Goal: Information Seeking & Learning: Learn about a topic

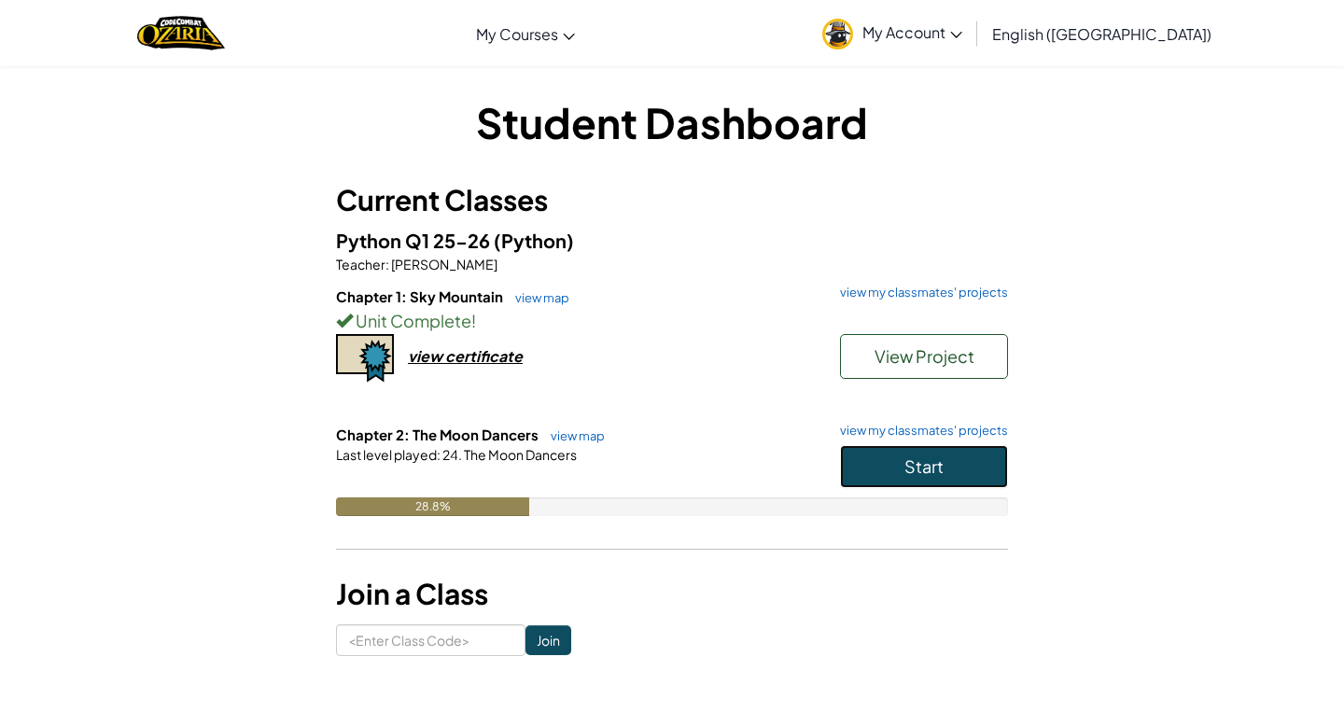
click at [890, 480] on button "Start" at bounding box center [924, 466] width 168 height 43
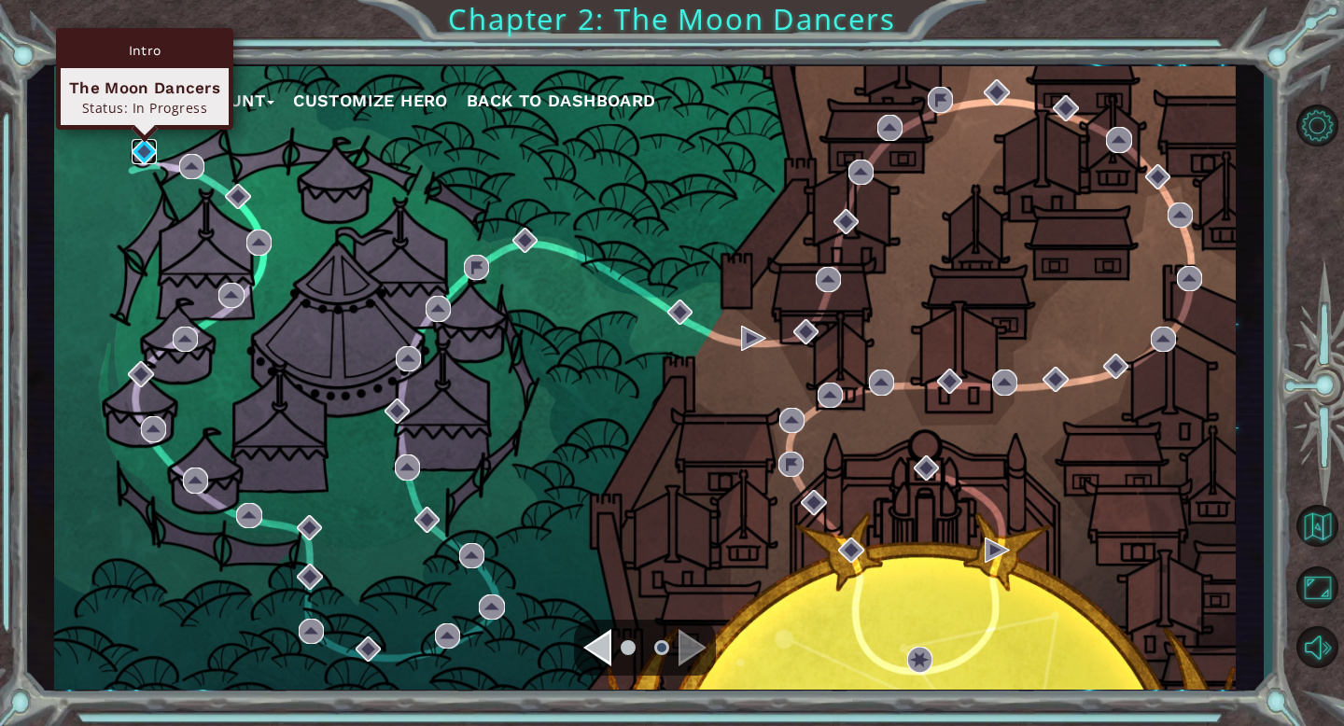
click at [140, 150] on img at bounding box center [144, 151] width 25 height 25
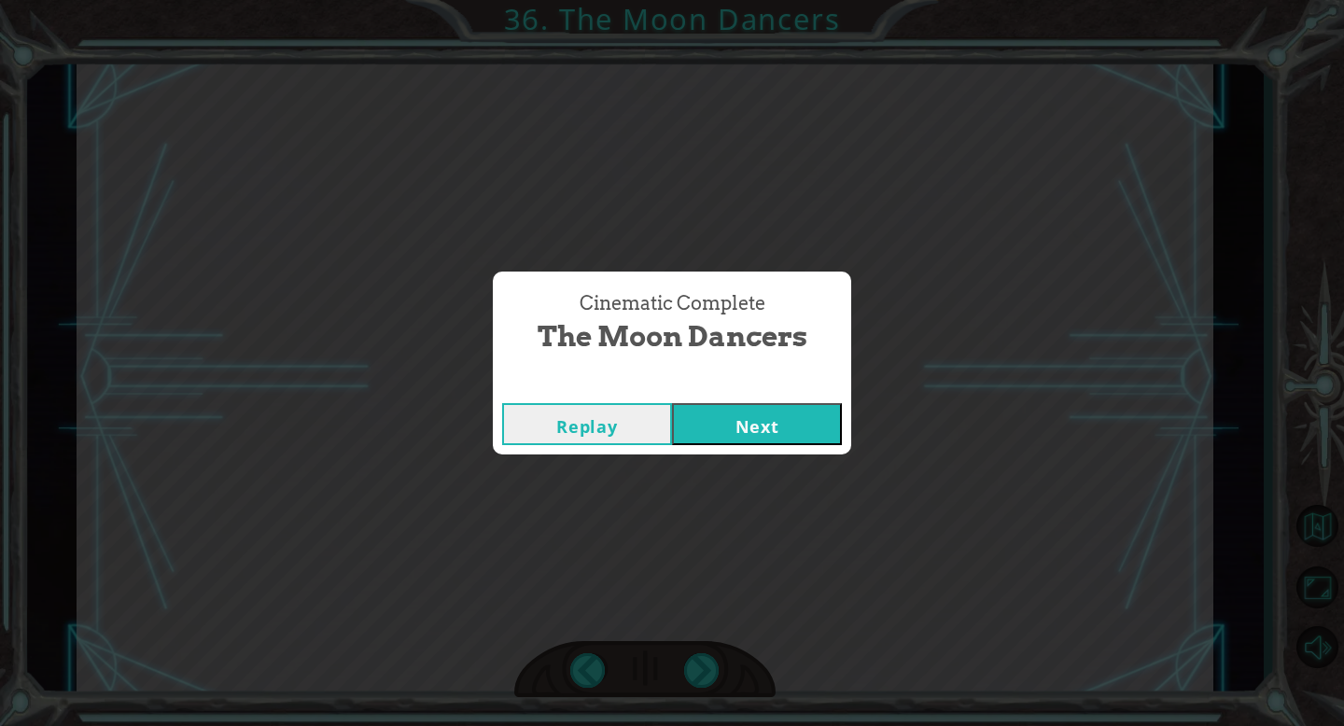
click at [785, 417] on button "Next" at bounding box center [757, 424] width 170 height 42
click at [804, 426] on button "Next" at bounding box center [757, 424] width 170 height 42
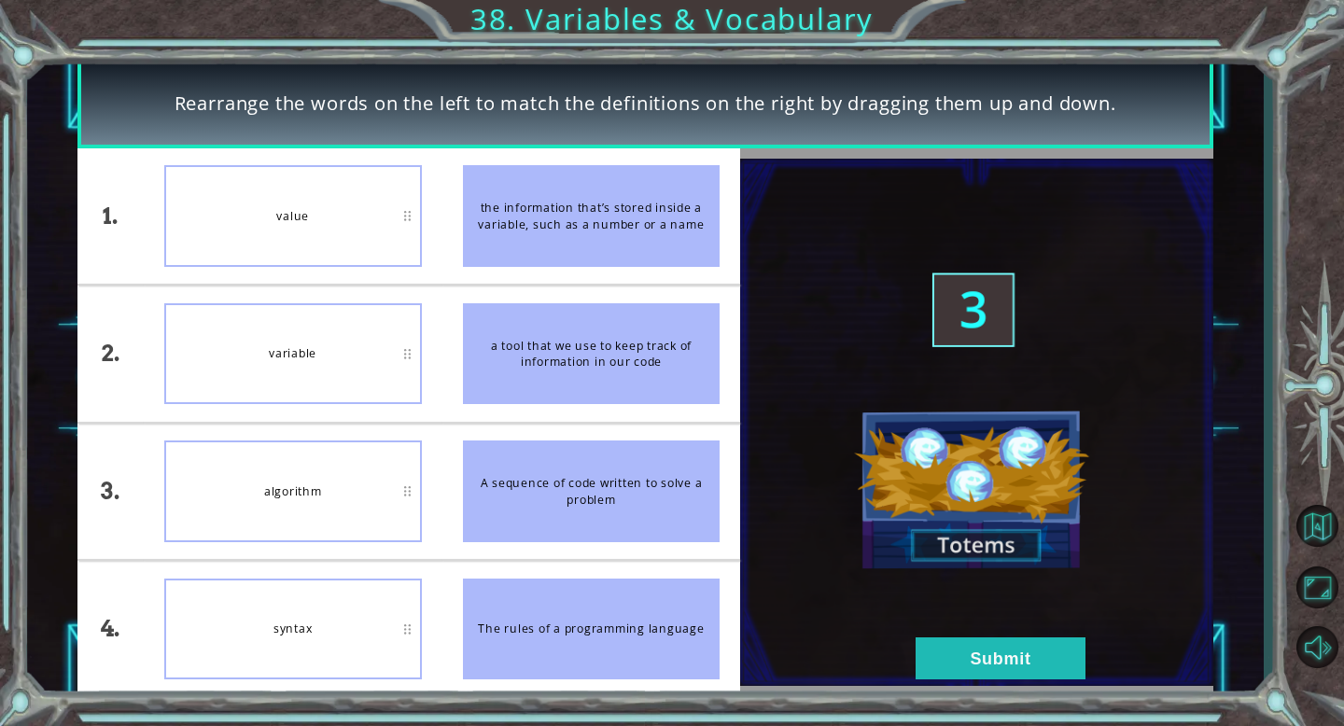
click at [238, 242] on div "value" at bounding box center [293, 216] width 258 height 102
click at [984, 651] on button "Submit" at bounding box center [1001, 658] width 170 height 42
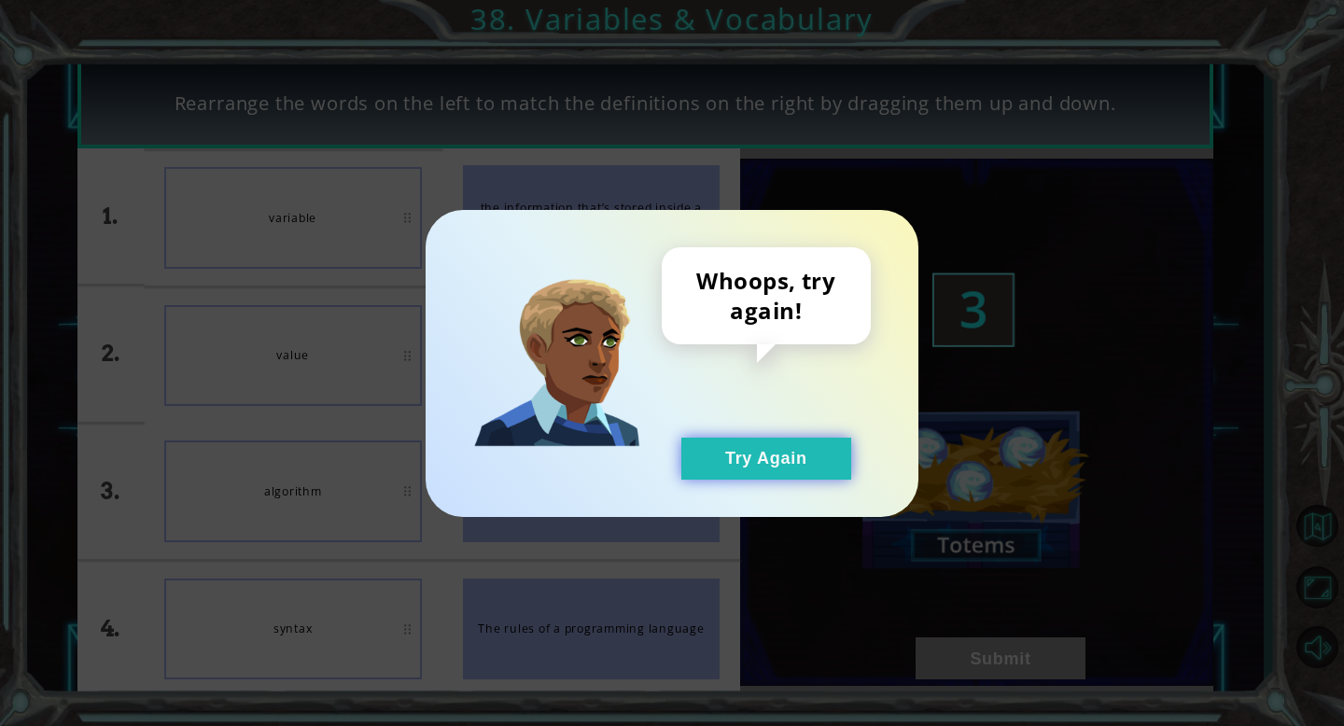
click at [752, 439] on button "Try Again" at bounding box center [766, 459] width 170 height 42
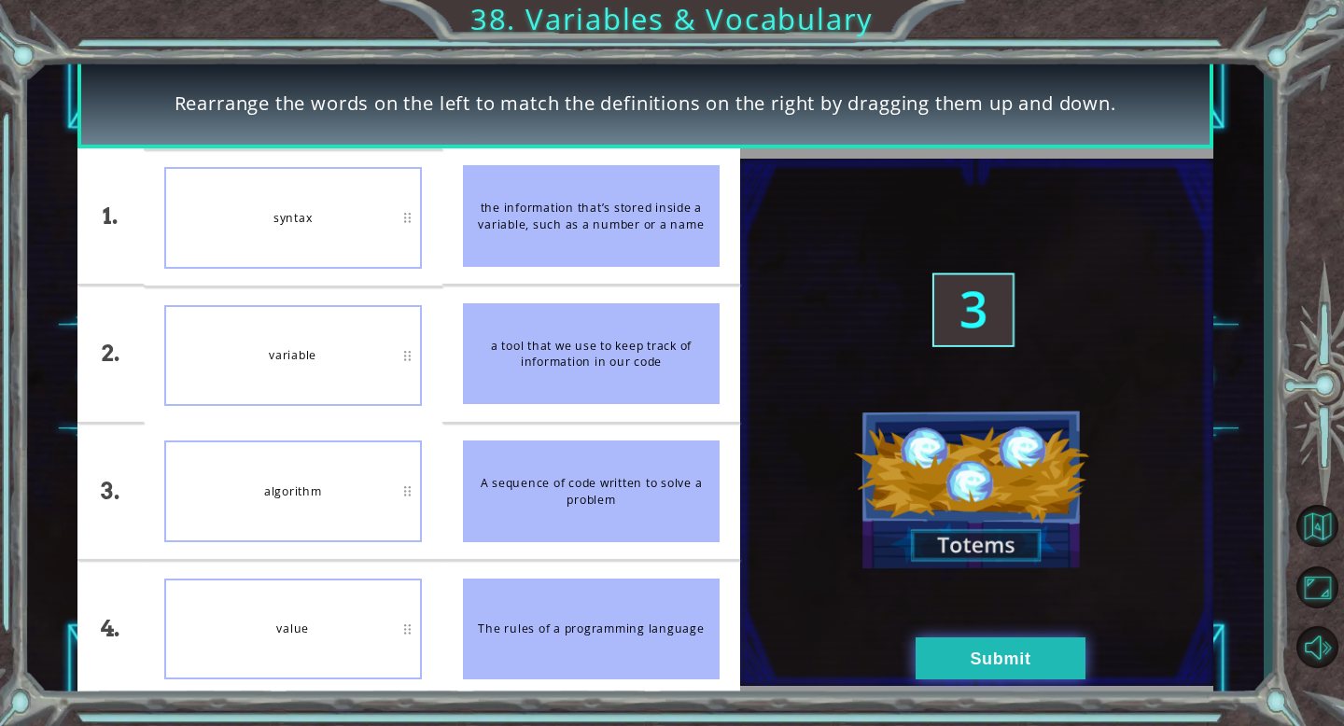
click at [994, 667] on button "Submit" at bounding box center [1001, 658] width 170 height 42
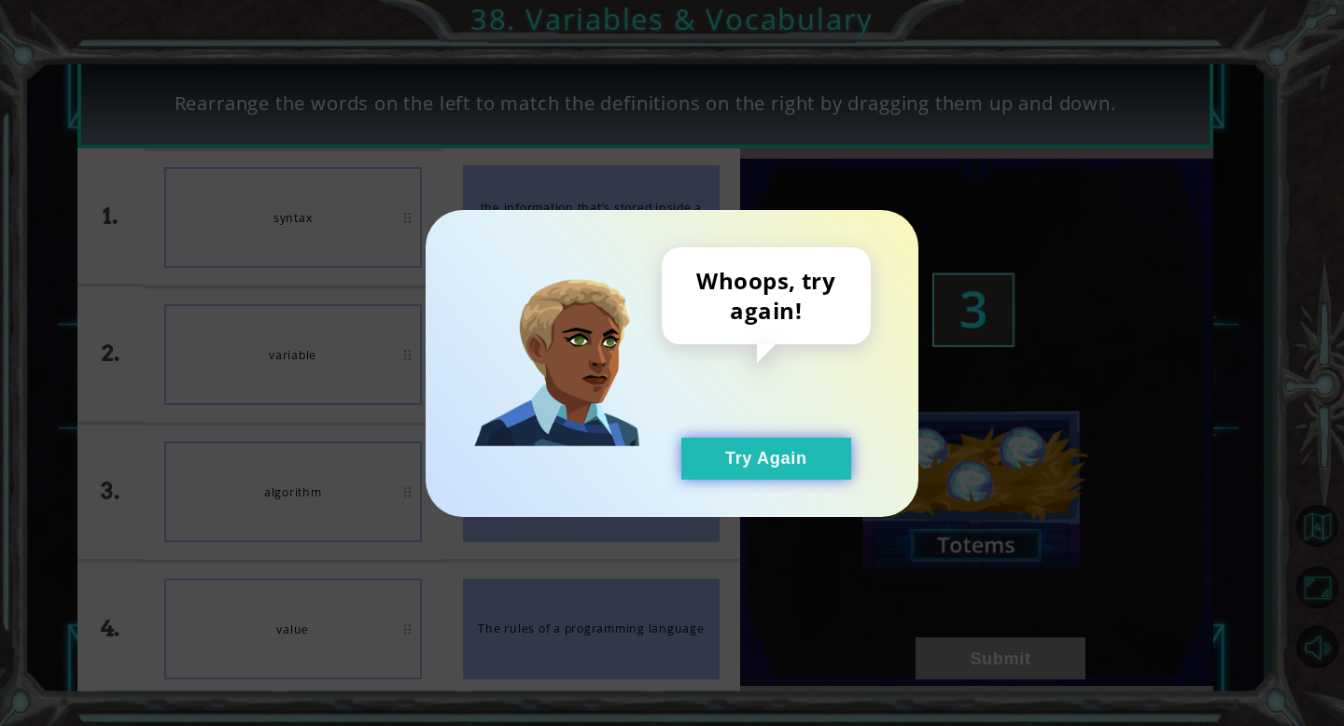
click at [767, 452] on button "Try Again" at bounding box center [766, 459] width 170 height 42
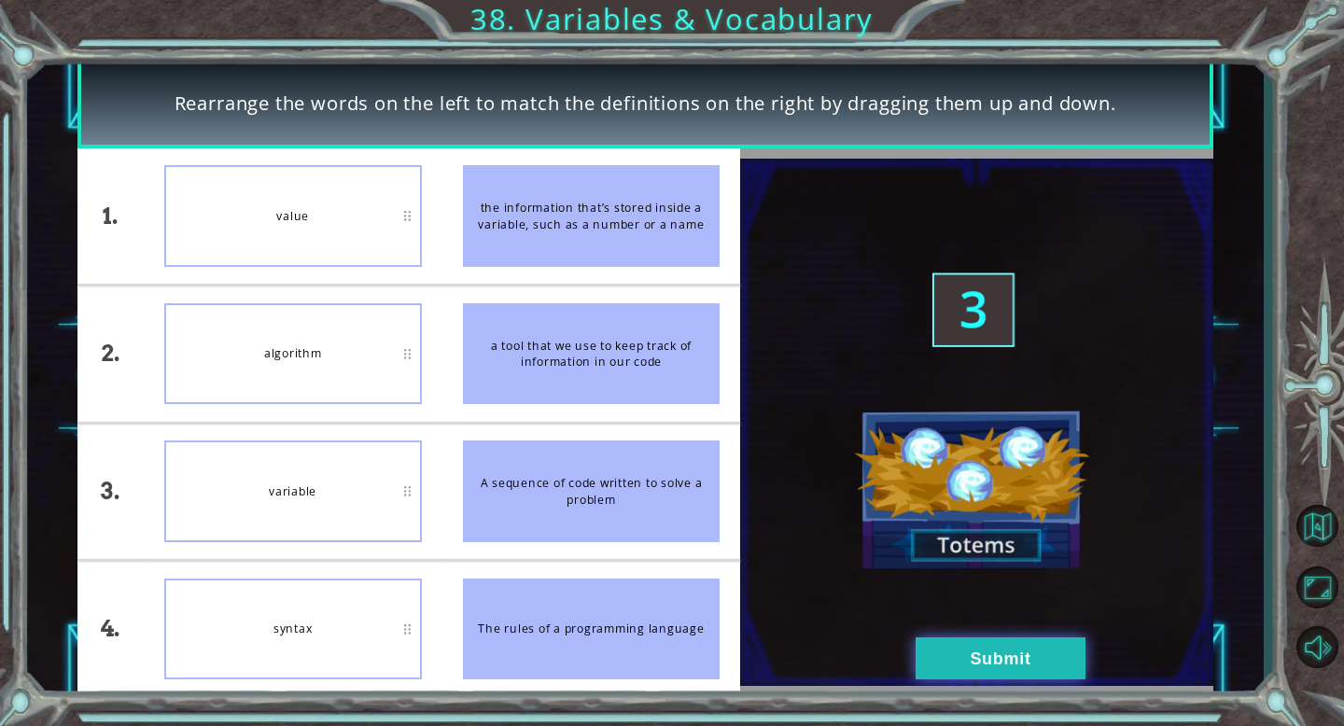
click at [939, 656] on button "Submit" at bounding box center [1001, 658] width 170 height 42
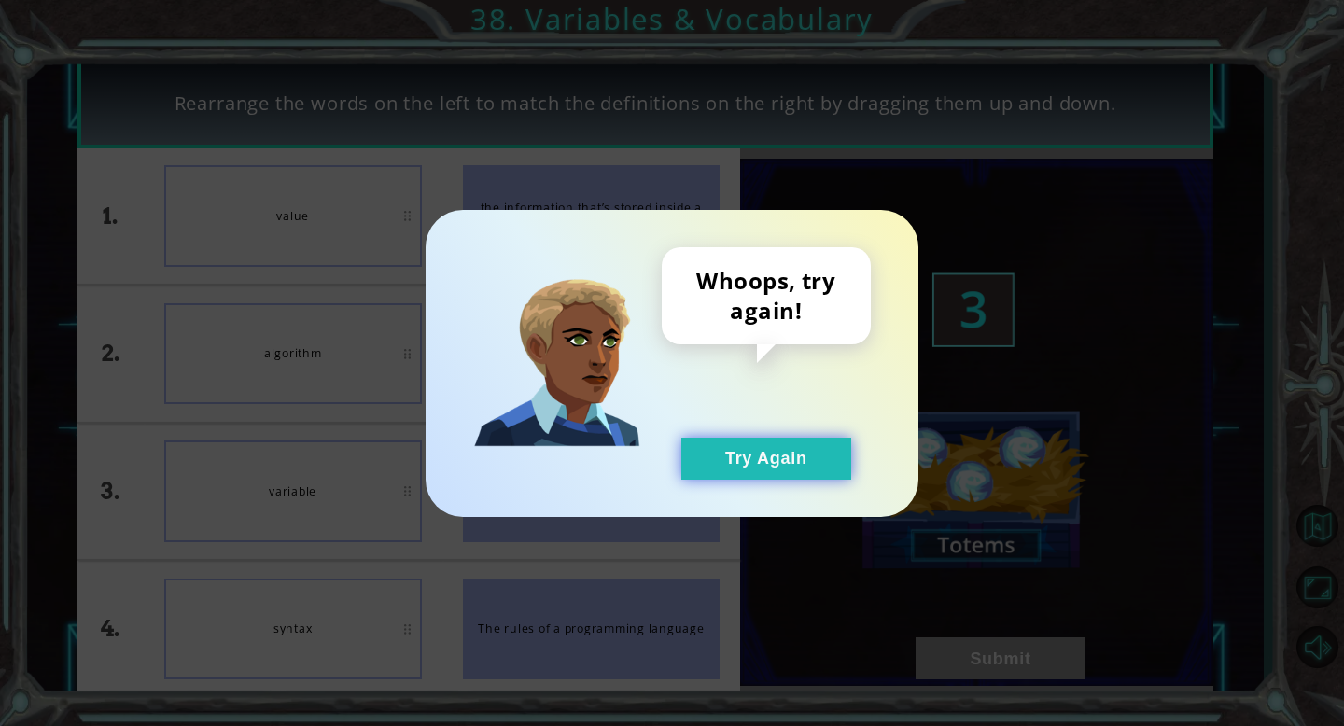
click at [735, 464] on button "Try Again" at bounding box center [766, 459] width 170 height 42
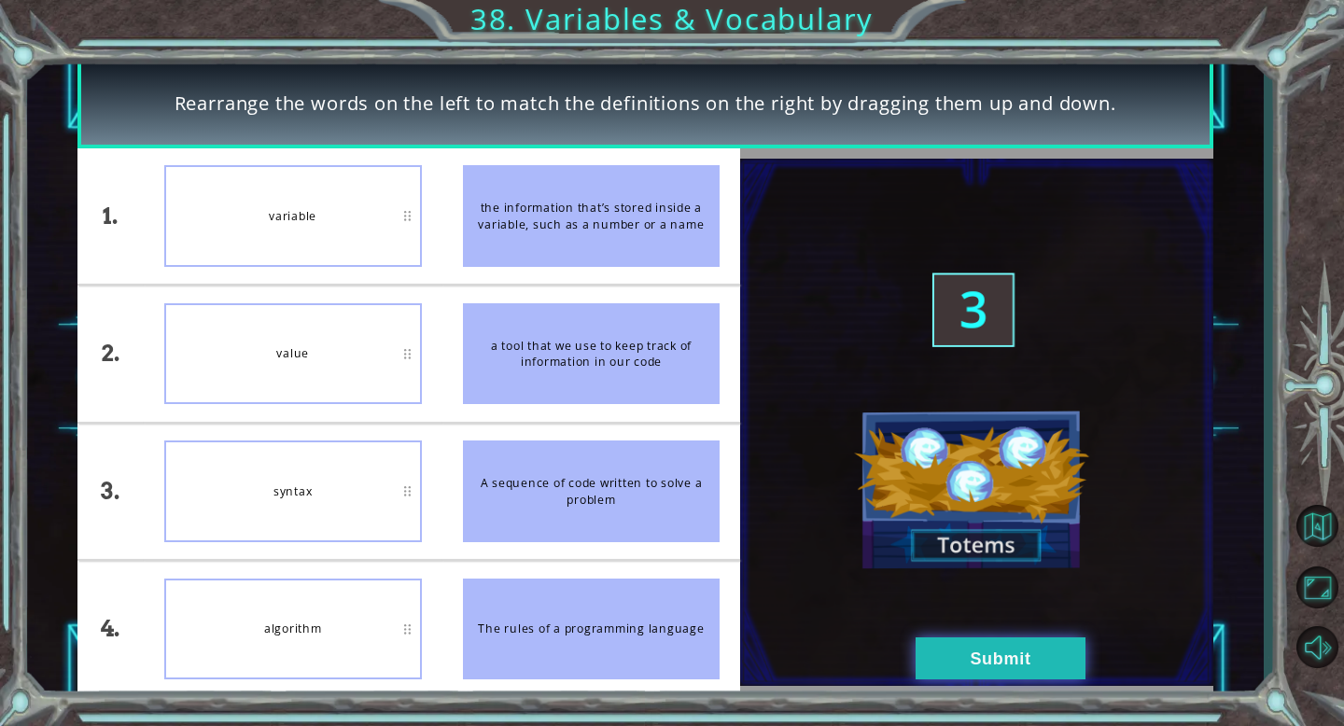
click at [1010, 678] on button "Submit" at bounding box center [1001, 658] width 170 height 42
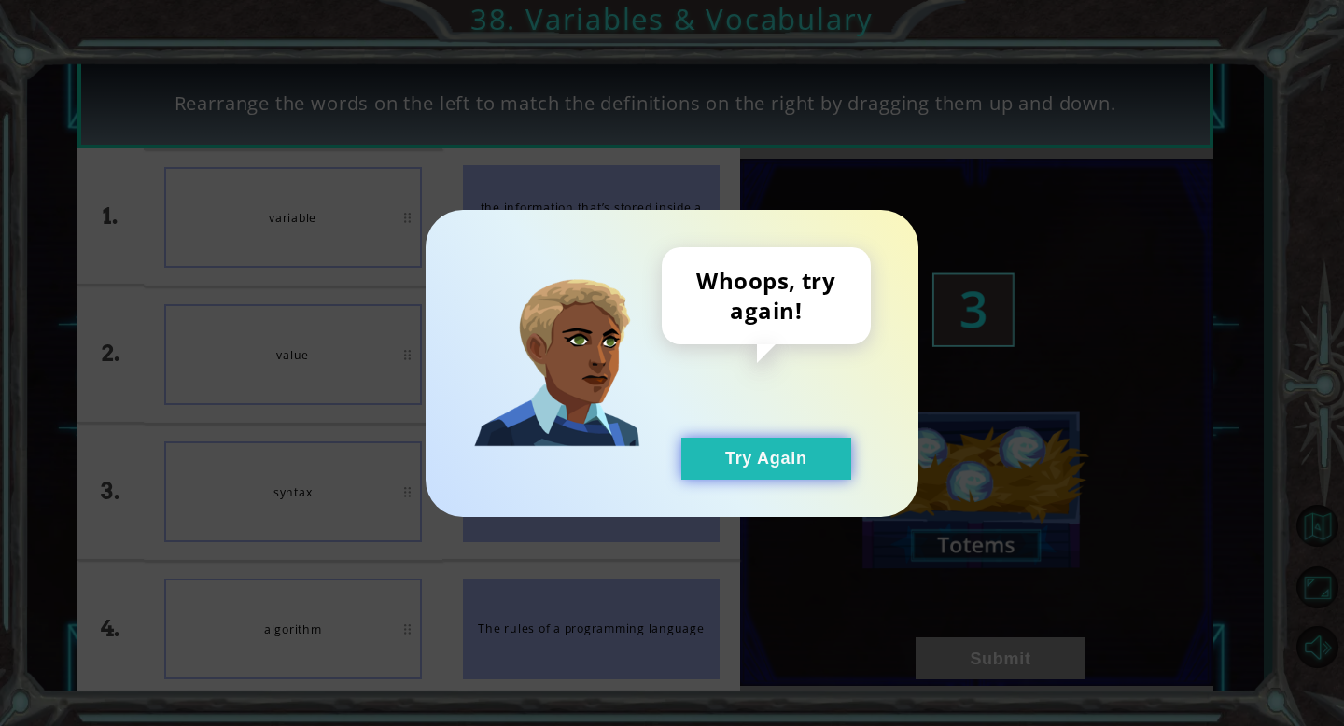
click at [790, 438] on button "Try Again" at bounding box center [766, 459] width 170 height 42
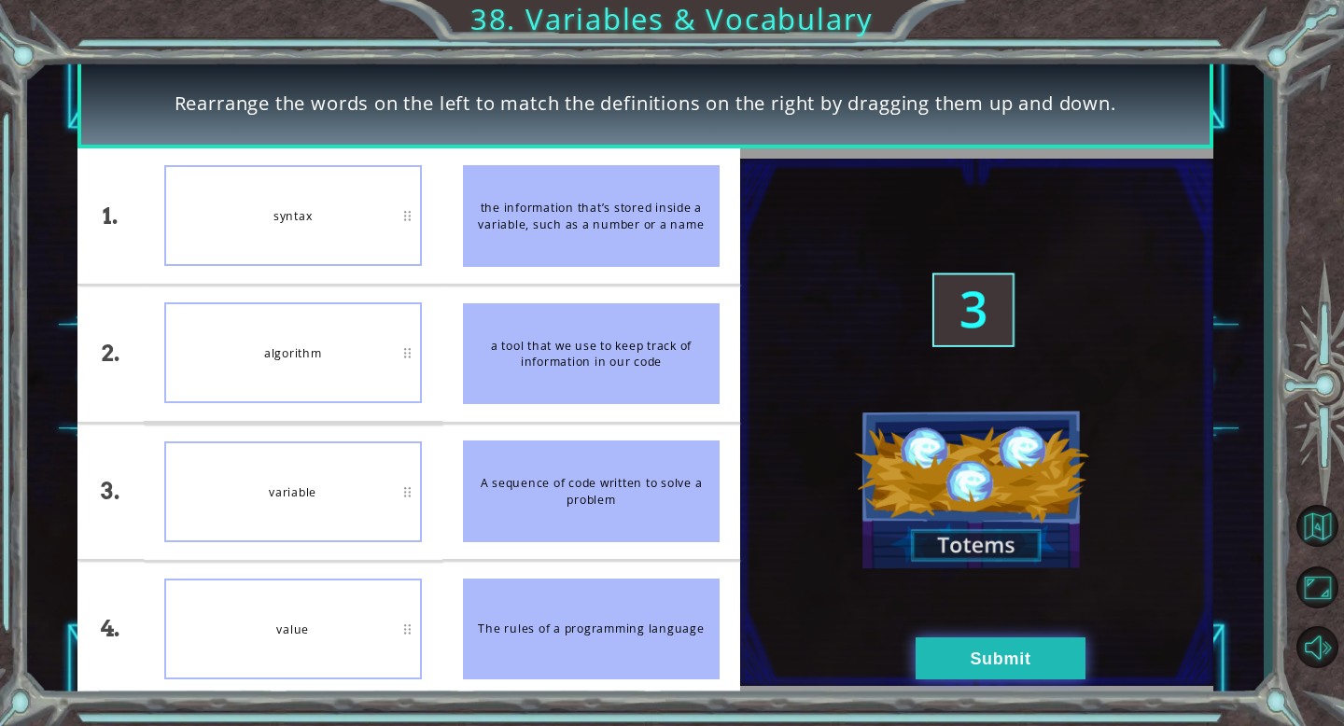
click at [951, 644] on button "Submit" at bounding box center [1001, 658] width 170 height 42
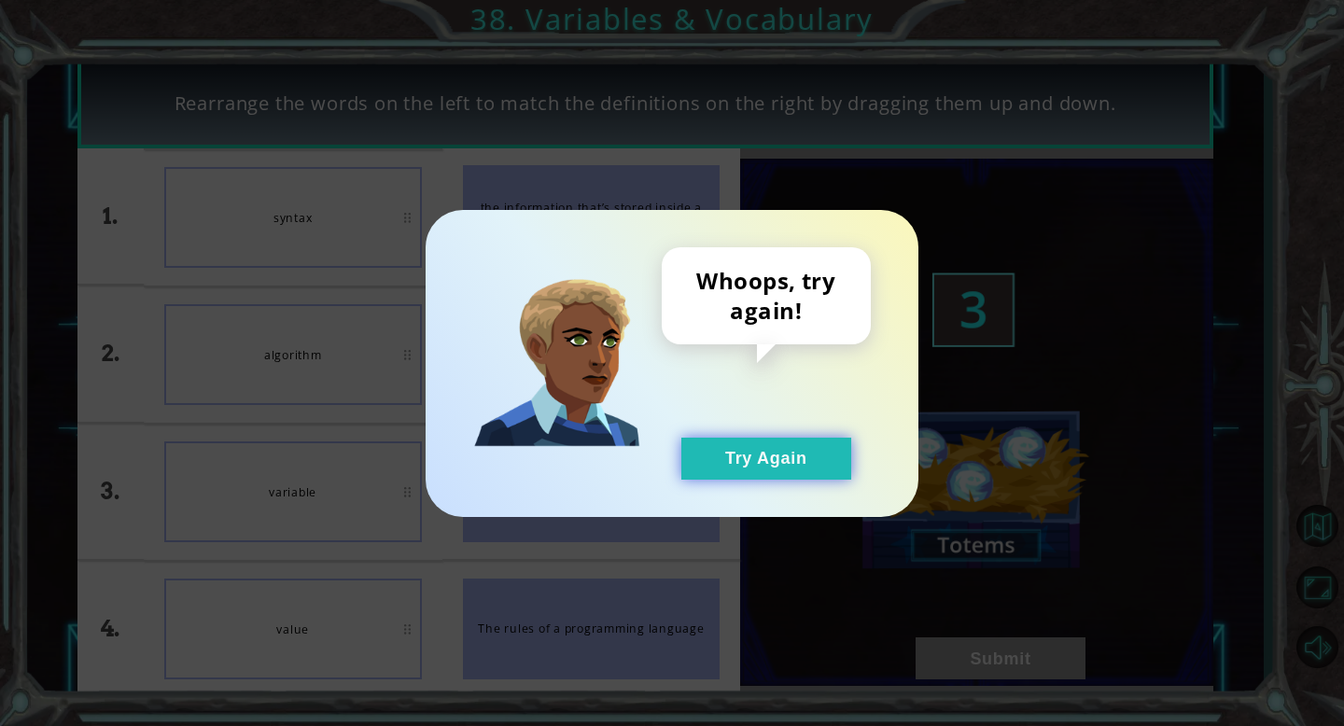
click at [772, 444] on button "Try Again" at bounding box center [766, 459] width 170 height 42
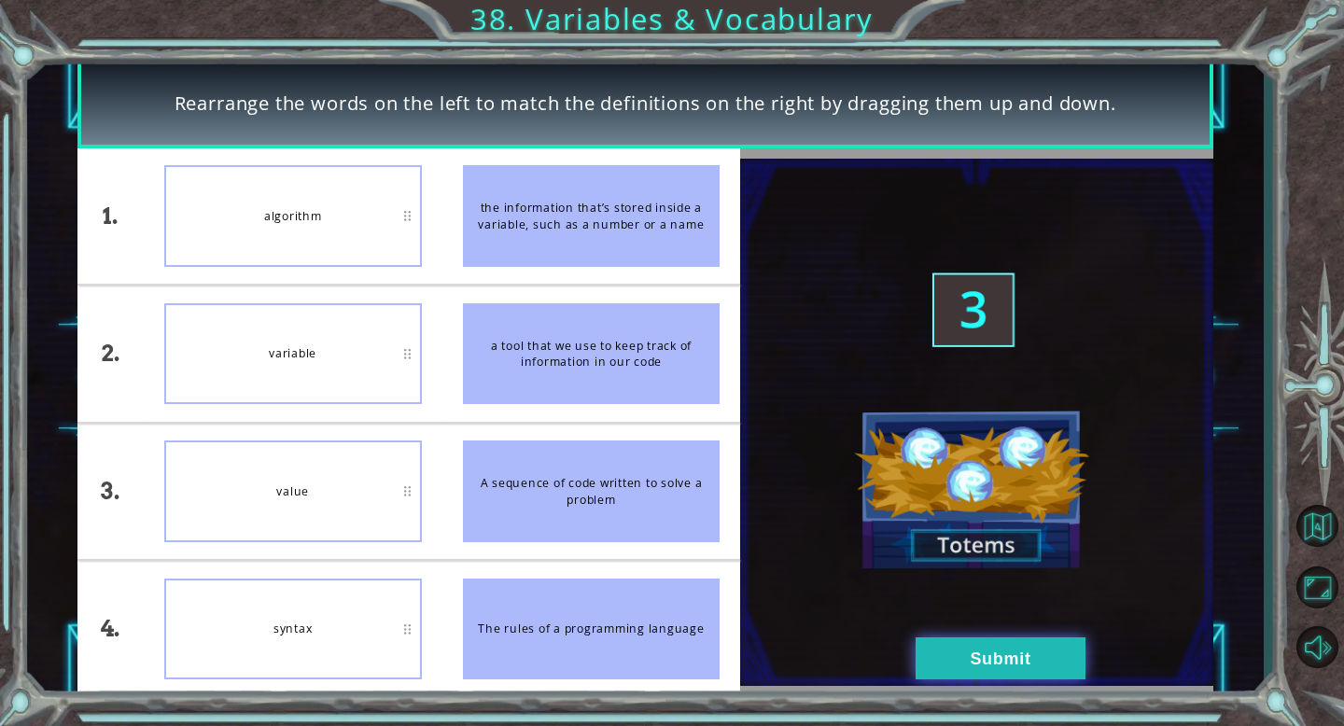
click at [1028, 654] on button "Submit" at bounding box center [1001, 658] width 170 height 42
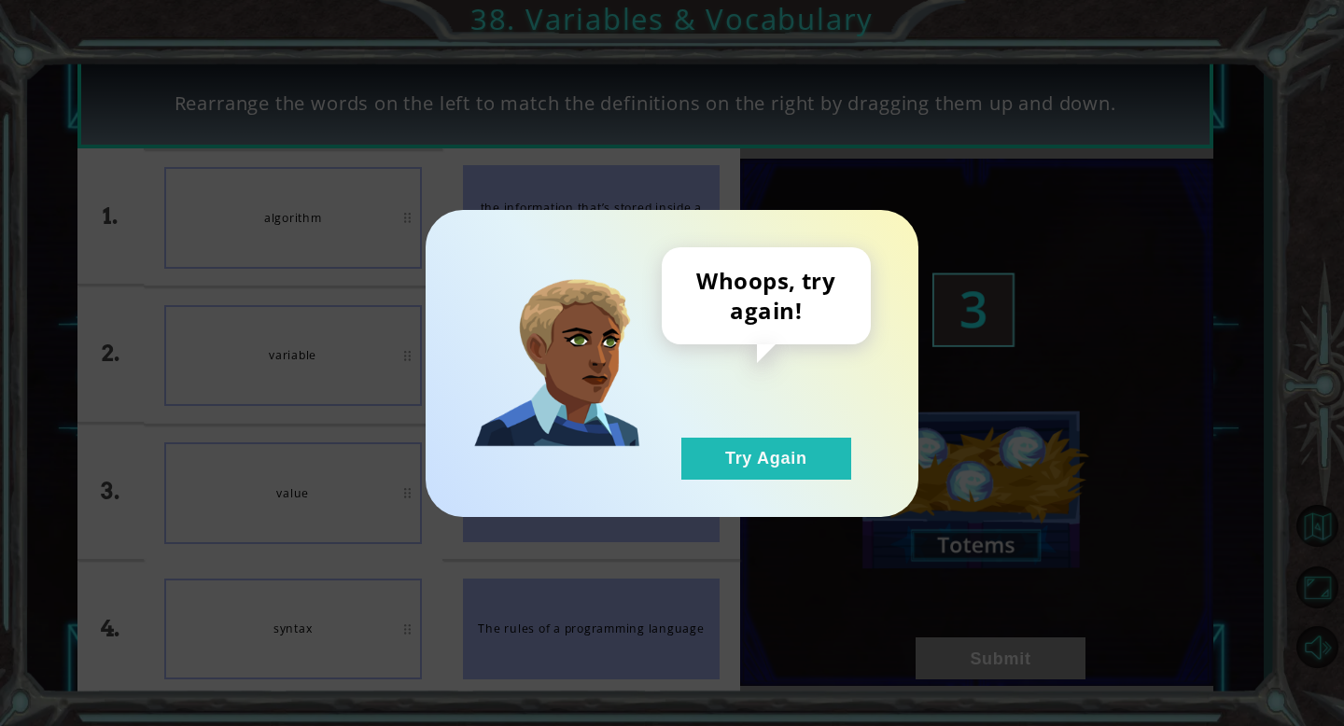
click at [762, 434] on div "Whoops, try again! Try Again" at bounding box center [766, 363] width 209 height 232
click at [731, 466] on button "Try Again" at bounding box center [766, 459] width 170 height 42
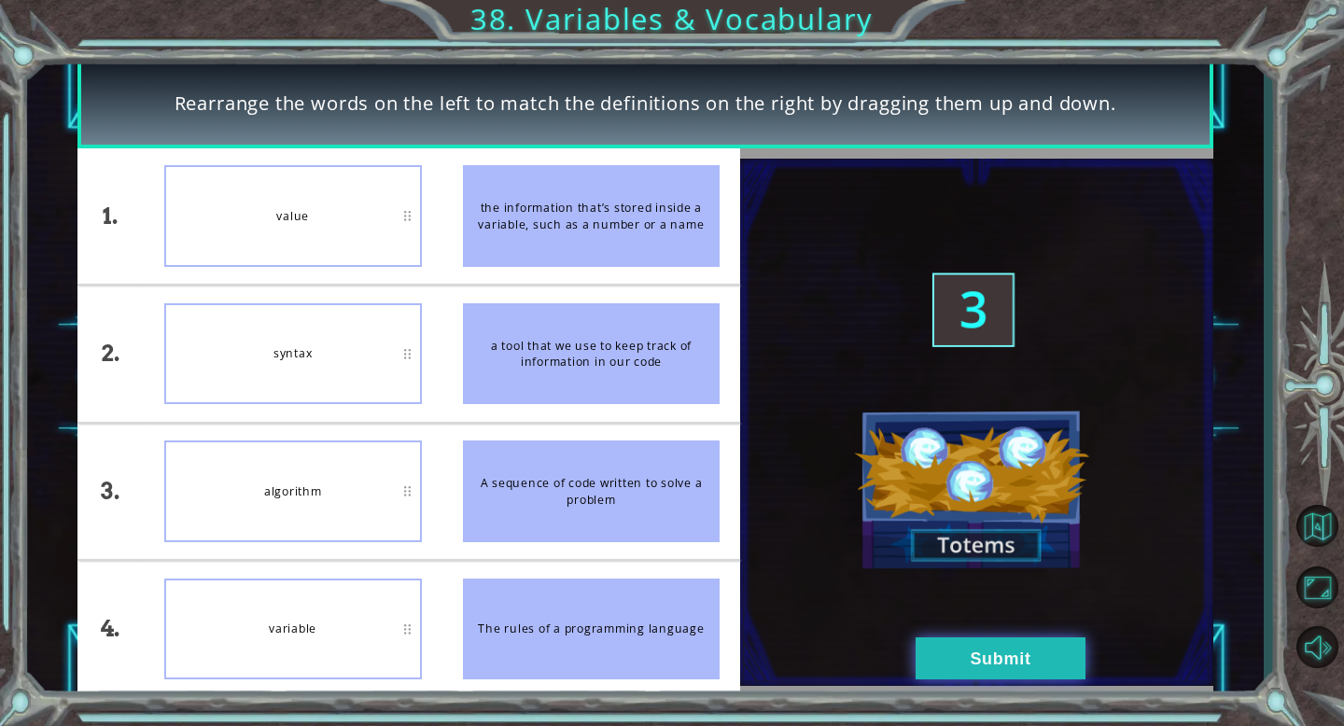
click at [993, 676] on button "Submit" at bounding box center [1001, 658] width 170 height 42
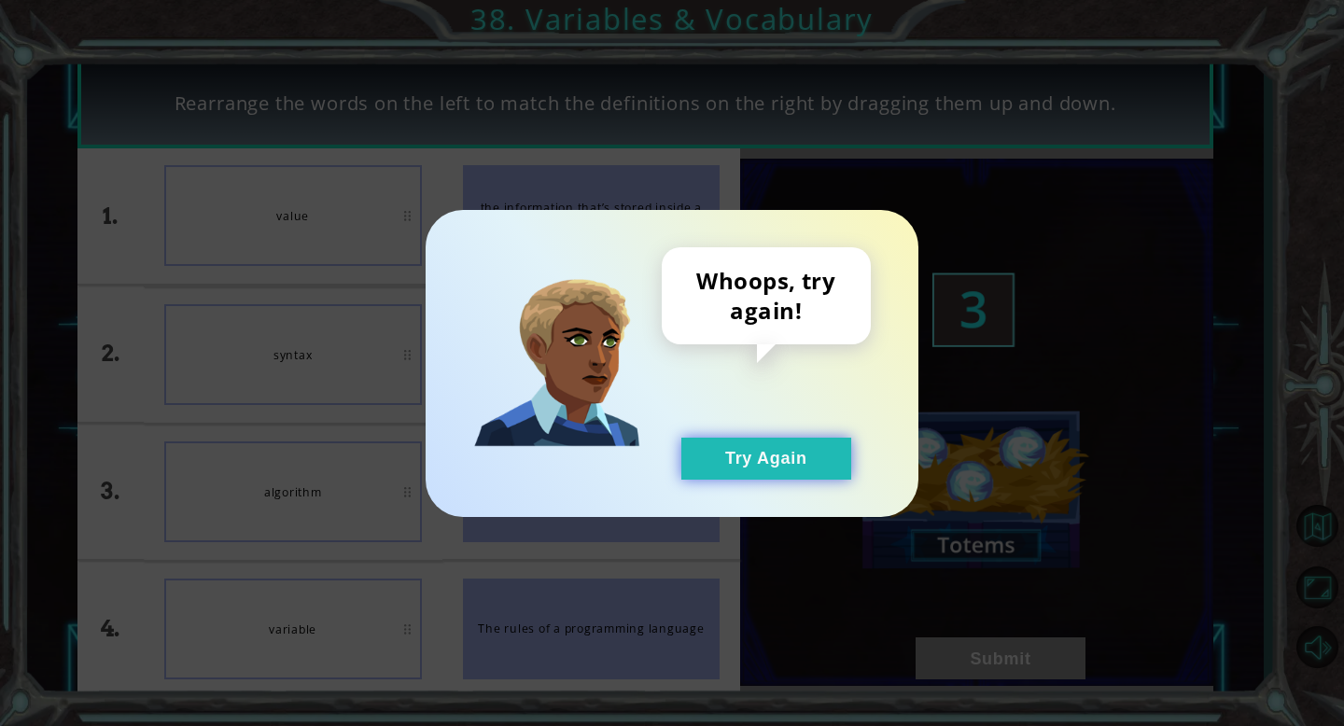
click at [749, 451] on button "Try Again" at bounding box center [766, 459] width 170 height 42
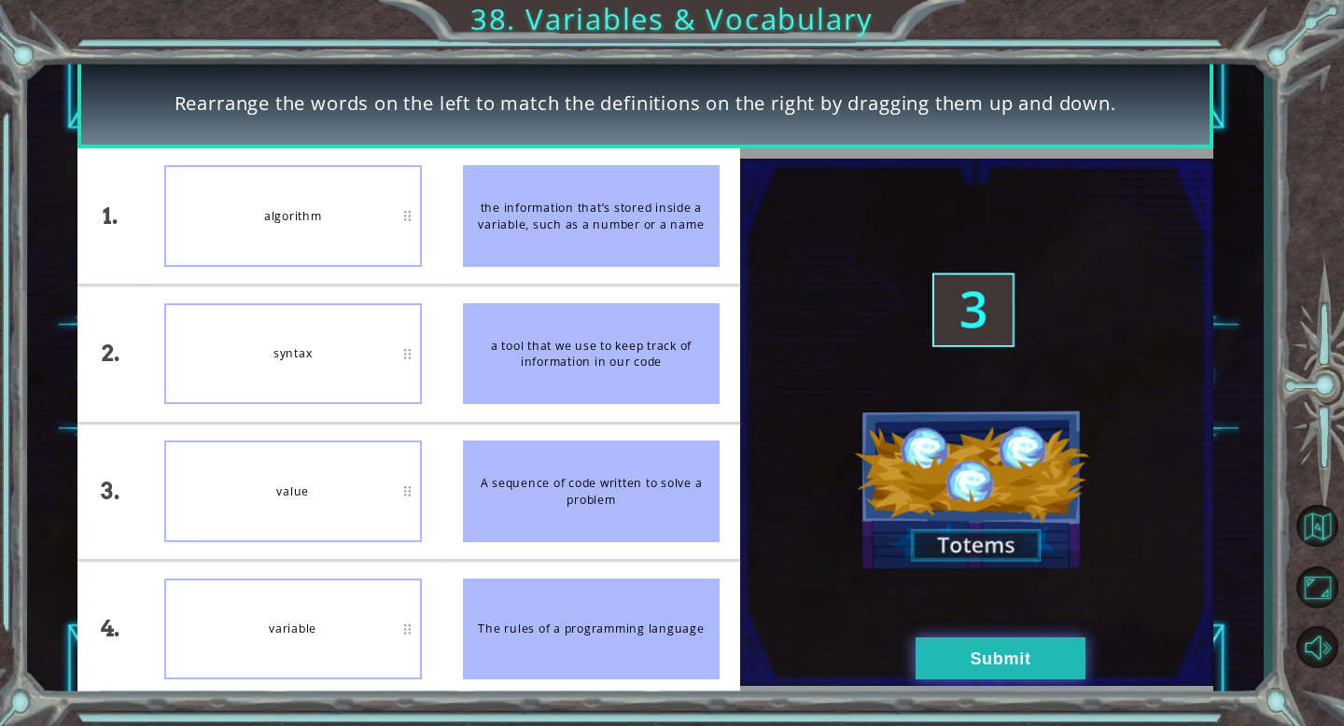
click at [972, 675] on button "Submit" at bounding box center [1001, 658] width 170 height 42
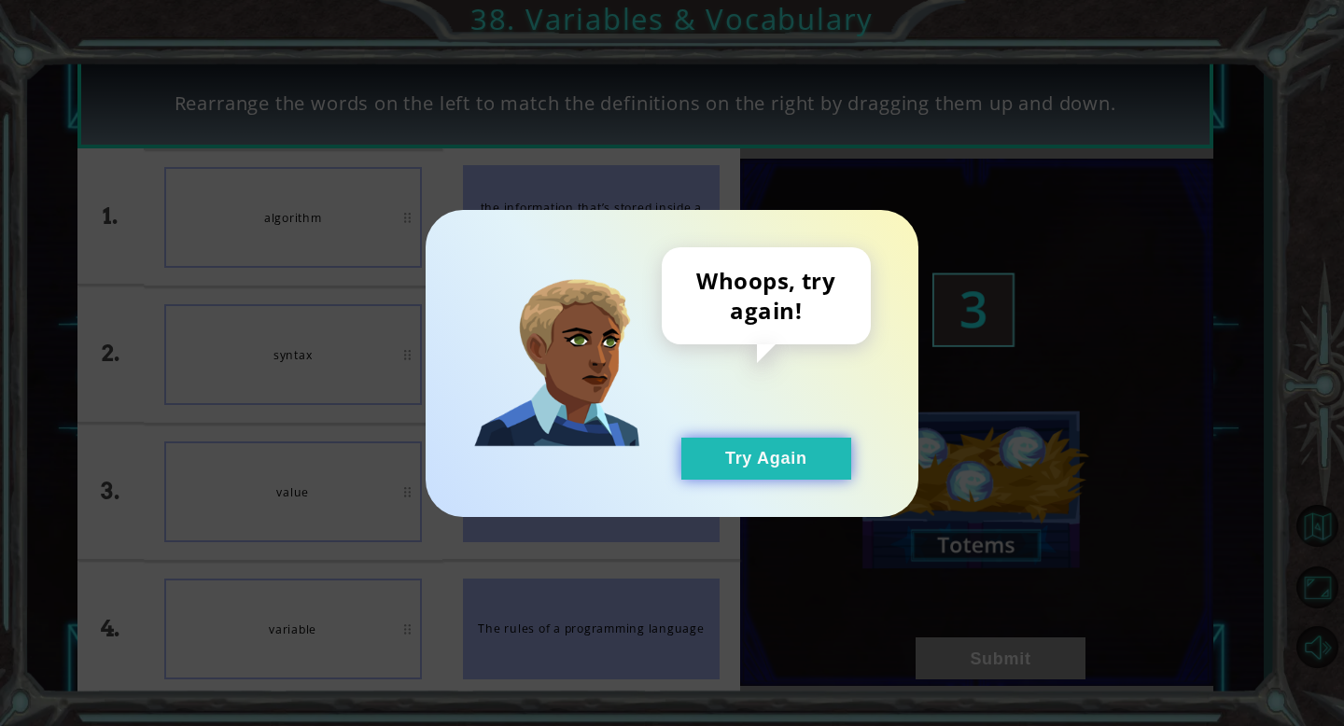
click at [775, 468] on button "Try Again" at bounding box center [766, 459] width 170 height 42
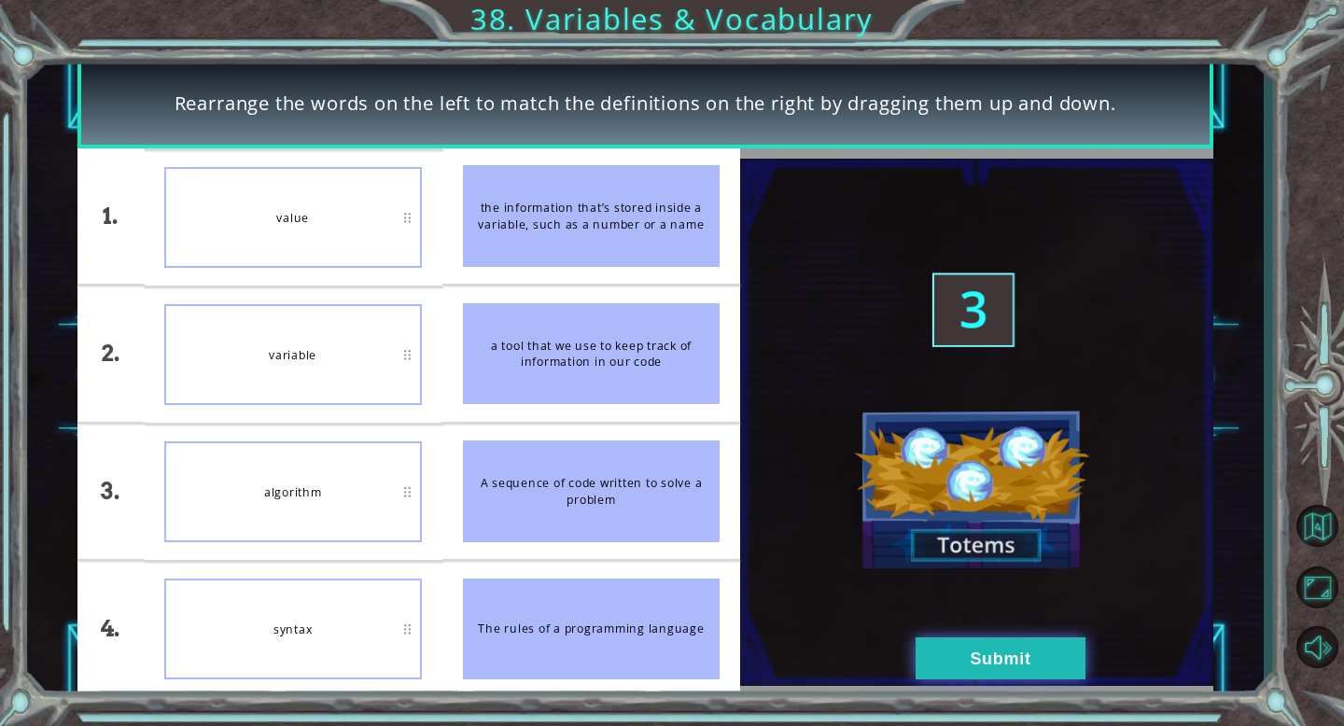
click at [971, 647] on button "Submit" at bounding box center [1001, 658] width 170 height 42
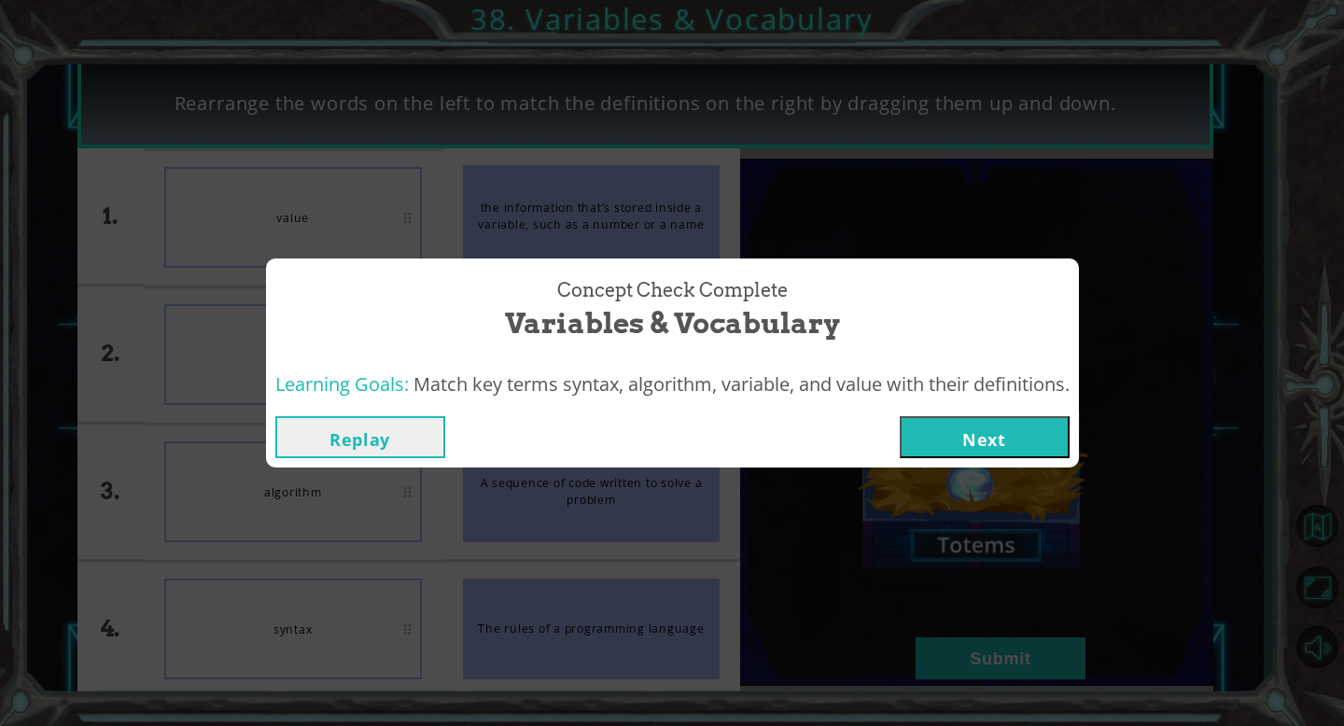
click at [1013, 433] on button "Next" at bounding box center [985, 437] width 170 height 42
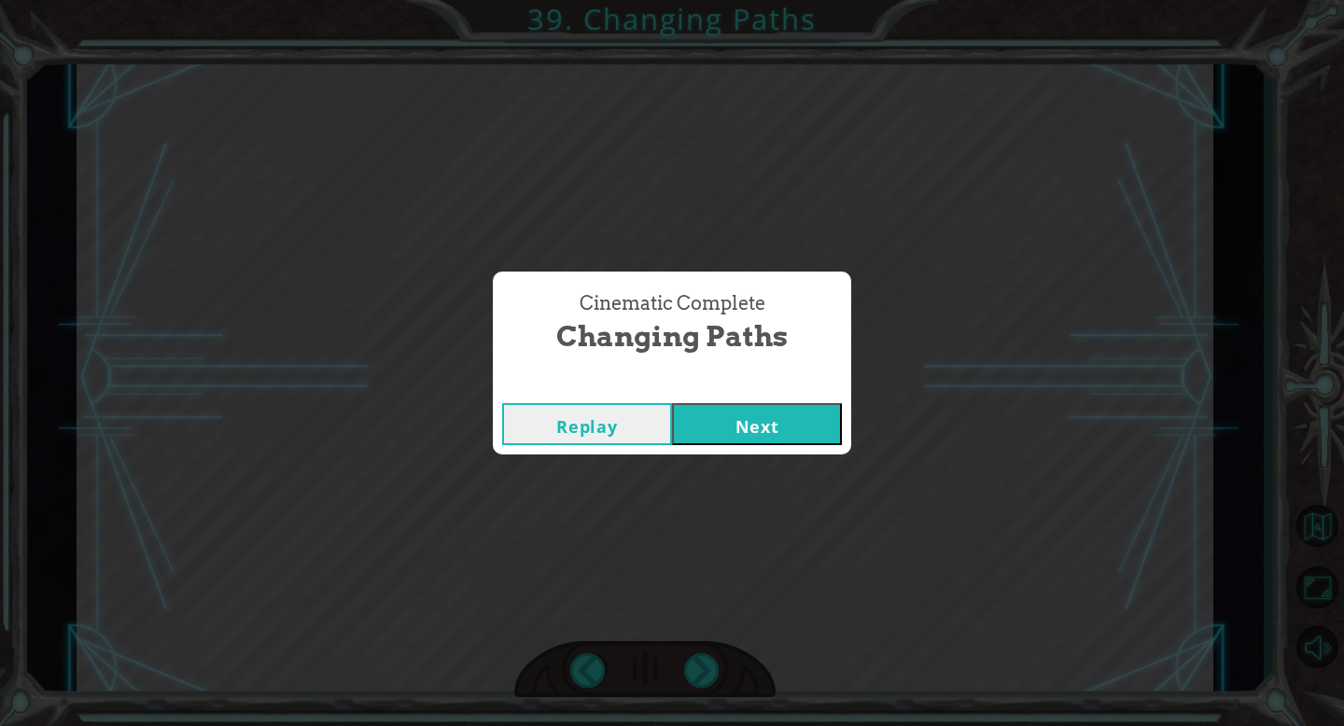
click at [827, 424] on button "Next" at bounding box center [757, 424] width 170 height 42
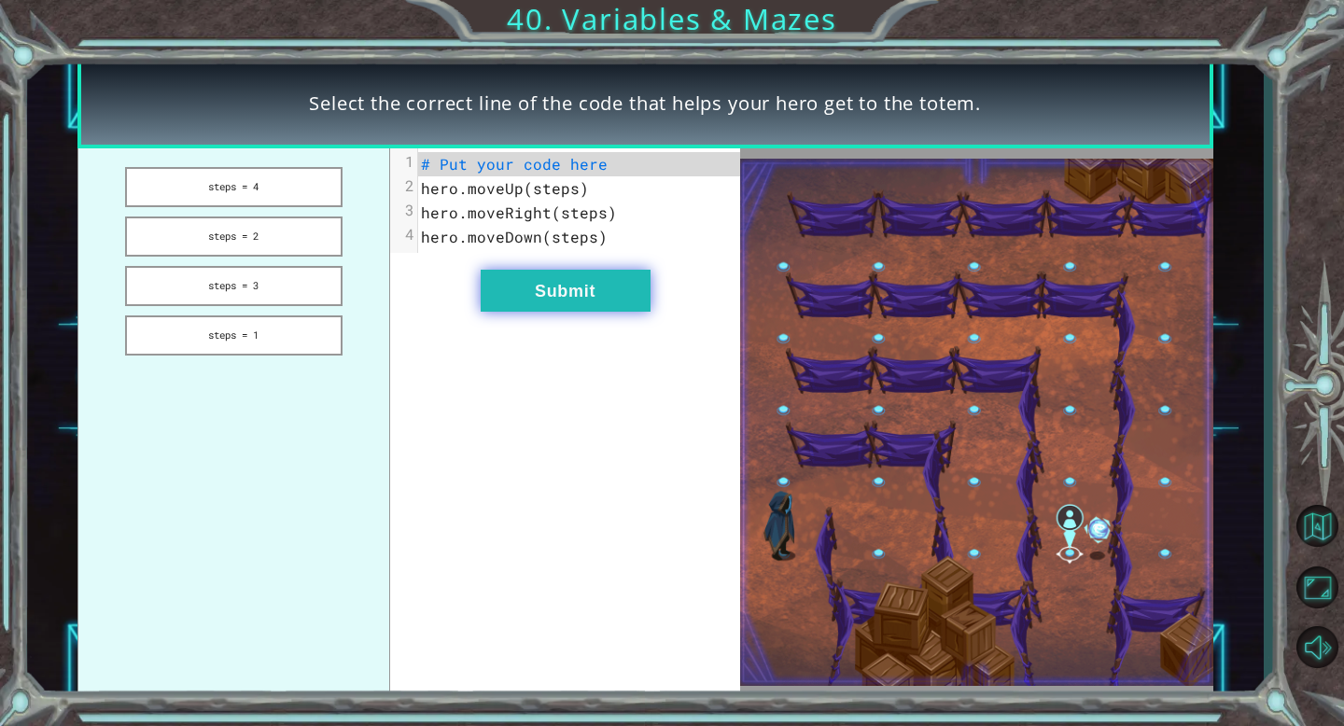
click at [601, 295] on button "Submit" at bounding box center [566, 291] width 170 height 42
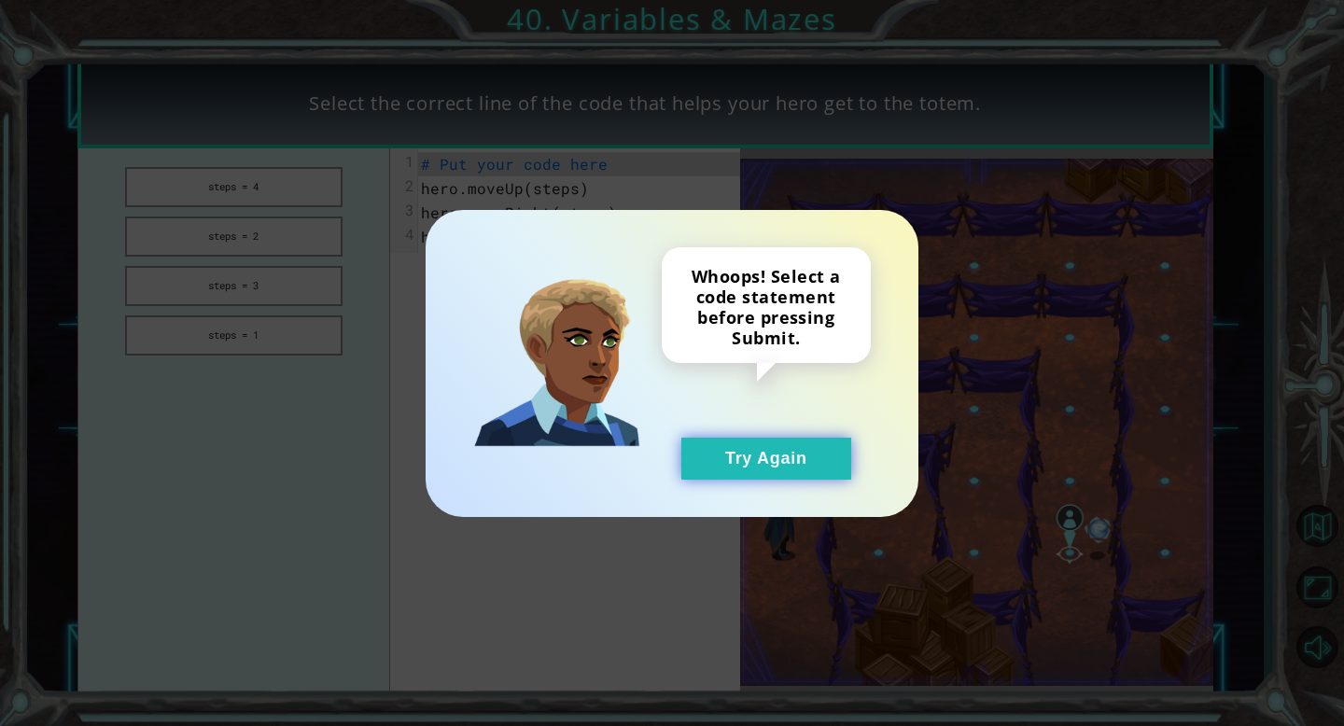
click at [769, 470] on button "Try Again" at bounding box center [766, 459] width 170 height 42
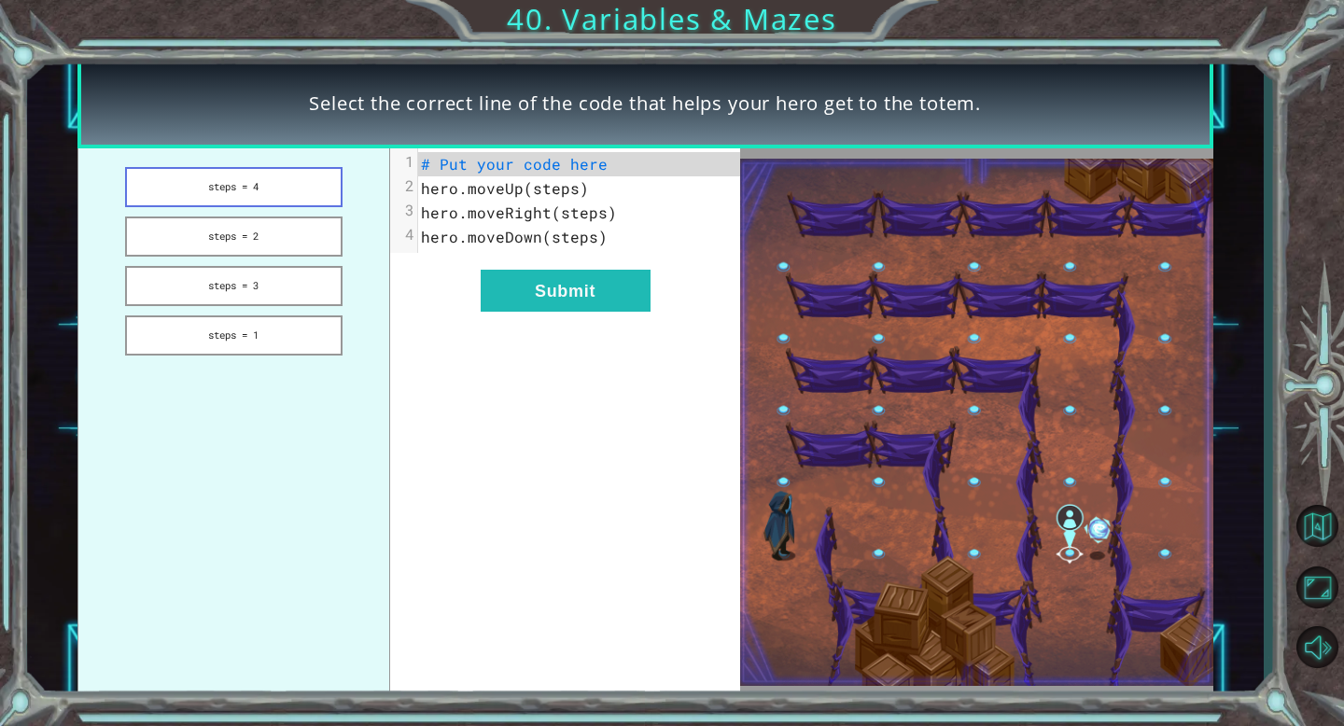
click at [257, 189] on button "steps = 4" at bounding box center [233, 187] width 217 height 40
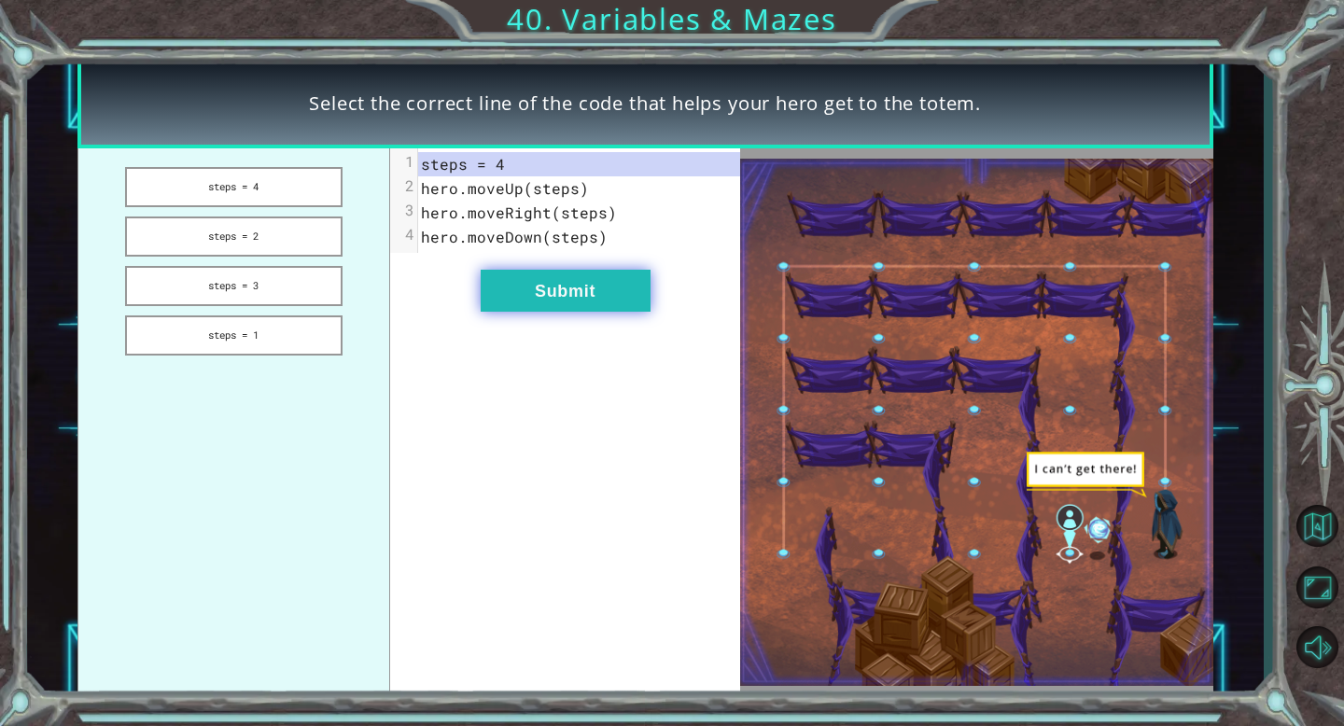
click at [531, 287] on button "Submit" at bounding box center [566, 291] width 170 height 42
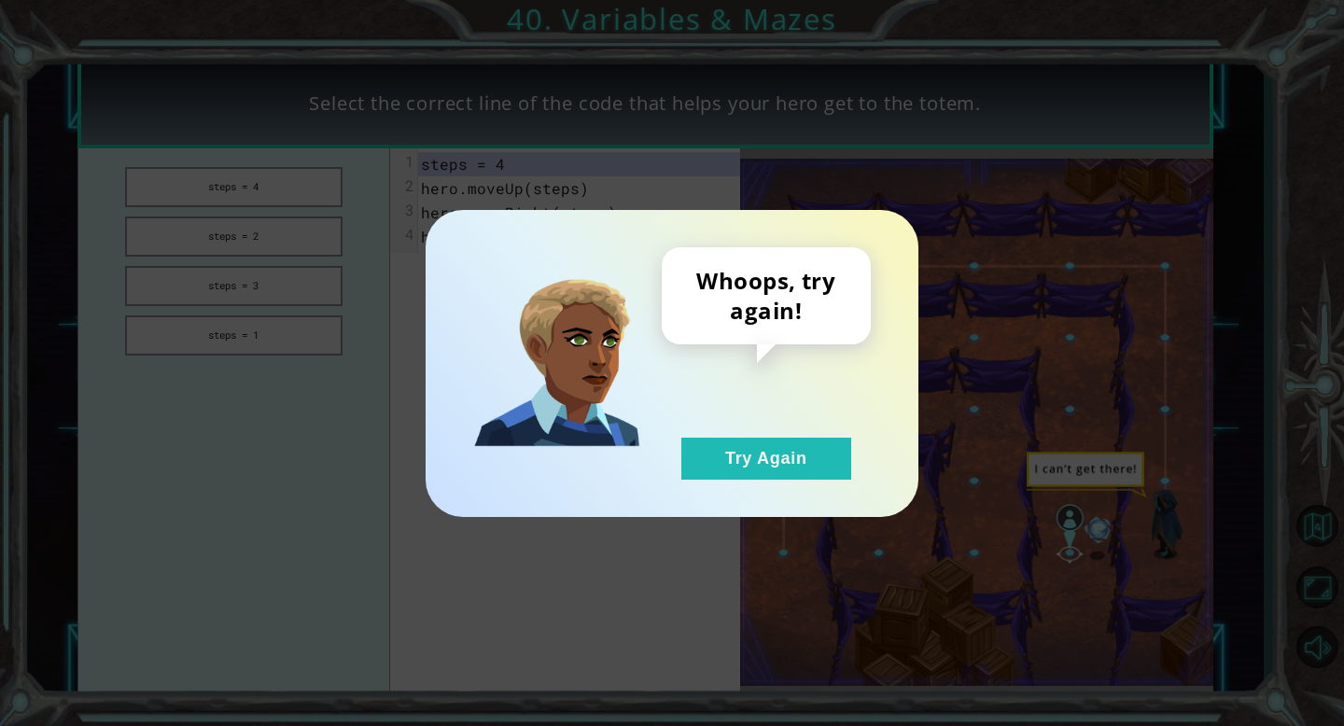
click at [854, 530] on div "Whoops, try again! Try Again" at bounding box center [672, 363] width 1344 height 726
click at [821, 462] on button "Try Again" at bounding box center [766, 459] width 170 height 42
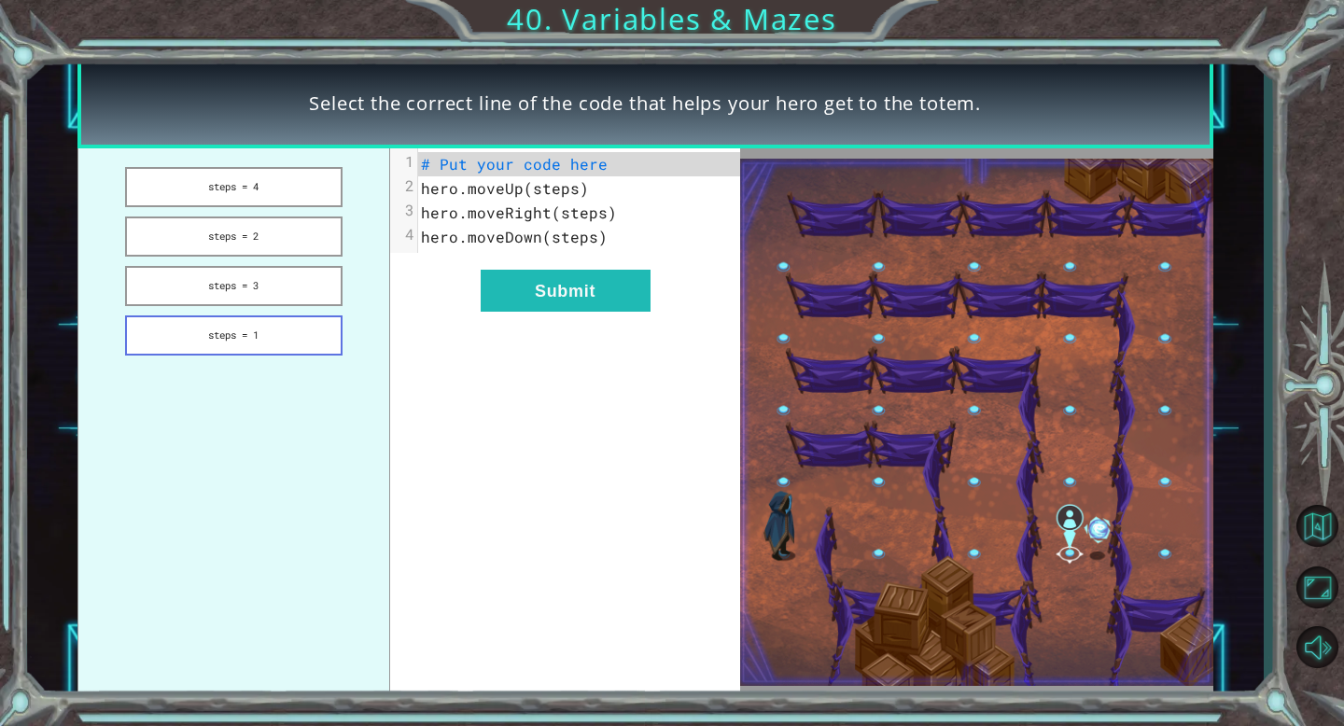
click at [279, 326] on button "steps = 1" at bounding box center [233, 335] width 217 height 40
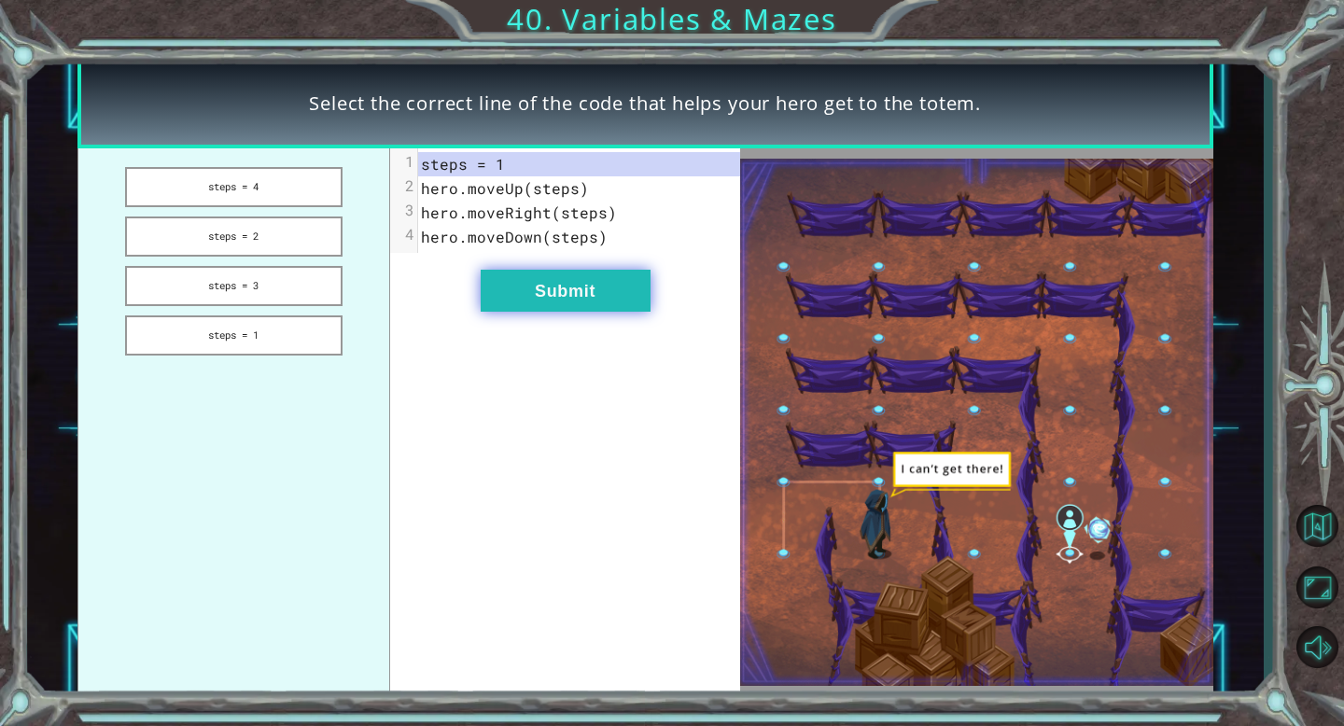
click at [624, 289] on button "Submit" at bounding box center [566, 291] width 170 height 42
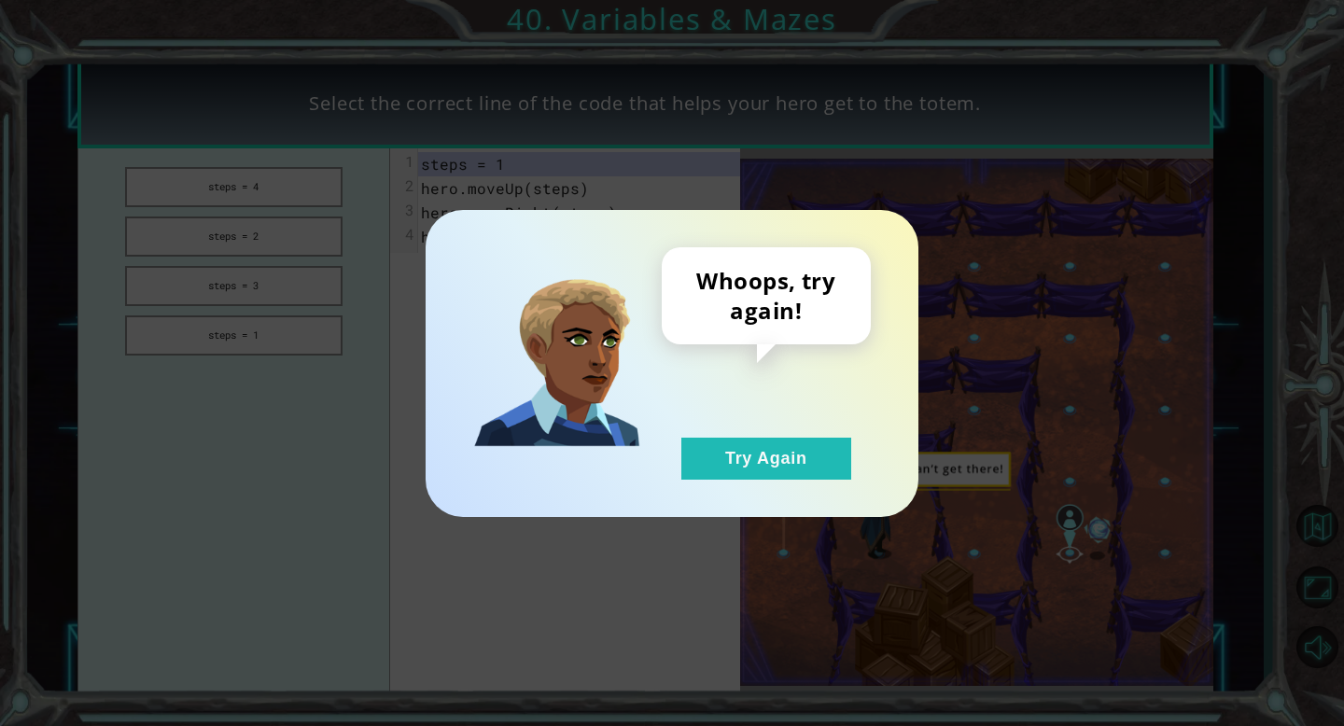
click at [766, 485] on div "Whoops, try again! Try Again" at bounding box center [672, 363] width 493 height 307
click at [766, 458] on button "Try Again" at bounding box center [766, 459] width 170 height 42
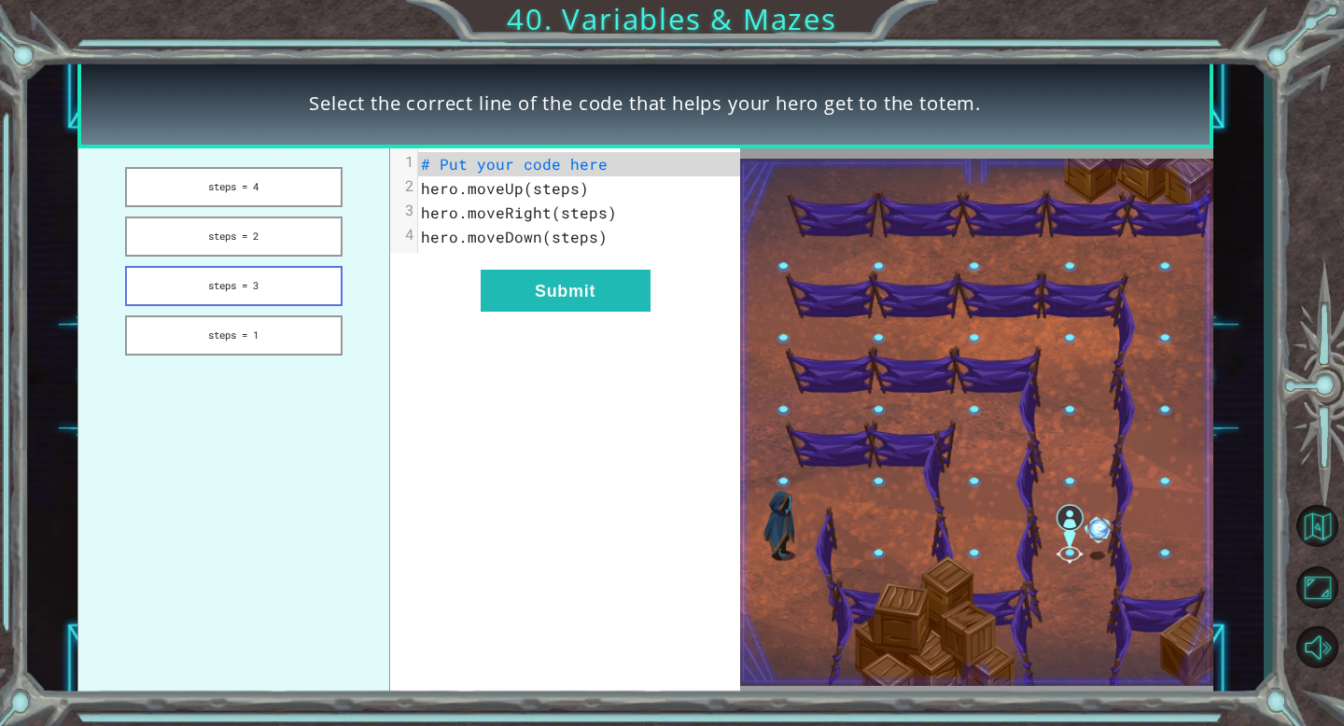
click at [261, 287] on button "steps = 3" at bounding box center [233, 286] width 217 height 40
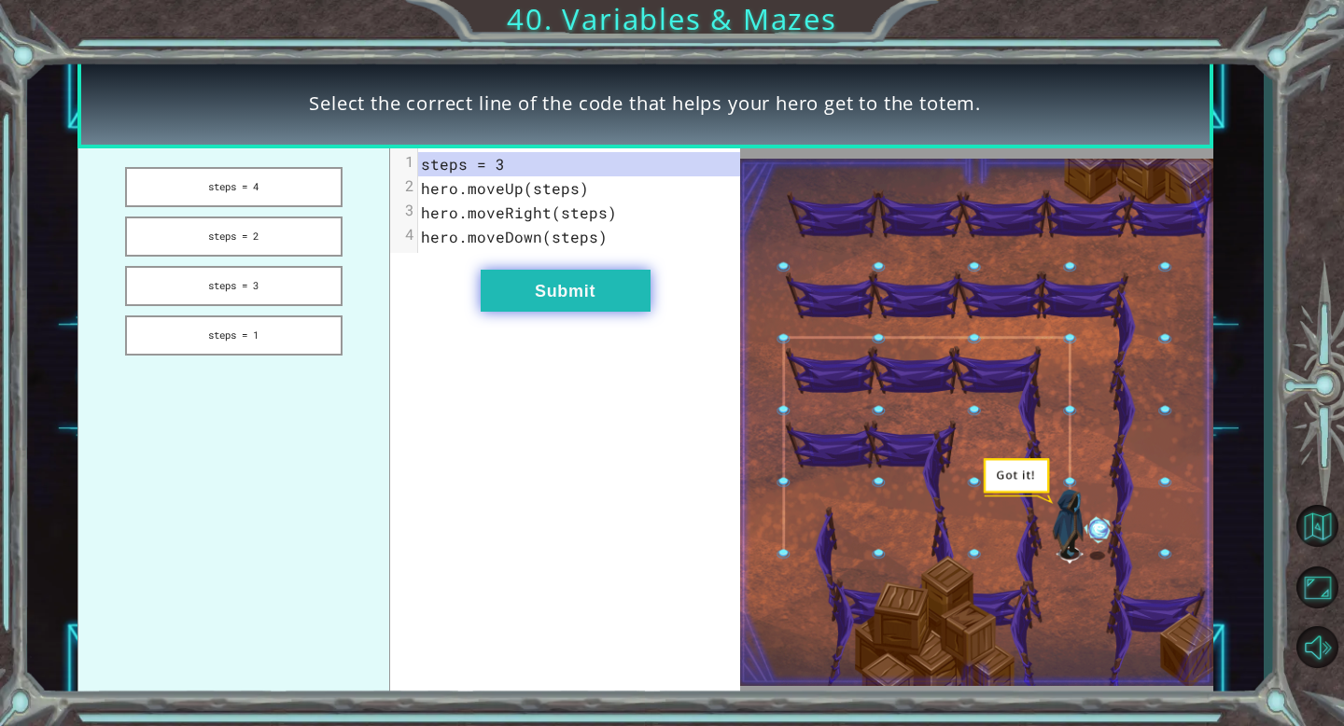
click at [603, 280] on button "Submit" at bounding box center [566, 291] width 170 height 42
click at [568, 269] on div "xxxxxxxxxx 4 1 steps = 3 2 hero.moveUp(steps) 3 hero.moveRight(steps) 4 hero.mo…" at bounding box center [565, 422] width 351 height 549
click at [568, 287] on button "Submit" at bounding box center [566, 291] width 170 height 42
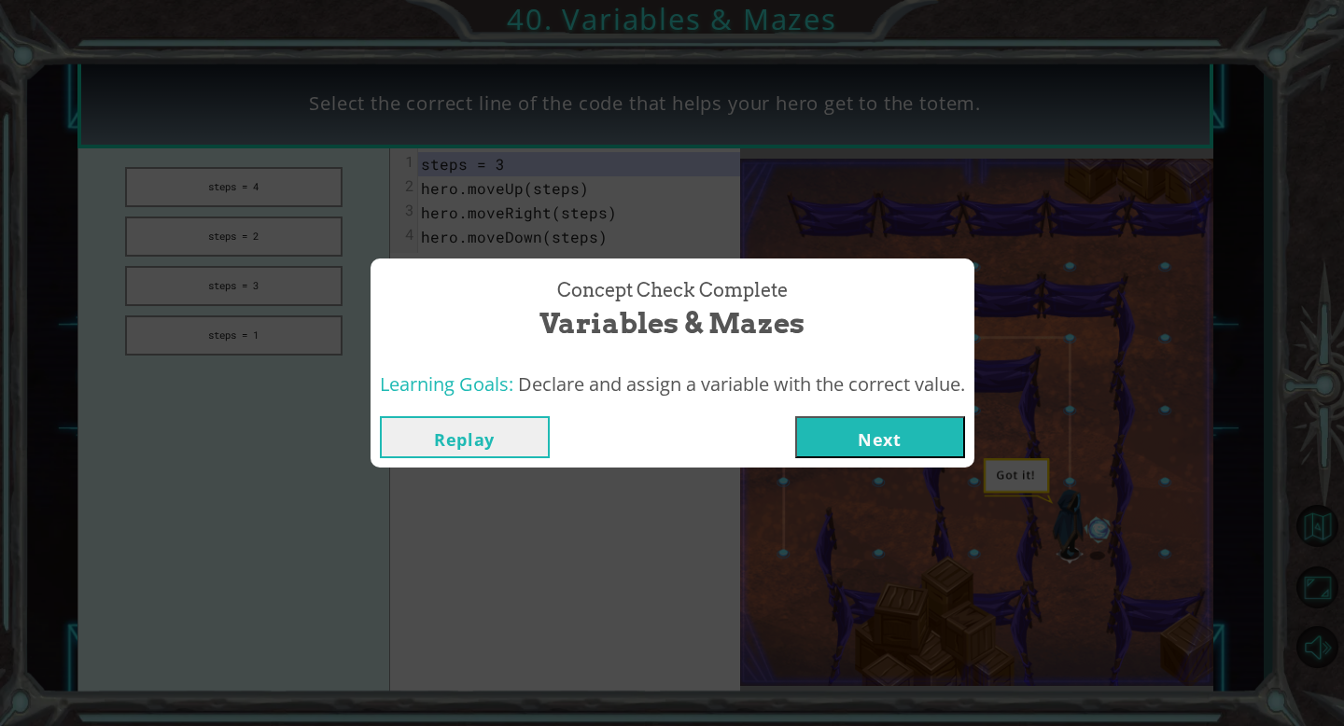
click at [933, 443] on button "Next" at bounding box center [880, 437] width 170 height 42
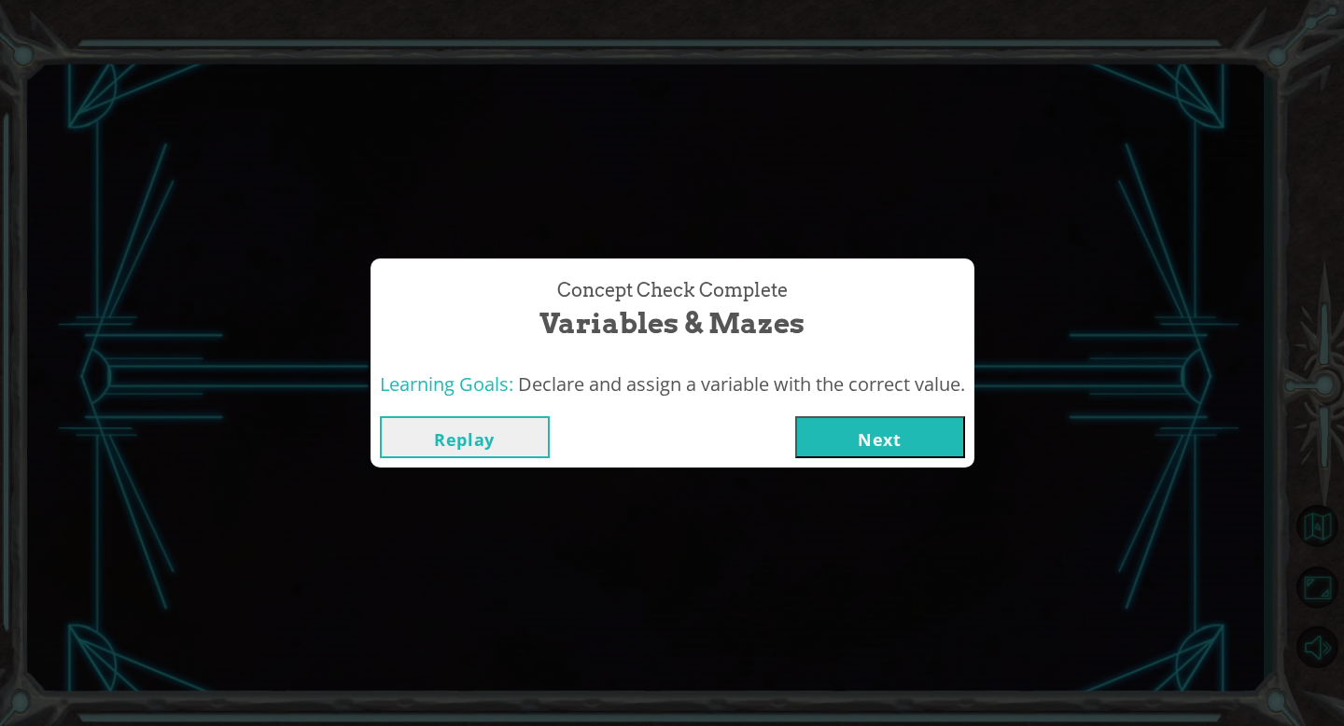
click at [913, 460] on div "Replay Next" at bounding box center [673, 437] width 604 height 61
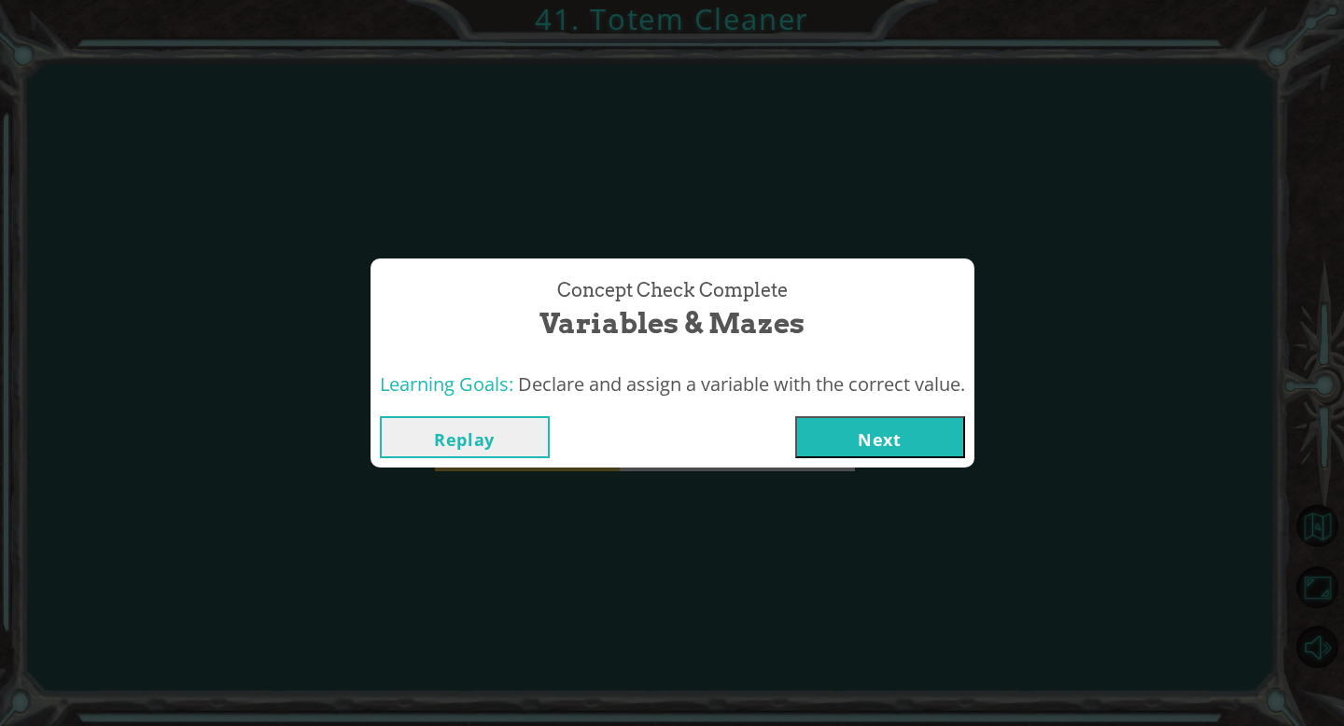
click at [905, 431] on button "Next" at bounding box center [880, 437] width 170 height 42
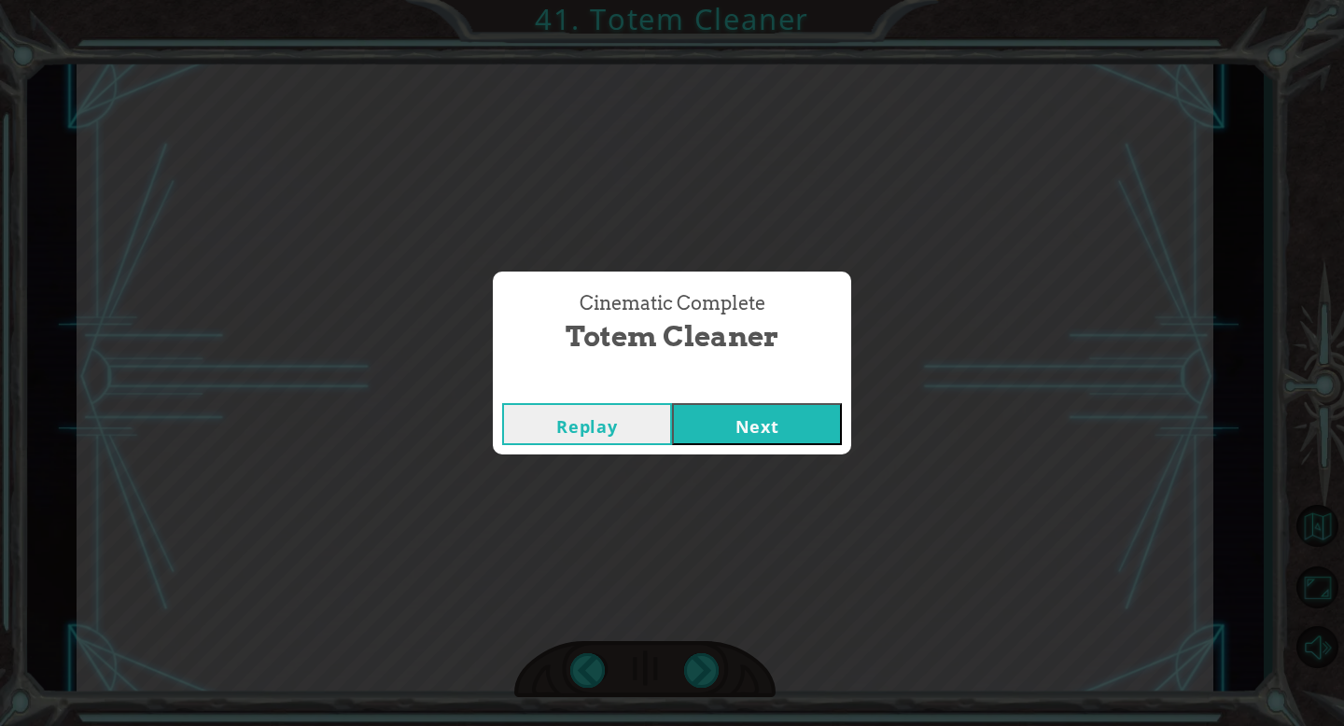
click at [780, 448] on div "Replay Next" at bounding box center [672, 424] width 358 height 61
click at [773, 438] on button "Next" at bounding box center [757, 424] width 170 height 42
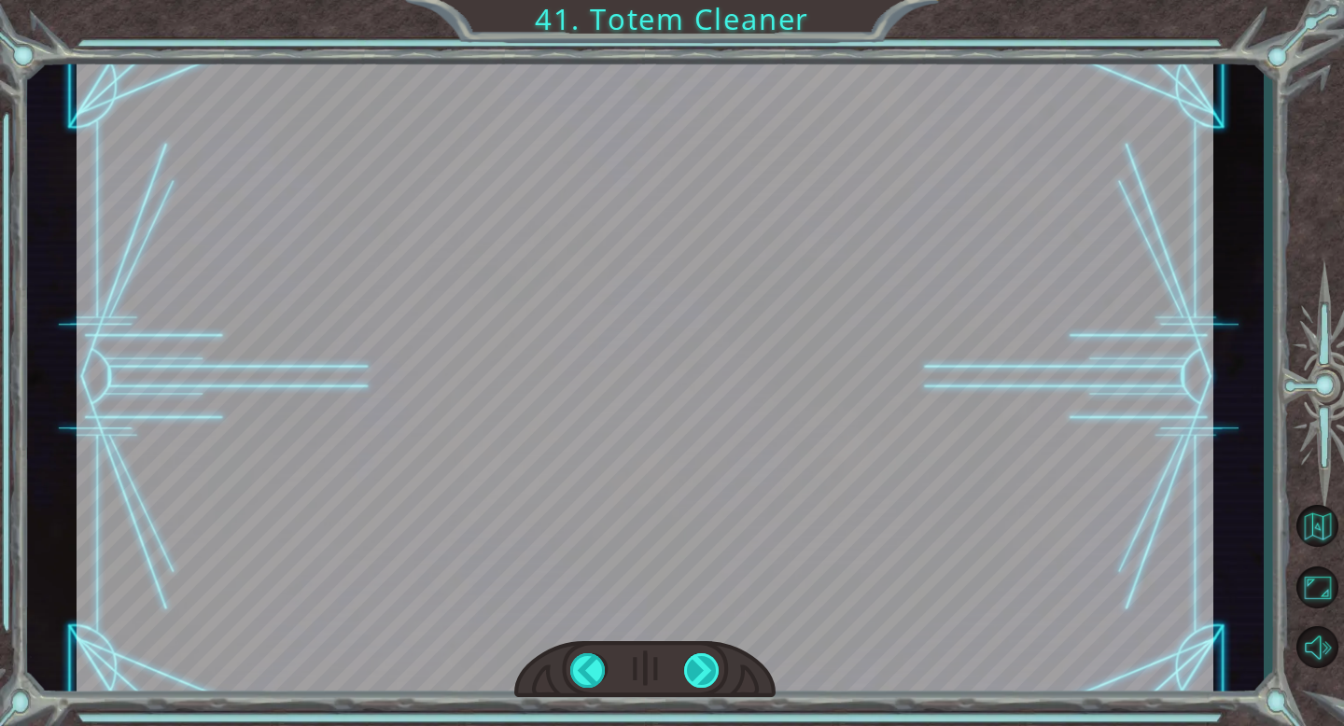
click at [709, 668] on div at bounding box center [702, 670] width 36 height 35
click at [636, 352] on div at bounding box center [645, 377] width 1137 height 639
click at [707, 677] on div at bounding box center [702, 670] width 36 height 35
click at [570, 675] on div at bounding box center [588, 670] width 36 height 35
click at [585, 675] on div at bounding box center [588, 670] width 36 height 35
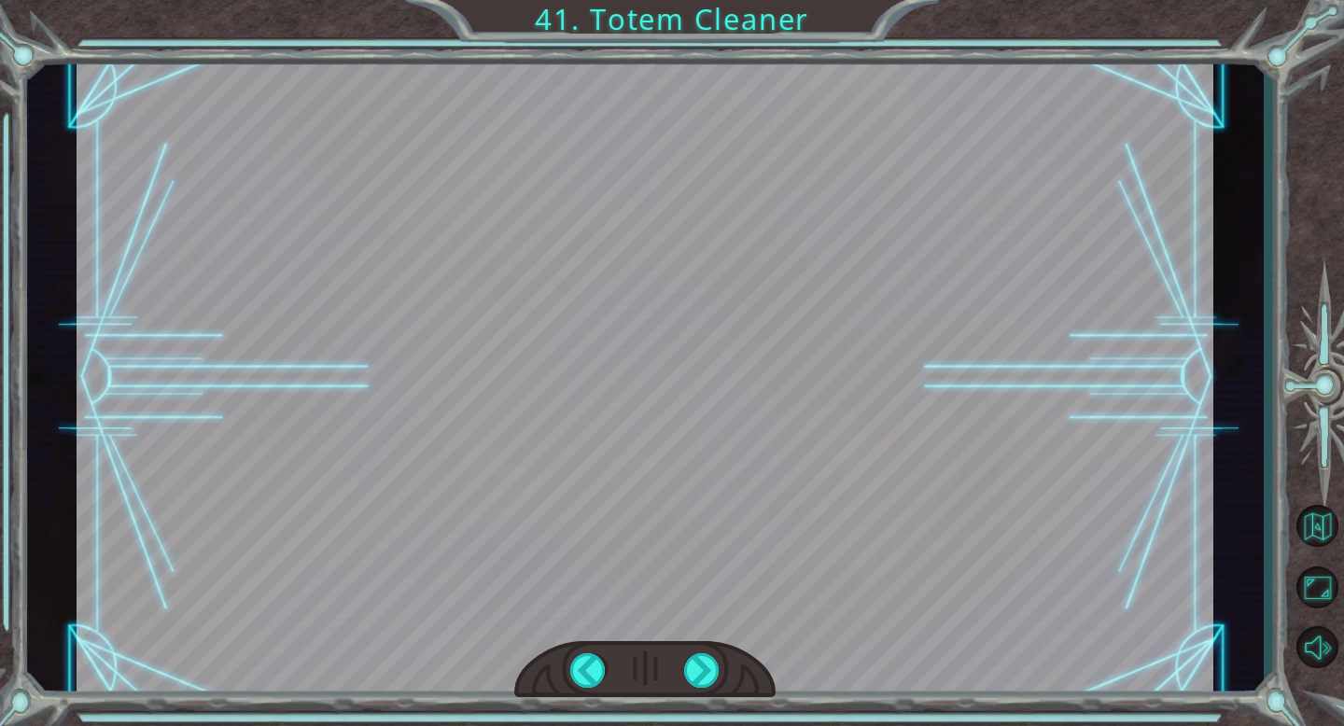
click at [754, 678] on div at bounding box center [644, 670] width 261 height 58
click at [1312, 523] on button "Back to Map" at bounding box center [1317, 525] width 54 height 54
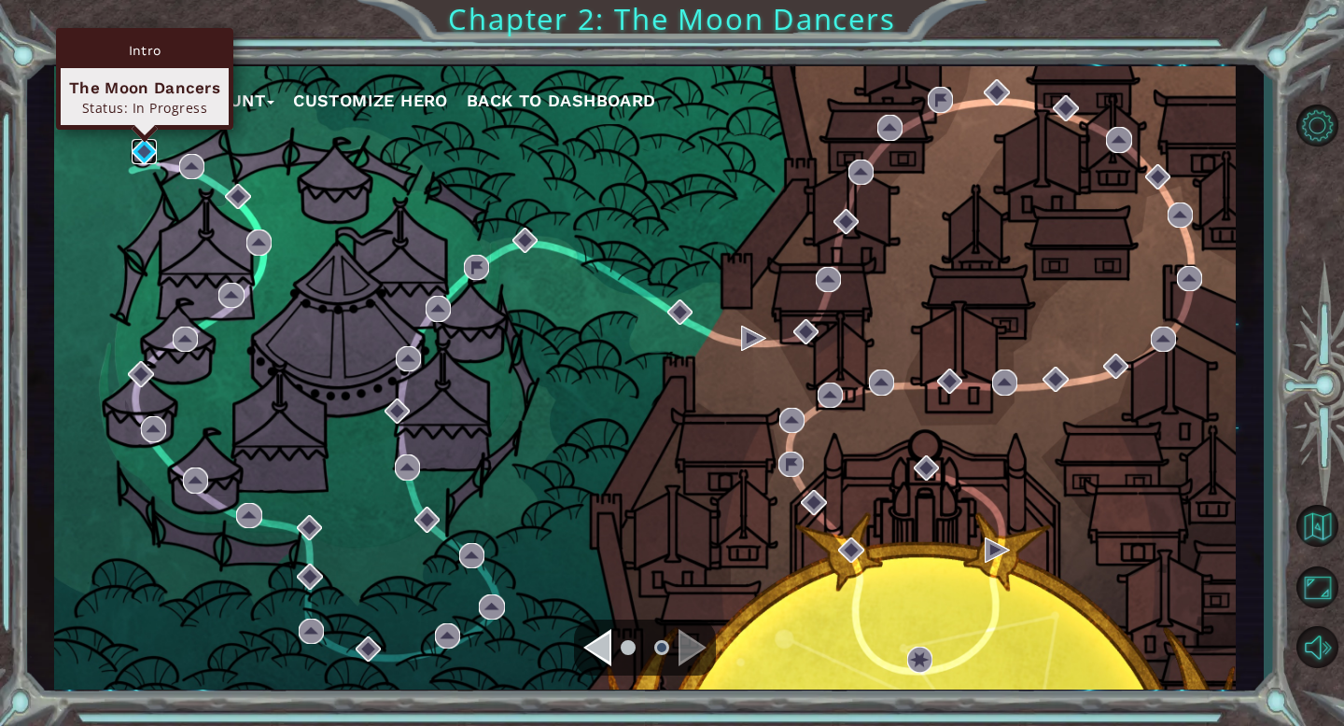
click at [135, 149] on img at bounding box center [144, 151] width 25 height 25
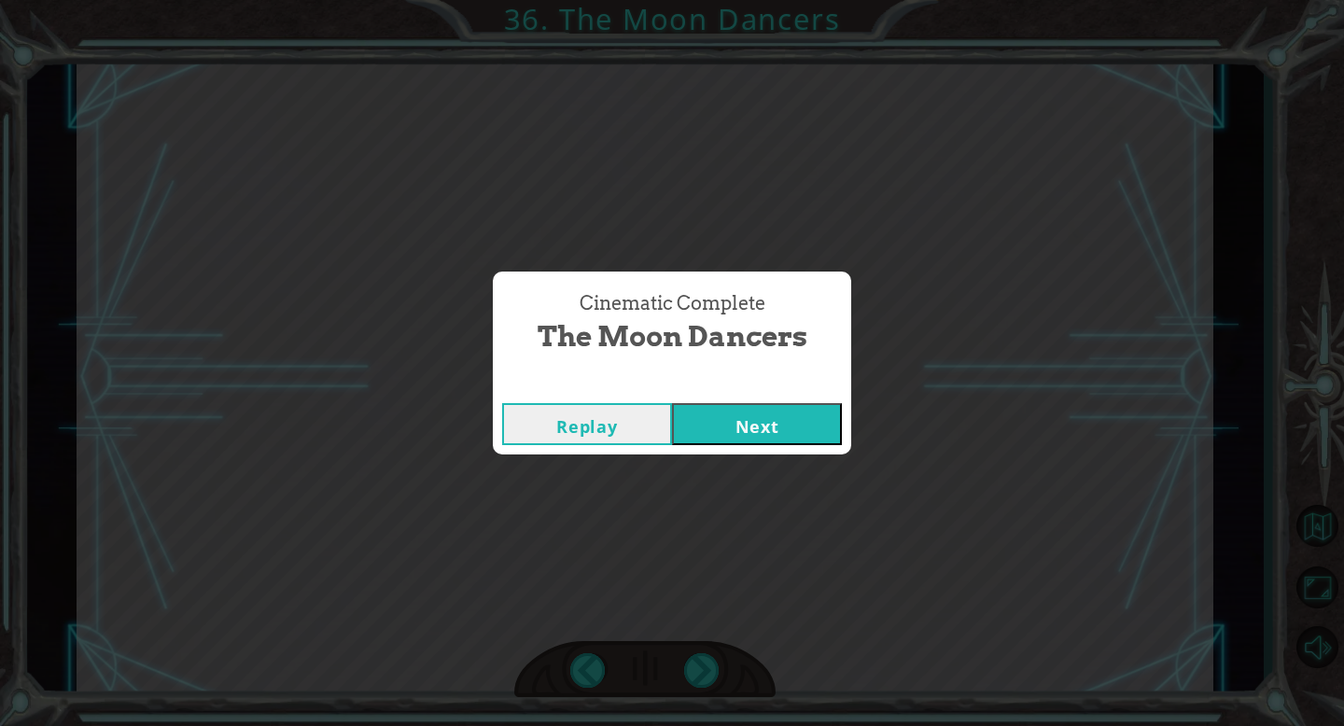
click at [793, 431] on button "Next" at bounding box center [757, 424] width 170 height 42
click at [748, 440] on button "Next" at bounding box center [757, 424] width 170 height 42
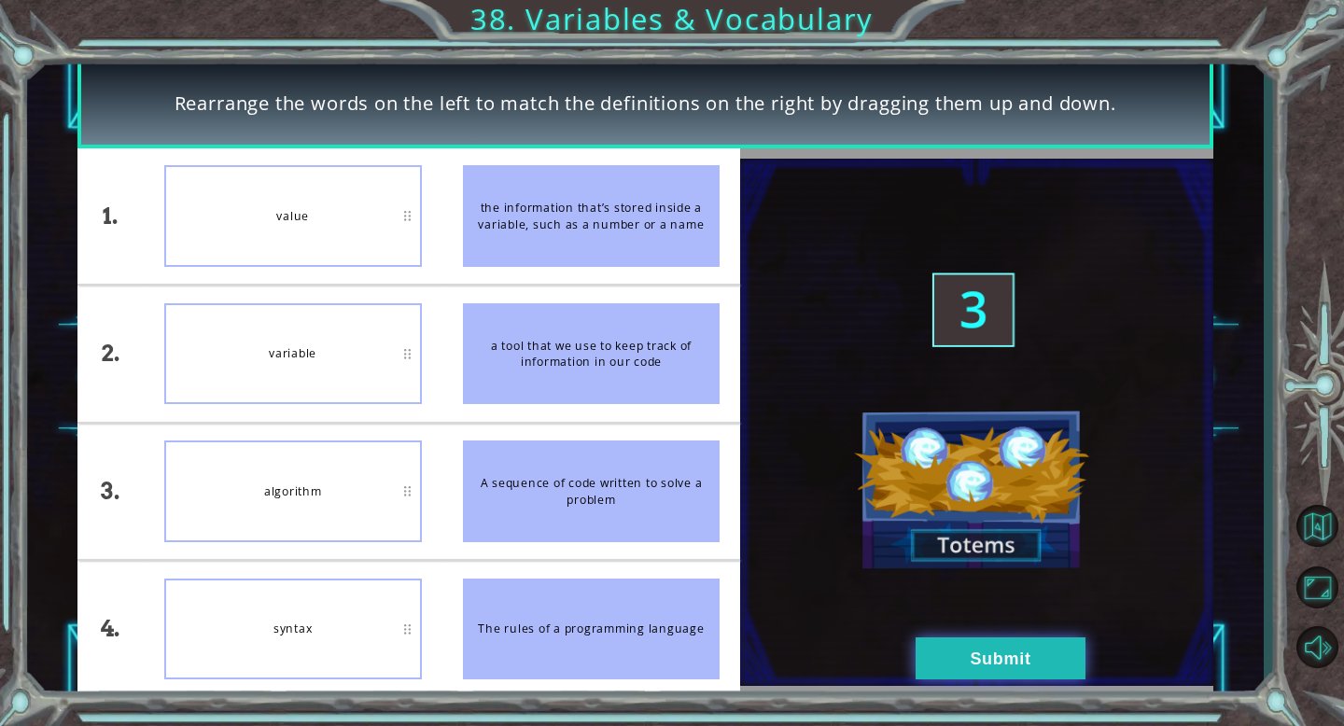
click at [1056, 657] on button "Submit" at bounding box center [1001, 658] width 170 height 42
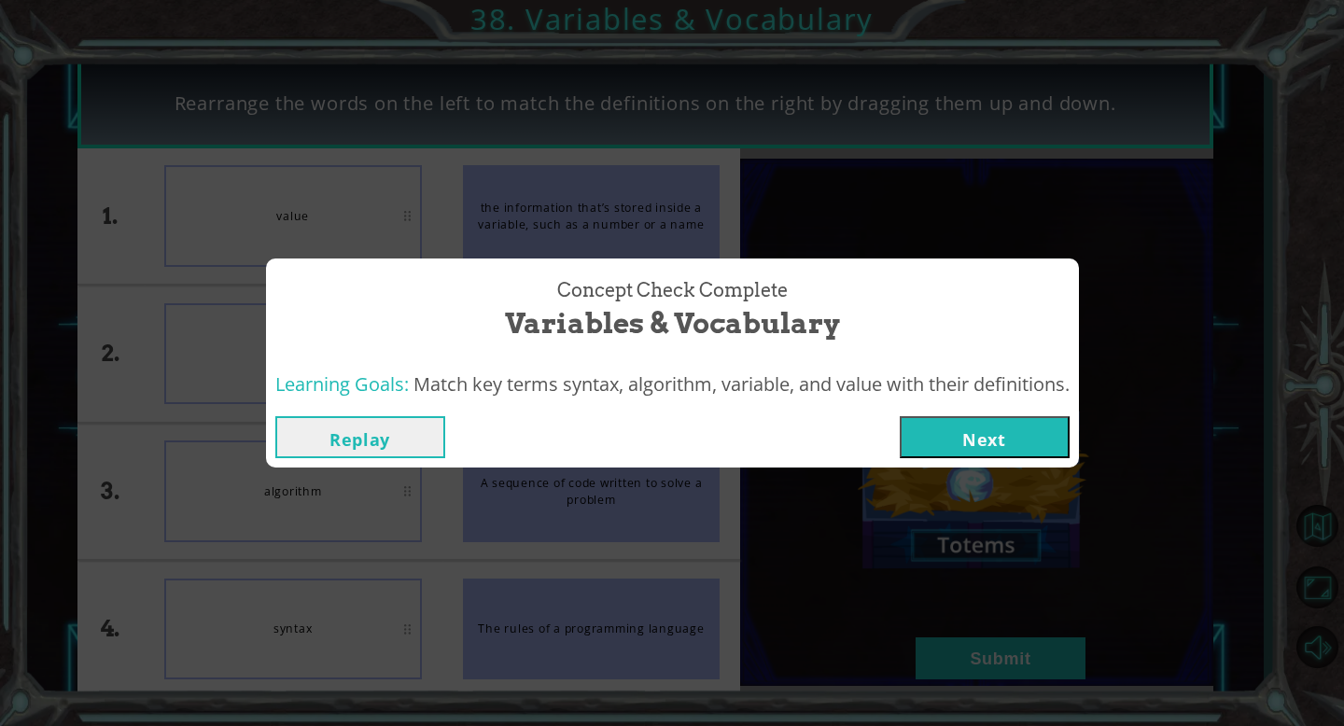
click at [1042, 439] on button "Next" at bounding box center [985, 437] width 170 height 42
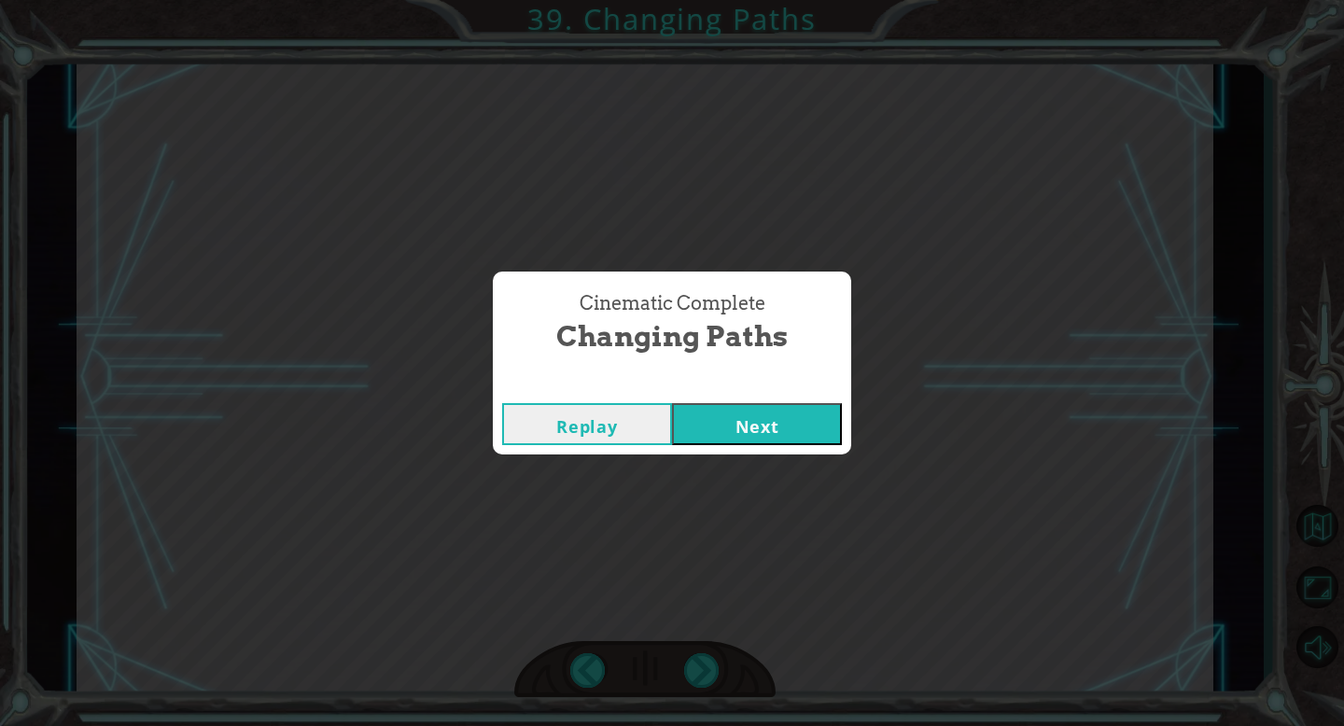
click at [779, 399] on div "Replay Next" at bounding box center [672, 424] width 358 height 61
click at [782, 431] on button "Next" at bounding box center [757, 424] width 170 height 42
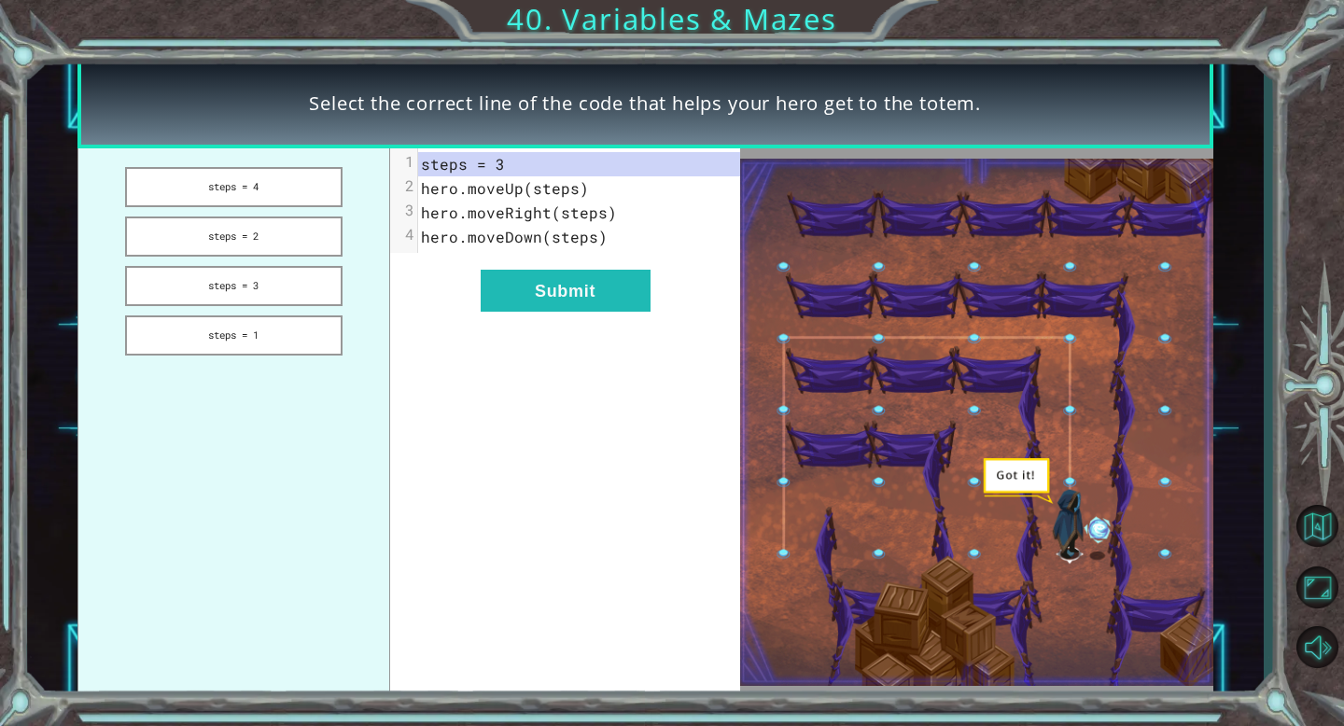
click at [241, 306] on ul "steps = 4 steps = 2 steps = 3 steps = 1" at bounding box center [233, 422] width 313 height 549
click at [258, 290] on button "steps = 3" at bounding box center [233, 286] width 217 height 40
click at [538, 295] on button "Submit" at bounding box center [566, 291] width 170 height 42
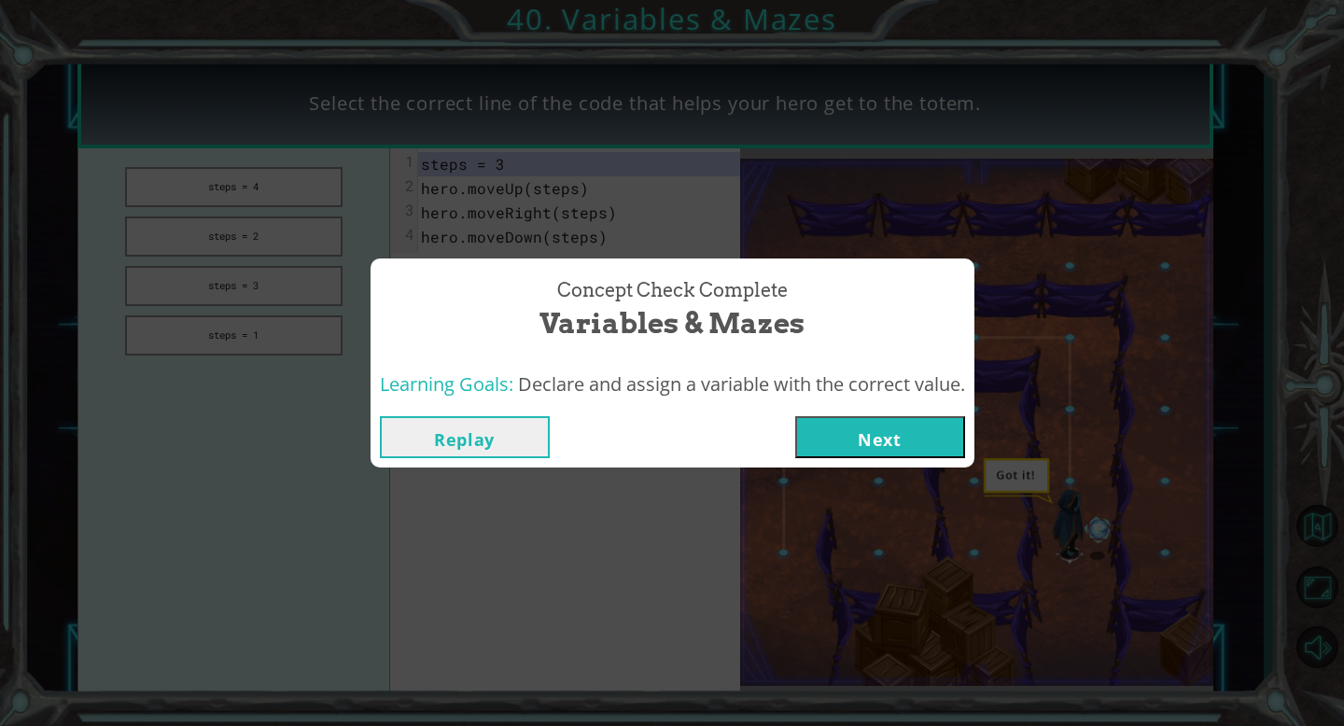
click at [952, 451] on button "Next" at bounding box center [880, 437] width 170 height 42
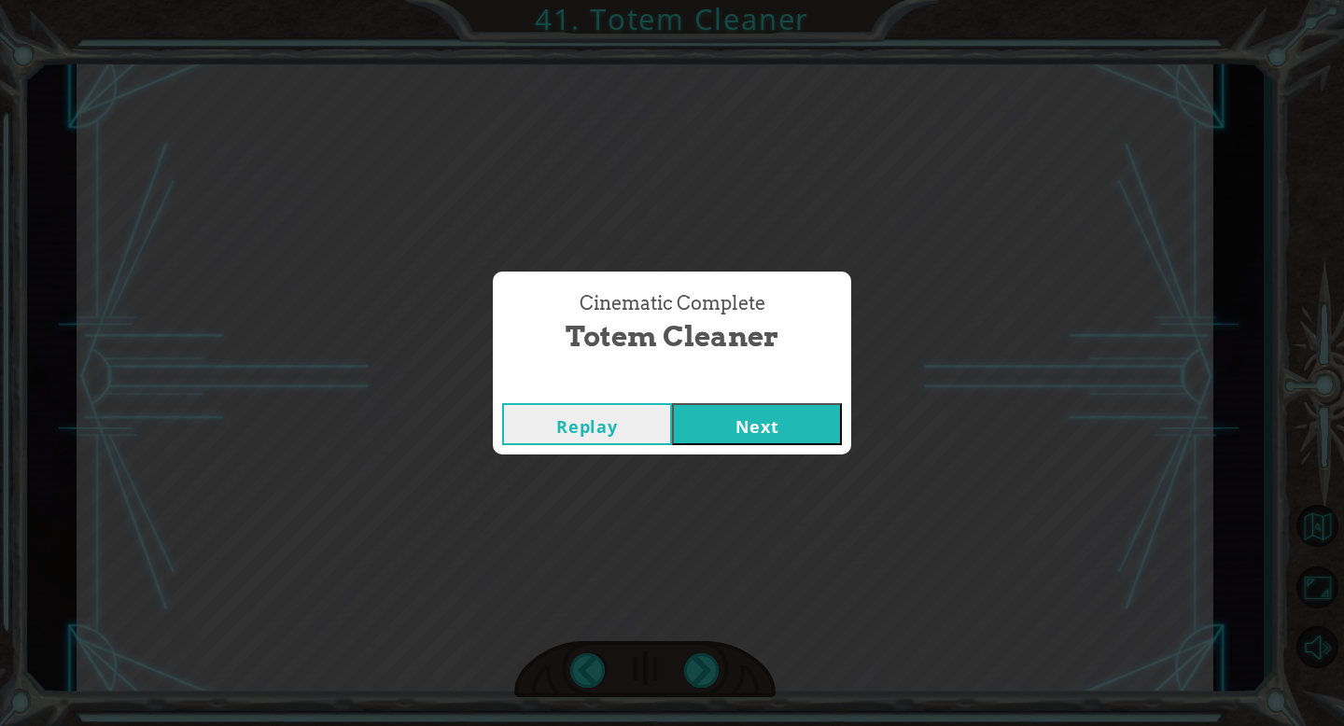
click at [736, 417] on button "Next" at bounding box center [757, 424] width 170 height 42
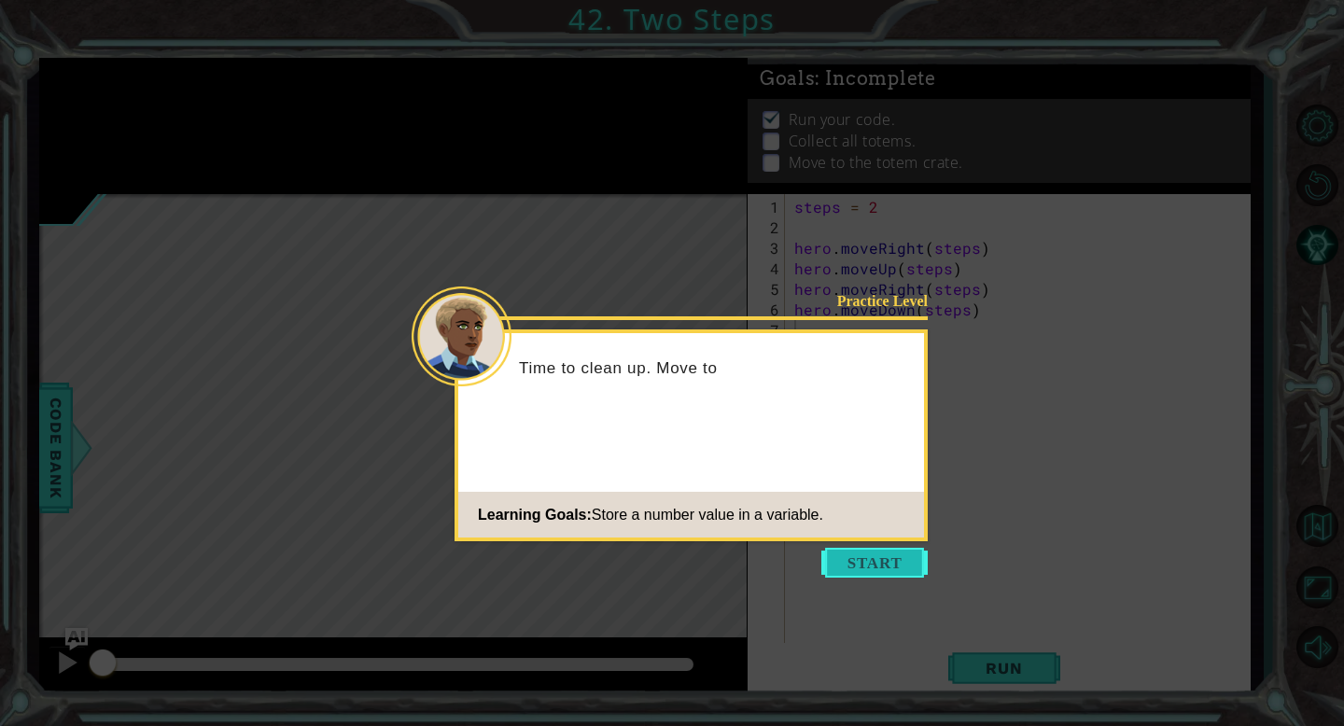
click at [908, 554] on button "Start" at bounding box center [874, 563] width 106 height 30
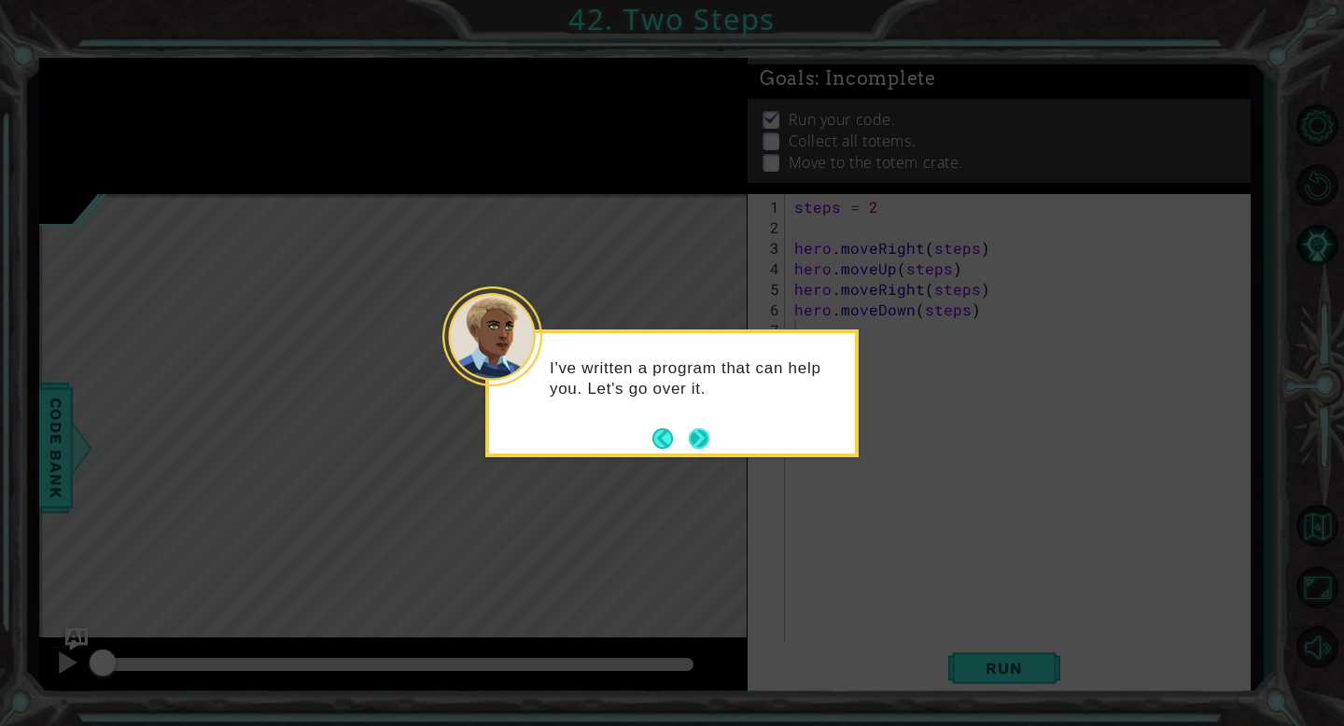
click at [704, 438] on button "Next" at bounding box center [699, 438] width 21 height 21
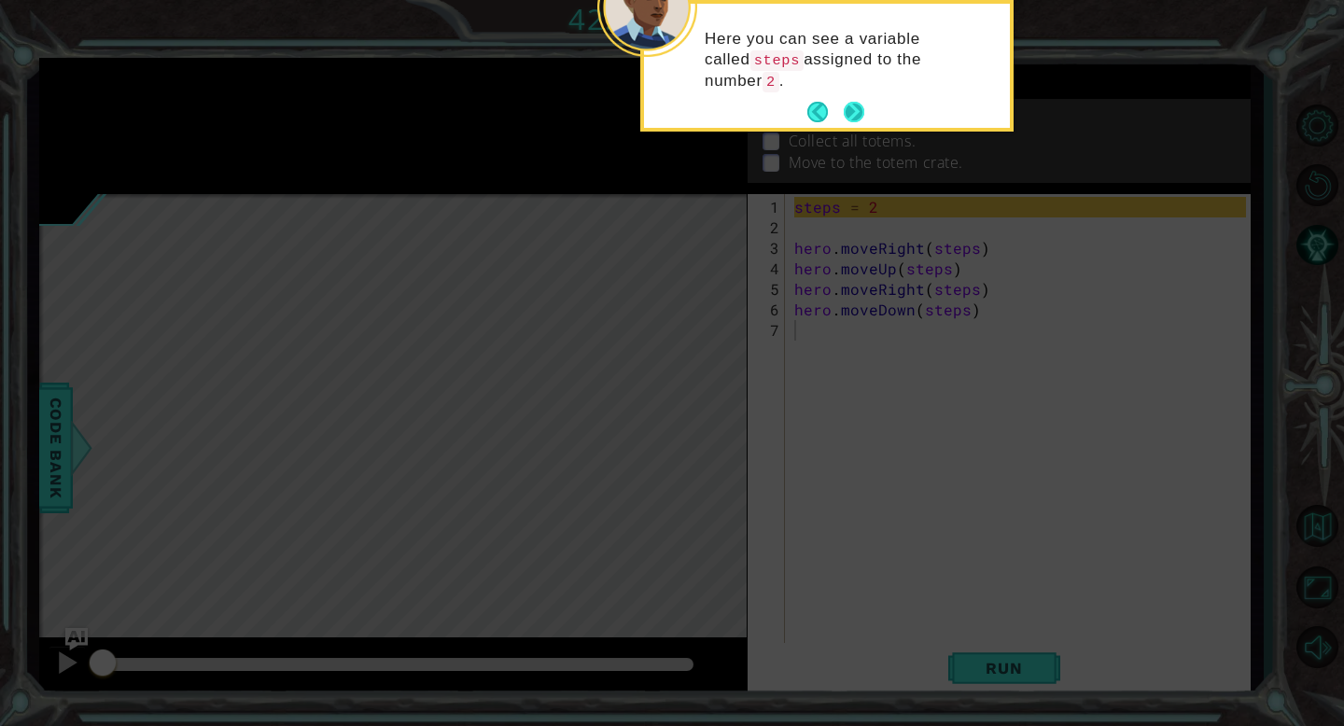
click at [860, 111] on button "Next" at bounding box center [854, 112] width 21 height 21
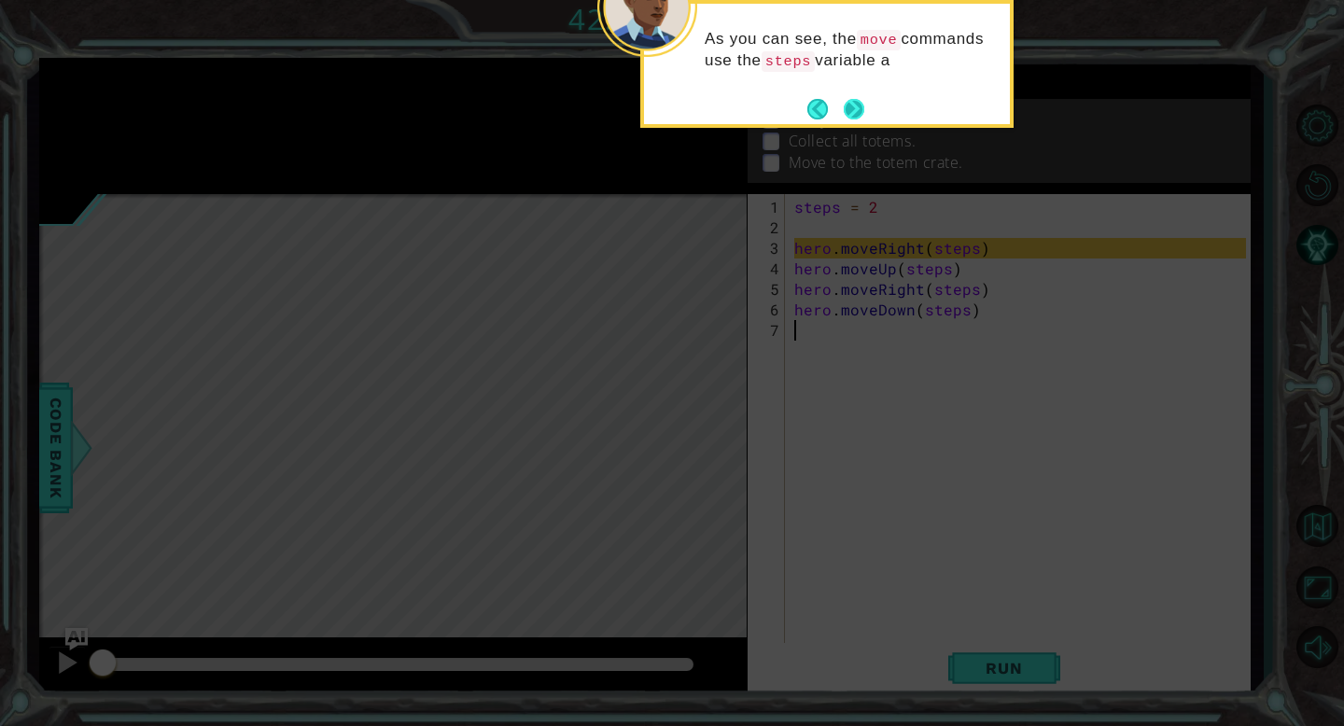
click at [858, 112] on button "Next" at bounding box center [854, 109] width 21 height 21
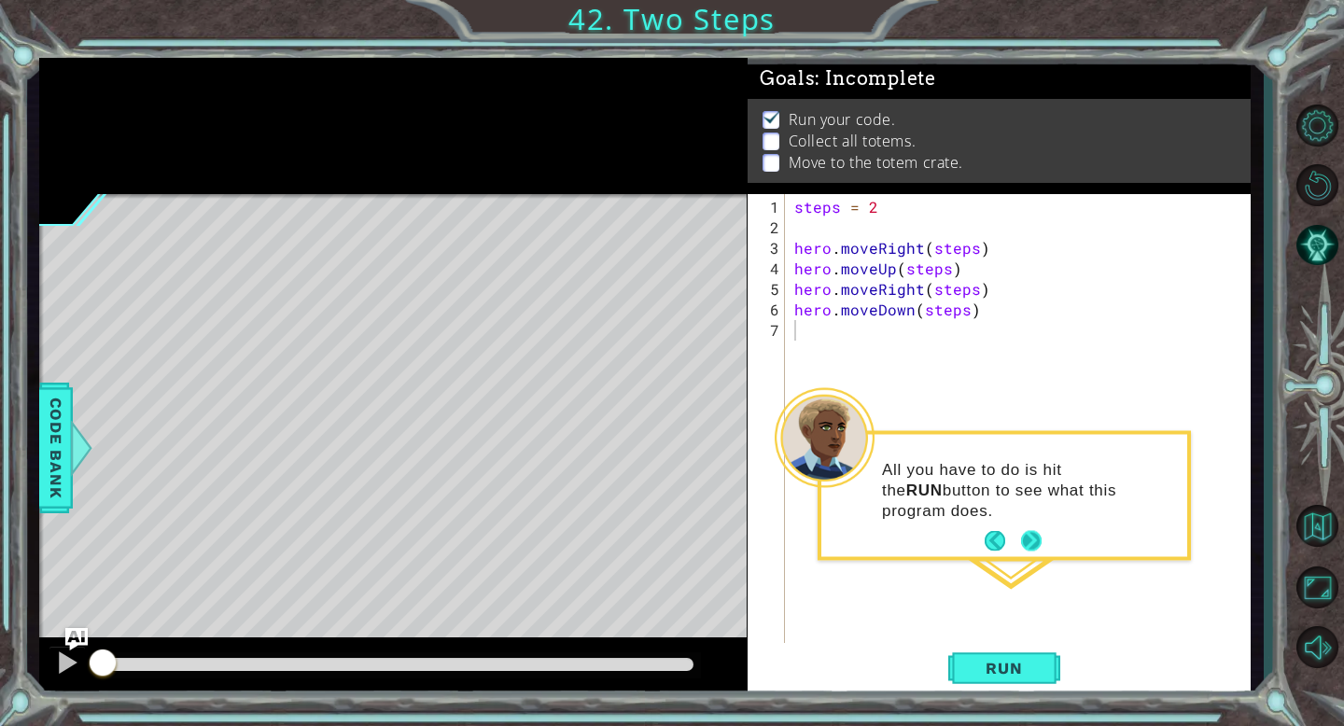
click at [1028, 543] on button "Next" at bounding box center [1031, 541] width 21 height 21
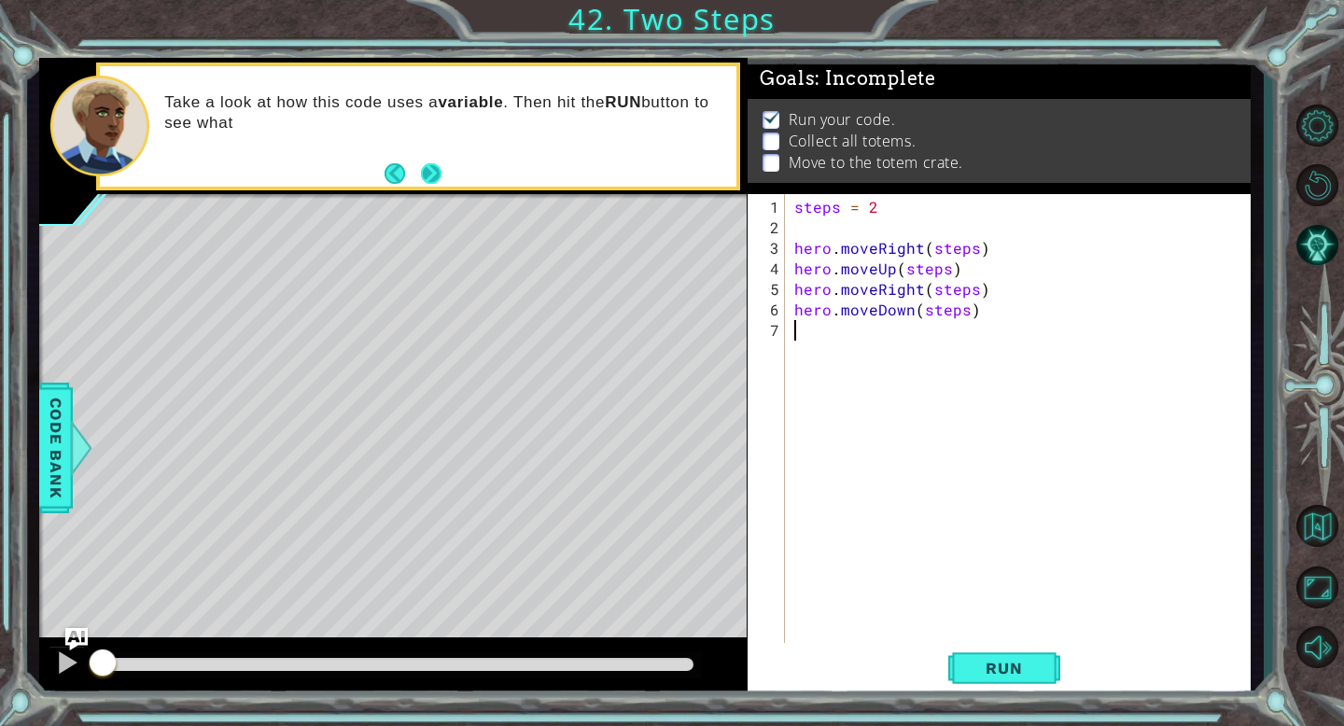
click at [430, 172] on button "Next" at bounding box center [431, 173] width 21 height 21
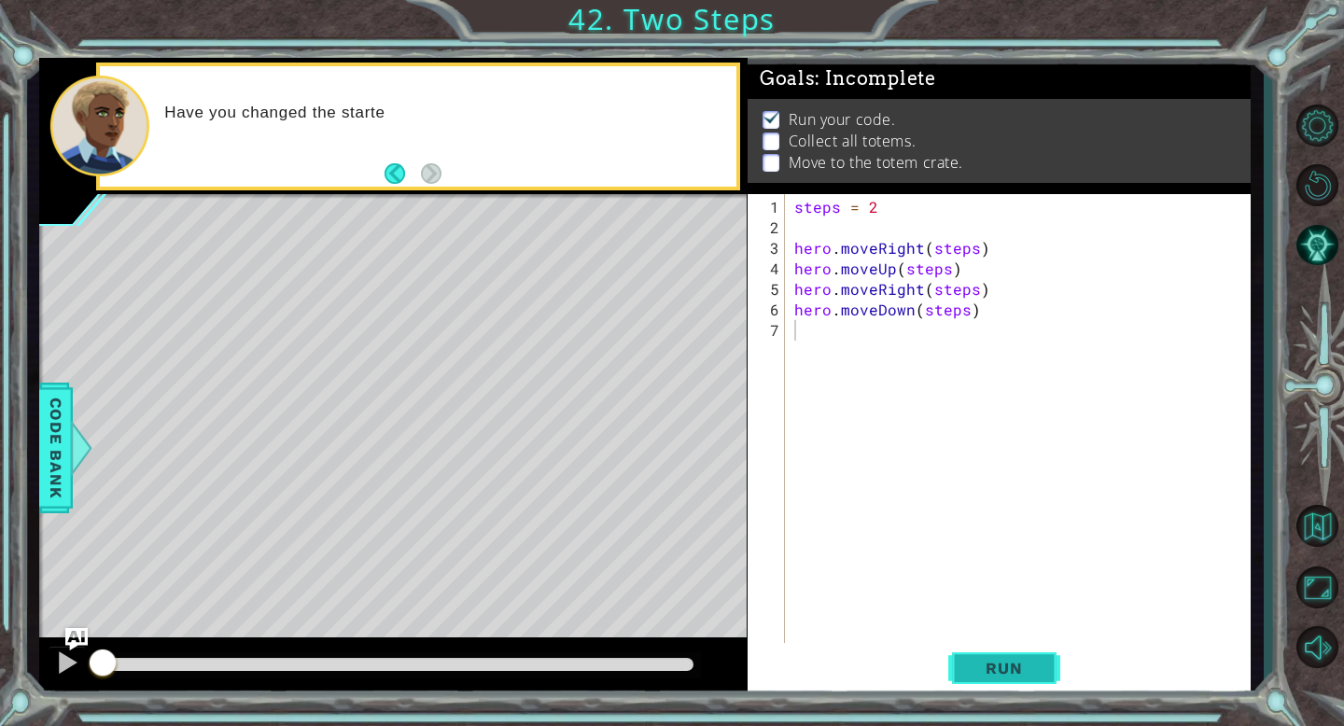
click at [988, 651] on button "Run" at bounding box center [1004, 668] width 112 height 50
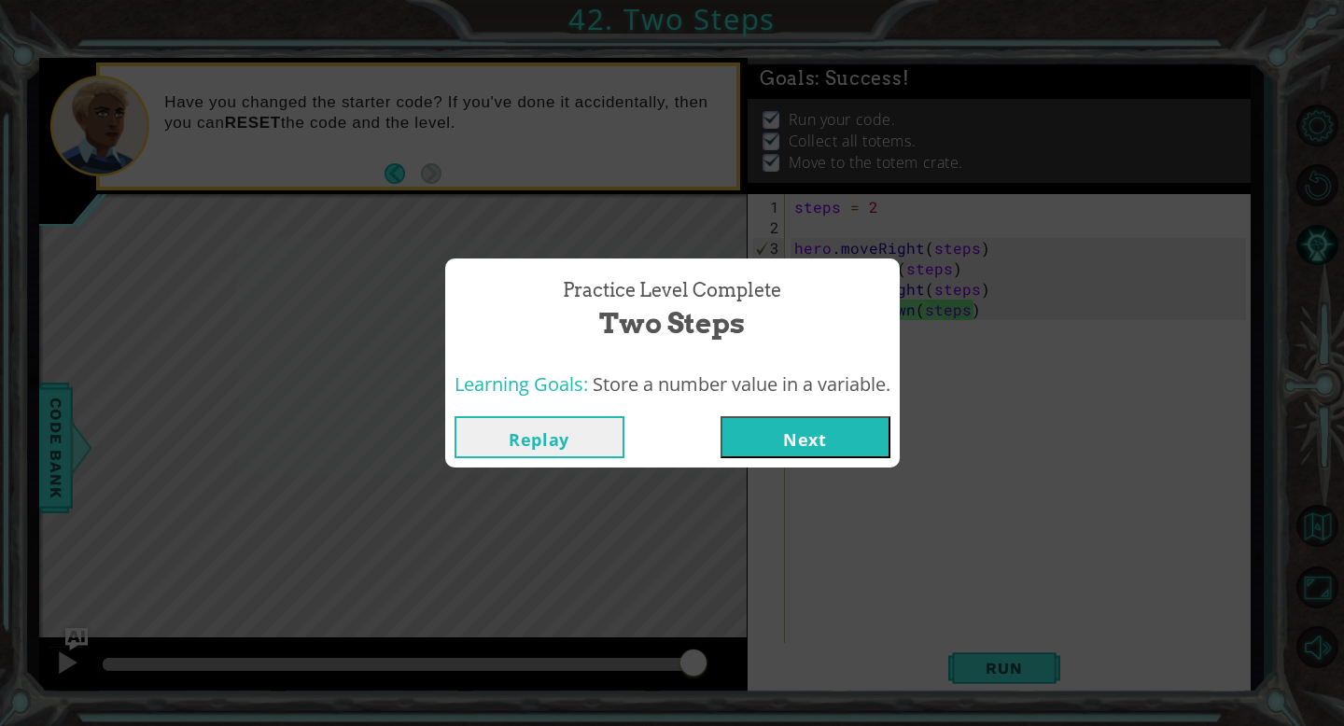
click at [837, 431] on button "Next" at bounding box center [805, 437] width 170 height 42
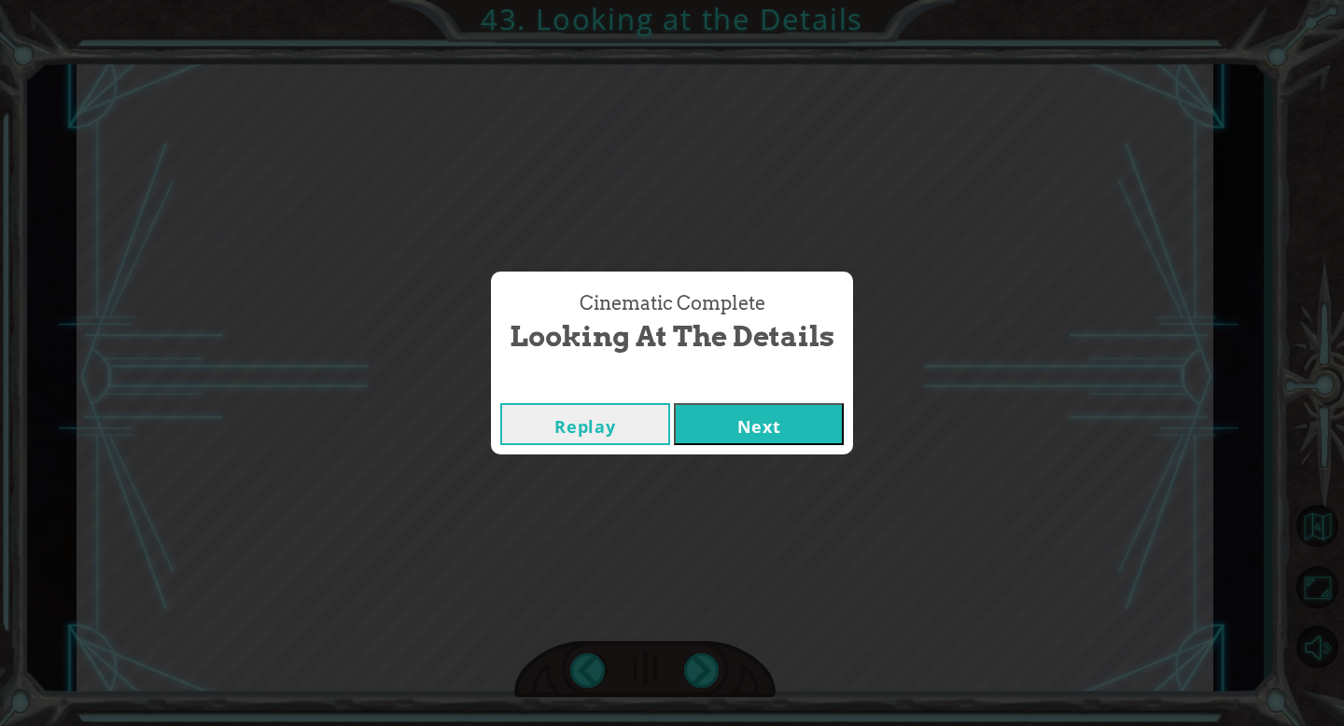
click at [754, 414] on button "Next" at bounding box center [759, 424] width 170 height 42
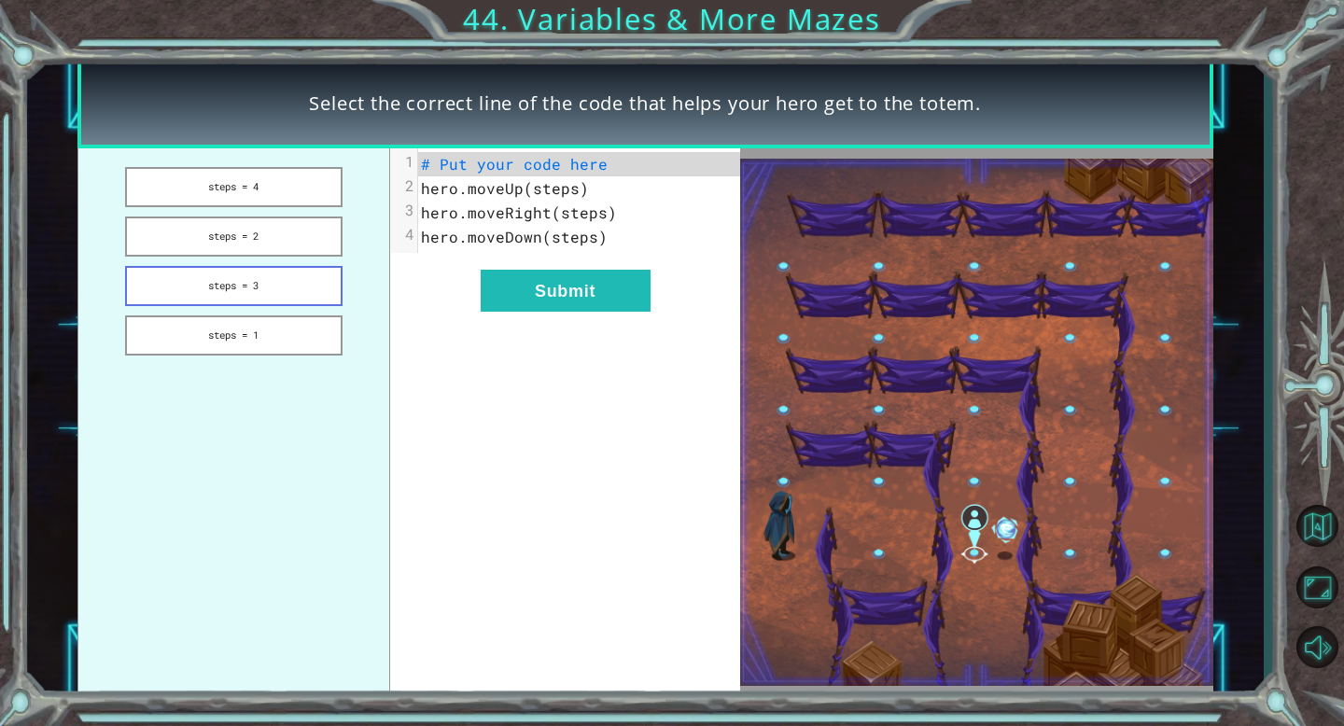
click at [240, 271] on button "steps = 3" at bounding box center [233, 286] width 217 height 40
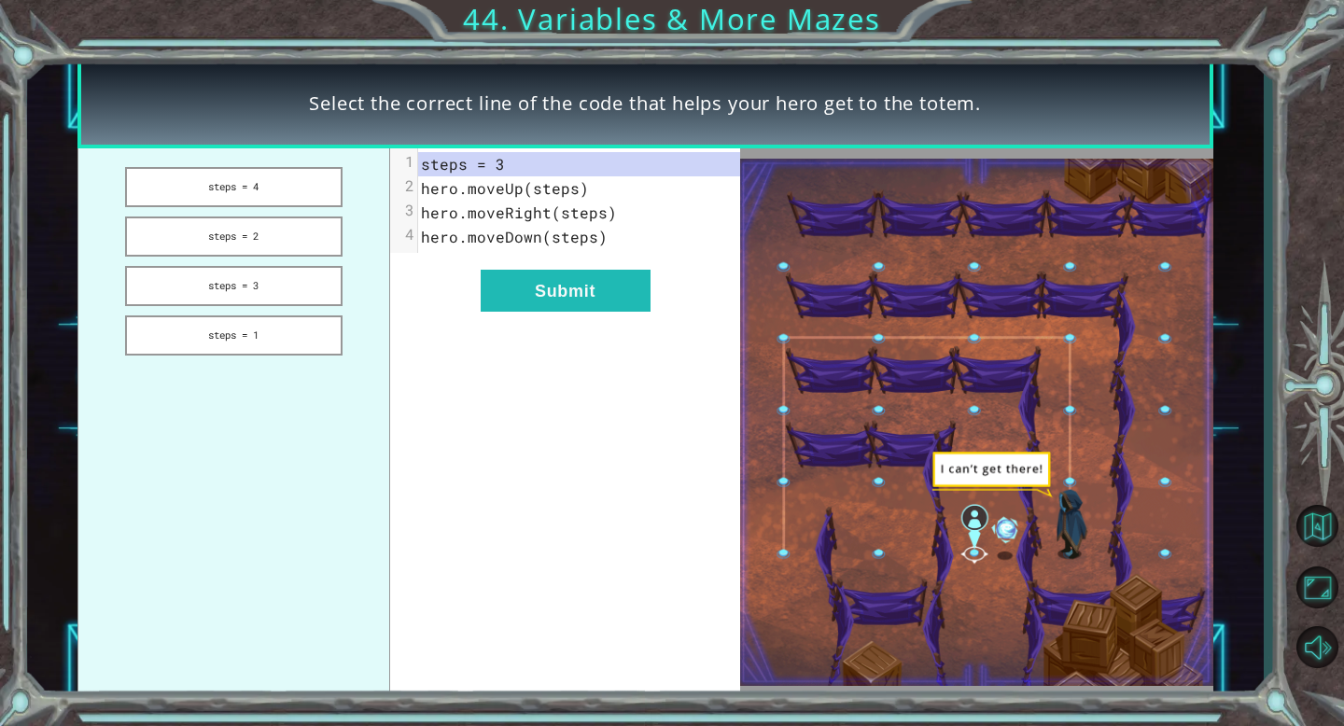
click at [607, 312] on div "xxxxxxxxxx 4 1 steps = 3 2 hero.moveUp(steps) 3 hero.moveRight(steps) 4 hero.mo…" at bounding box center [565, 422] width 351 height 549
click at [608, 285] on button "Submit" at bounding box center [566, 291] width 170 height 42
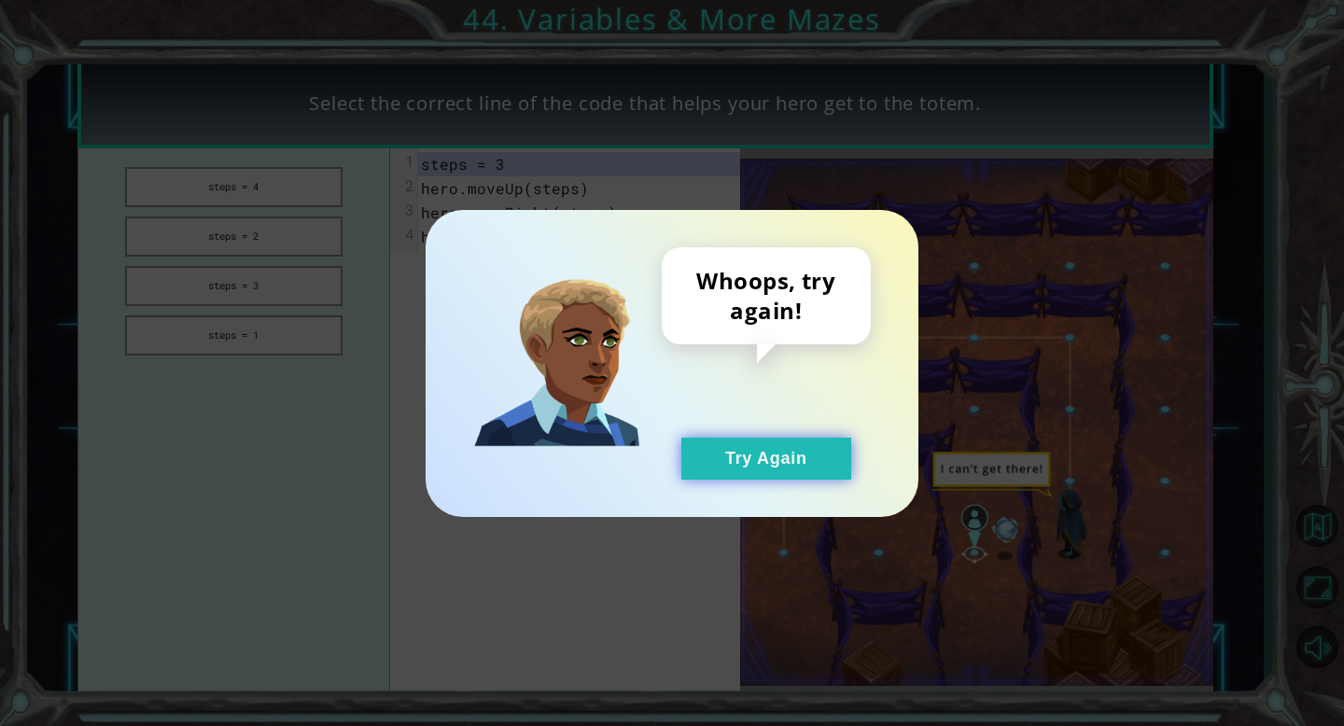
click at [749, 450] on button "Try Again" at bounding box center [766, 459] width 170 height 42
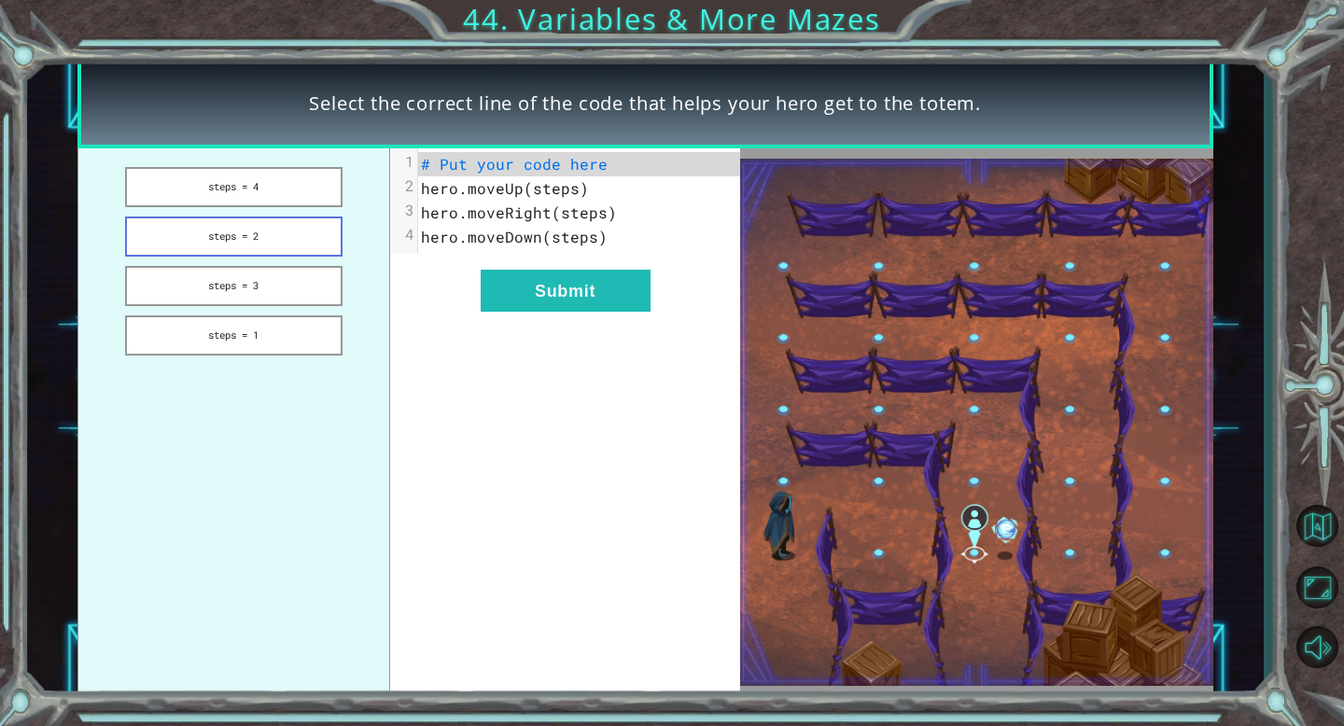
click at [304, 243] on button "steps = 2" at bounding box center [233, 237] width 217 height 40
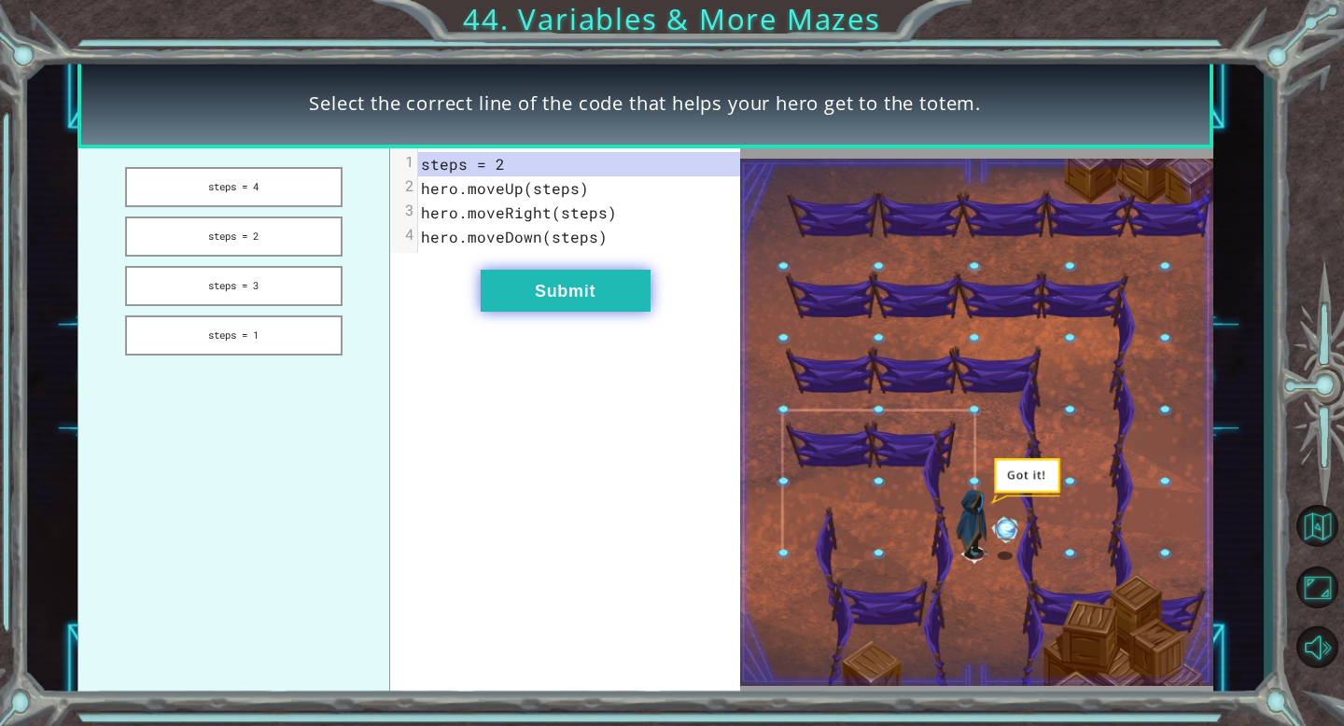
click at [642, 284] on button "Submit" at bounding box center [566, 291] width 170 height 42
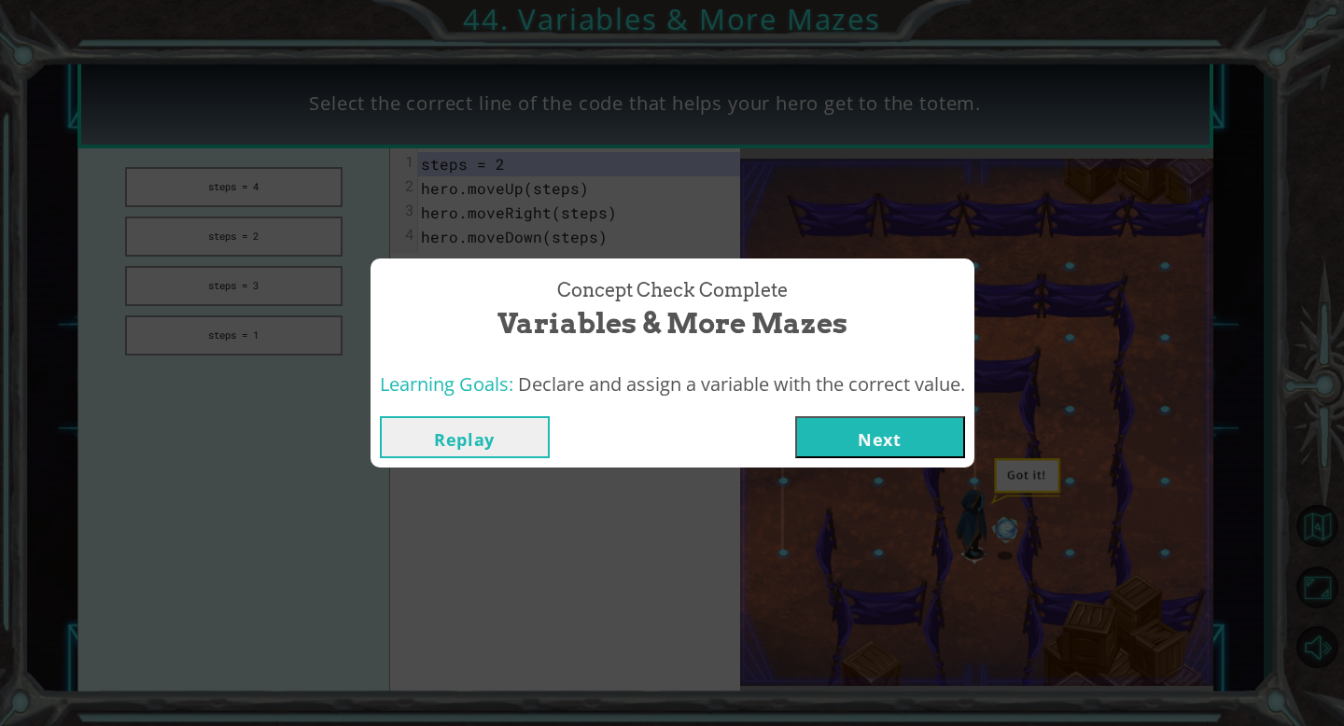
click at [880, 454] on button "Next" at bounding box center [880, 437] width 170 height 42
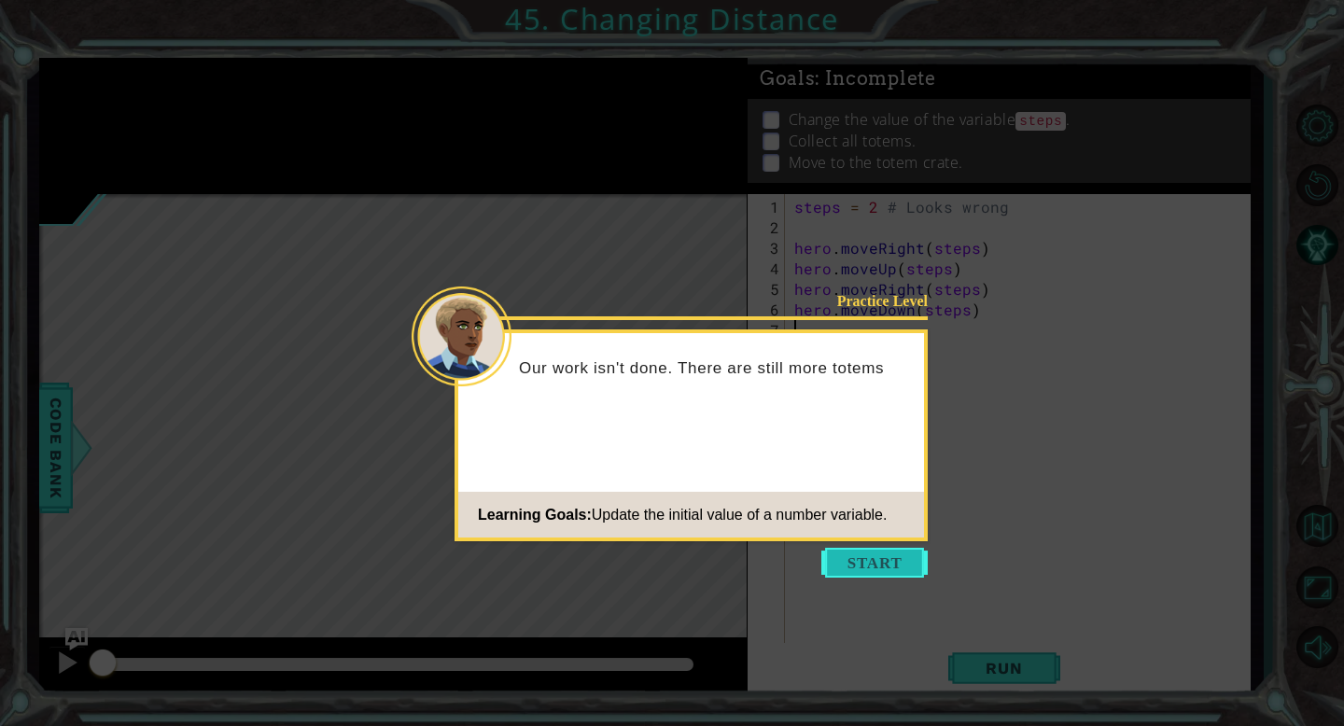
click at [874, 557] on button "Start" at bounding box center [874, 563] width 106 height 30
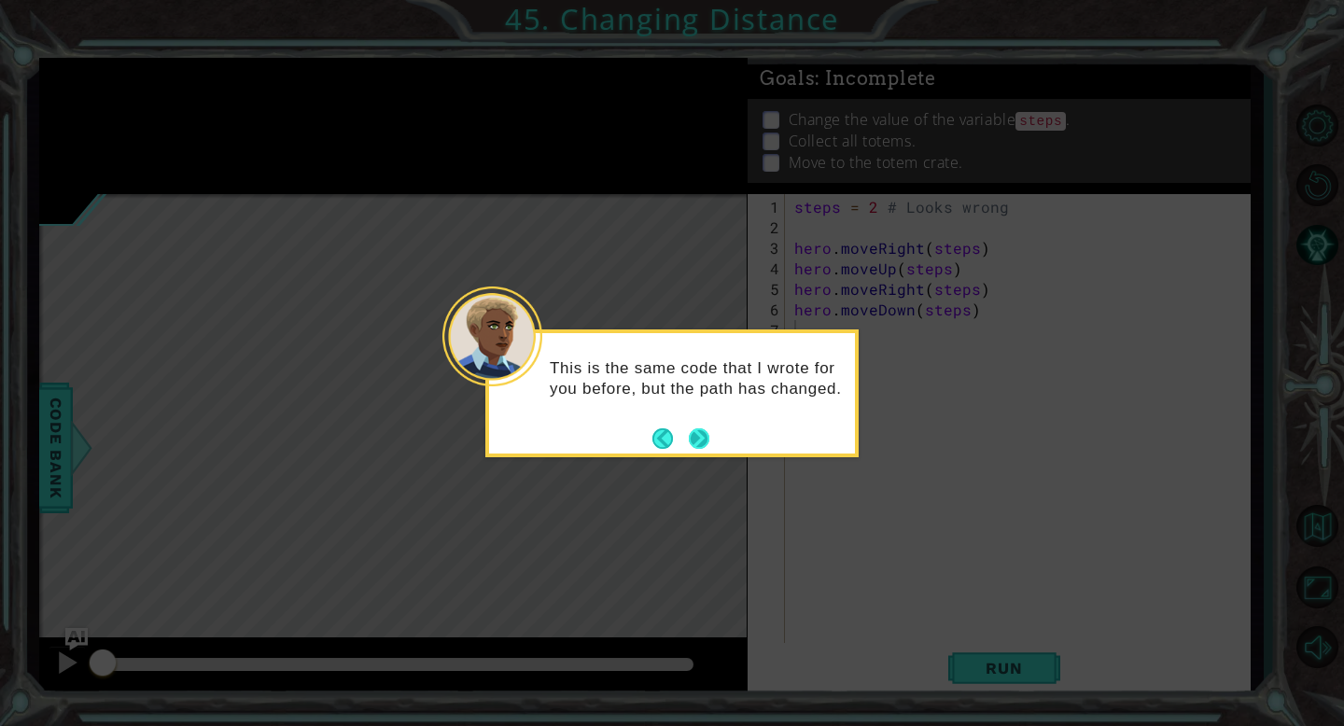
click at [690, 436] on button "Next" at bounding box center [699, 438] width 21 height 21
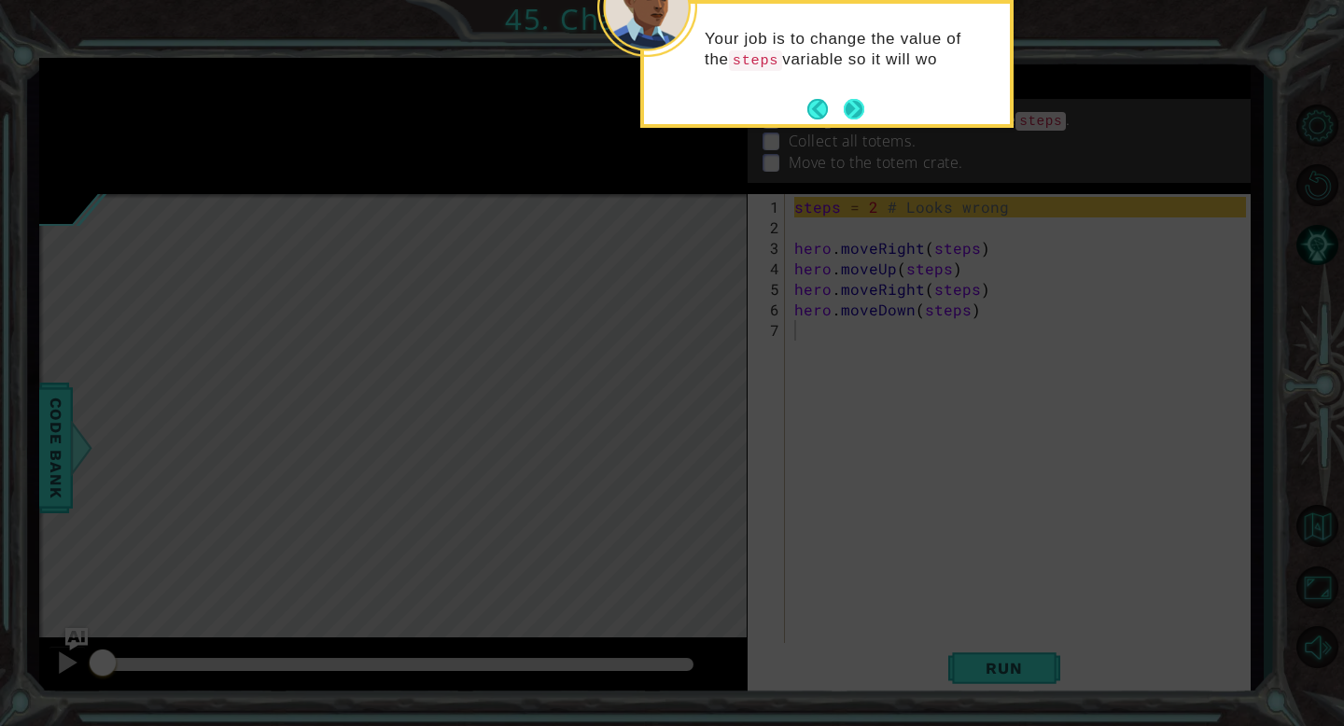
click at [856, 110] on button "Next" at bounding box center [854, 109] width 21 height 21
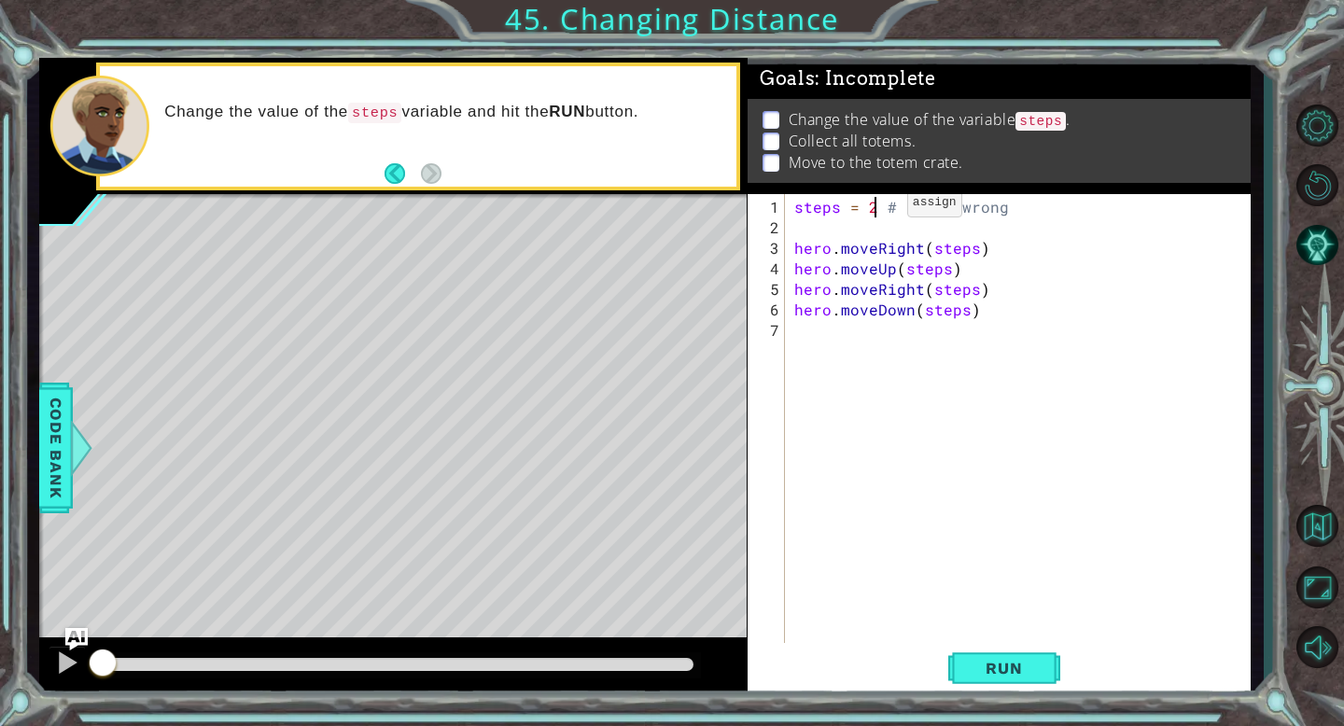
click at [874, 210] on div "steps = 2 # Looks wrong hero . moveRight ( steps ) hero . moveUp ( steps ) hero…" at bounding box center [1022, 453] width 465 height 513
type textarea "steps = 3 # Looks wrong"
click at [1038, 685] on button "Run" at bounding box center [1004, 668] width 112 height 50
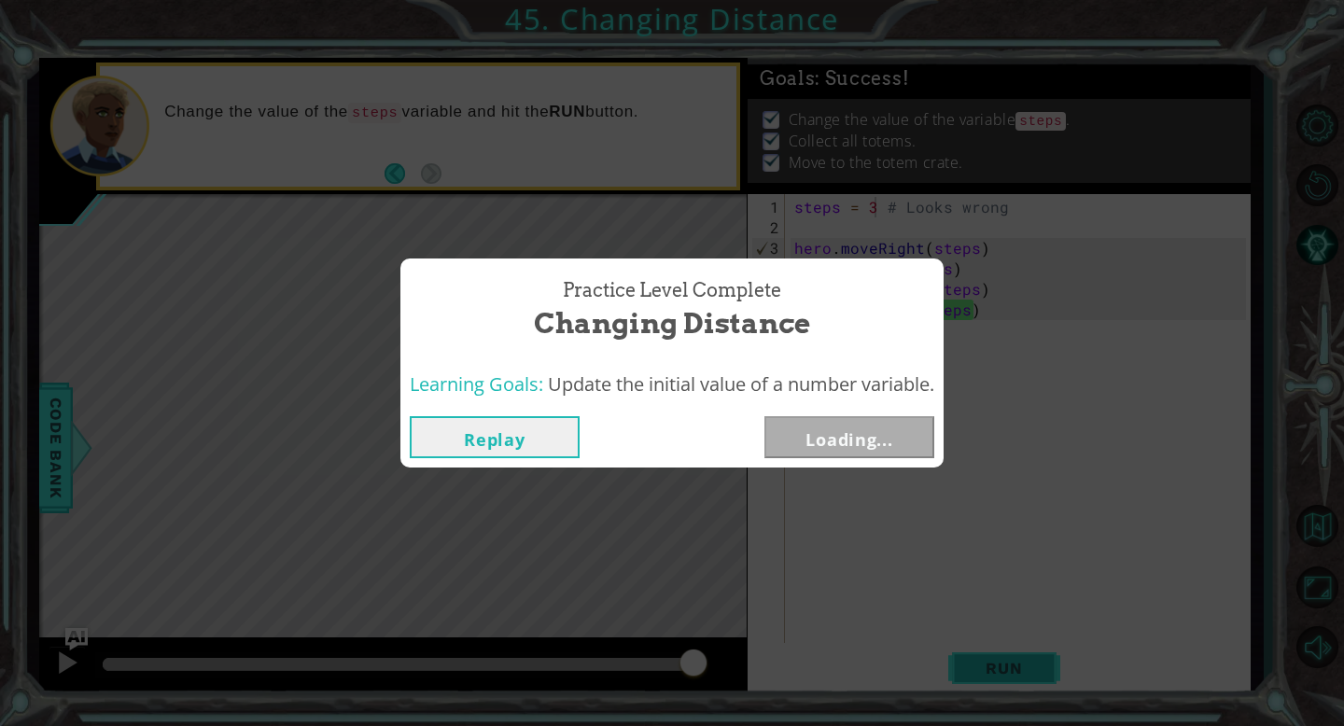
click at [1014, 664] on body "1 ההההההההההההההההההההההההההההההההההההההההההההההההההההההההההההההההההההההההההההה…" at bounding box center [672, 363] width 1344 height 726
click at [873, 462] on div "Replay Next" at bounding box center [671, 437] width 543 height 61
click at [882, 439] on button "Next" at bounding box center [849, 437] width 170 height 42
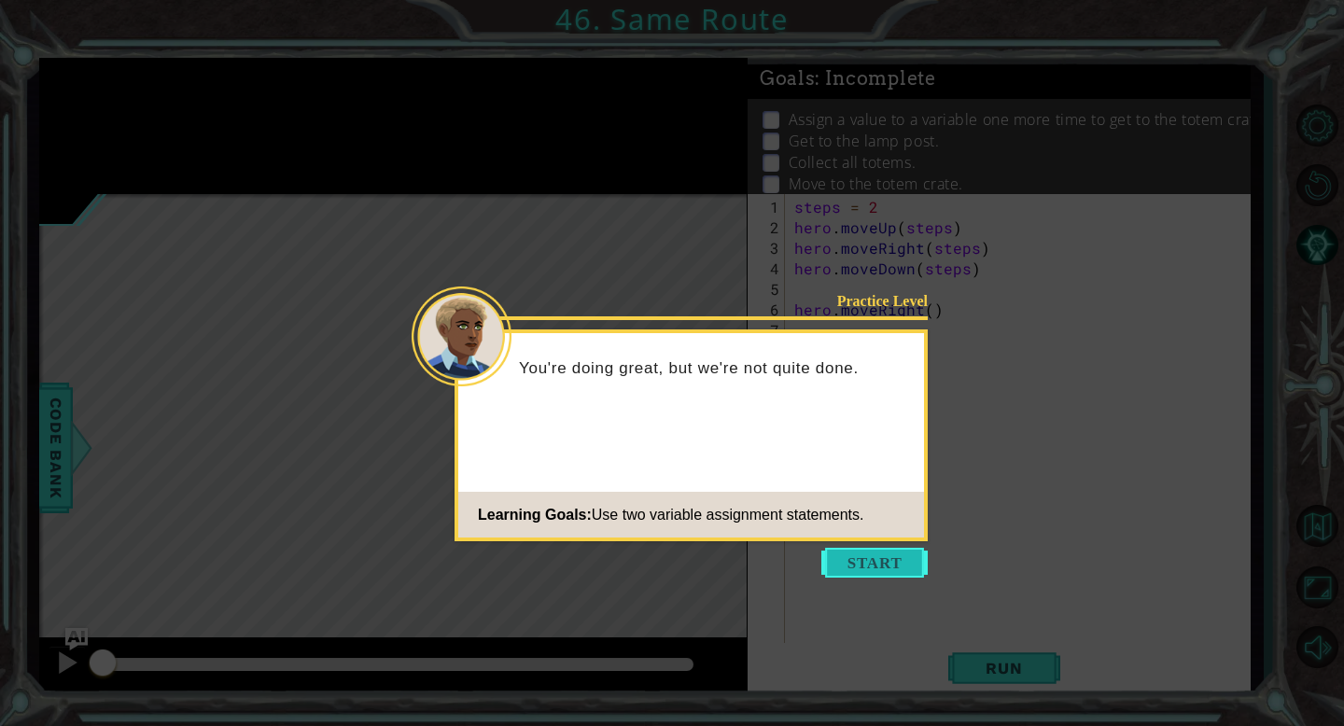
click at [865, 548] on button "Start" at bounding box center [874, 563] width 106 height 30
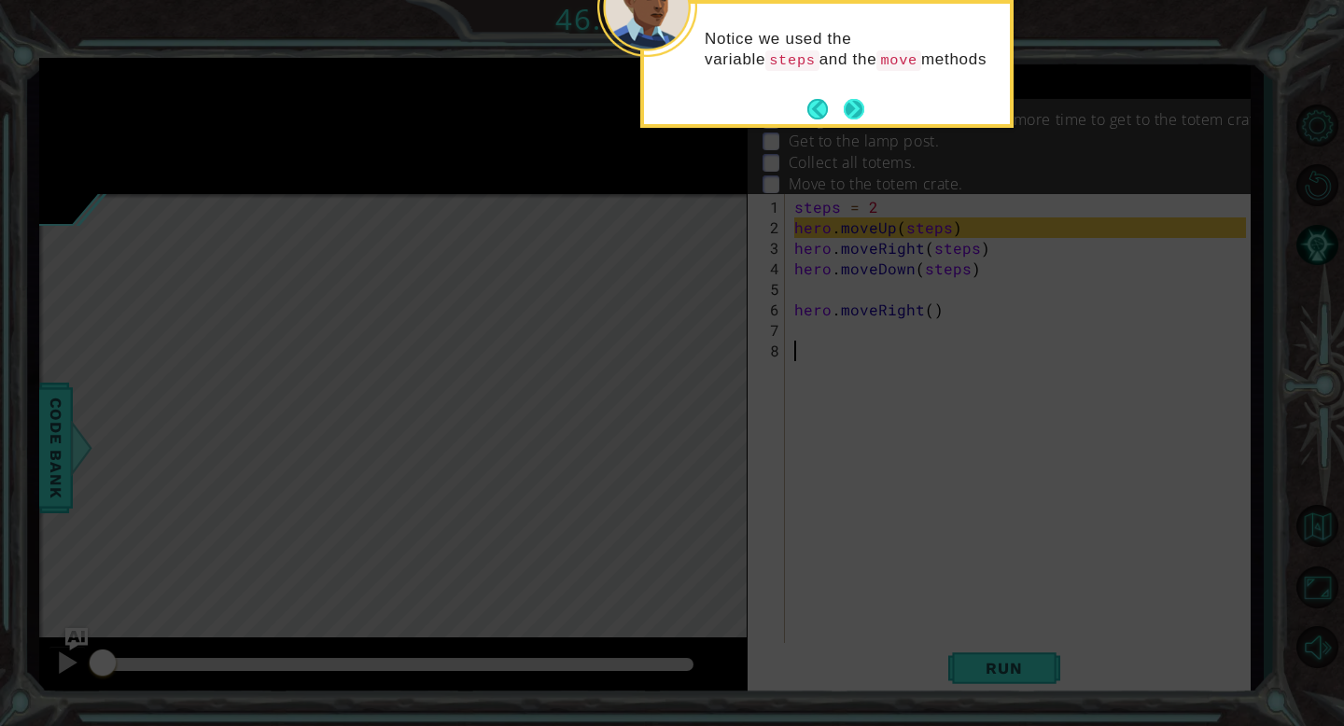
click at [851, 105] on button "Next" at bounding box center [854, 109] width 21 height 21
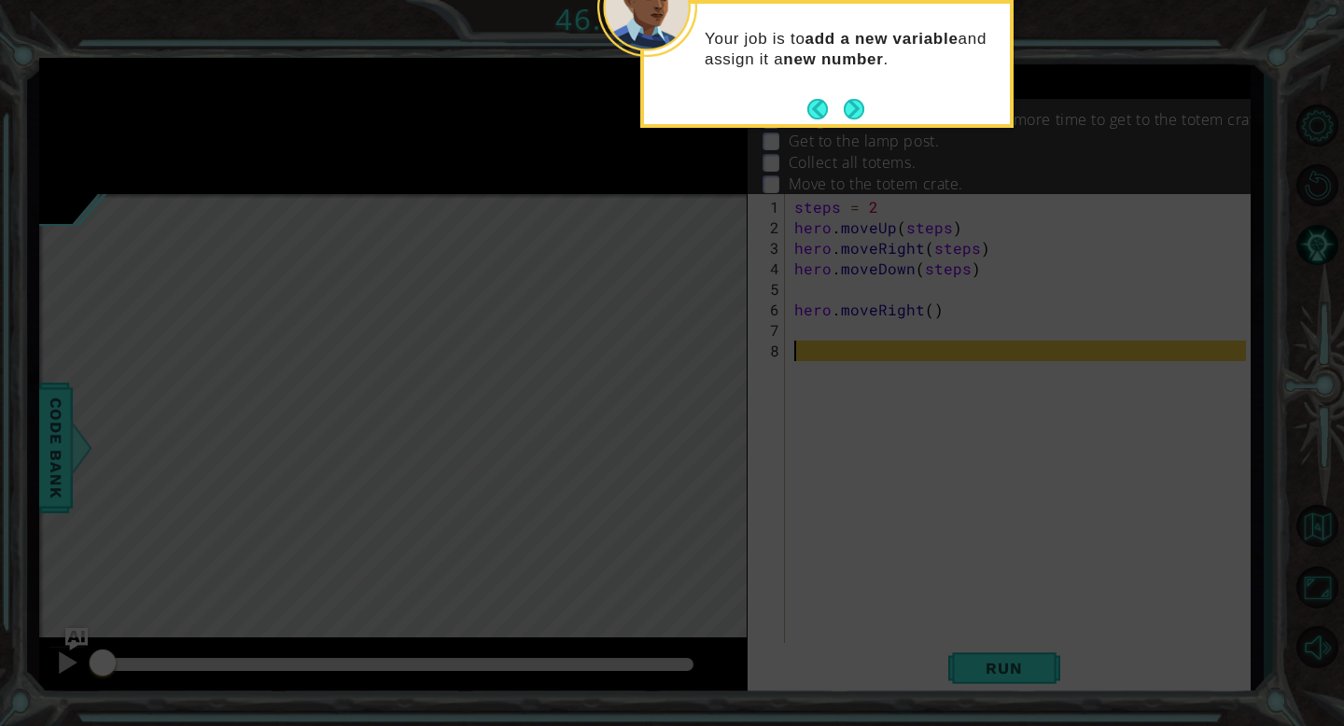
click at [851, 105] on button "Next" at bounding box center [854, 109] width 21 height 21
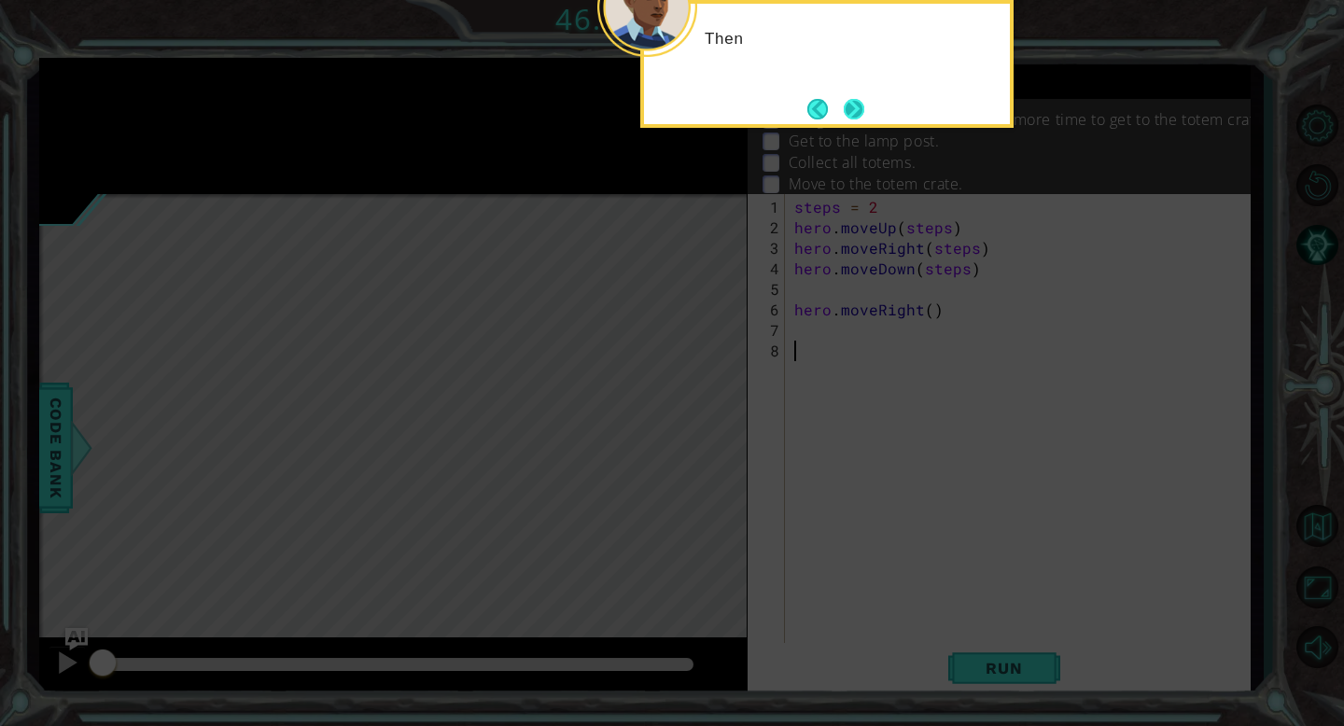
click at [849, 105] on button "Next" at bounding box center [854, 109] width 21 height 21
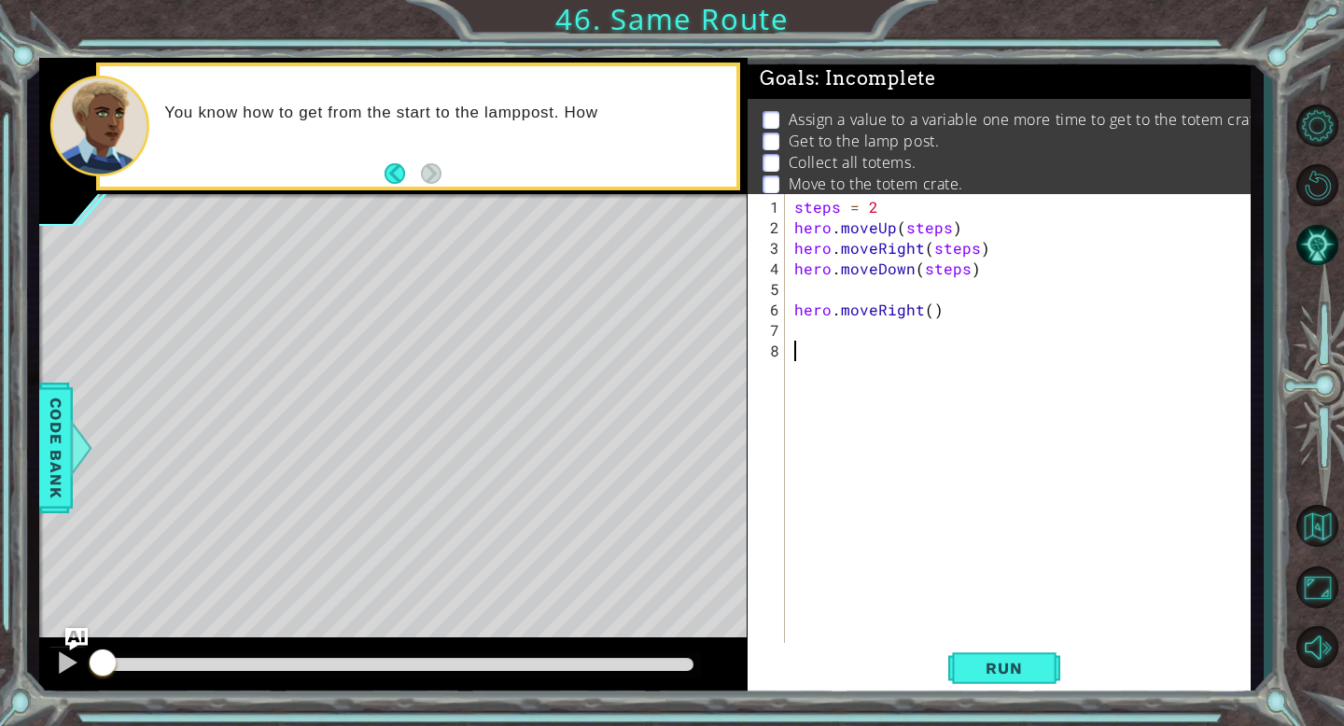
click at [843, 296] on div "steps = 2 hero . moveUp ( steps ) hero . moveRight ( steps ) hero . moveDown ( …" at bounding box center [1022, 453] width 465 height 513
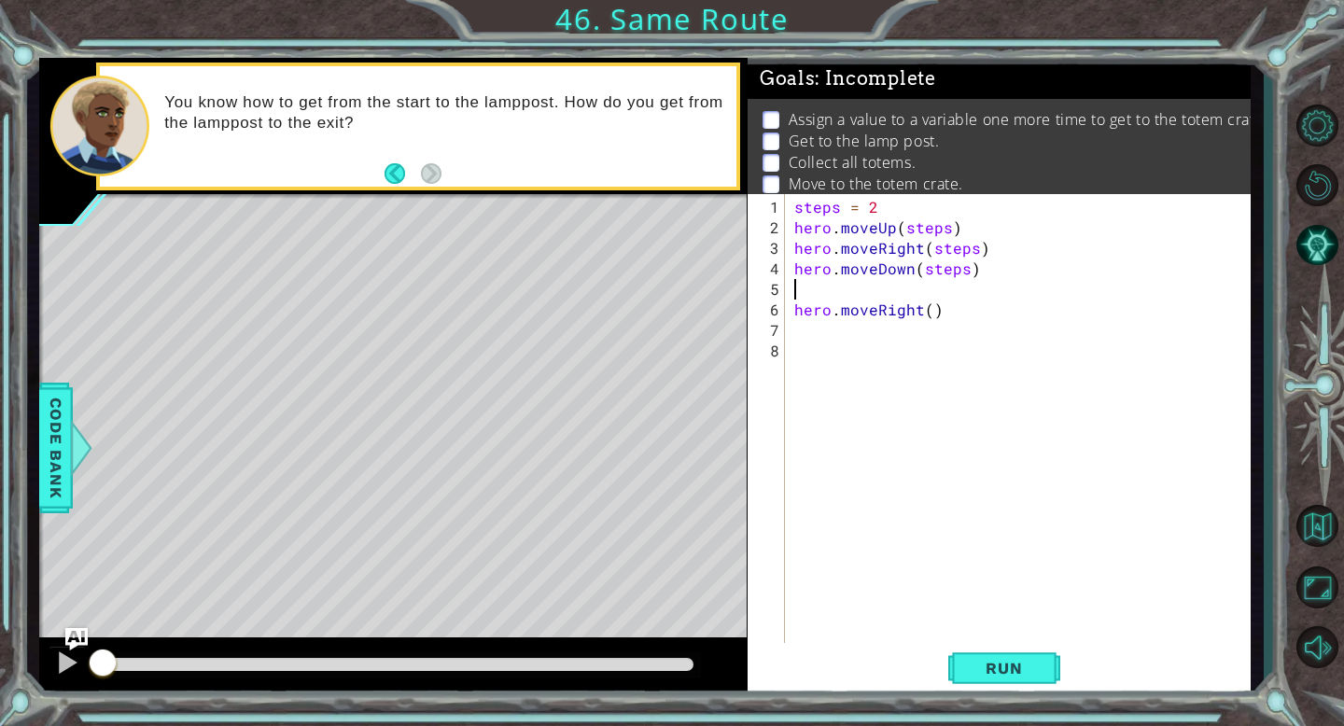
type textarea "h"
click at [790, 315] on div "steps = 2 hero . moveUp ( steps ) hero . moveRight ( steps ) hero . moveDown ( …" at bounding box center [1022, 453] width 465 height 513
click at [929, 292] on div "steps = 2 hero . moveUp ( steps ) hero . moveRight ( steps ) hero . moveDown ( …" at bounding box center [1022, 443] width 465 height 493
type textarea "hero.moveRight(1)"
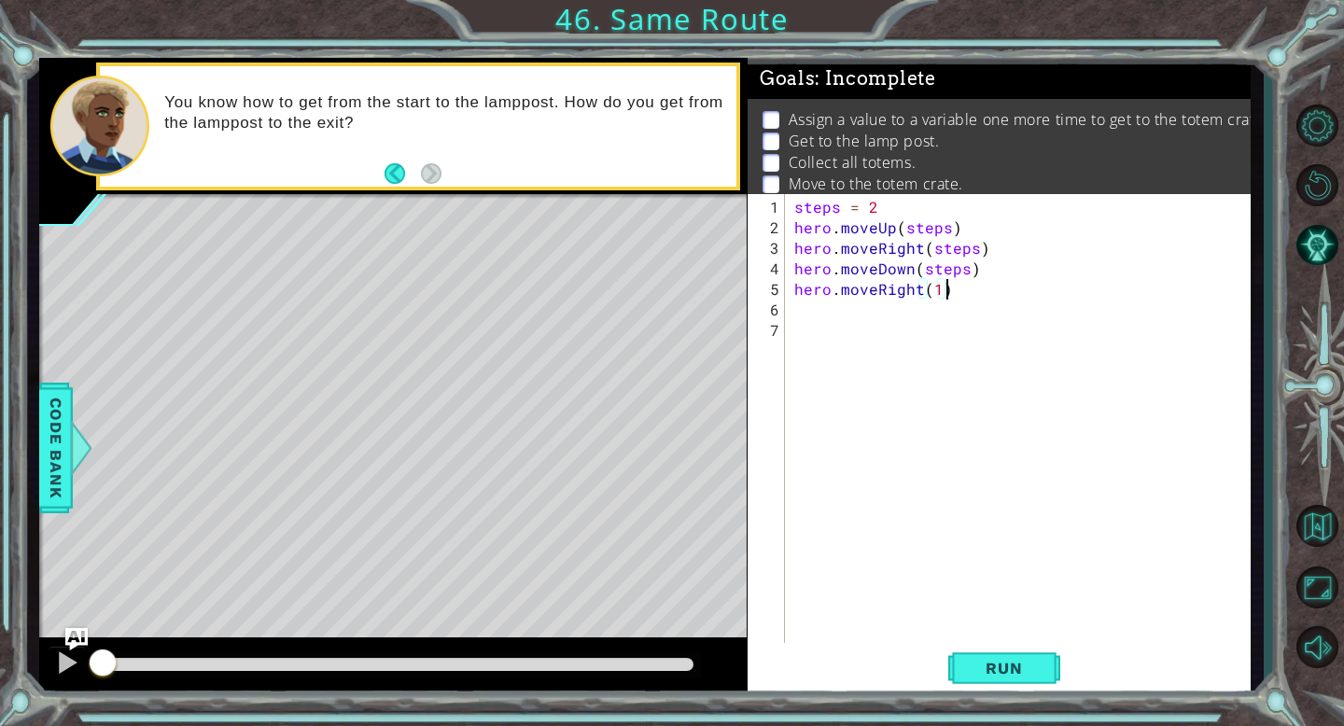
click at [958, 289] on div "steps = 2 hero . moveUp ( steps ) hero . moveRight ( steps ) hero . moveDown ( …" at bounding box center [1022, 443] width 465 height 493
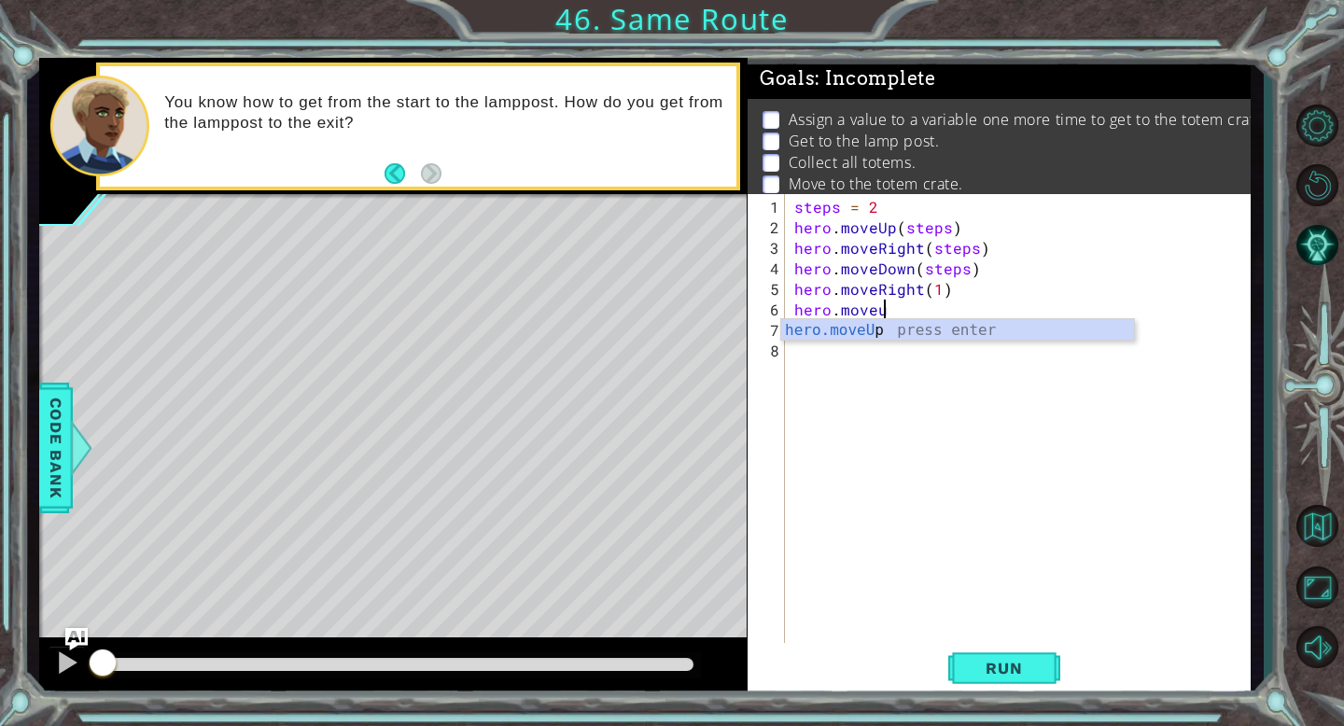
scroll to position [0, 4]
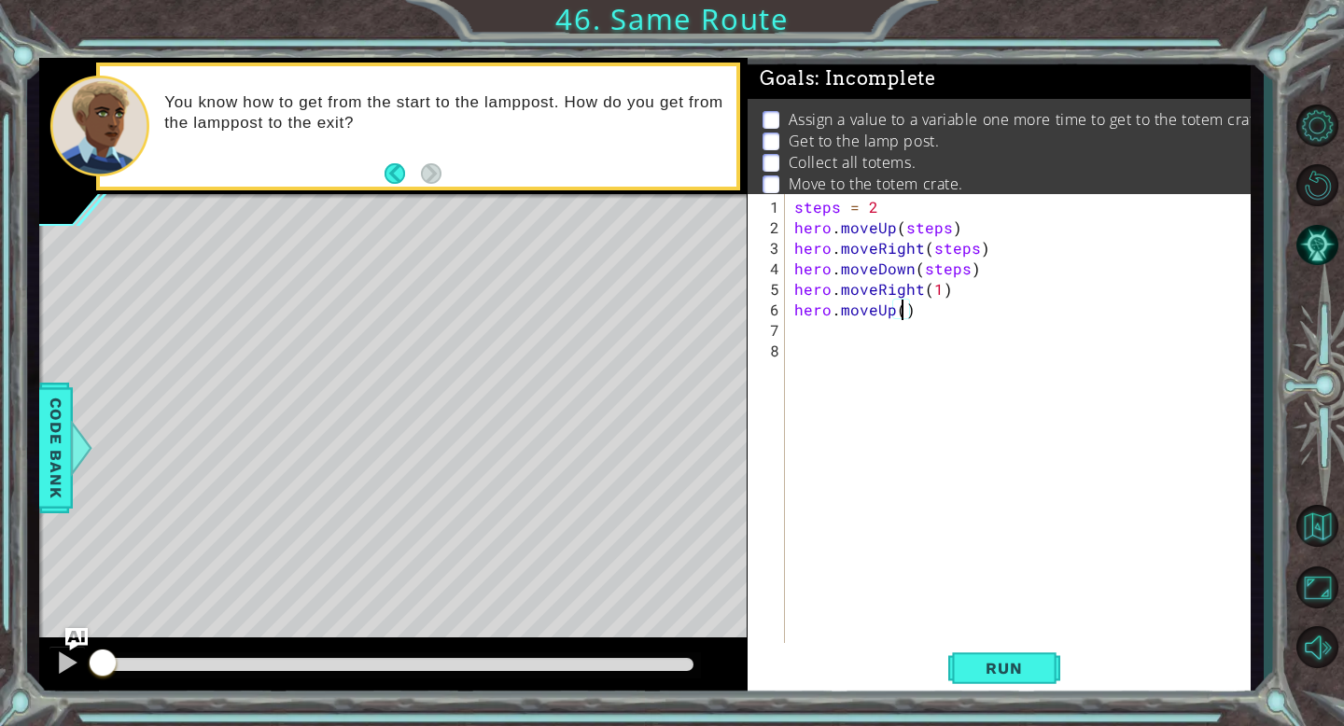
type textarea "hero.moveUp(3)"
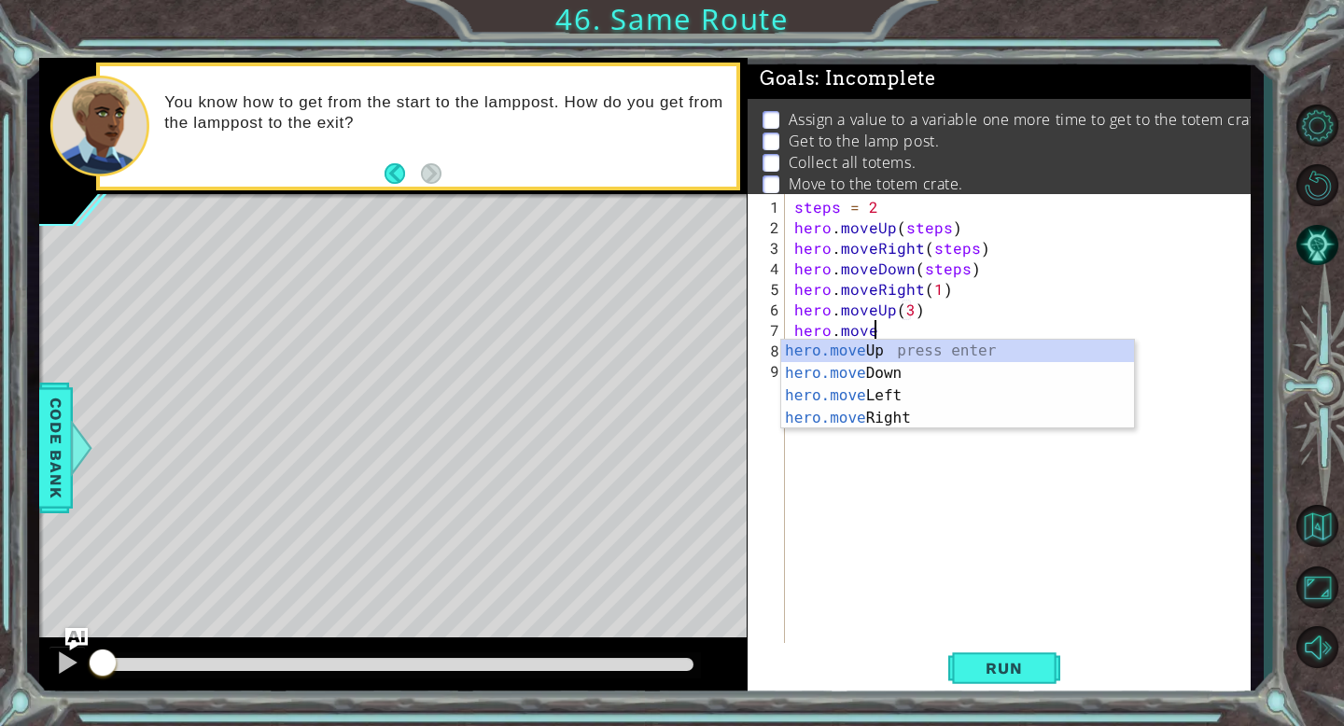
scroll to position [0, 5]
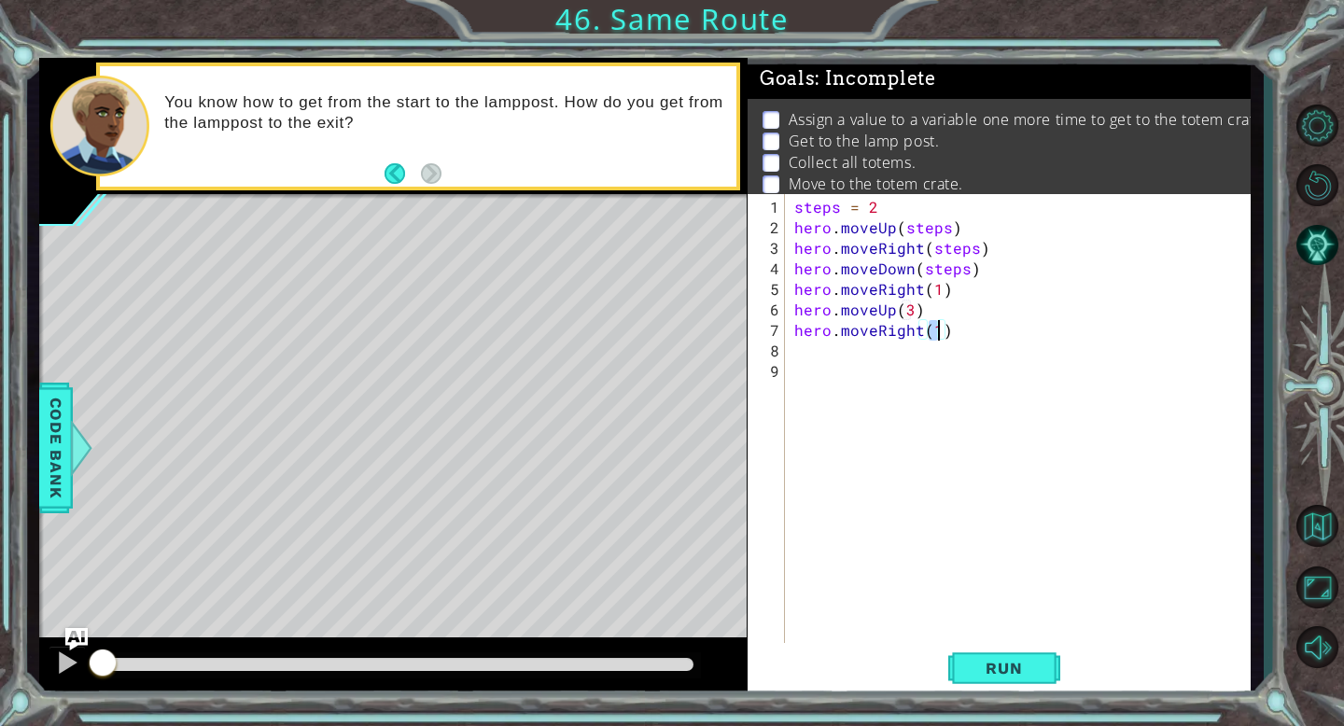
type textarea "hero.moveRight(3)"
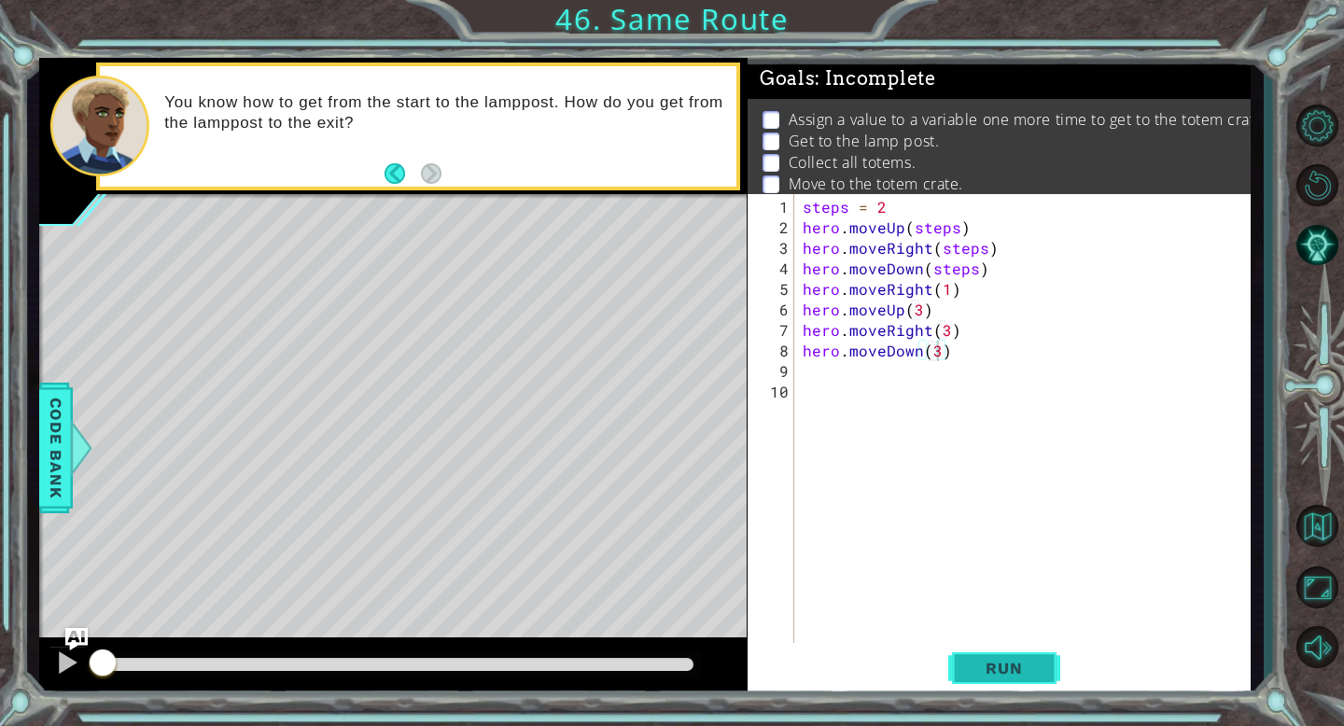
click at [988, 659] on span "Run" at bounding box center [1004, 668] width 74 height 19
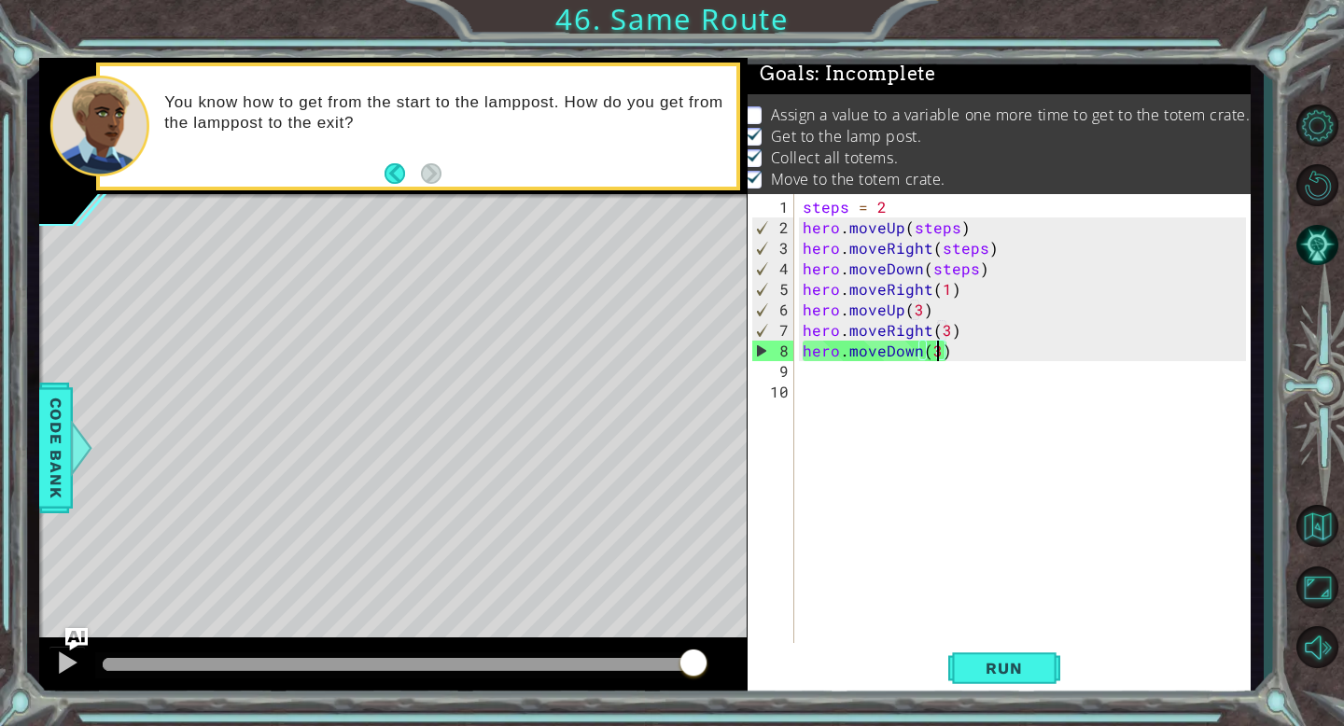
scroll to position [0, 0]
click at [983, 287] on div "steps = 2 hero . moveUp ( steps ) hero . moveRight ( steps ) hero . moveDown ( …" at bounding box center [1027, 443] width 456 height 493
click at [1002, 276] on div "steps = 2 hero . moveUp ( steps ) hero . moveRight ( steps ) hero . moveDown ( …" at bounding box center [1027, 443] width 456 height 493
type textarea "hero.moveDown(steps)"
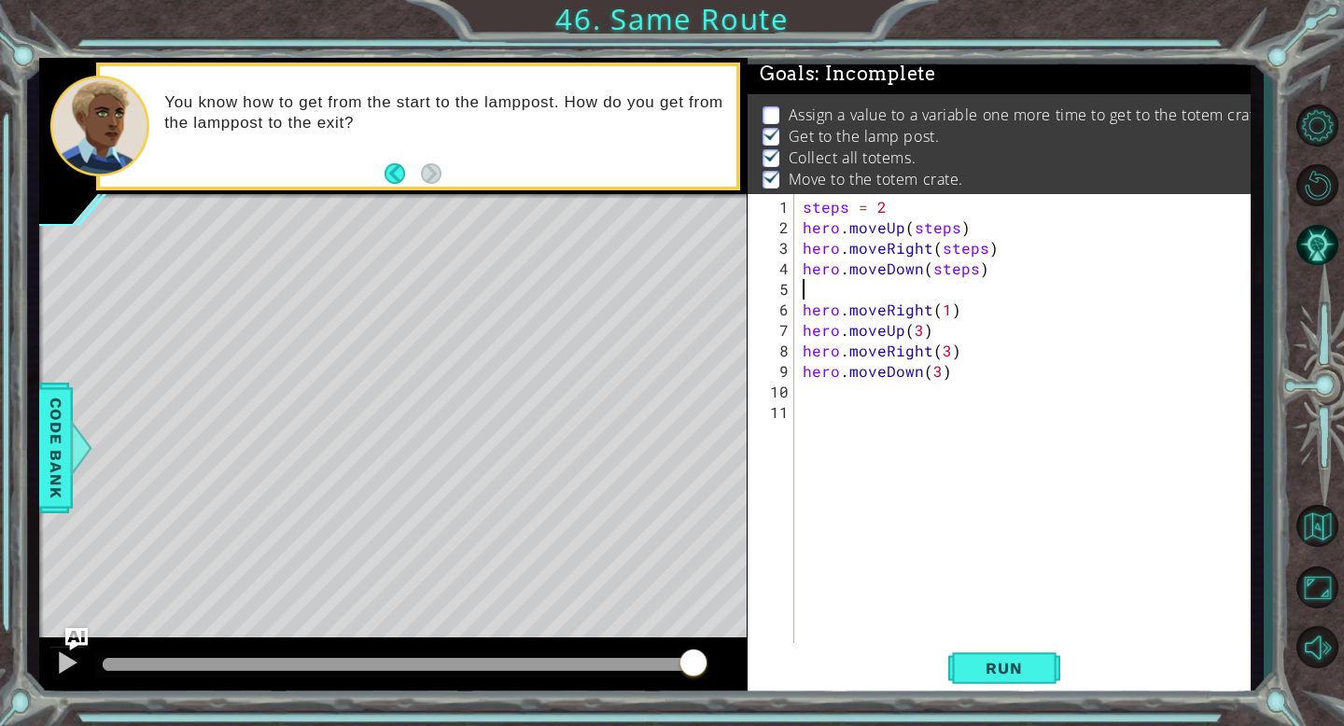
click at [1007, 321] on div "steps = 2 hero . moveUp ( steps ) hero . moveRight ( steps ) hero . moveDown ( …" at bounding box center [1027, 443] width 456 height 493
click at [1014, 327] on div "steps = 2 hero . moveUp ( steps ) hero . moveRight ( steps ) hero . moveDown ( …" at bounding box center [1027, 443] width 456 height 493
click at [1024, 317] on div "steps = 2 hero . moveUp ( steps ) hero . moveRight ( steps ) hero . moveDown ( …" at bounding box center [1027, 443] width 456 height 493
type textarea "hero.moveRight(1)"
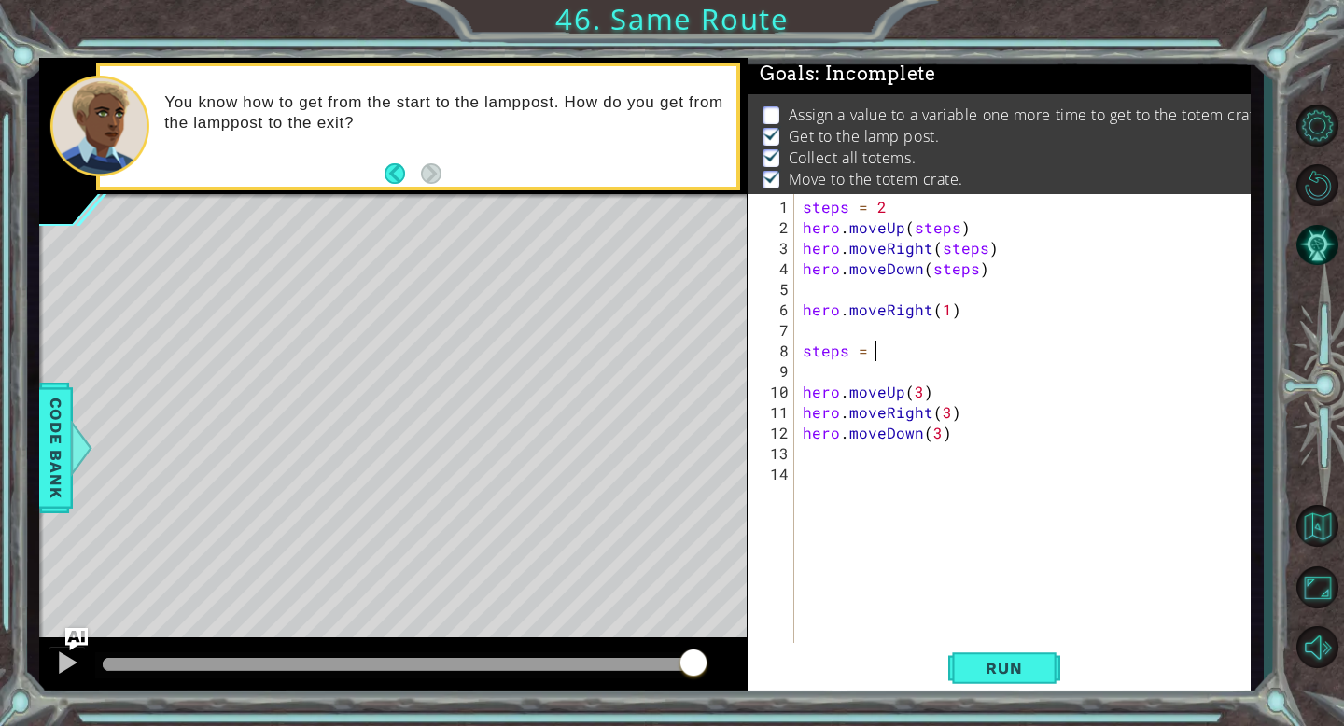
scroll to position [0, 4]
click at [919, 388] on div "steps = 2 hero . moveUp ( steps ) hero . moveRight ( steps ) hero . moveDown ( …" at bounding box center [1027, 443] width 456 height 493
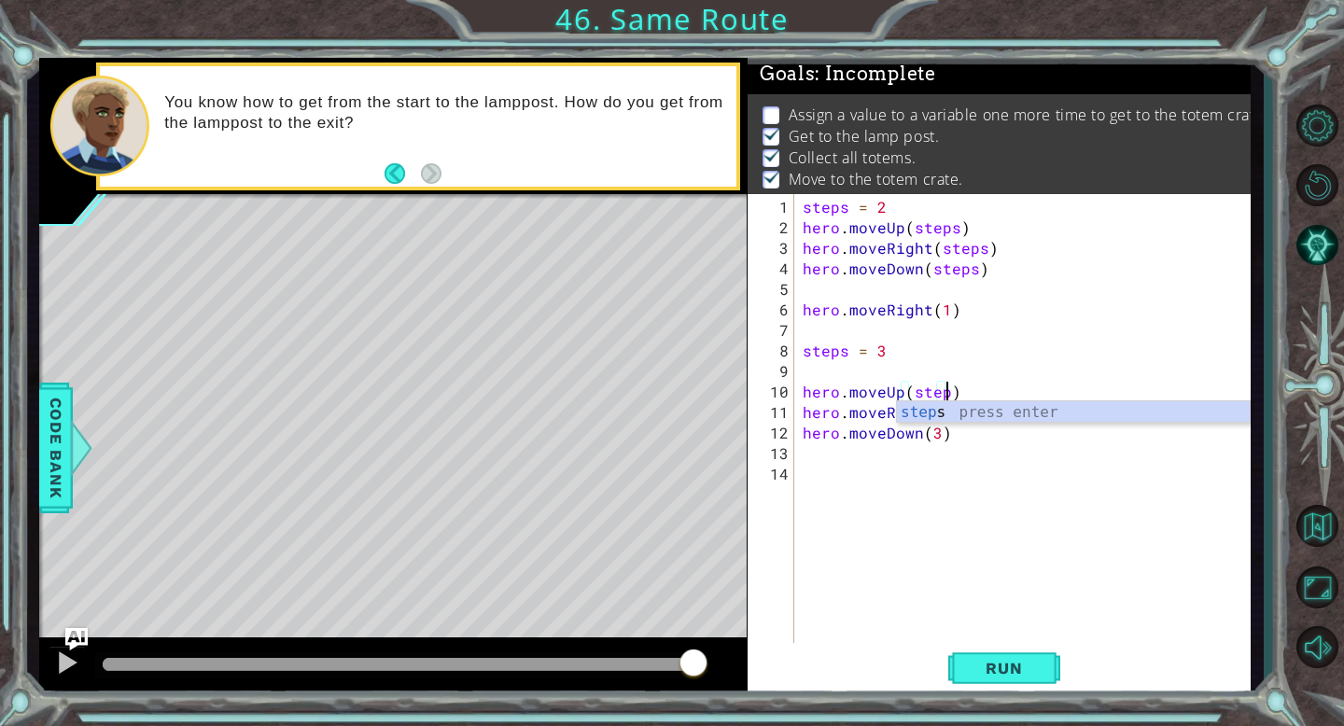
type textarea "hero.moveUp(steps)"
click at [940, 441] on div "steps = 2 hero . moveUp ( steps ) hero . moveRight ( steps ) hero . moveDown ( …" at bounding box center [1027, 443] width 456 height 493
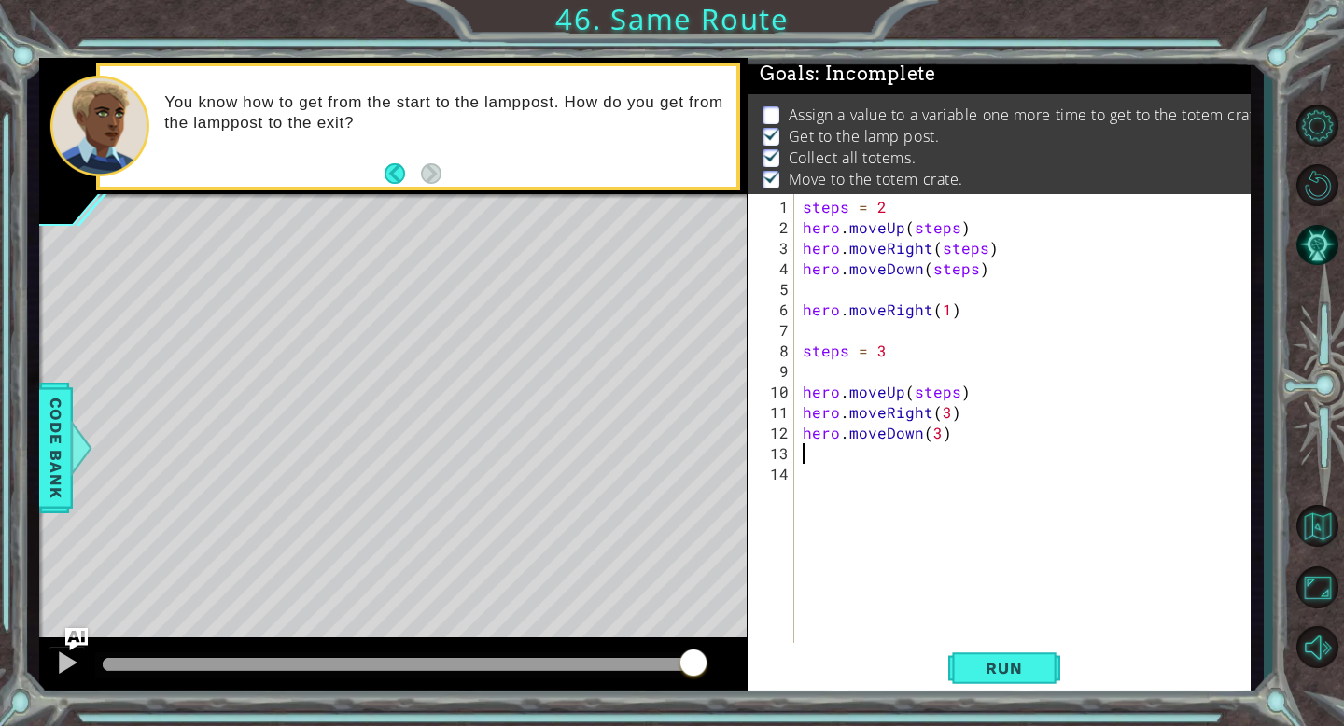
click at [949, 415] on div "steps = 2 hero . moveUp ( steps ) hero . moveRight ( steps ) hero . moveDown ( …" at bounding box center [1027, 443] width 456 height 493
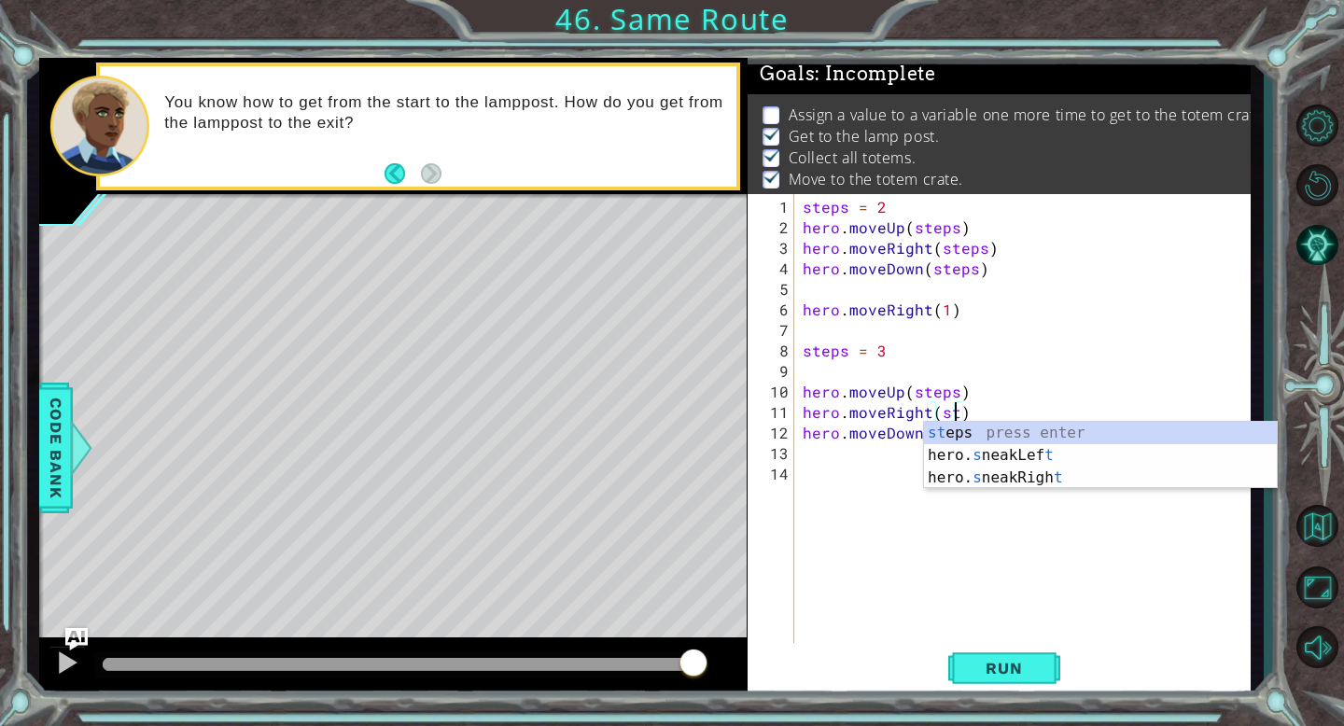
type textarea "hero.moveRight(steps)"
click at [939, 481] on div "steps = 2 hero . moveUp ( steps ) hero . moveRight ( steps ) hero . moveDown ( …" at bounding box center [1027, 443] width 456 height 493
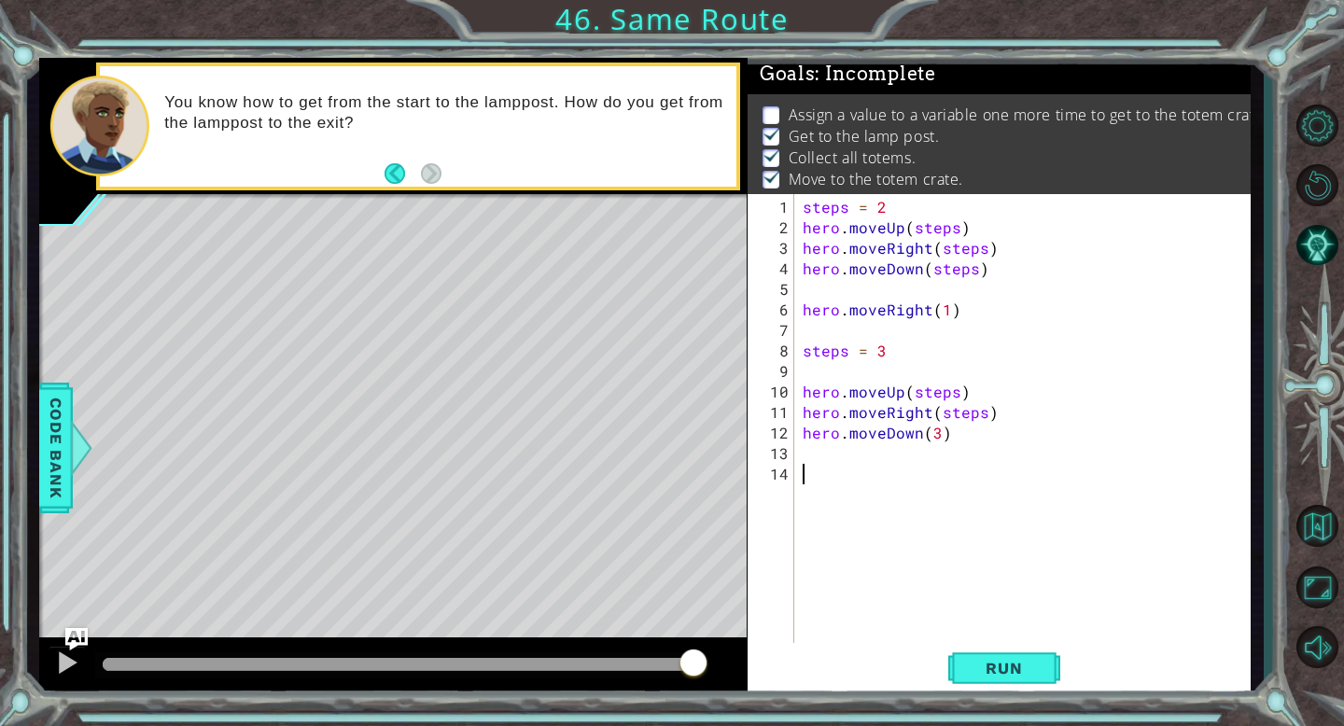
scroll to position [0, 0]
click at [937, 439] on div "steps = 2 hero . moveUp ( steps ) hero . moveRight ( steps ) hero . moveDown ( …" at bounding box center [1027, 443] width 456 height 493
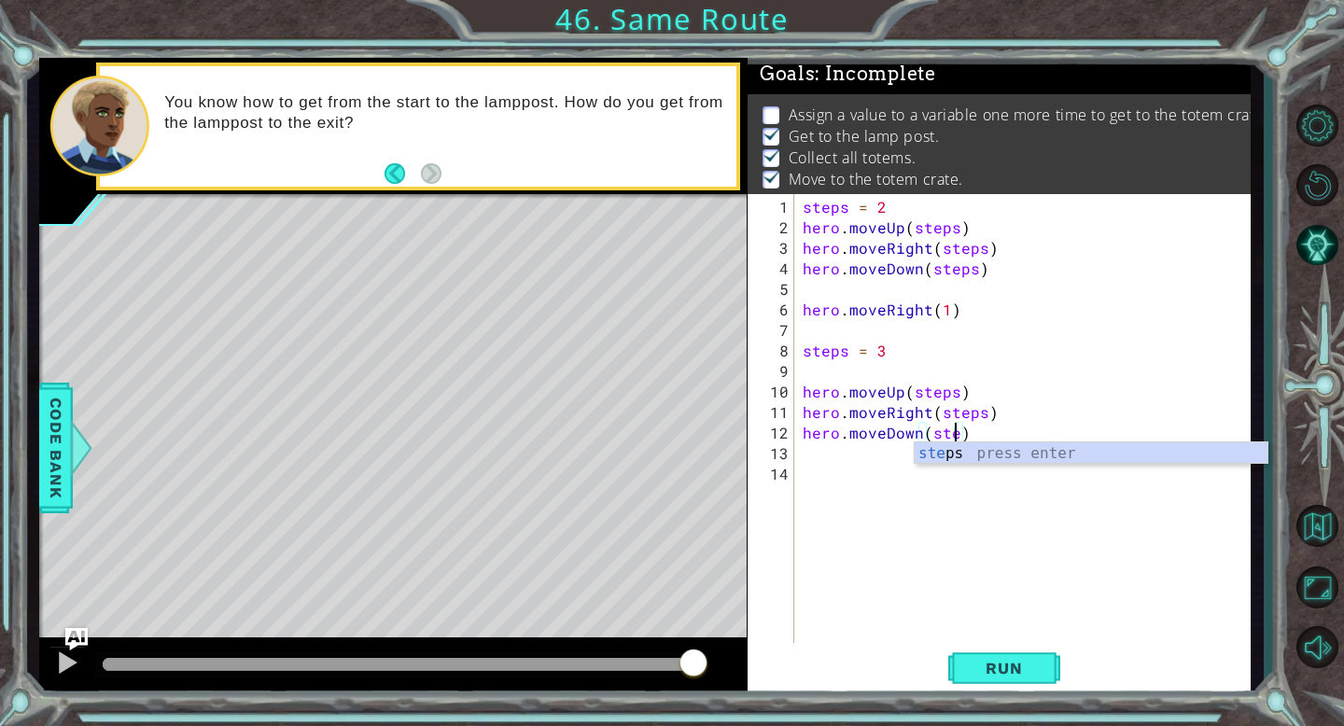
scroll to position [0, 10]
type textarea "hero.moveDown(steps)"
click at [996, 664] on span "Run" at bounding box center [1004, 668] width 74 height 19
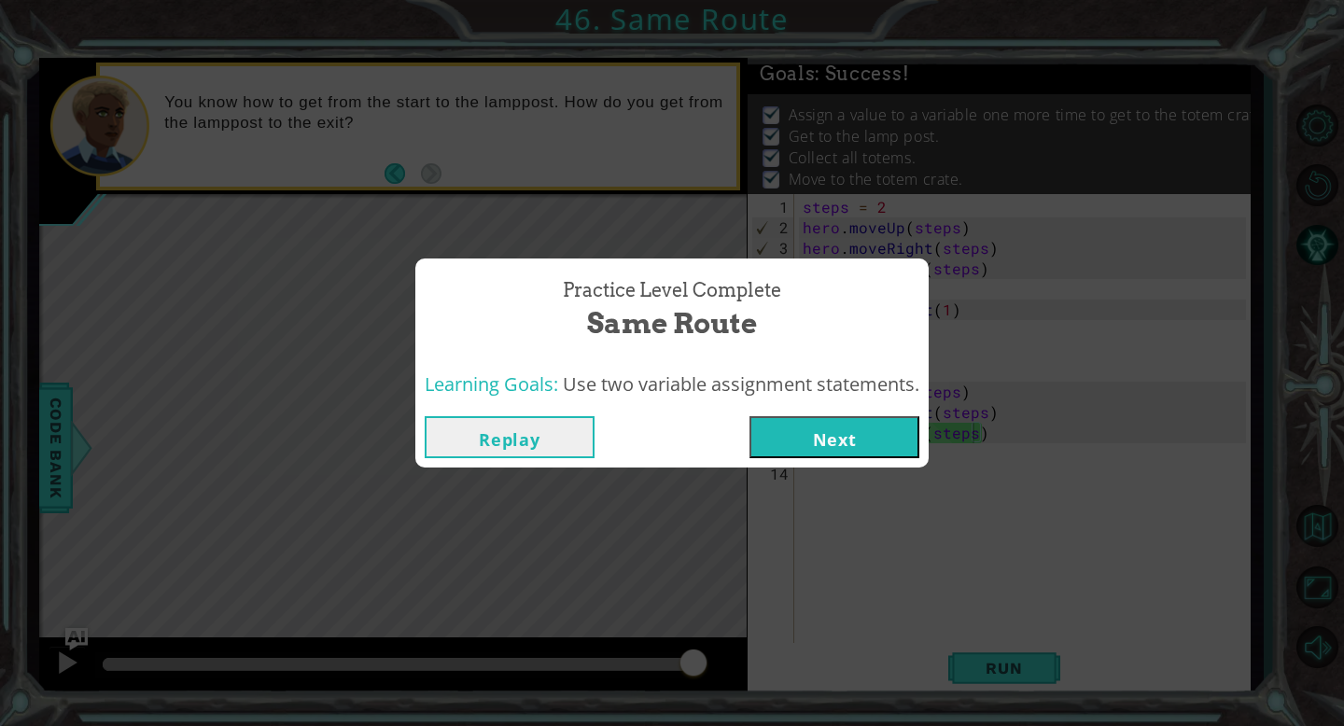
click at [871, 440] on button "Next" at bounding box center [834, 437] width 170 height 42
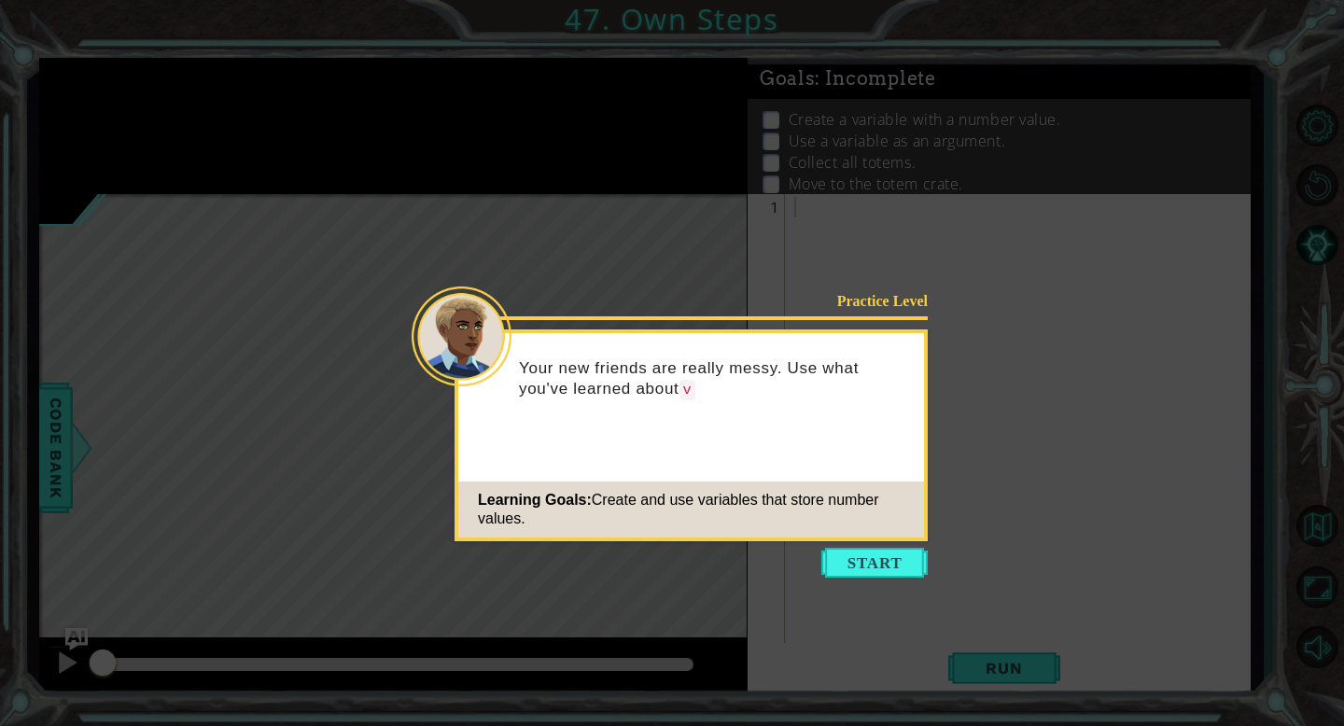
click at [887, 542] on icon at bounding box center [672, 363] width 1344 height 726
click at [877, 562] on button "Start" at bounding box center [874, 563] width 106 height 30
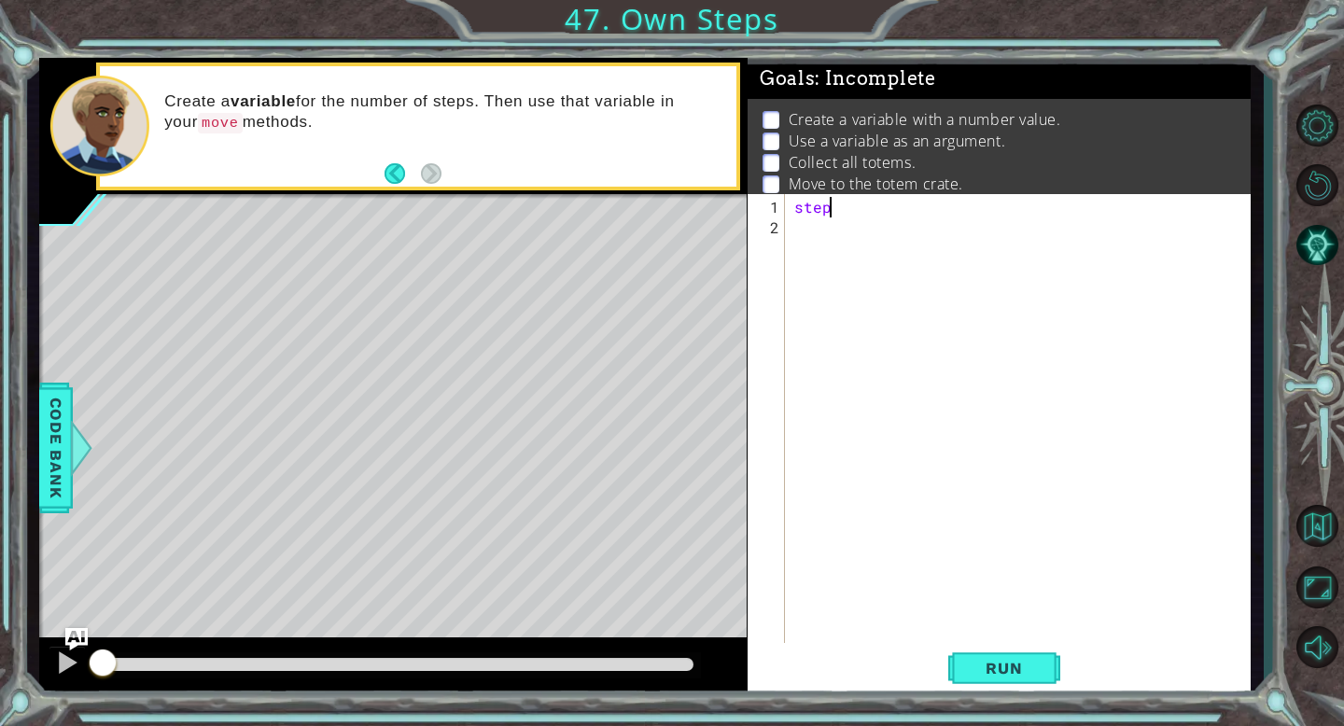
scroll to position [0, 2]
type textarea "steps"
type textarea "e"
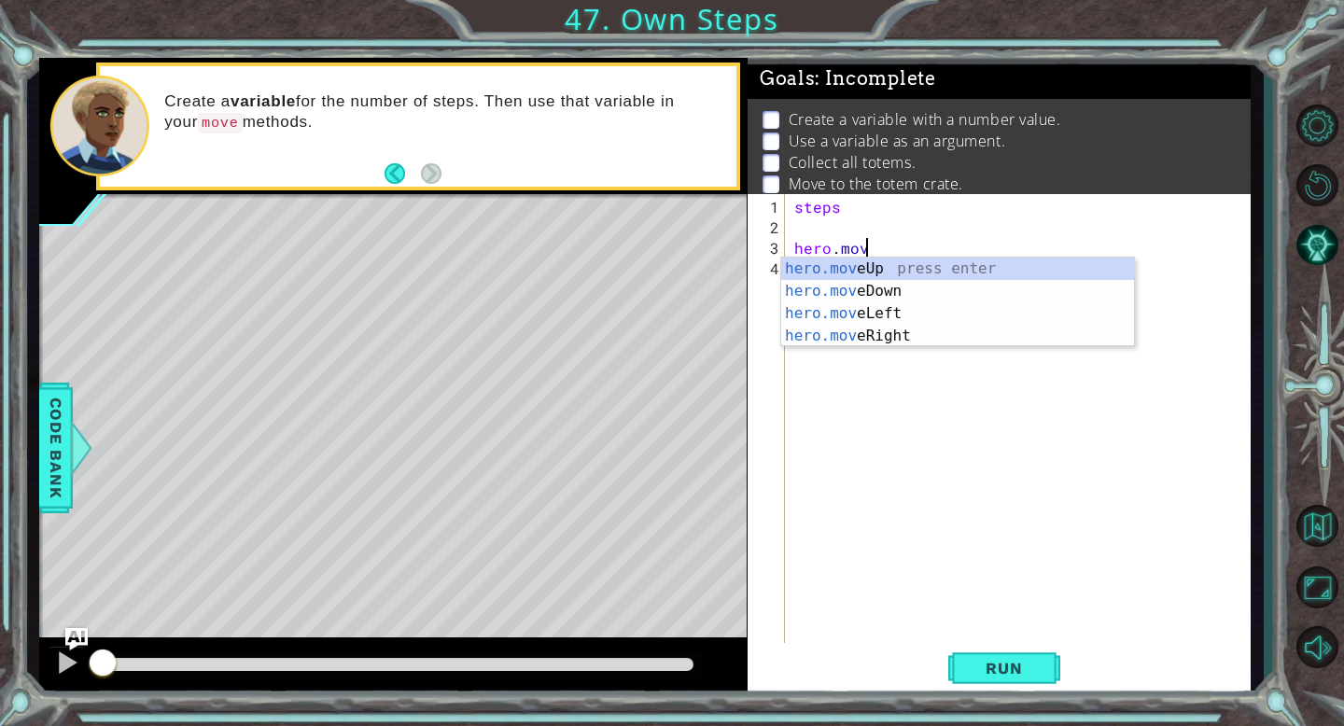
scroll to position [0, 4]
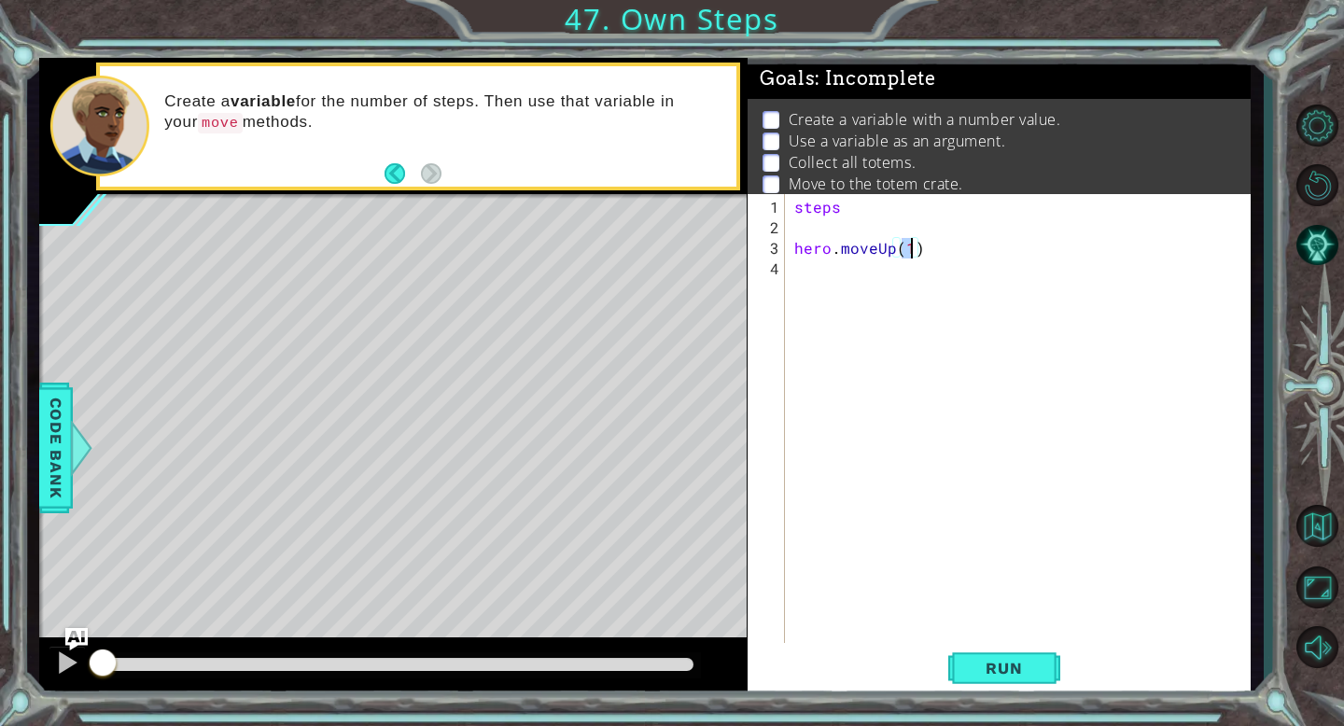
type textarea "hero.moveUp(3)"
click at [908, 252] on div "steps hero . moveUp ( 3 )" at bounding box center [1022, 443] width 465 height 493
click at [860, 204] on div "steps hero . moveUp ( )" at bounding box center [1022, 443] width 465 height 493
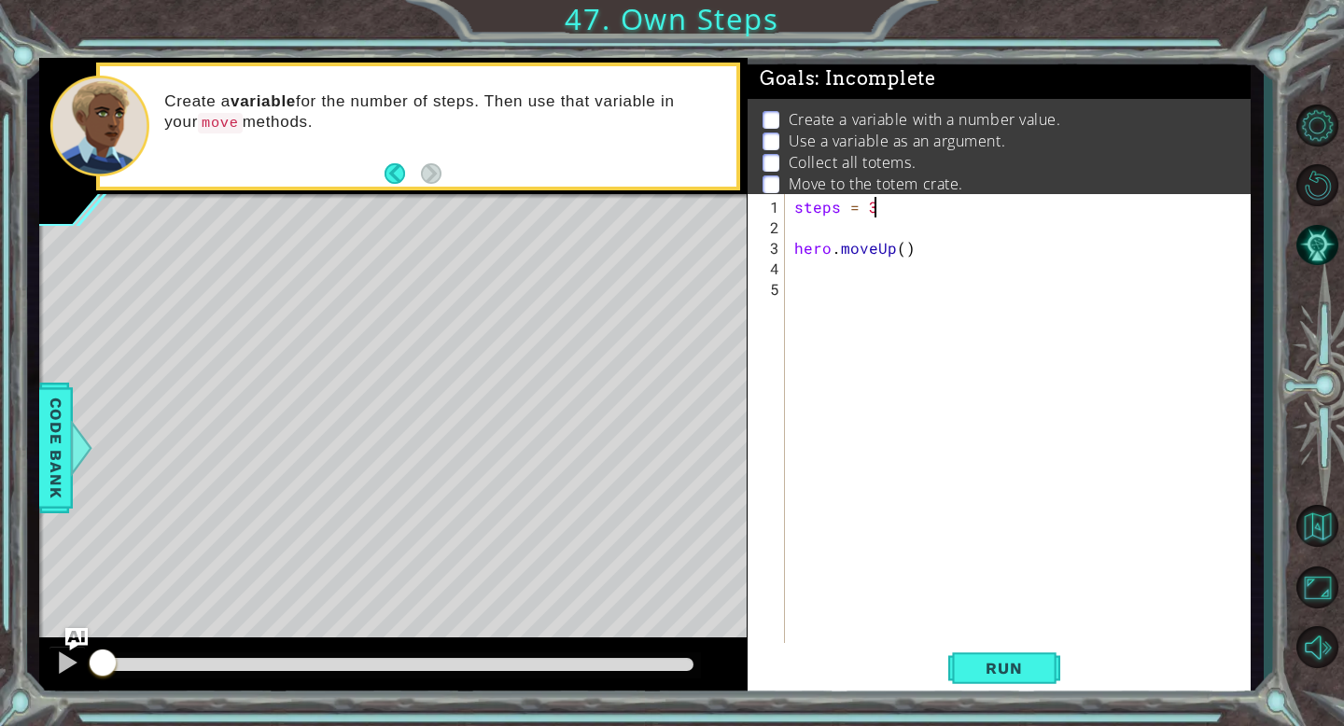
click at [928, 249] on div "steps = 3 hero . moveUp ( )" at bounding box center [1022, 443] width 465 height 493
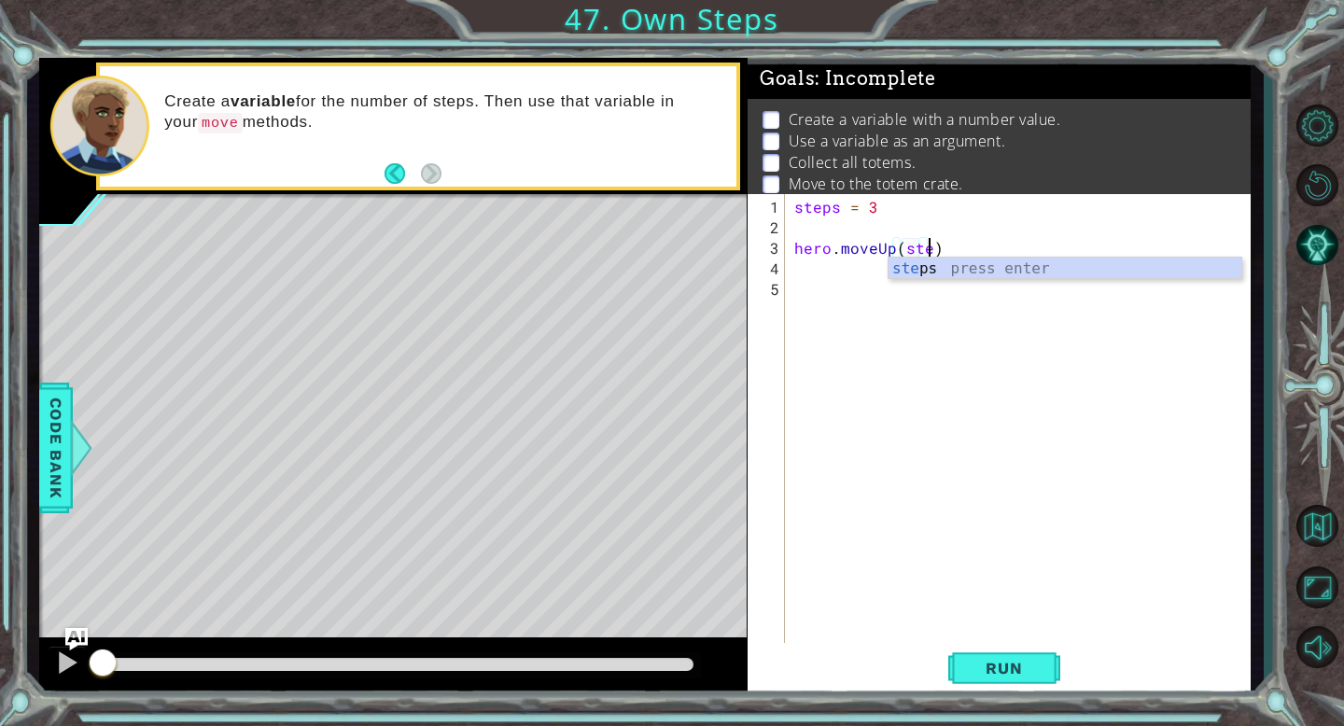
type textarea "hero.moveUp(steps)"
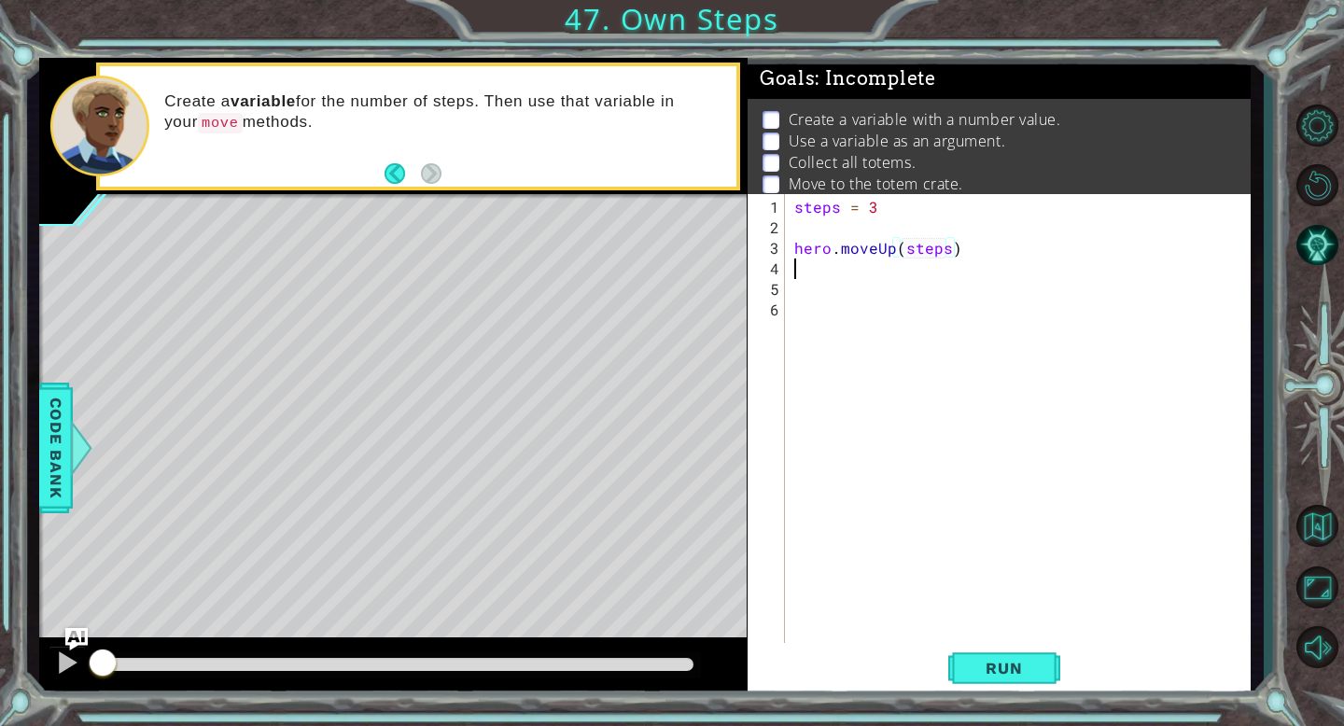
scroll to position [0, 0]
click at [987, 666] on span "Run" at bounding box center [1004, 668] width 74 height 19
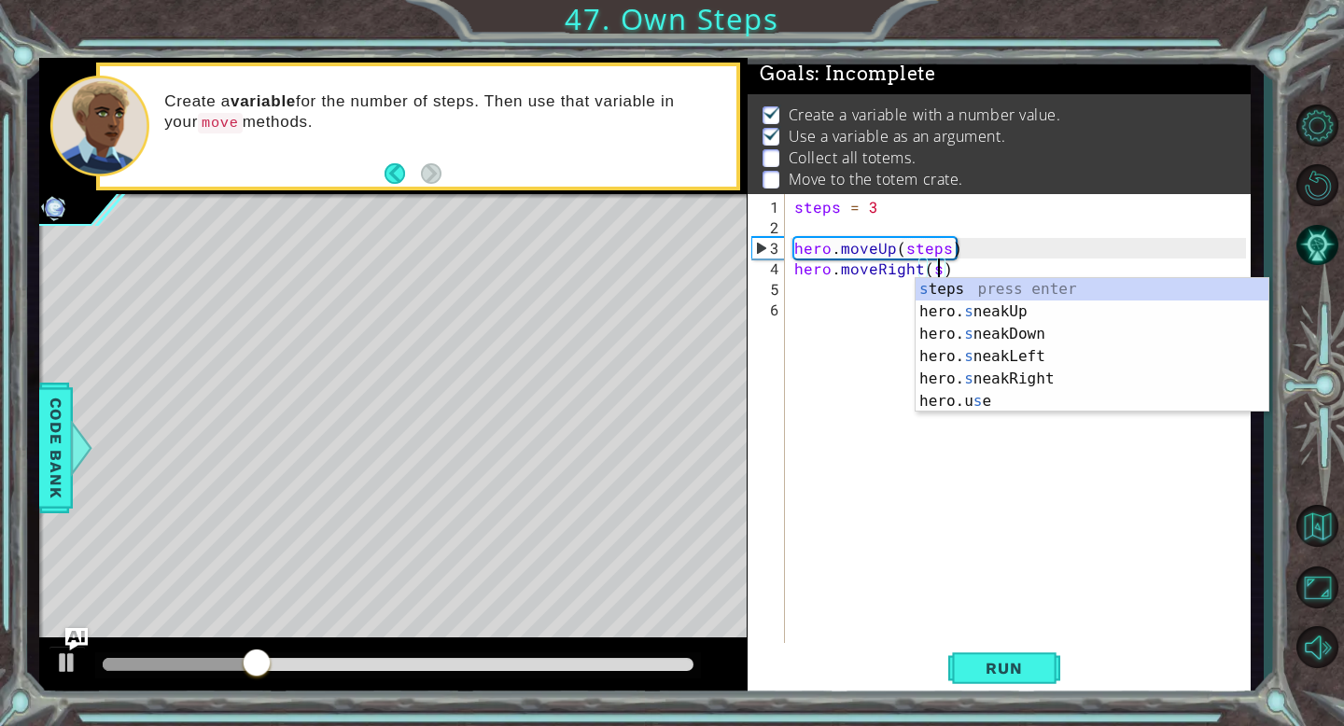
scroll to position [0, 8]
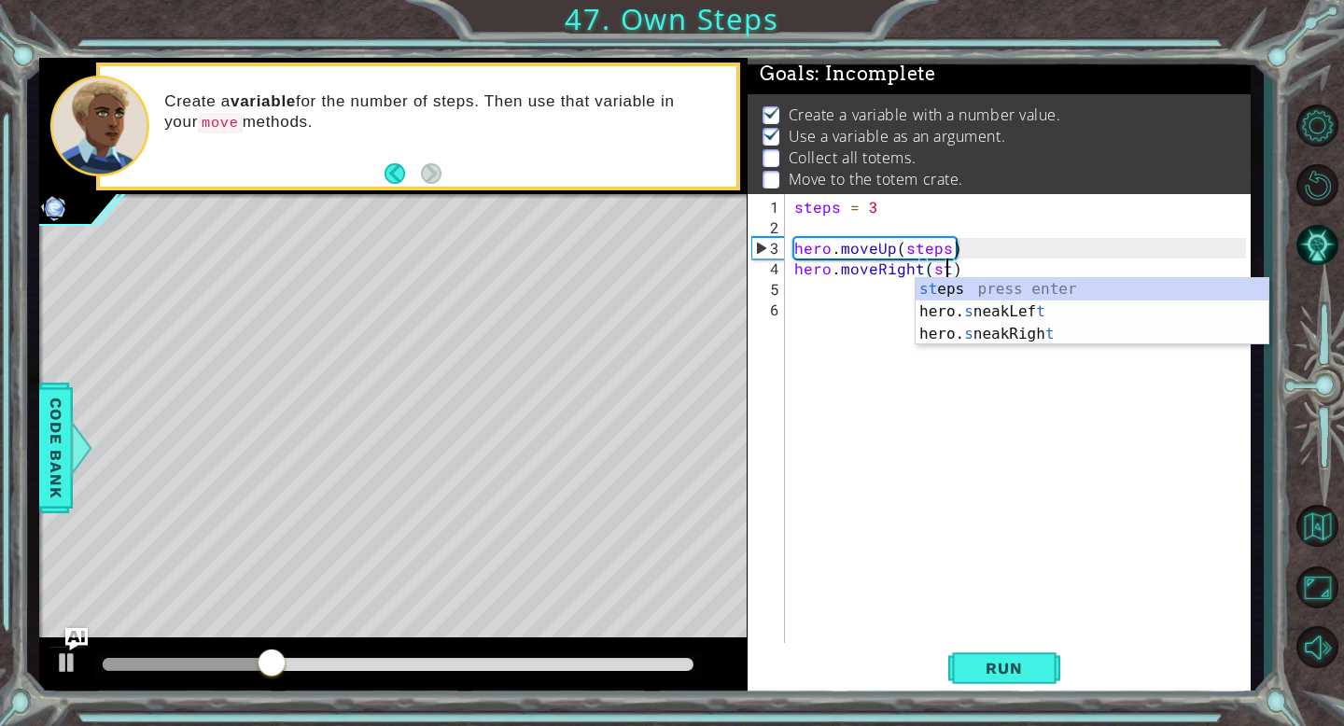
type textarea "hero.moveRight(steps)"
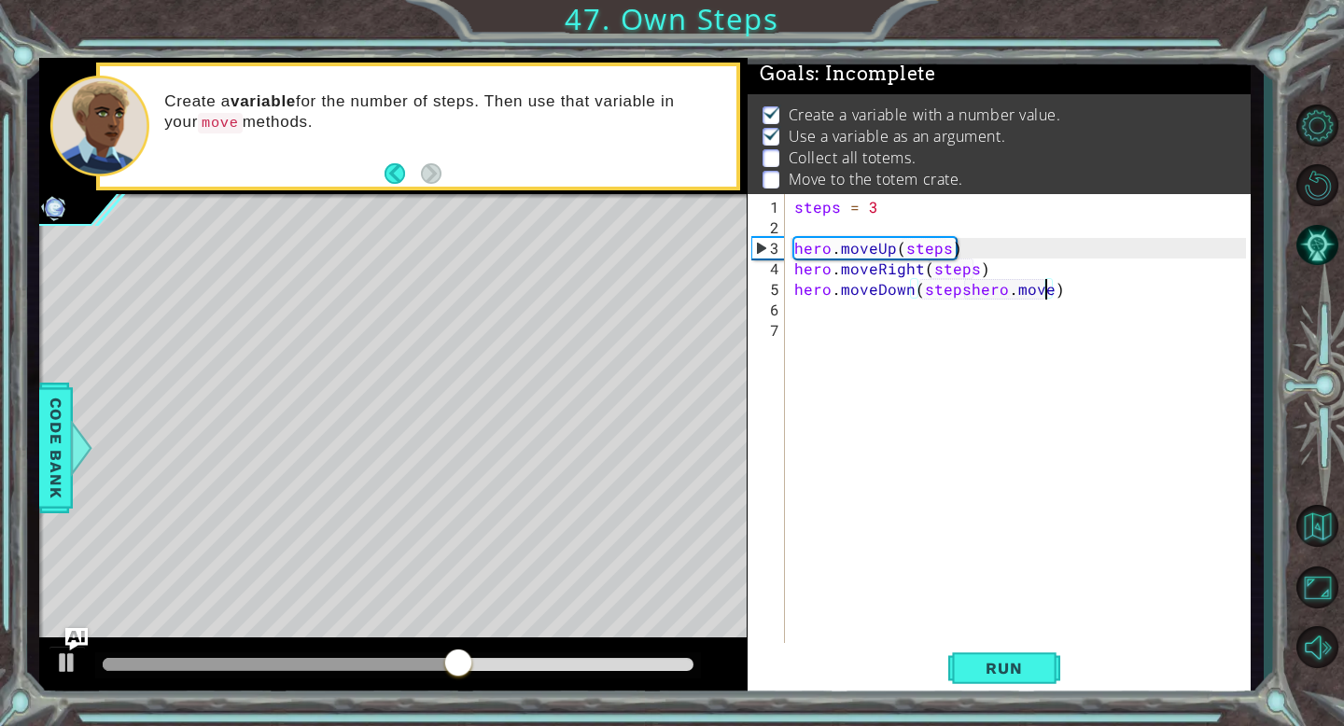
type textarea "hero.moveDown(stepshero.moveri)"
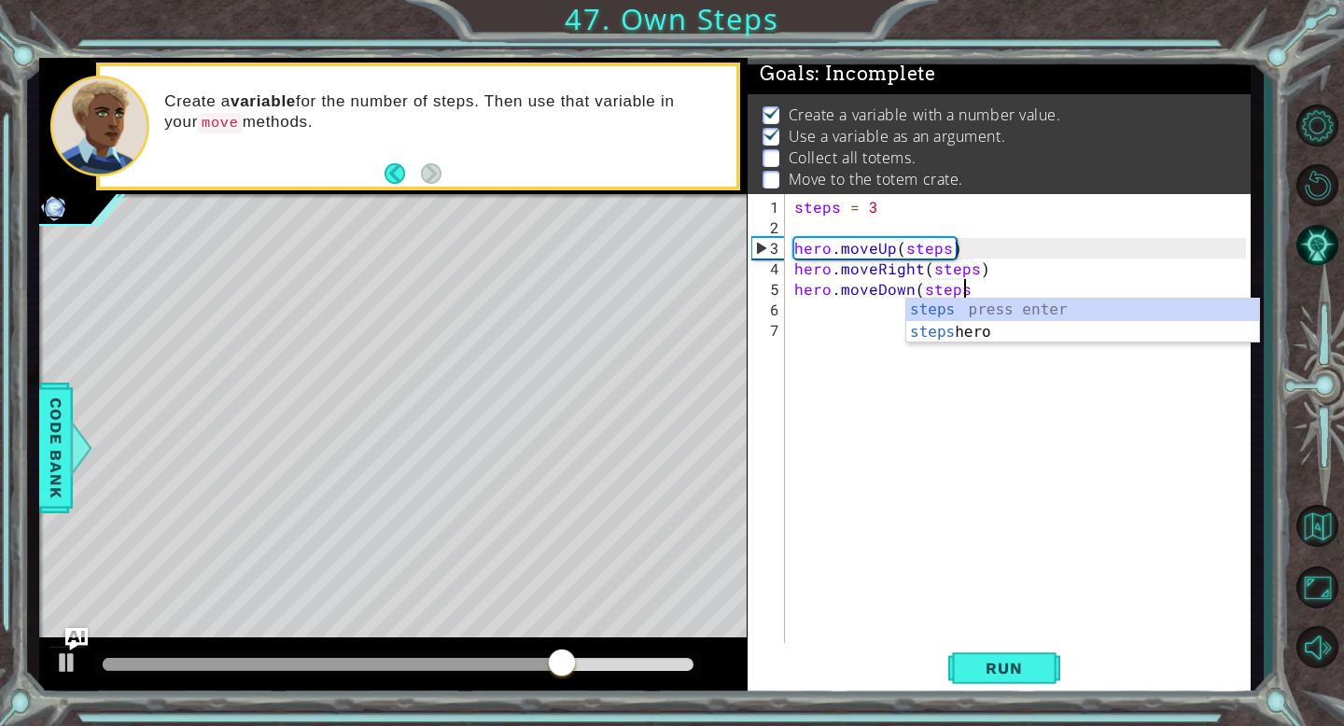
type textarea "hero.moveDown(steps)"
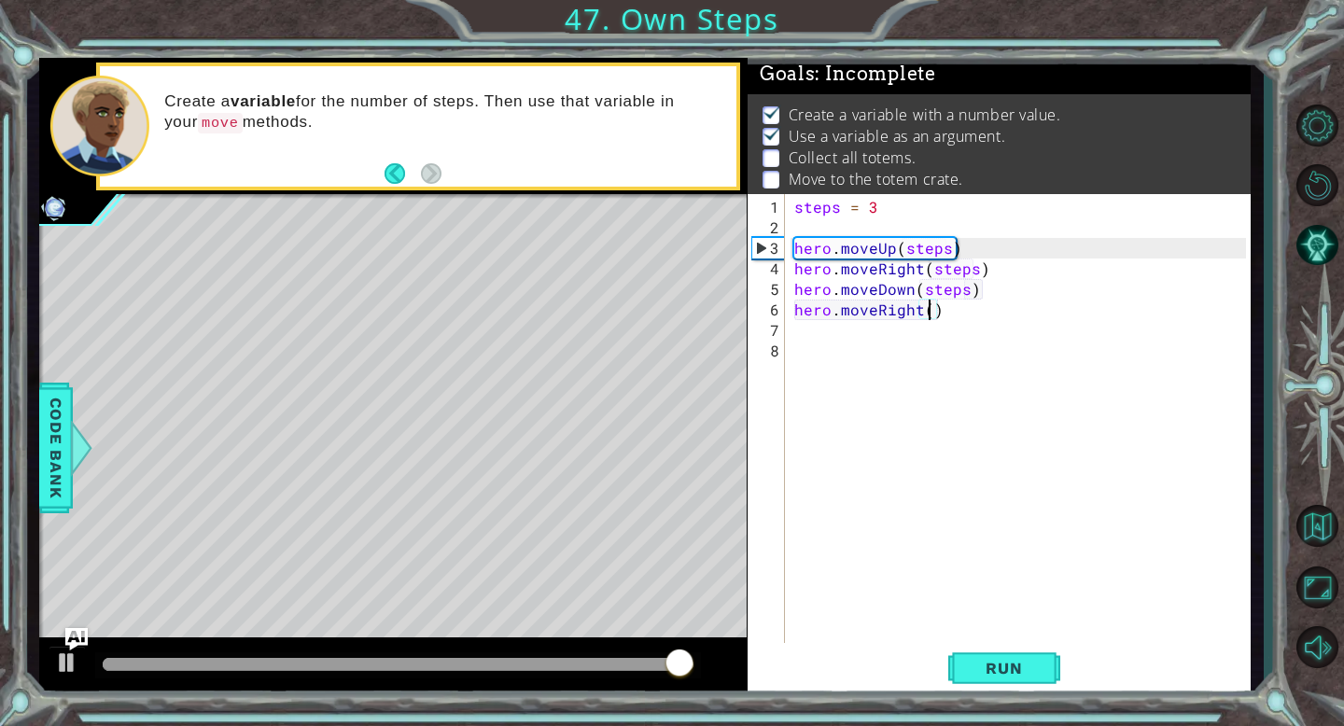
scroll to position [0, 8]
click at [968, 290] on div "steps = 3 hero . moveUp ( steps ) hero . moveRight ( steps ) hero . moveDown ( …" at bounding box center [1022, 443] width 465 height 493
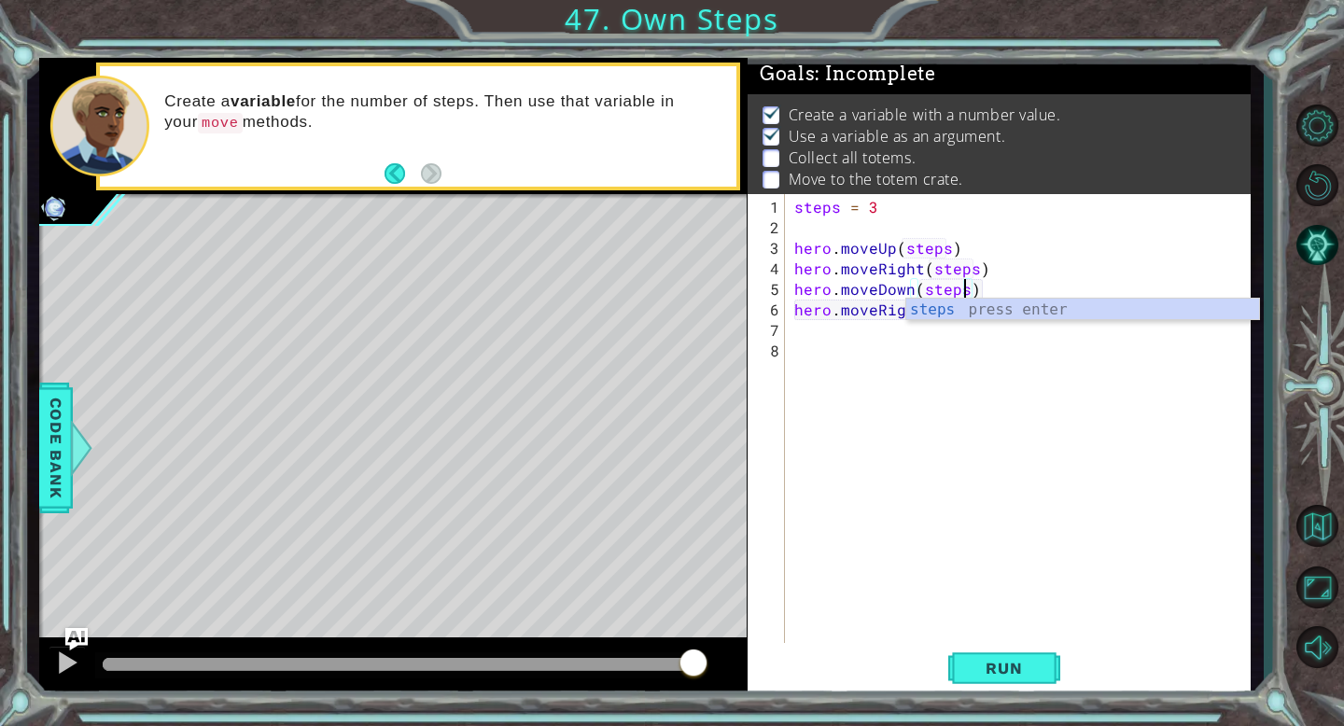
scroll to position [0, 10]
type textarea "hero.moveDown(steps)"
click at [990, 668] on span "Run" at bounding box center [1004, 668] width 74 height 19
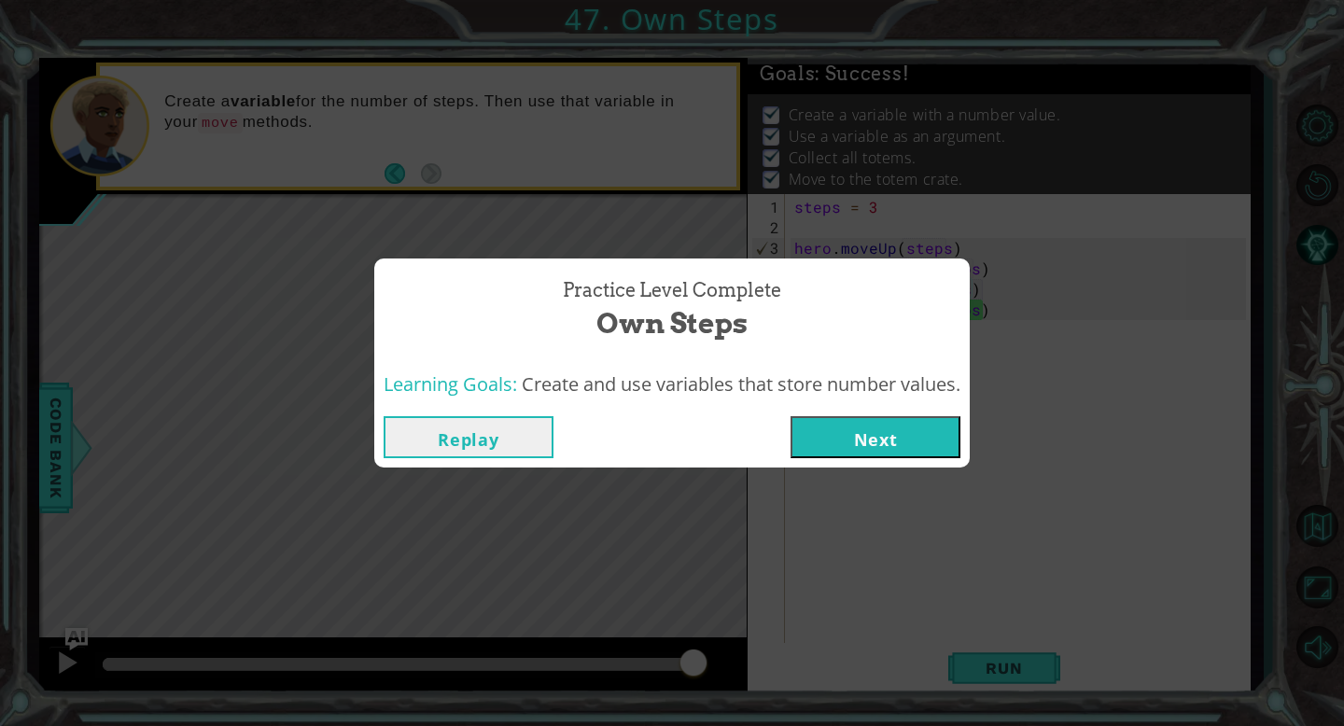
click at [939, 440] on button "Next" at bounding box center [875, 437] width 170 height 42
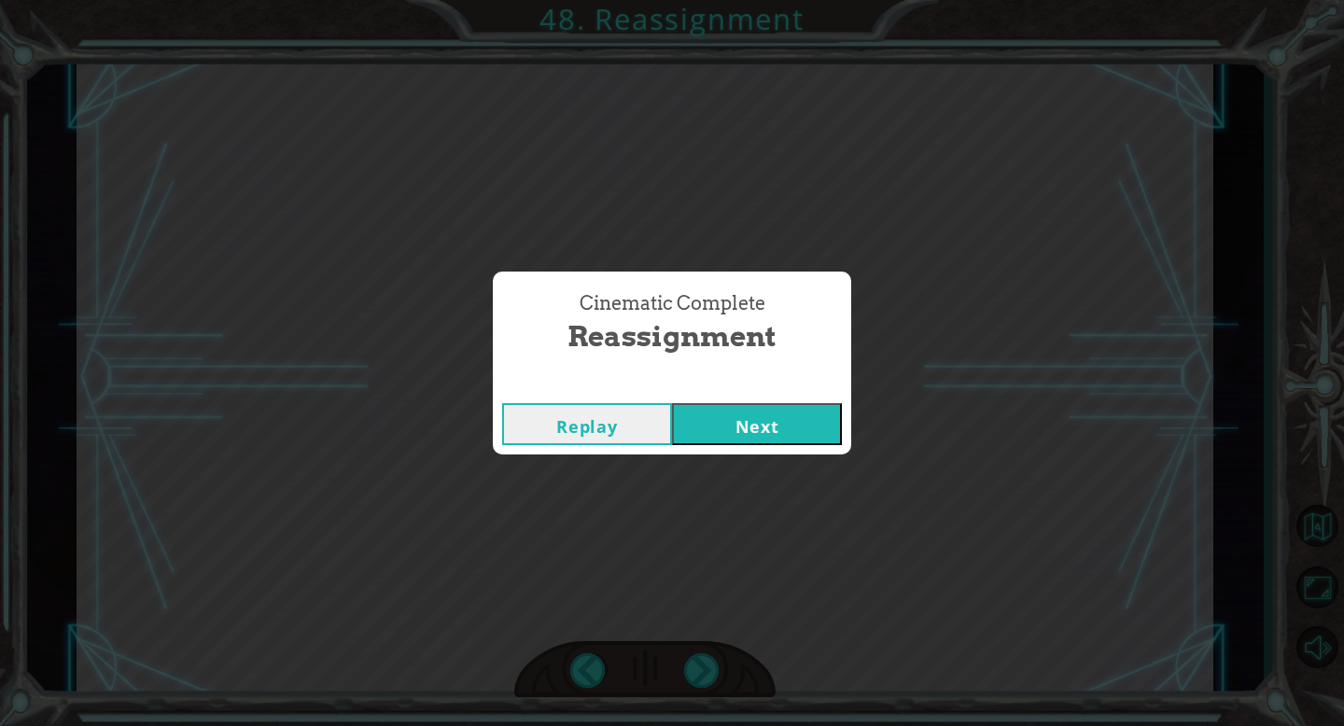
click at [749, 420] on button "Next" at bounding box center [757, 424] width 170 height 42
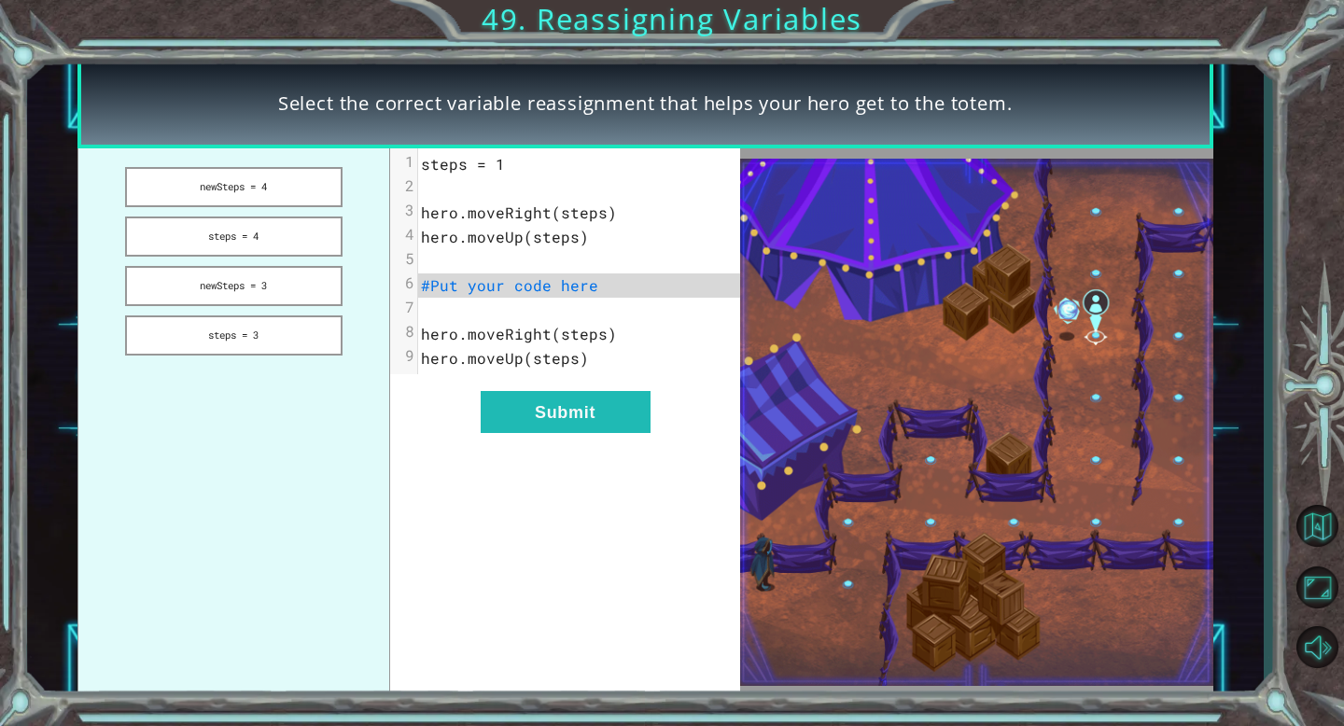
click at [263, 313] on ul "newSteps = 4 steps = 4 newSteps = 3 steps = 3" at bounding box center [233, 422] width 313 height 549
click at [265, 294] on button "newSteps = 3" at bounding box center [233, 286] width 217 height 40
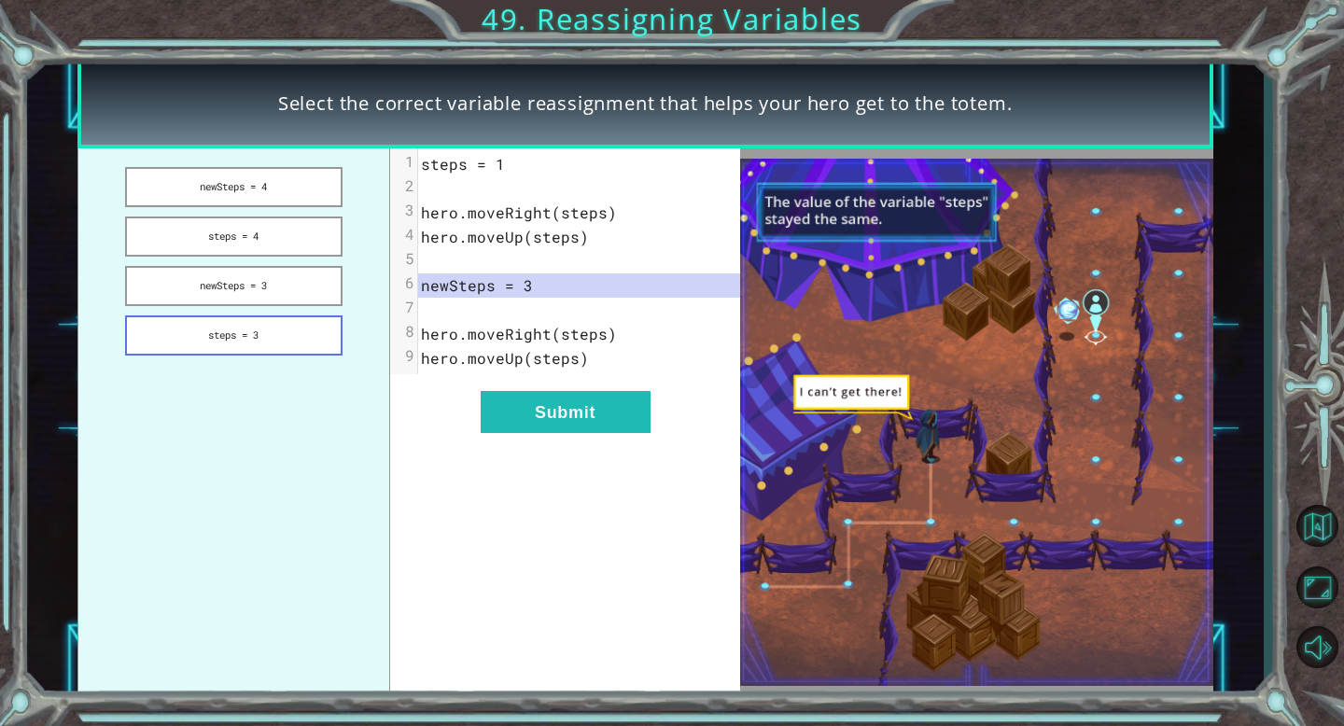
click at [245, 341] on button "steps = 3" at bounding box center [233, 335] width 217 height 40
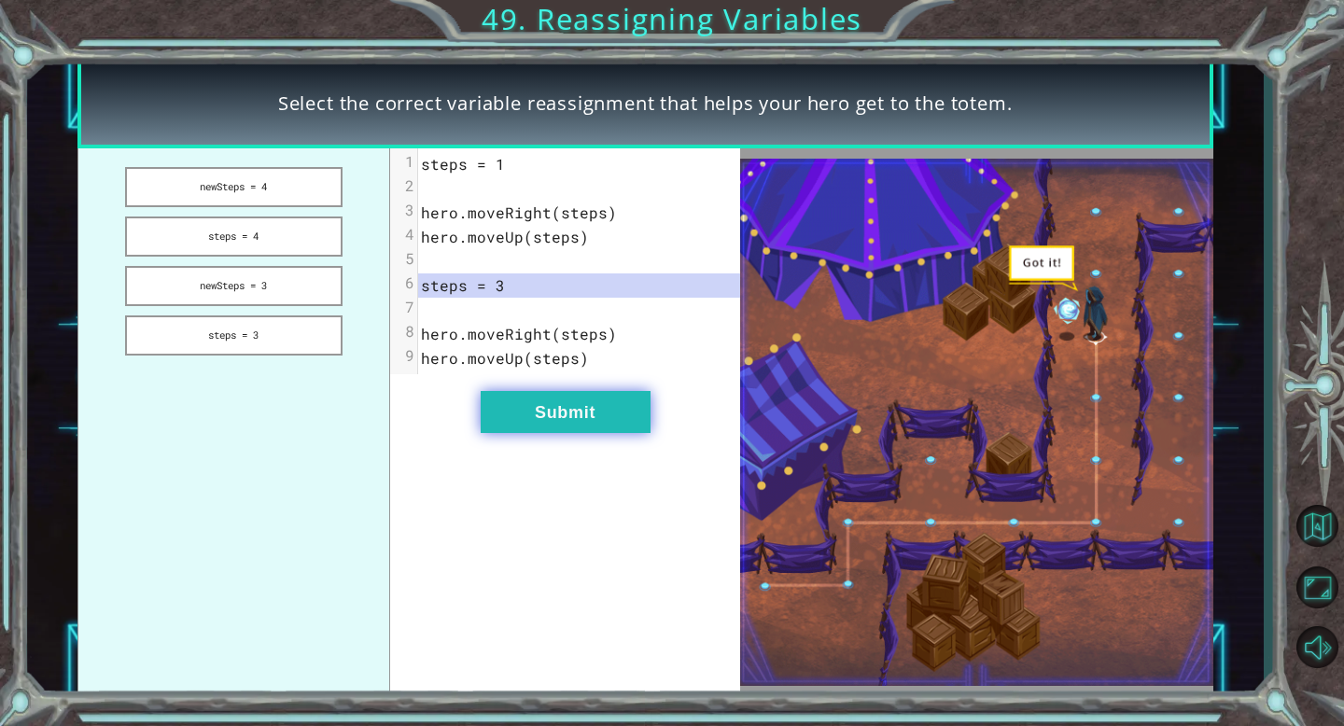
click at [531, 404] on button "Submit" at bounding box center [566, 412] width 170 height 42
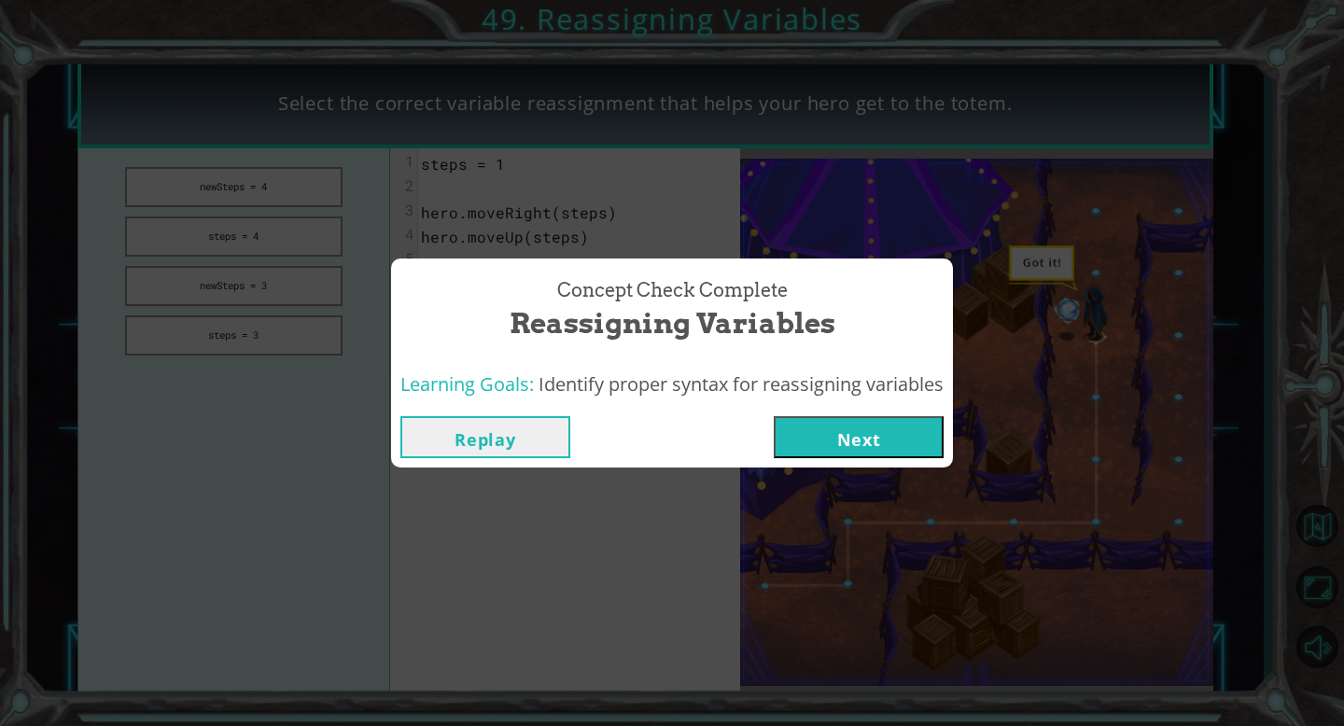
click at [841, 421] on button "Next" at bounding box center [859, 437] width 170 height 42
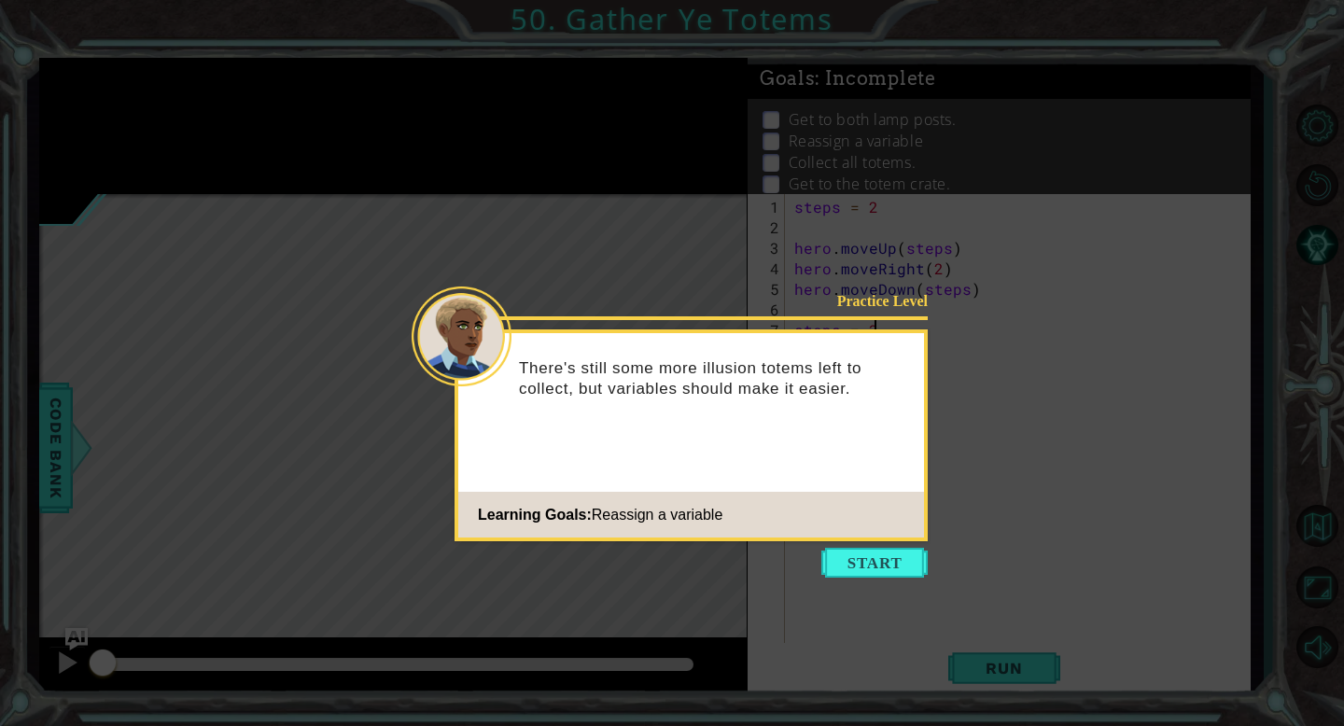
click at [877, 582] on icon at bounding box center [672, 363] width 1344 height 726
click at [875, 560] on button "Start" at bounding box center [874, 563] width 106 height 30
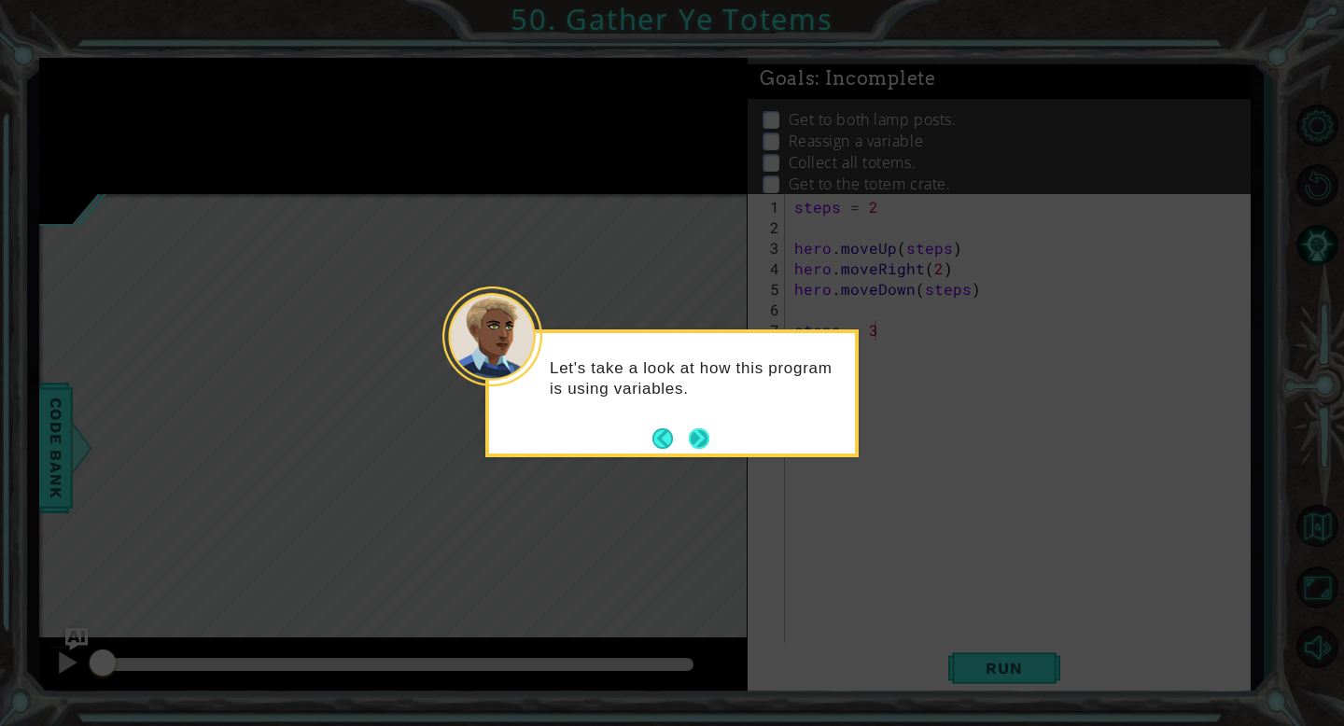
click at [697, 432] on button "Next" at bounding box center [699, 438] width 21 height 21
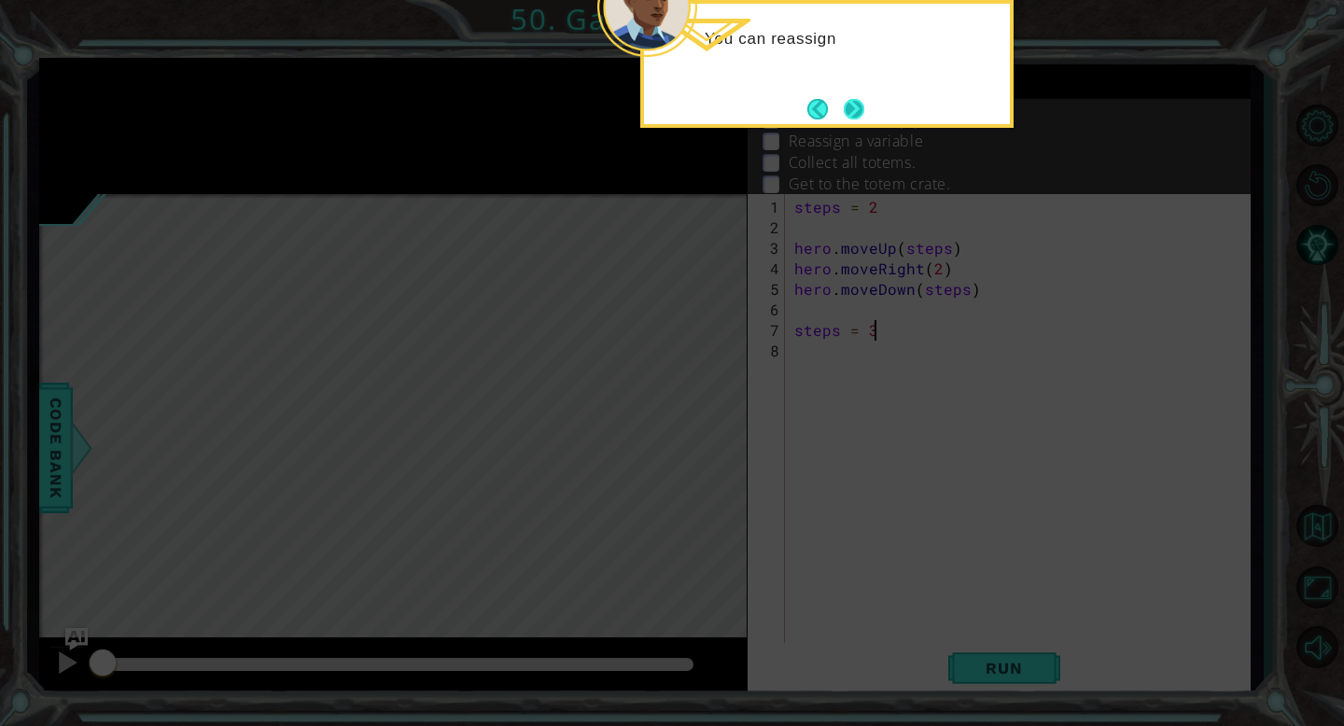
click at [850, 105] on button "Next" at bounding box center [854, 109] width 21 height 21
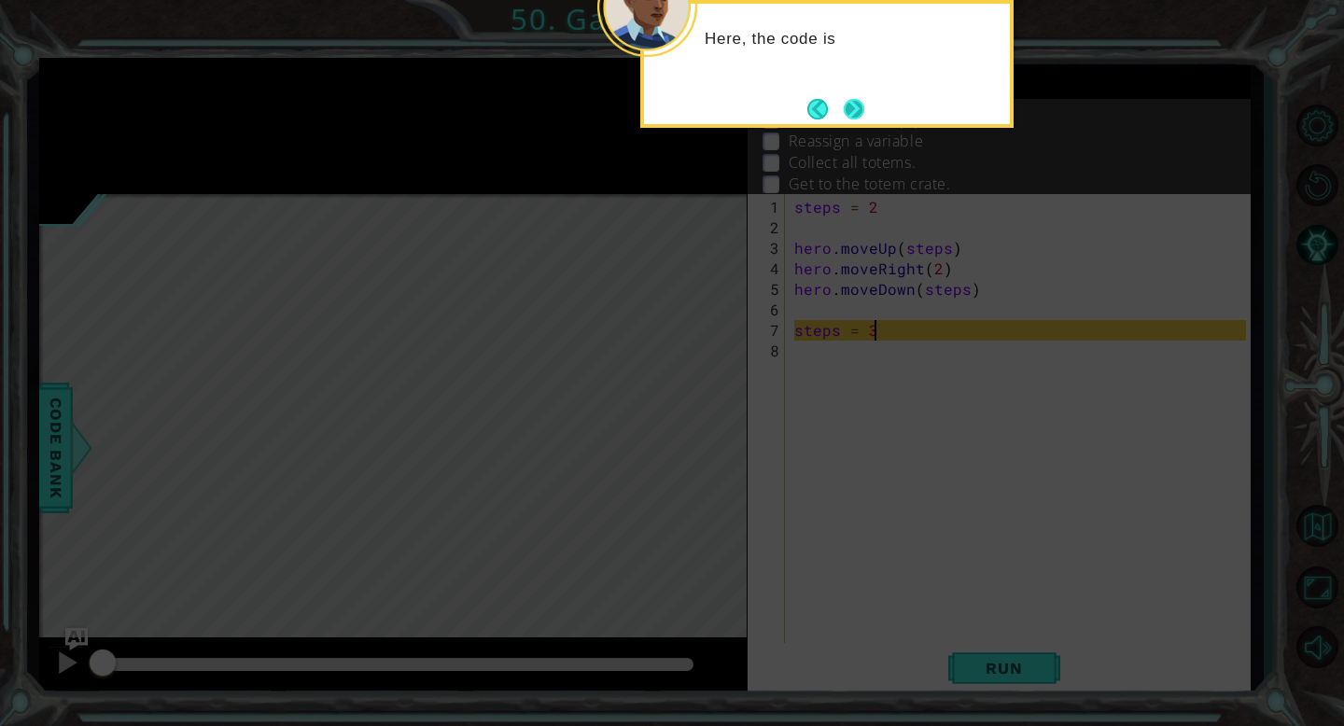
click at [861, 108] on button "Next" at bounding box center [854, 109] width 21 height 21
click at [861, 105] on button "Next" at bounding box center [854, 109] width 21 height 21
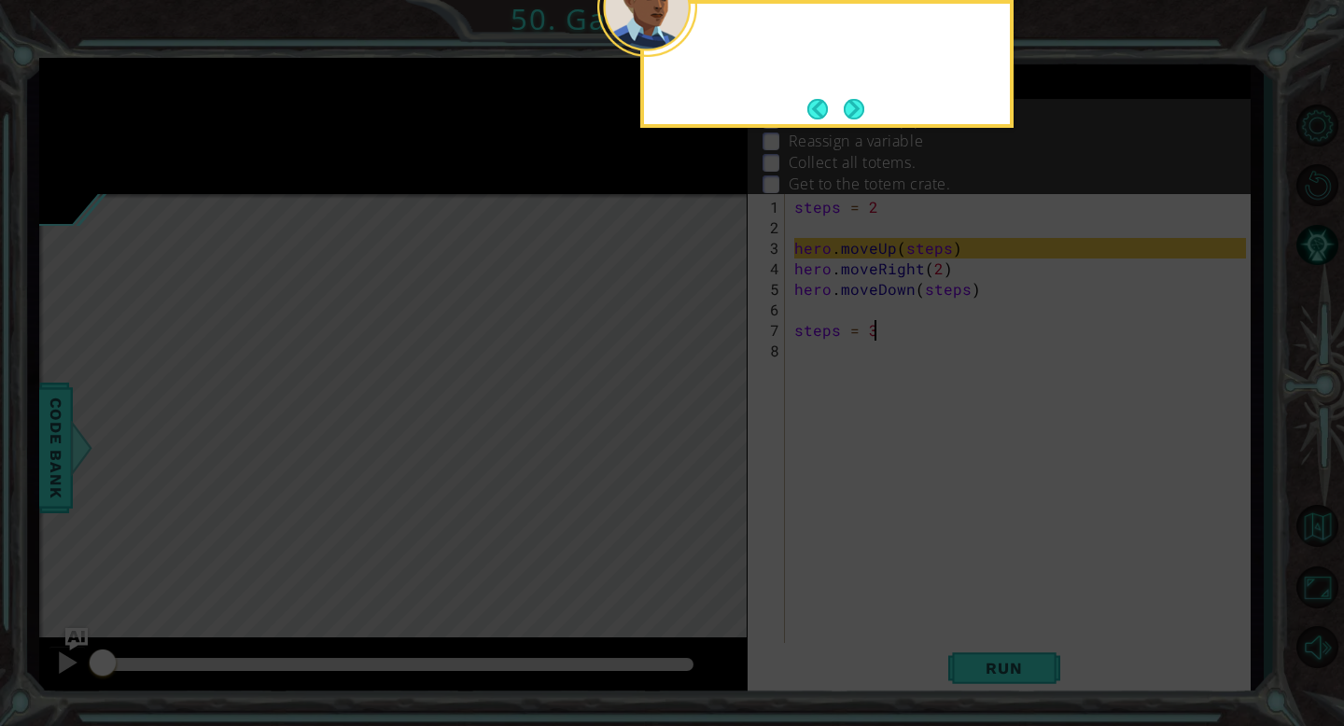
click at [861, 105] on button "Next" at bounding box center [854, 109] width 21 height 21
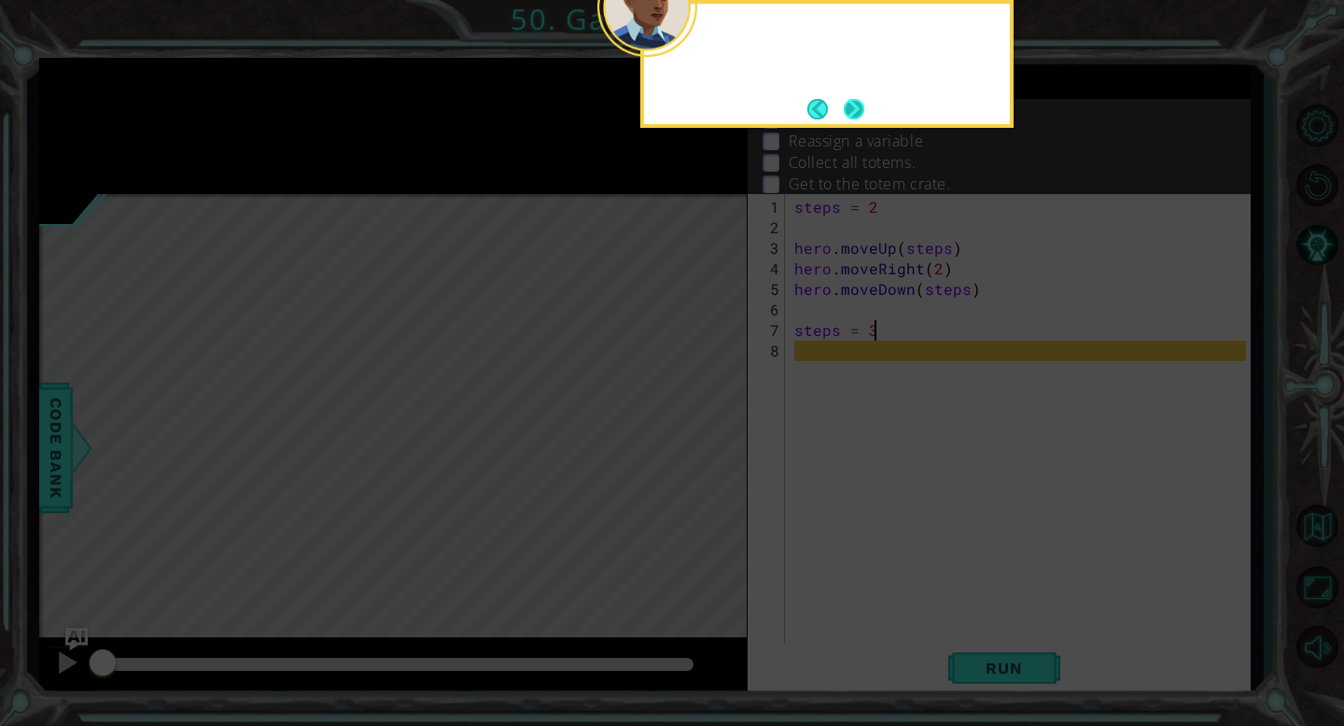
click at [861, 105] on button "Next" at bounding box center [854, 109] width 21 height 21
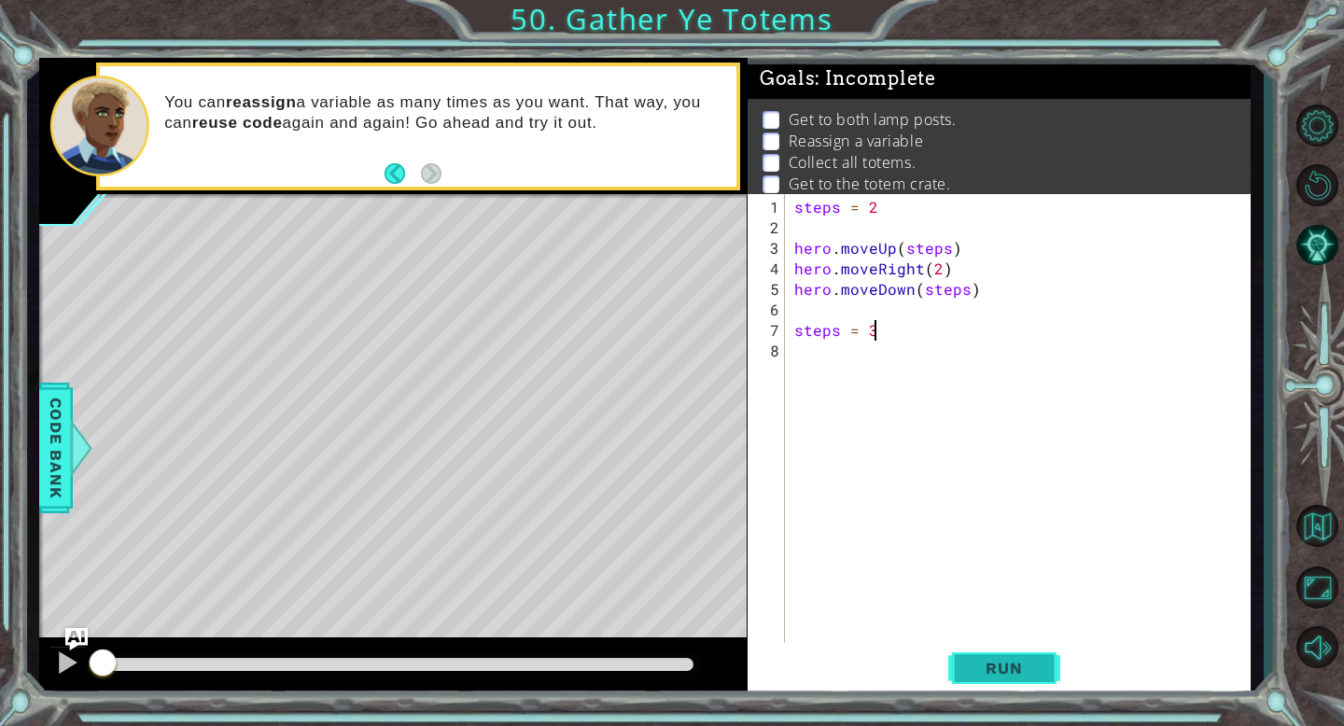
click at [1009, 652] on button "Run" at bounding box center [1004, 668] width 112 height 50
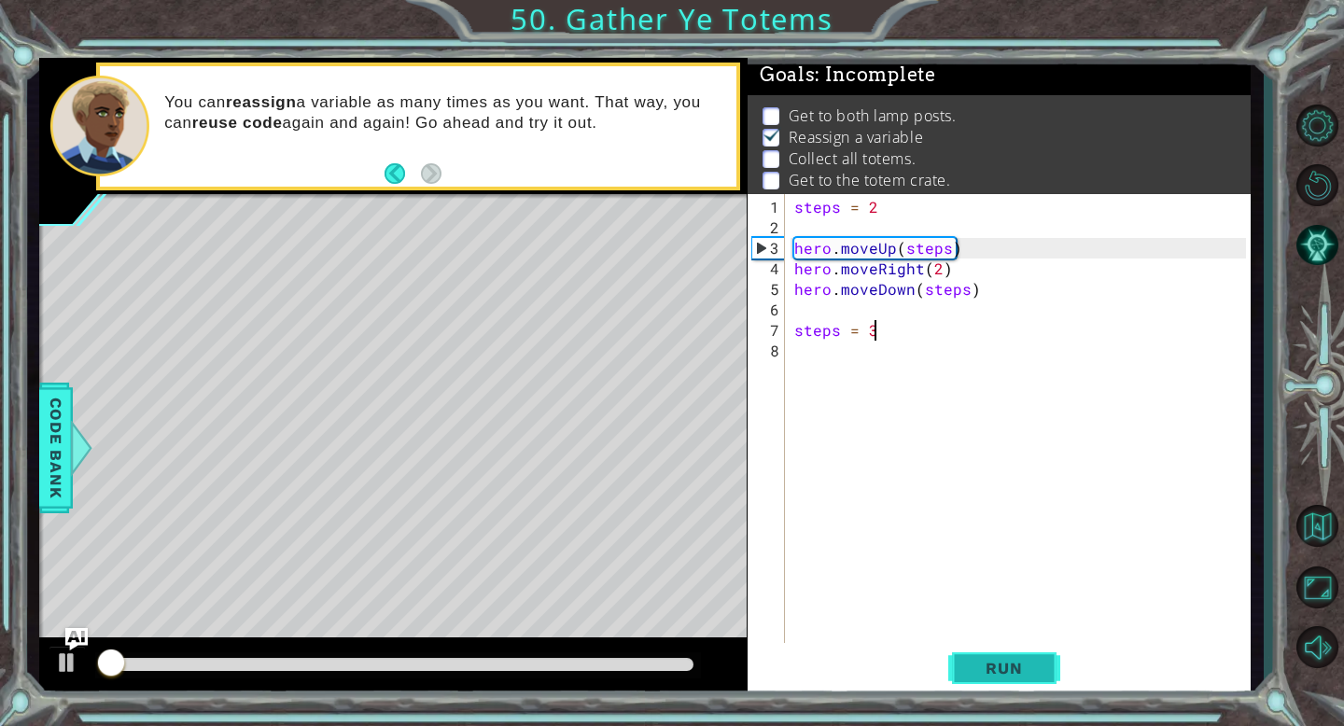
scroll to position [5, 0]
click at [1015, 671] on span "Run" at bounding box center [1004, 668] width 74 height 19
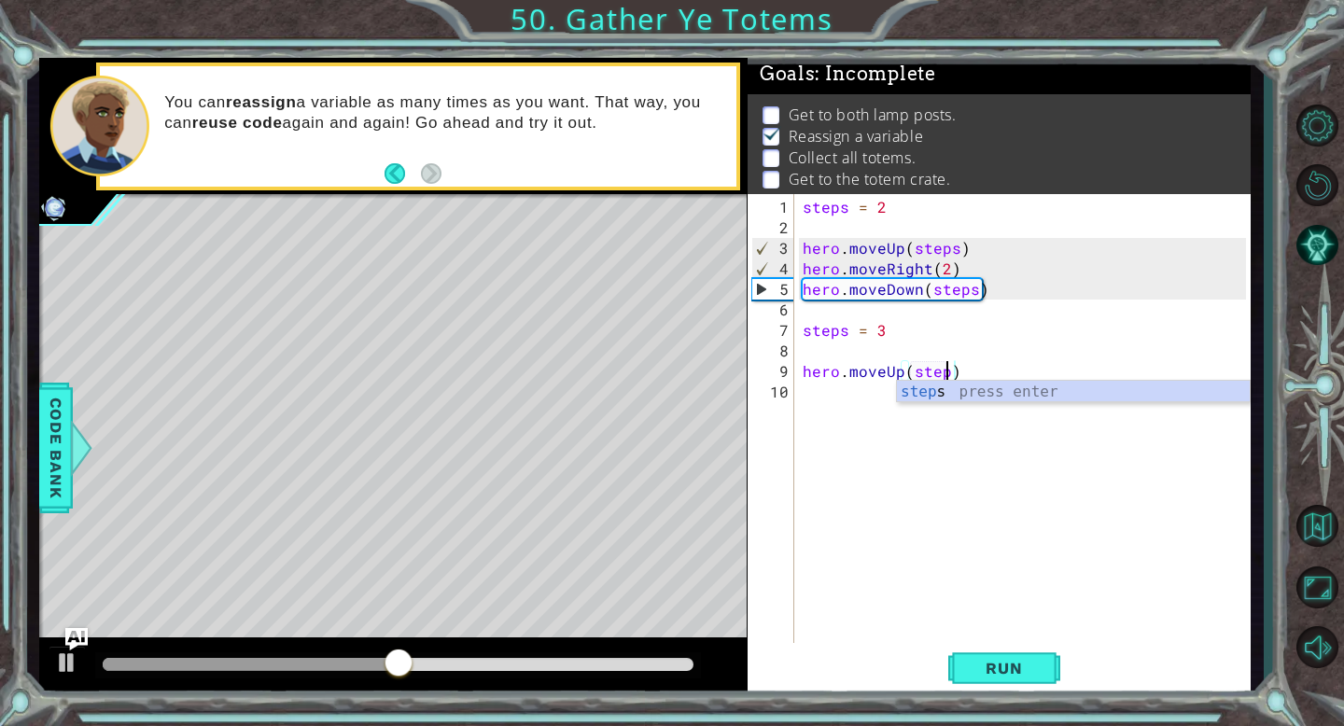
scroll to position [0, 8]
type textarea "hero.moveUp(steps)"
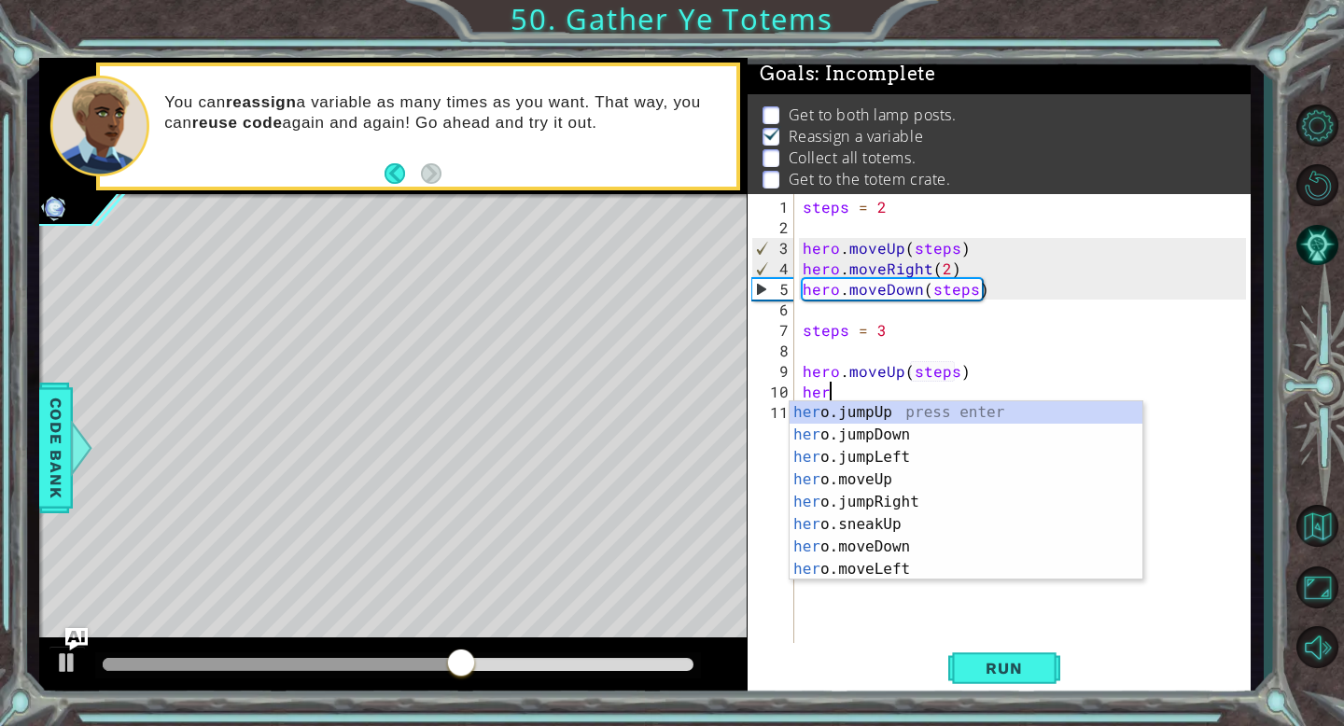
scroll to position [0, 0]
type textarea "h"
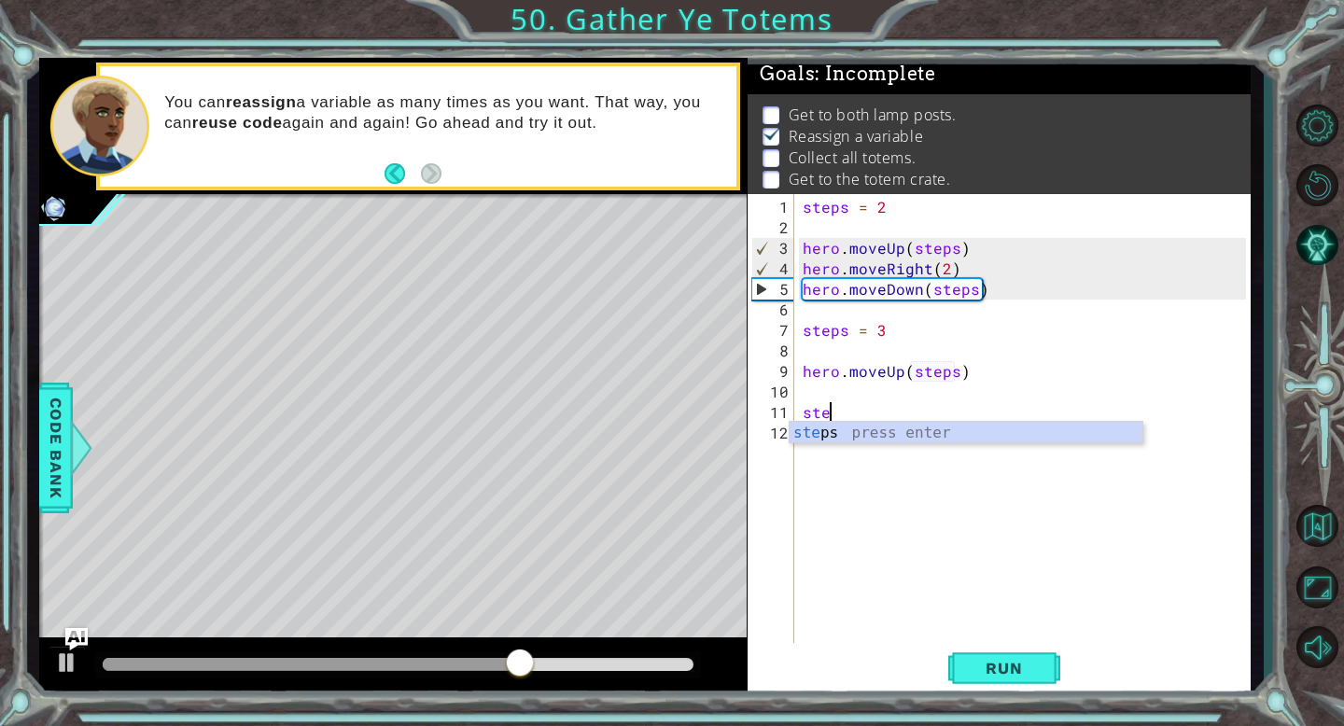
scroll to position [0, 2]
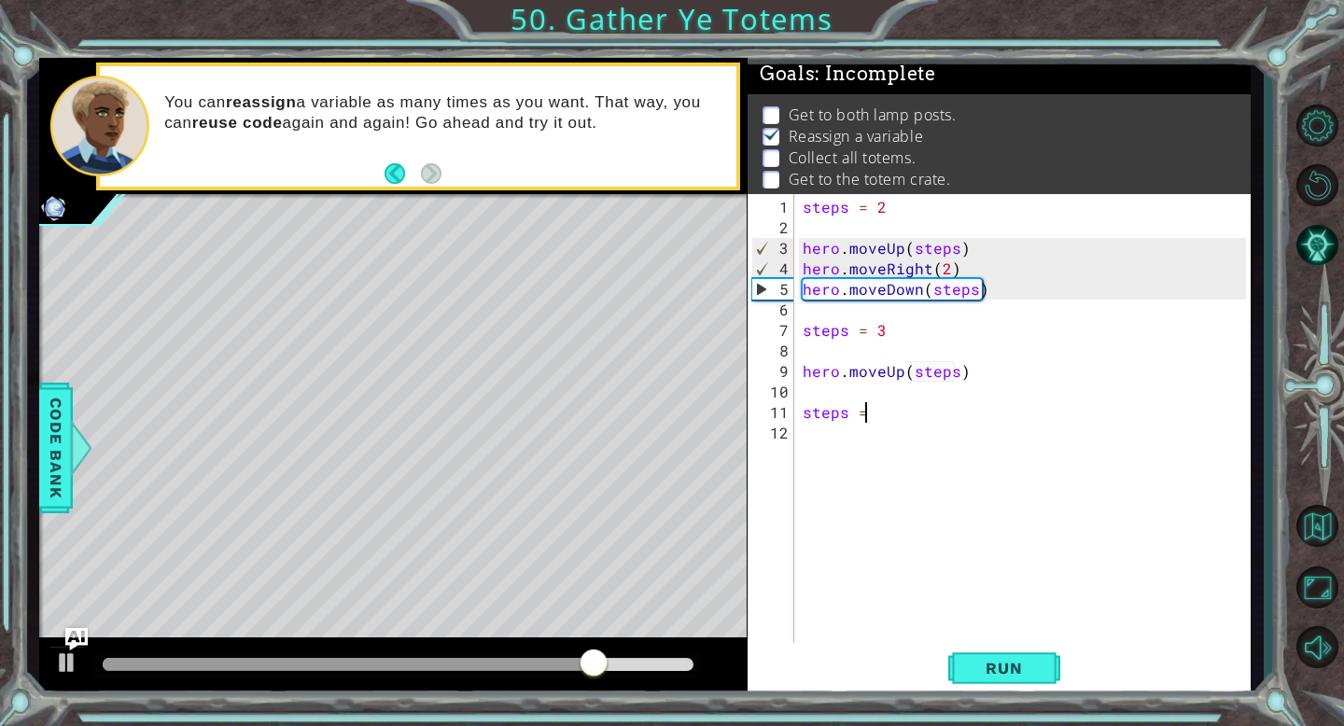
type textarea "steps = 2"
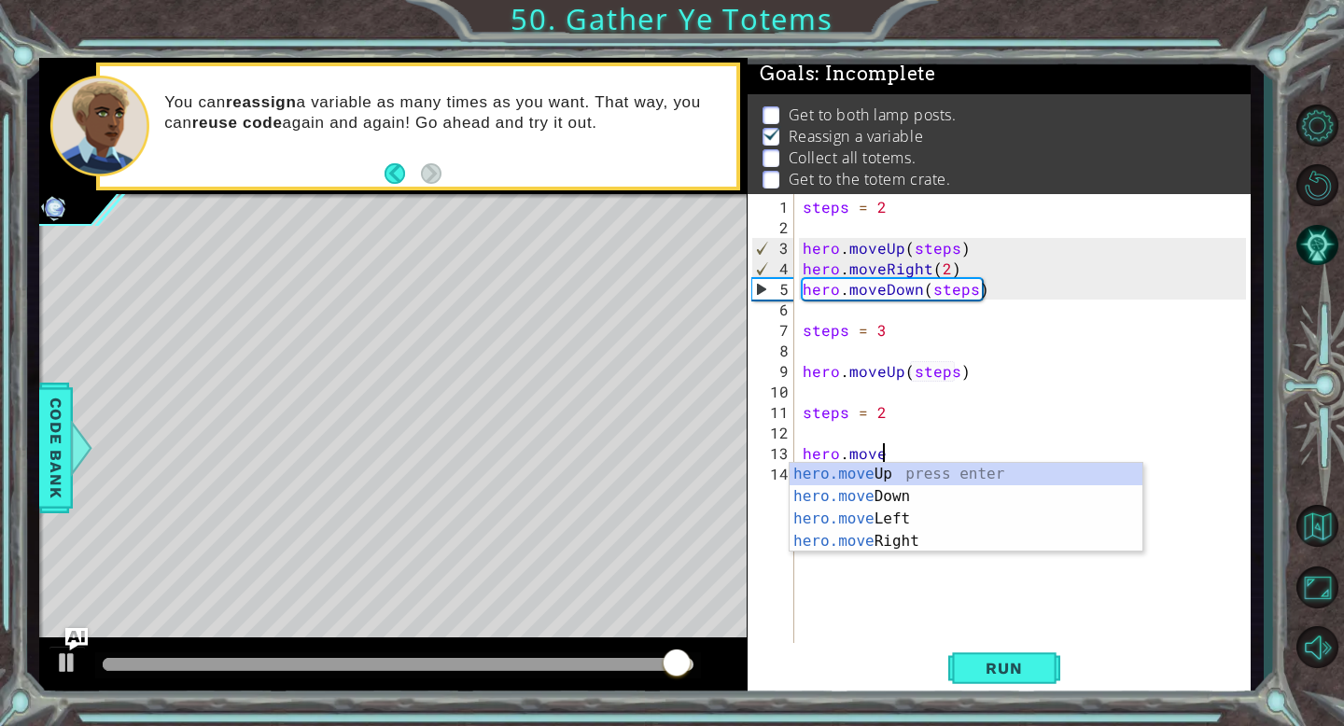
scroll to position [0, 5]
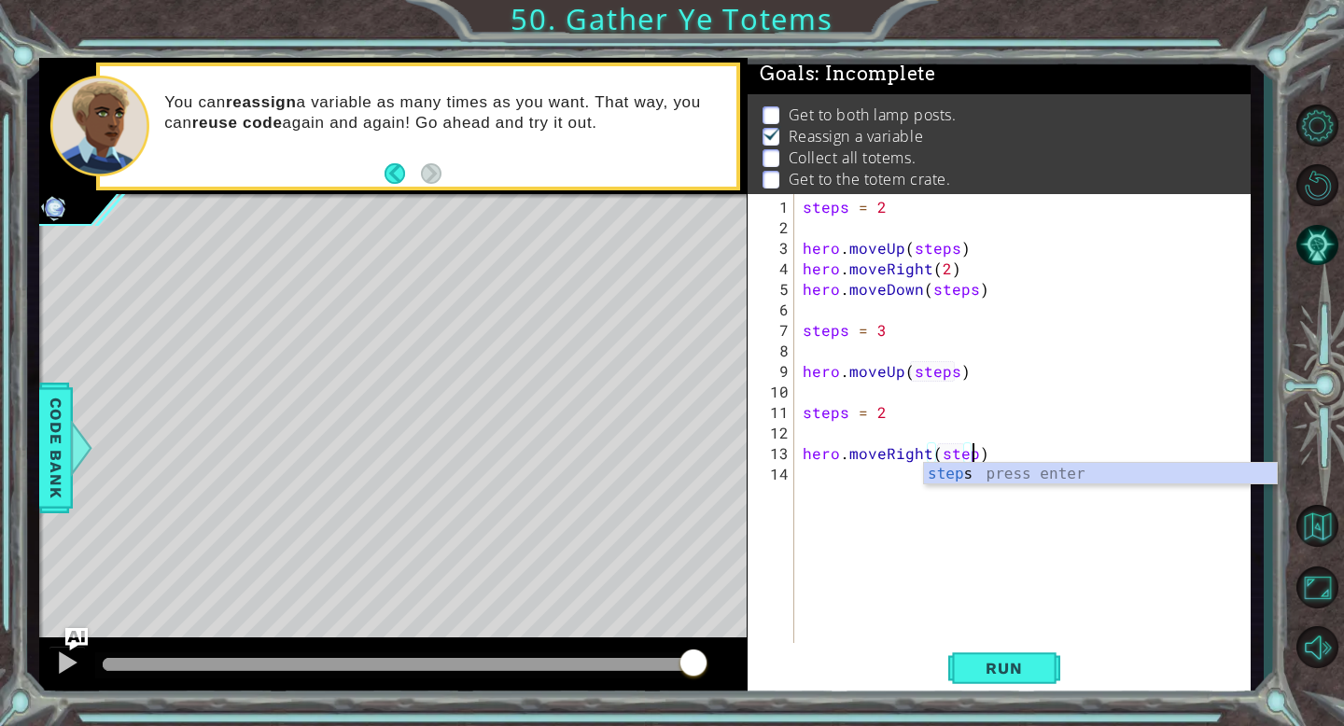
type textarea "hero.moveRight(steps)"
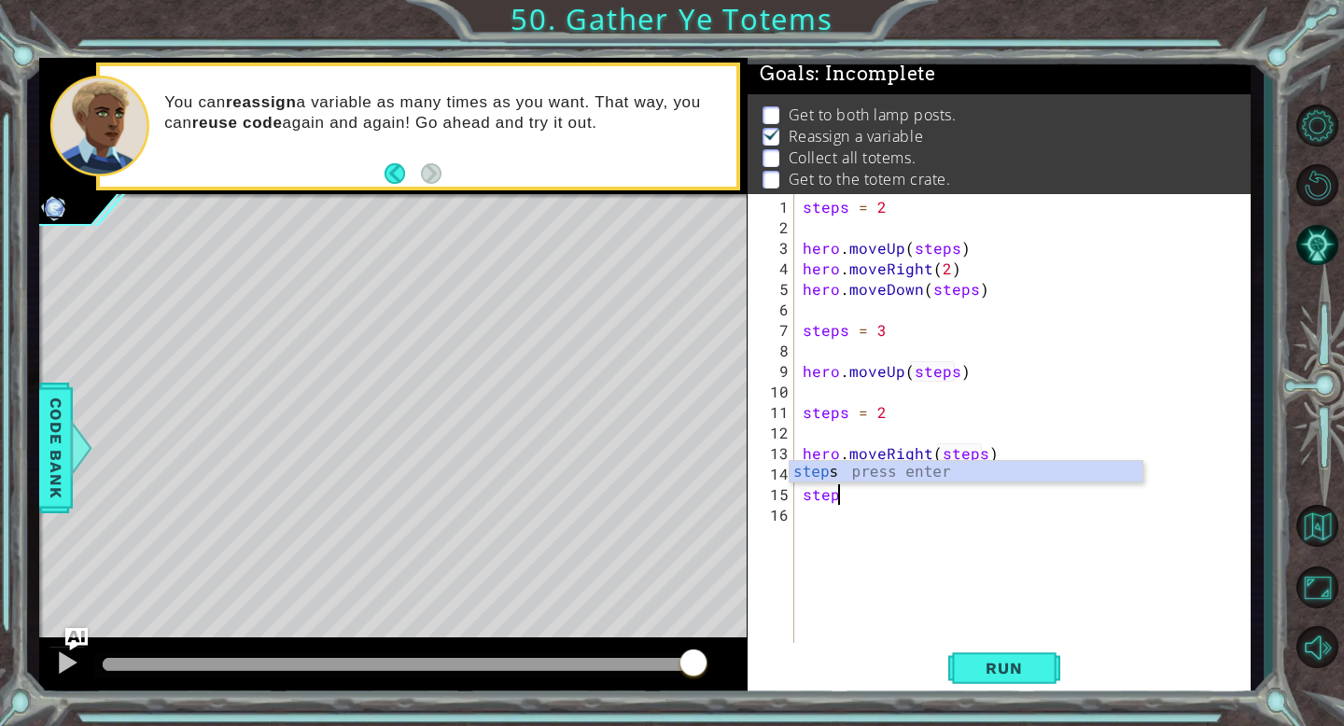
scroll to position [0, 2]
type textarea "steps = 3"
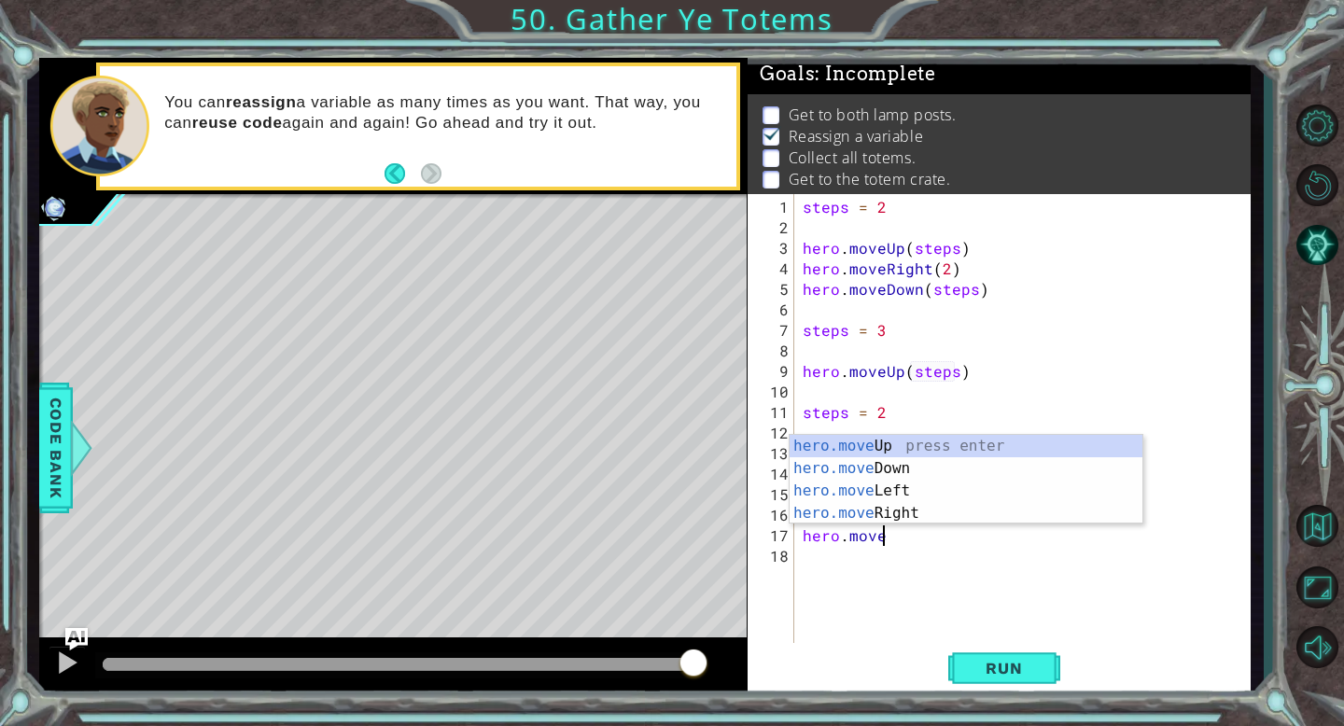
scroll to position [0, 5]
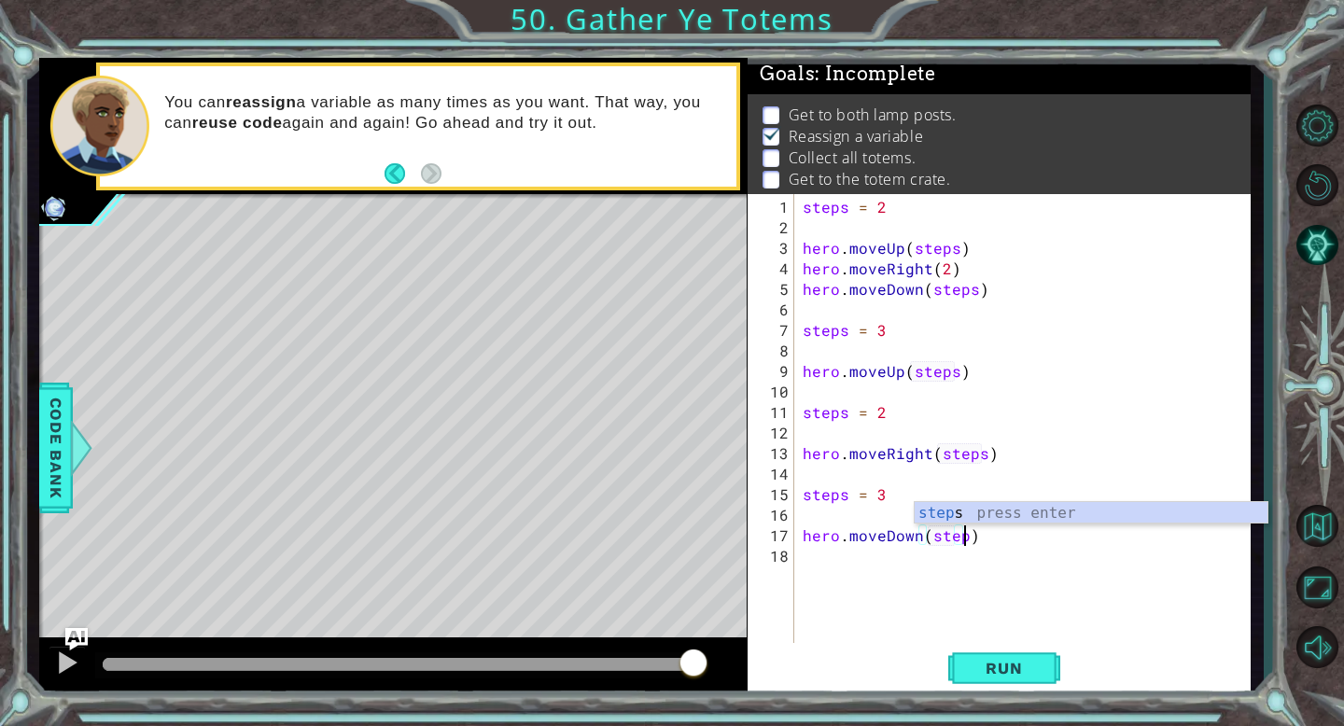
type textarea "hero.moveDown(steps)"
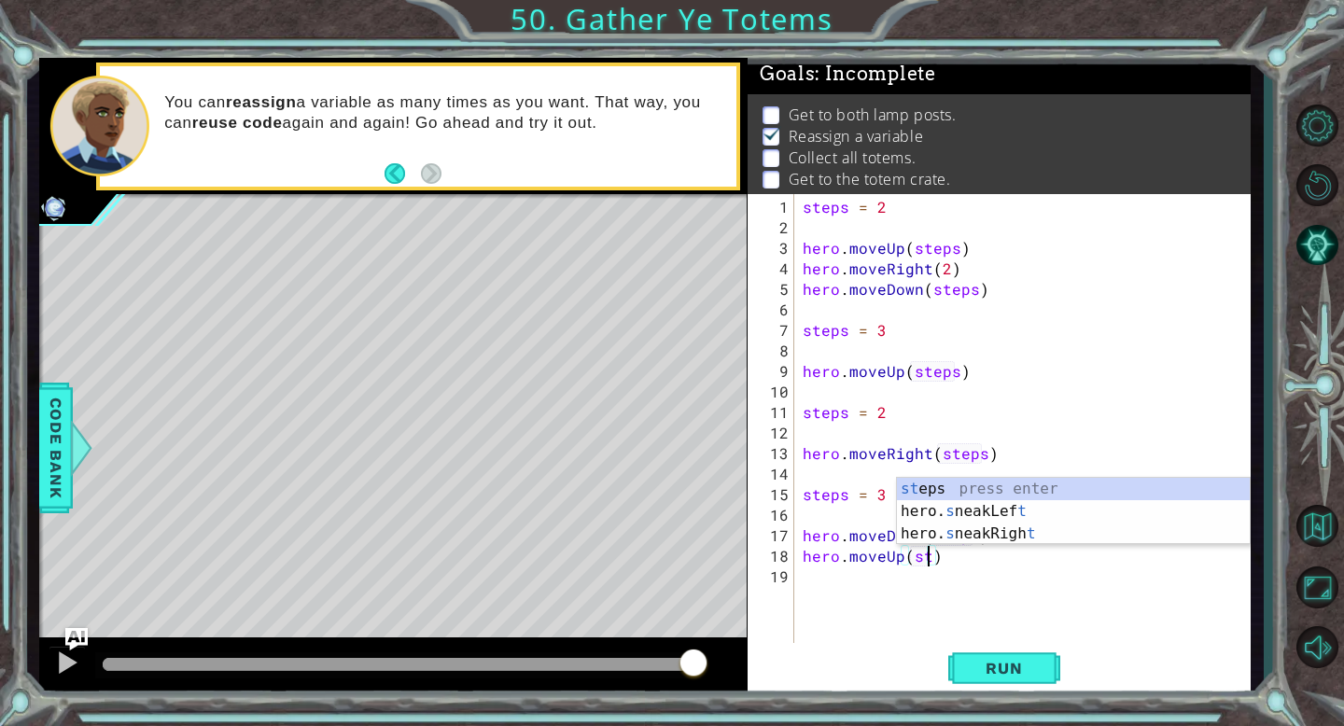
scroll to position [0, 7]
type textarea "hero.moveUp(steps)"
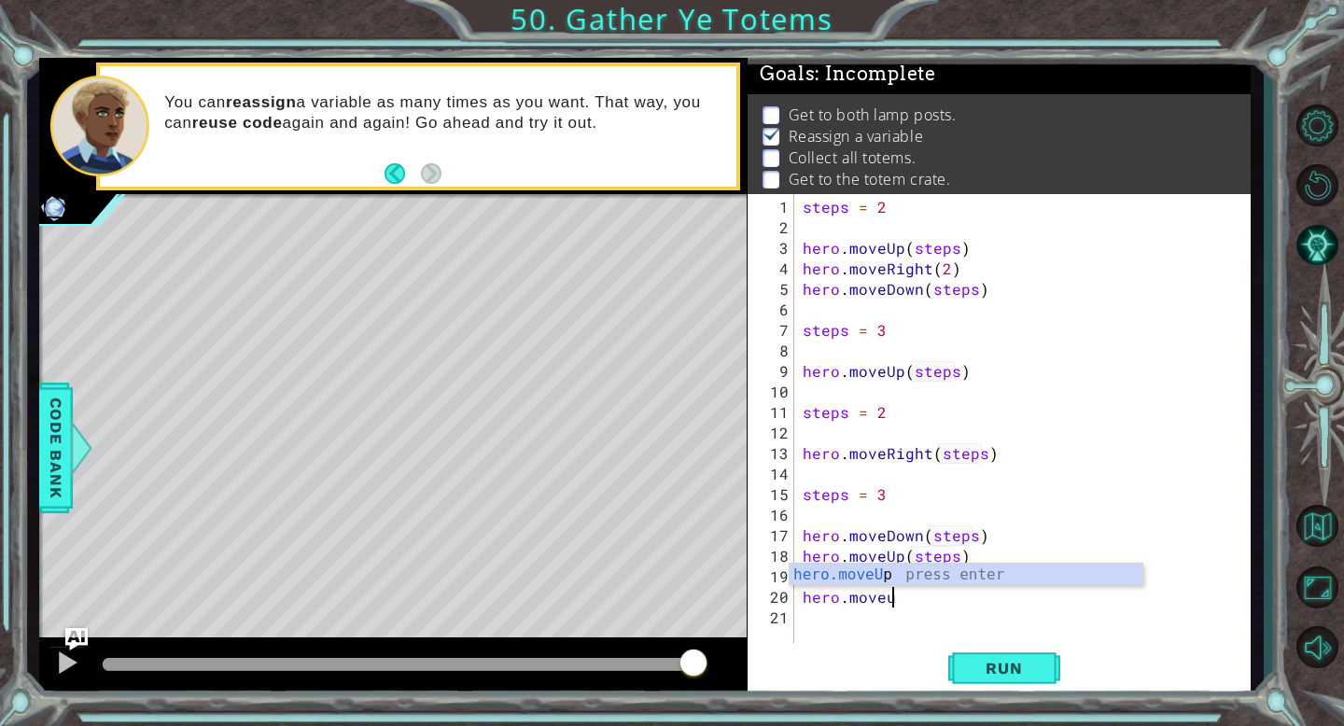
scroll to position [0, 5]
type textarea "hero.moveUp(1)"
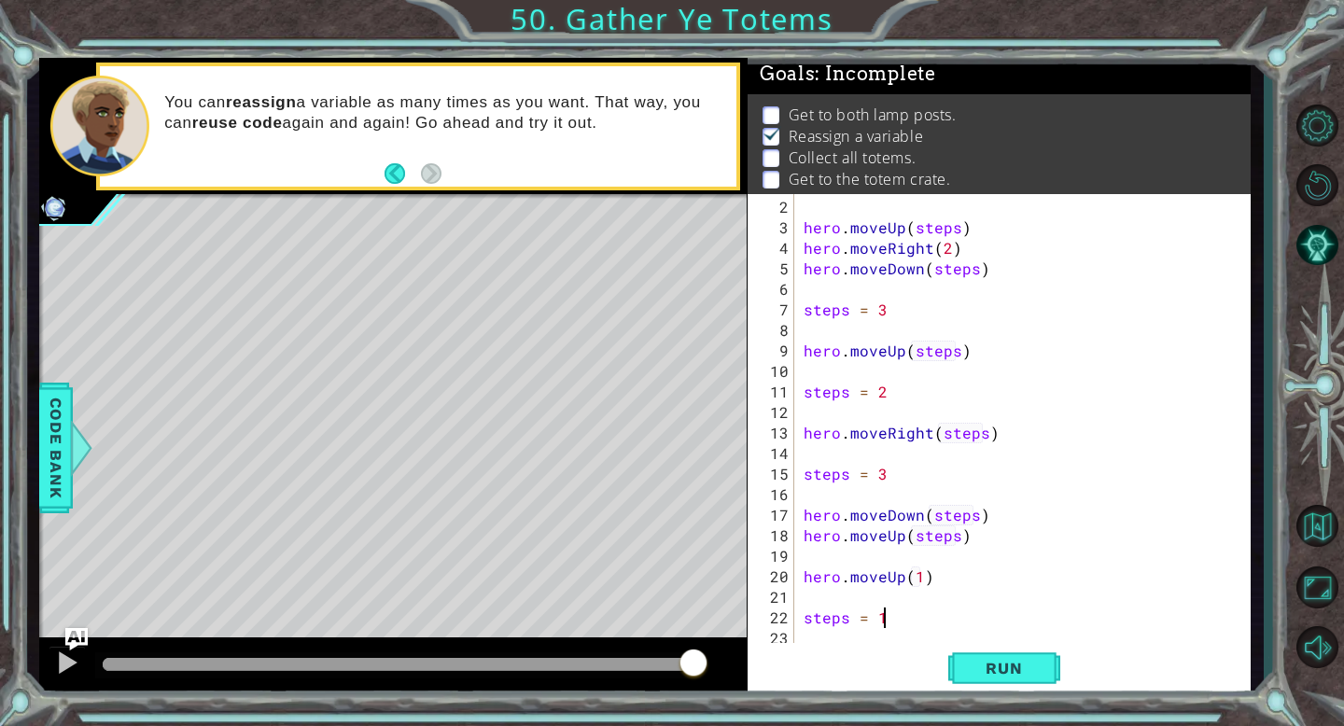
scroll to position [0, 4]
type textarea "steps = 2"
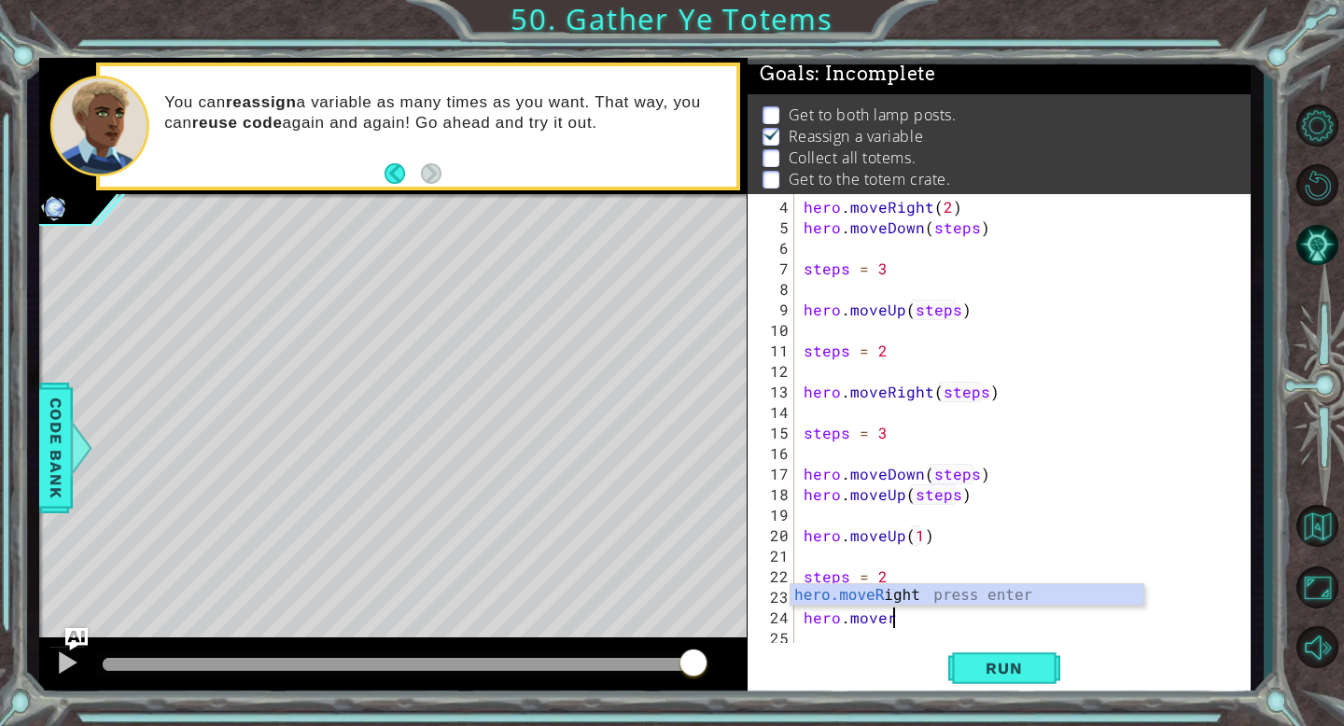
scroll to position [0, 5]
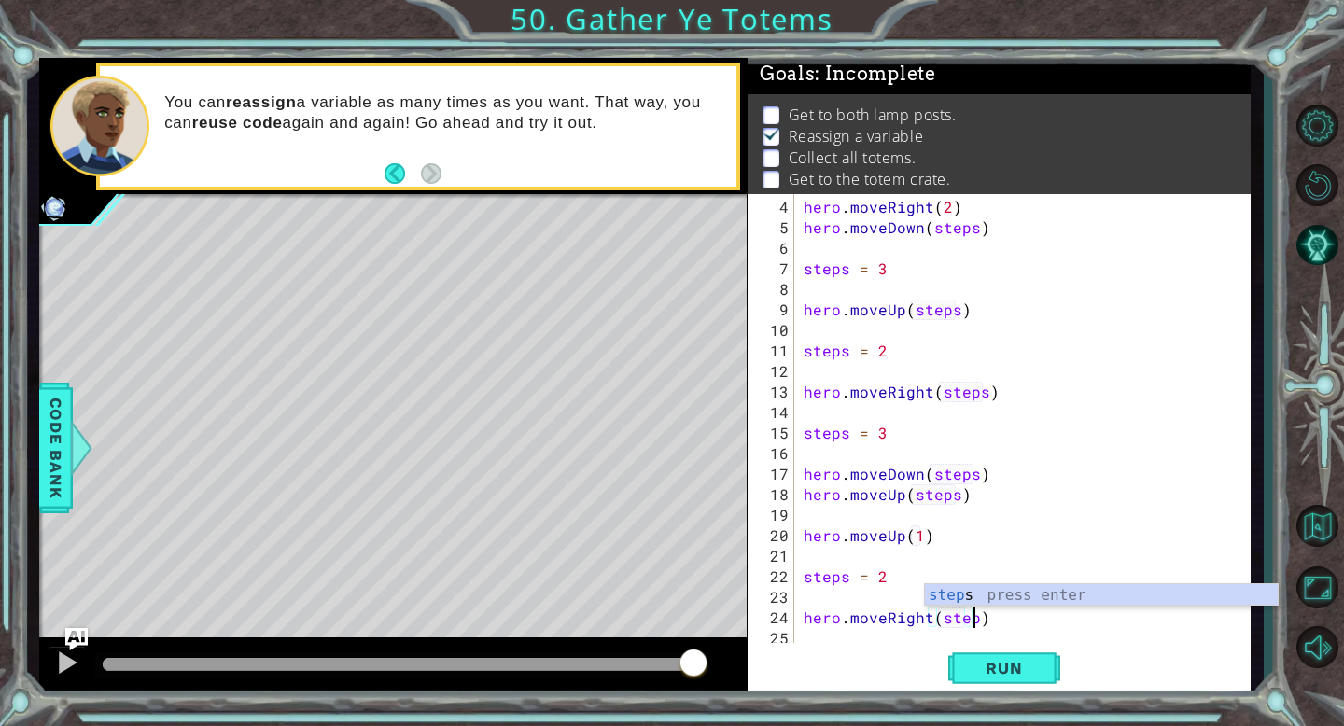
type textarea "hero.moveRight(steps)"
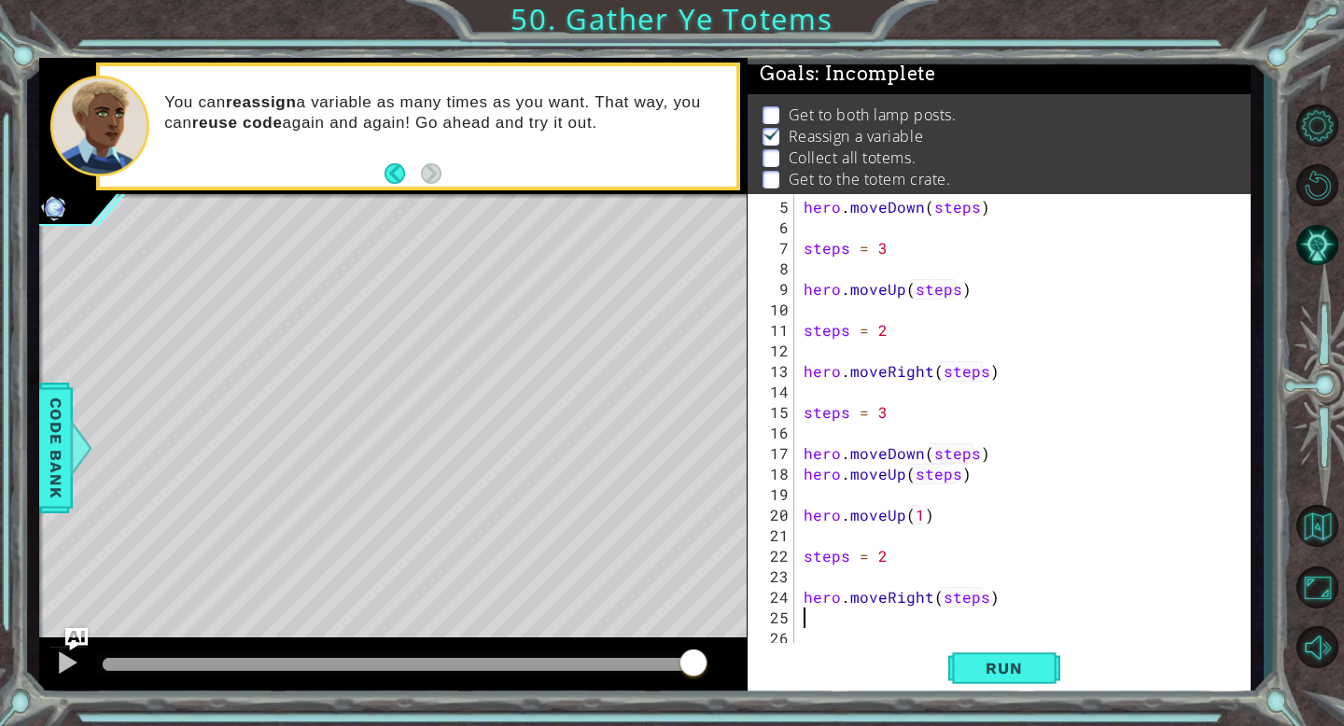
scroll to position [0, 0]
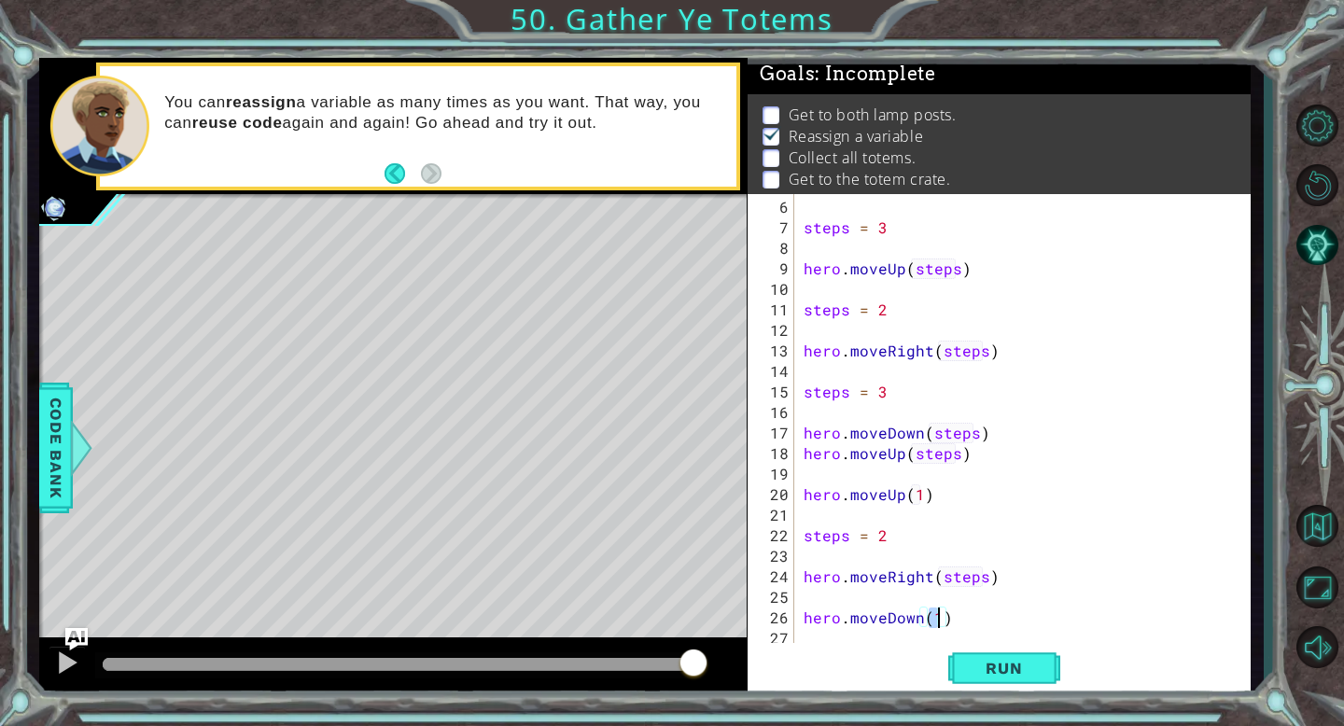
type textarea "hero.moveDown(4)"
click at [1047, 660] on button "Run" at bounding box center [1004, 668] width 112 height 50
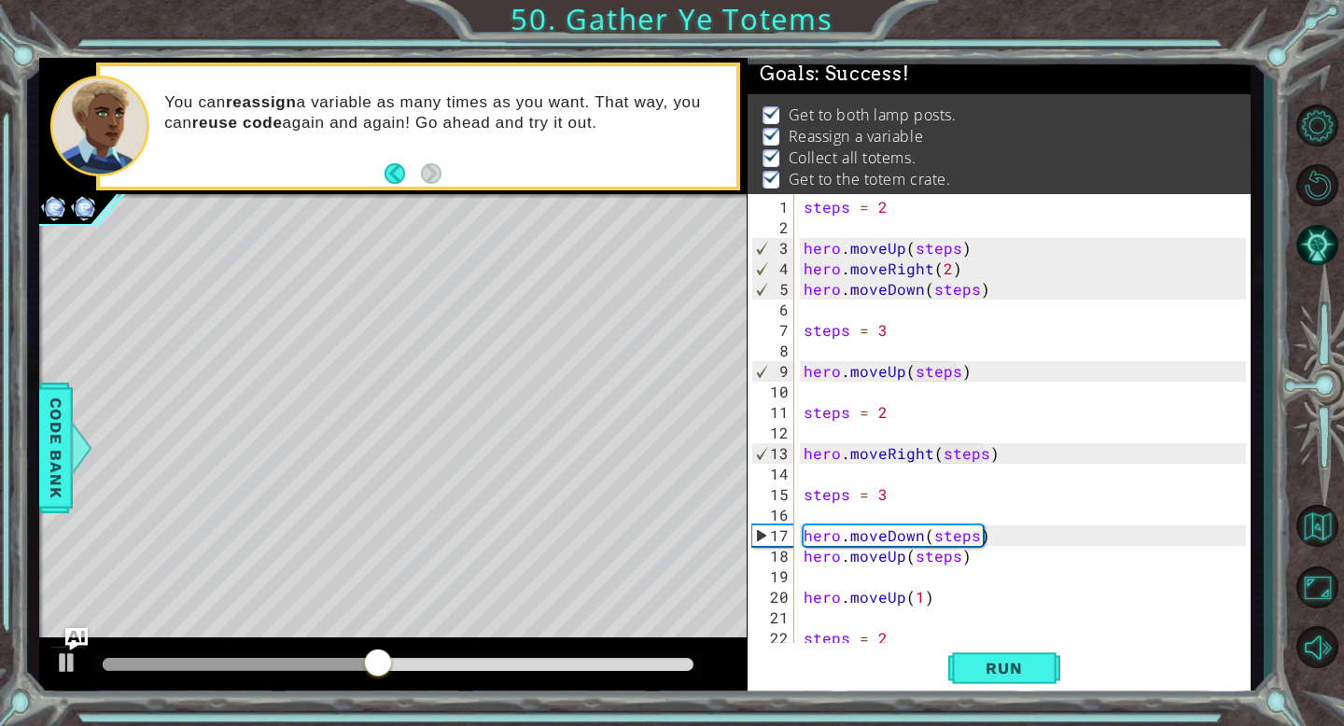
scroll to position [103, 0]
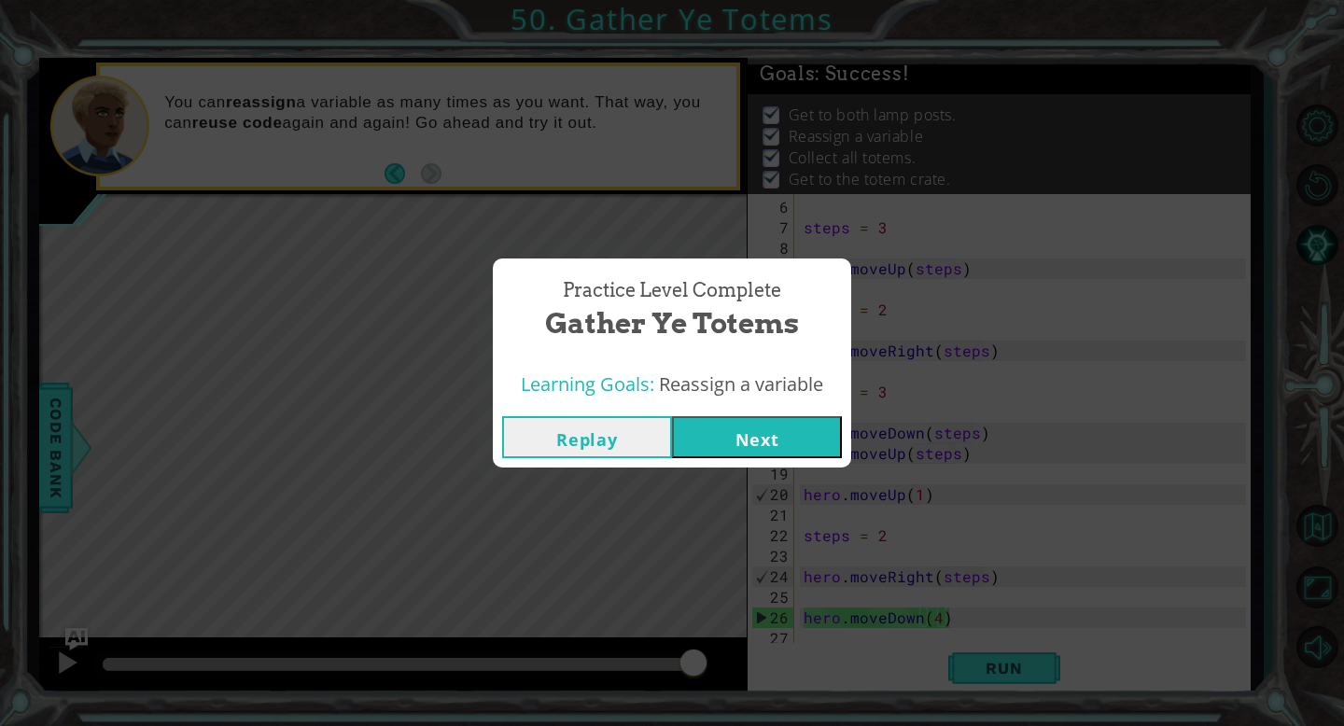
click at [797, 445] on button "Next" at bounding box center [757, 437] width 170 height 42
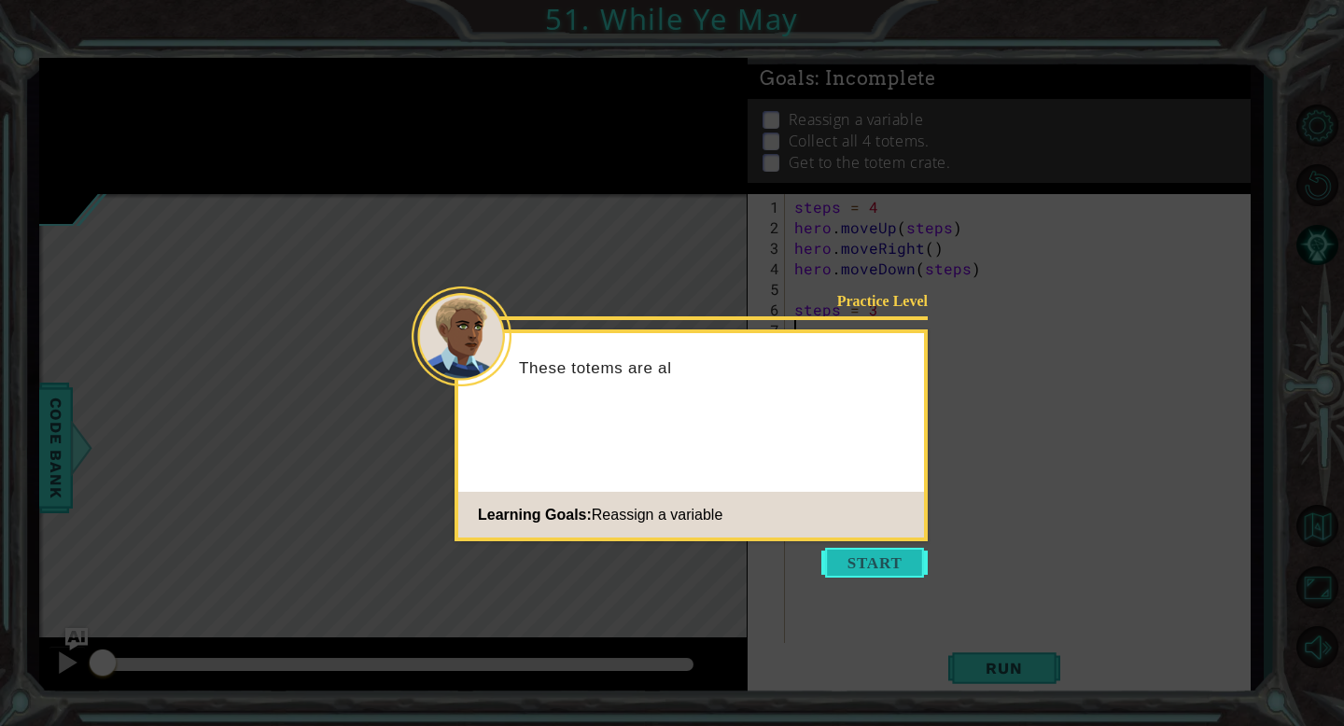
click at [870, 566] on button "Start" at bounding box center [874, 563] width 106 height 30
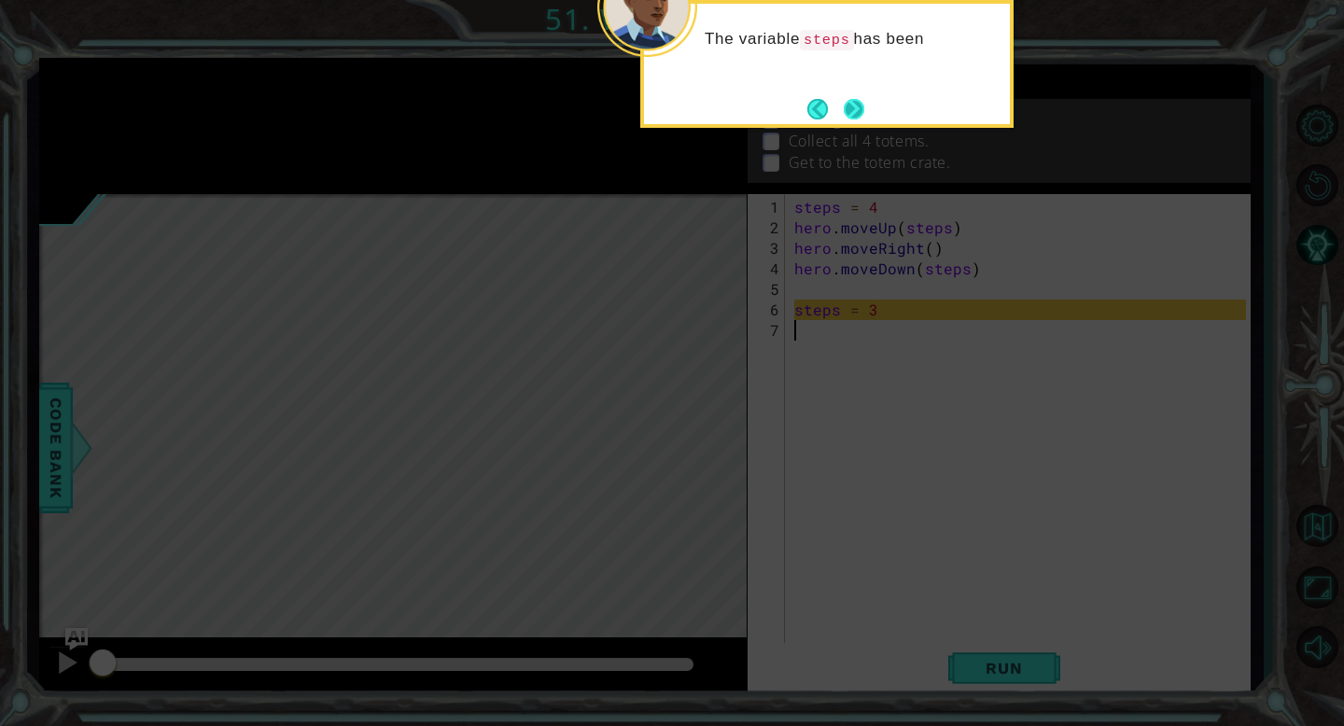
click at [847, 115] on button "Next" at bounding box center [854, 109] width 21 height 21
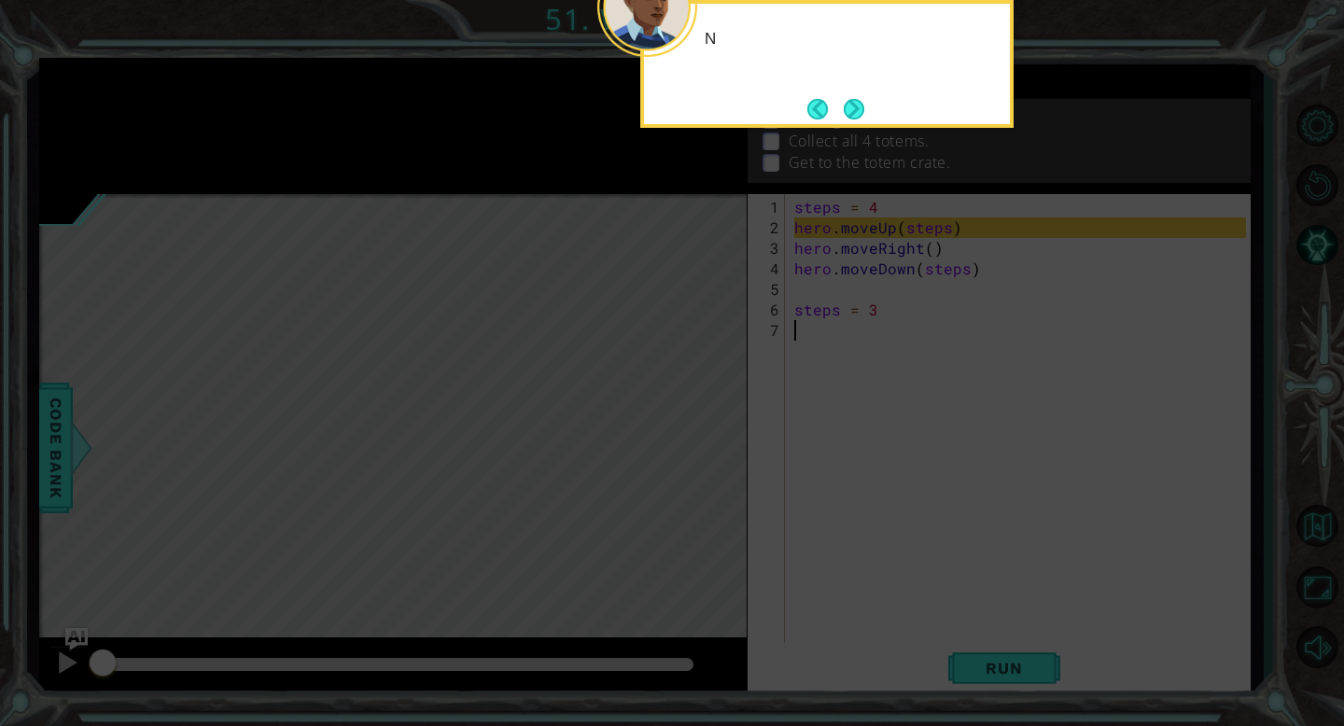
click at [847, 115] on button "Next" at bounding box center [854, 109] width 21 height 21
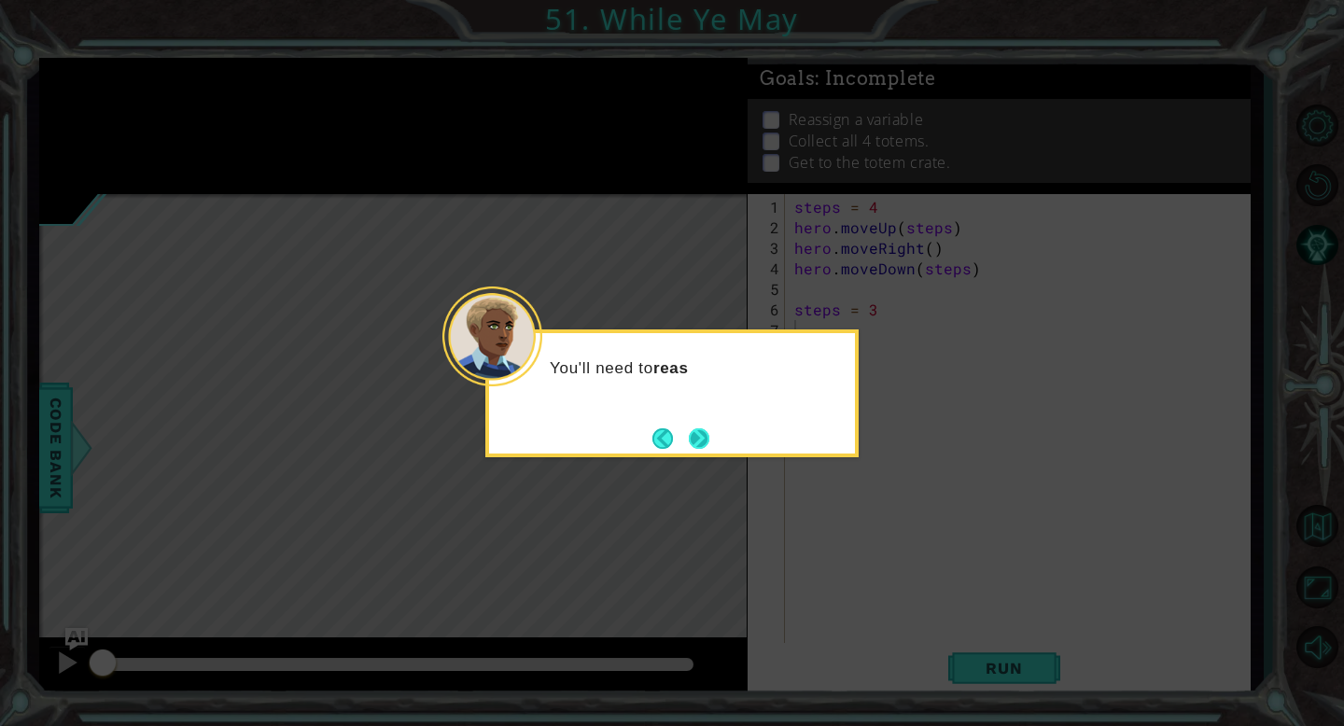
click at [697, 434] on button "Next" at bounding box center [699, 438] width 21 height 21
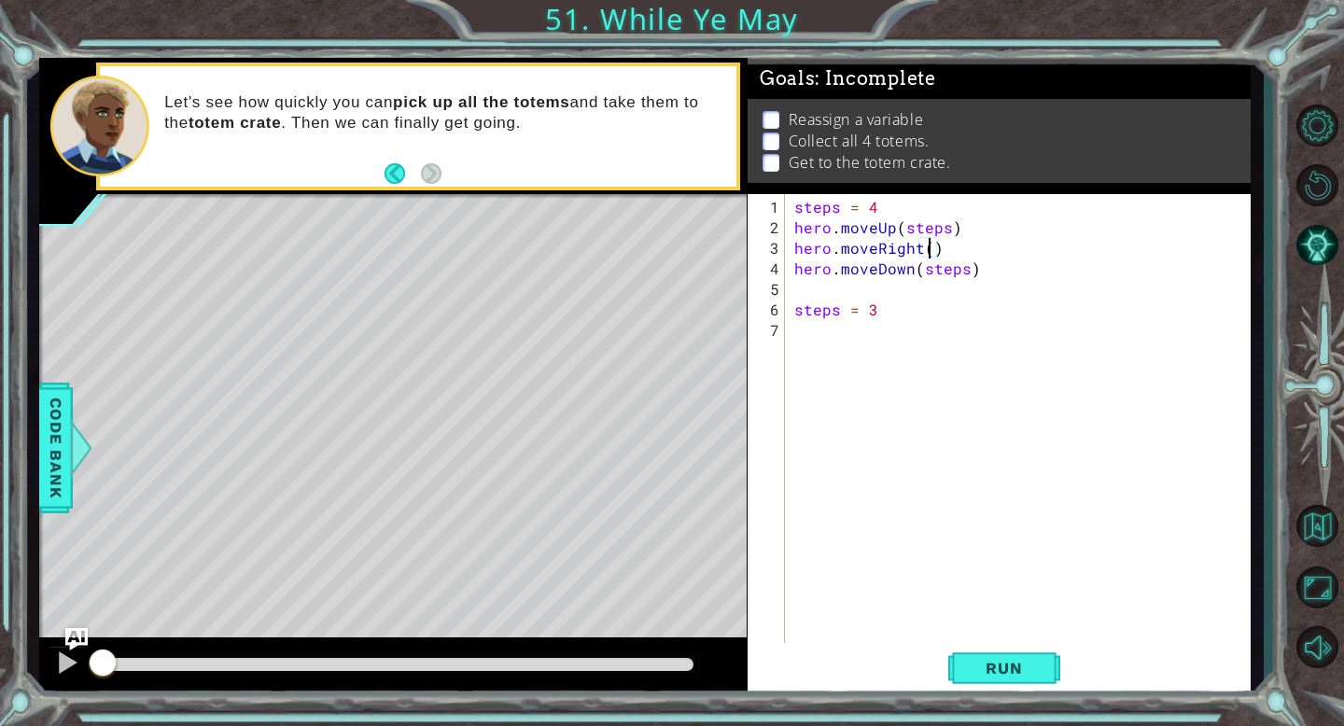
click at [930, 253] on div "steps = 4 hero . moveUp ( steps ) hero . moveRight ( ) hero . moveDown ( steps …" at bounding box center [1022, 453] width 465 height 513
type textarea "hero.moveRight(1)"
click at [986, 282] on div "steps = 4 hero . moveUp ( steps ) hero . moveRight ( 1 ) hero . moveDown ( step…" at bounding box center [1022, 453] width 465 height 513
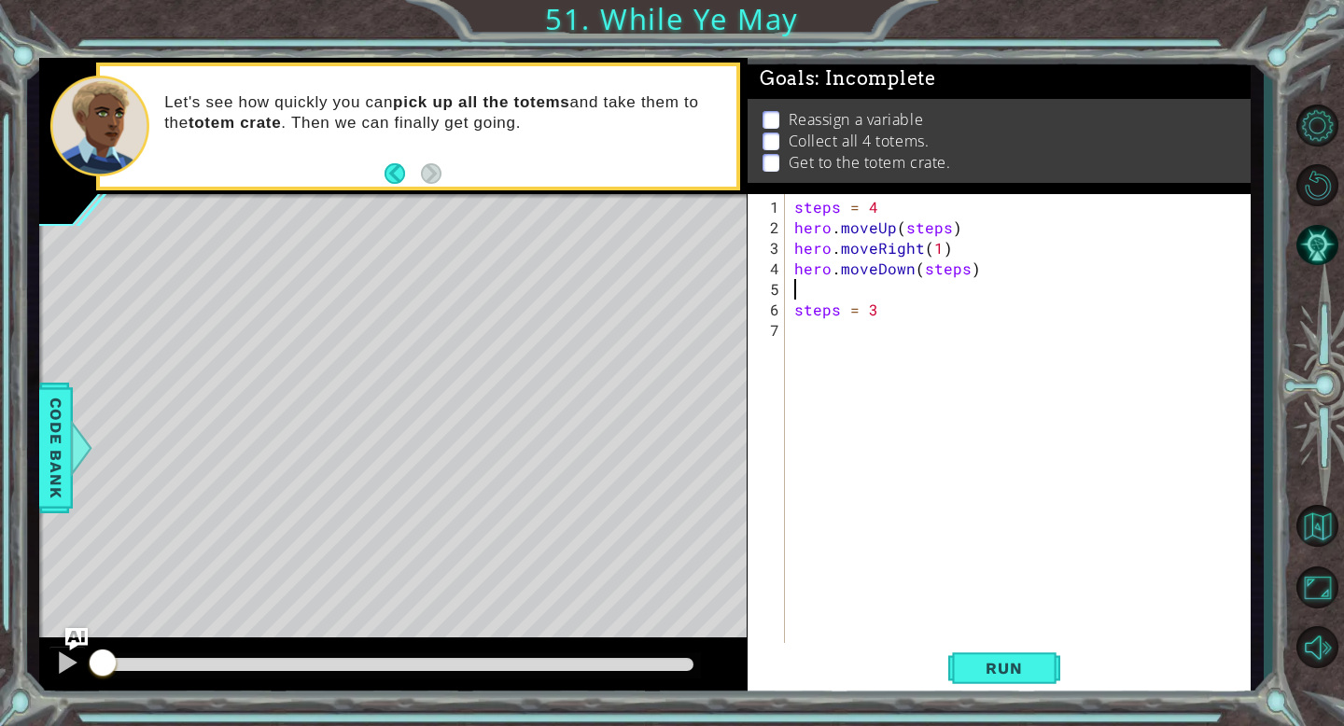
click at [987, 279] on div "steps = 4 hero . moveUp ( steps ) hero . moveRight ( 1 ) hero . moveDown ( step…" at bounding box center [1022, 453] width 465 height 513
click at [888, 300] on div "steps = 4 hero . moveUp ( steps ) hero . moveRight ( 1 ) hero . moveDown ( step…" at bounding box center [1022, 453] width 465 height 513
type textarea "steps = 3"
click at [900, 286] on div "steps = 4 hero . moveUp ( steps ) hero . moveRight ( 1 ) hero . moveDown ( step…" at bounding box center [1022, 453] width 465 height 513
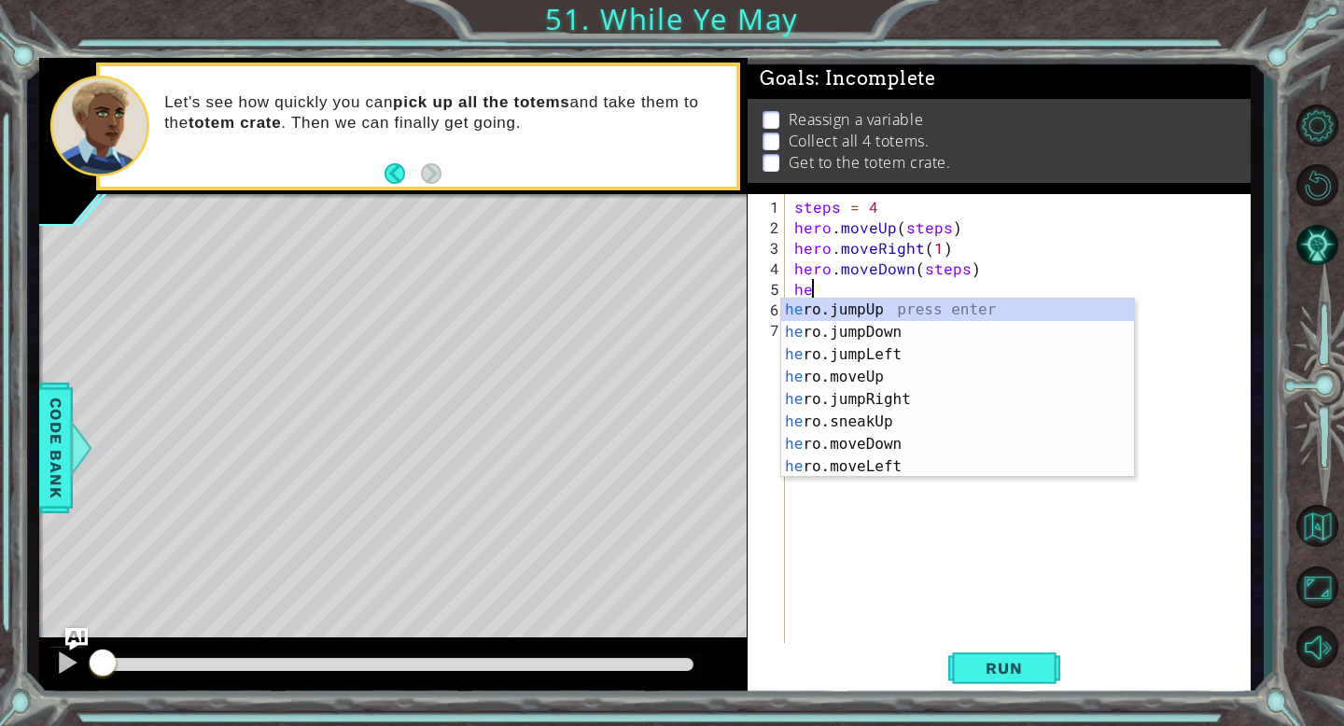
type textarea "h"
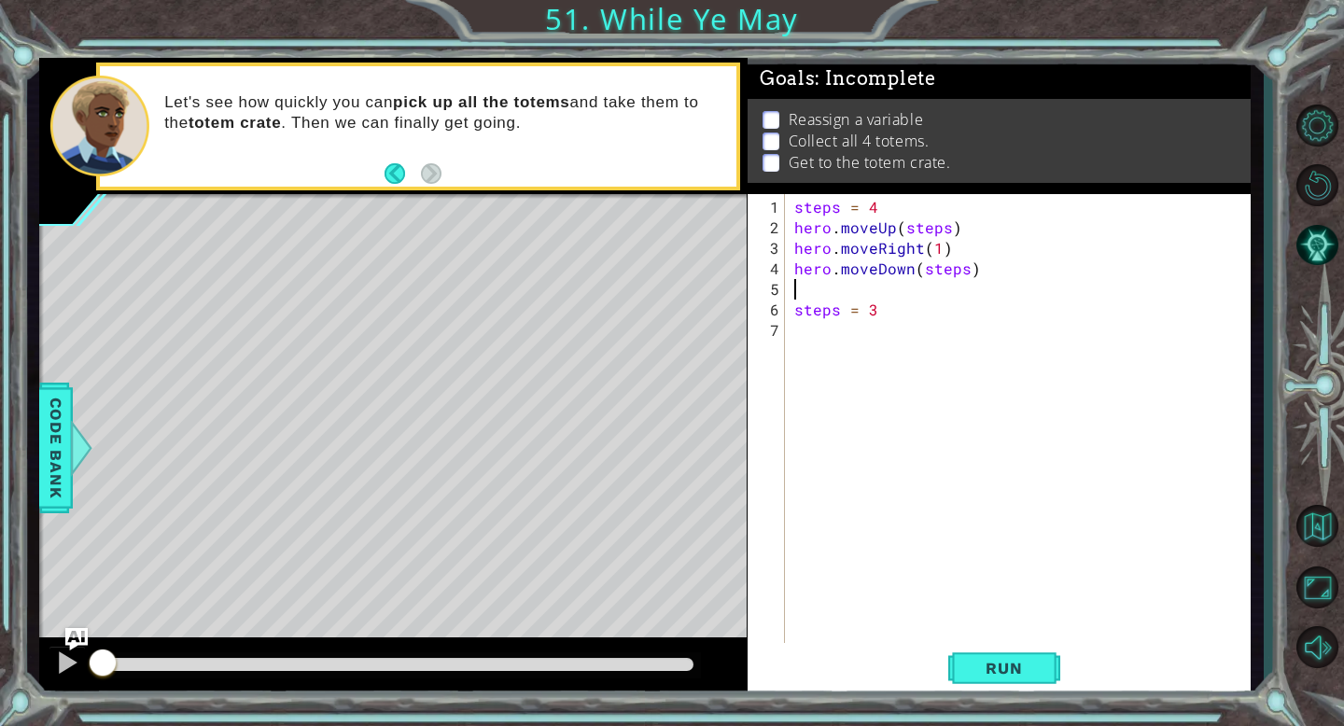
click at [907, 312] on div "steps = 4 hero . moveUp ( steps ) hero . moveRight ( 1 ) hero . moveDown ( step…" at bounding box center [1022, 453] width 465 height 513
type textarea "steps = 3"
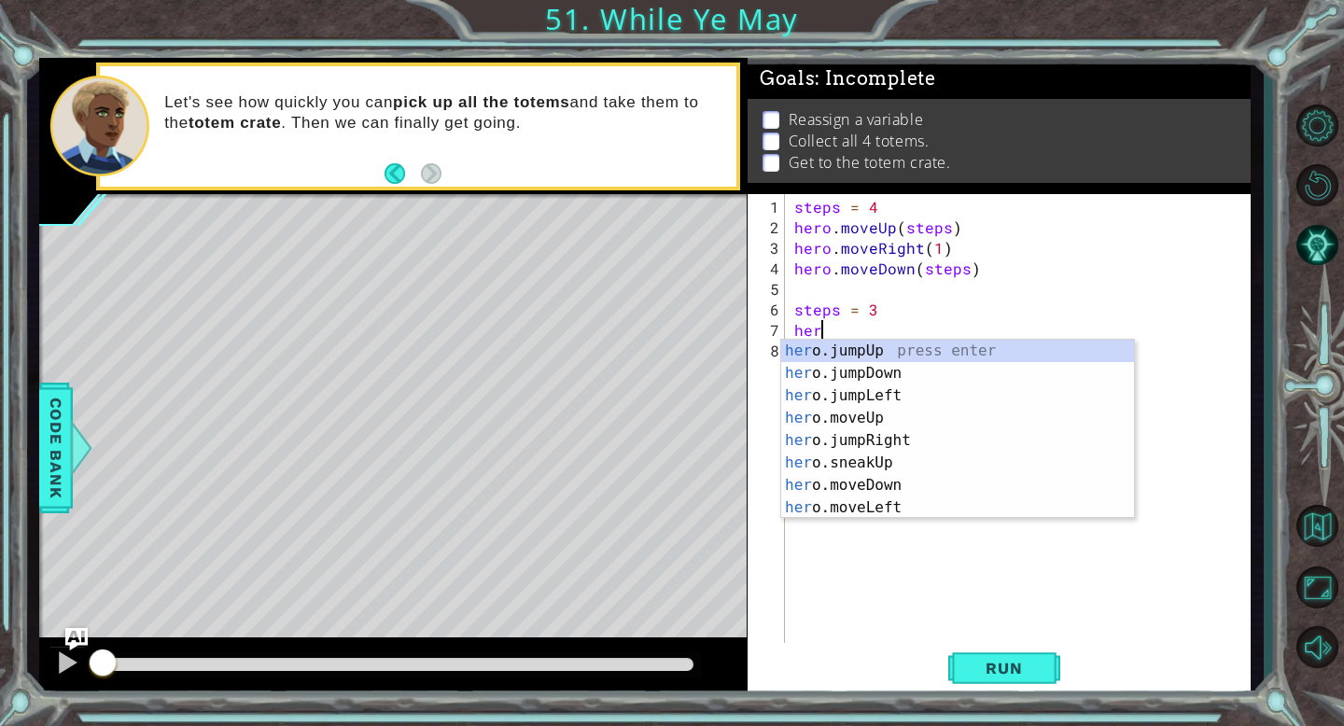
type textarea "h"
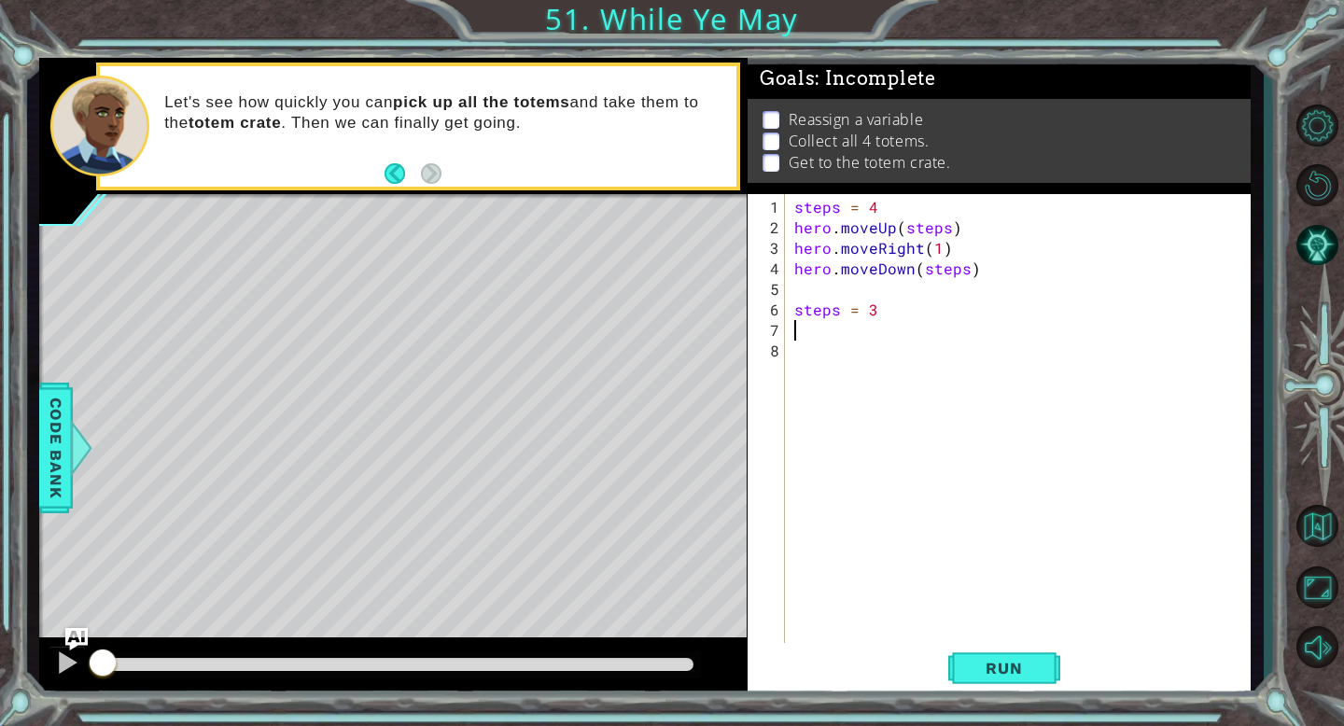
type textarea "h"
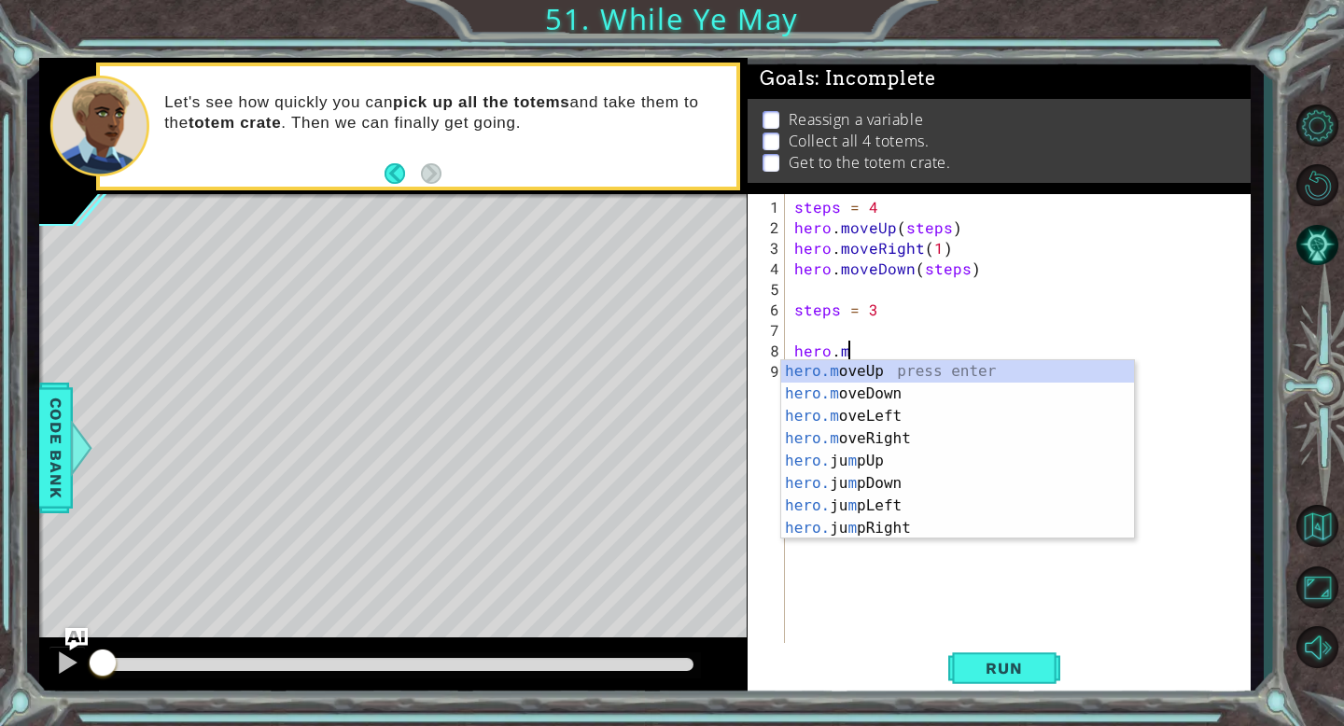
scroll to position [0, 3]
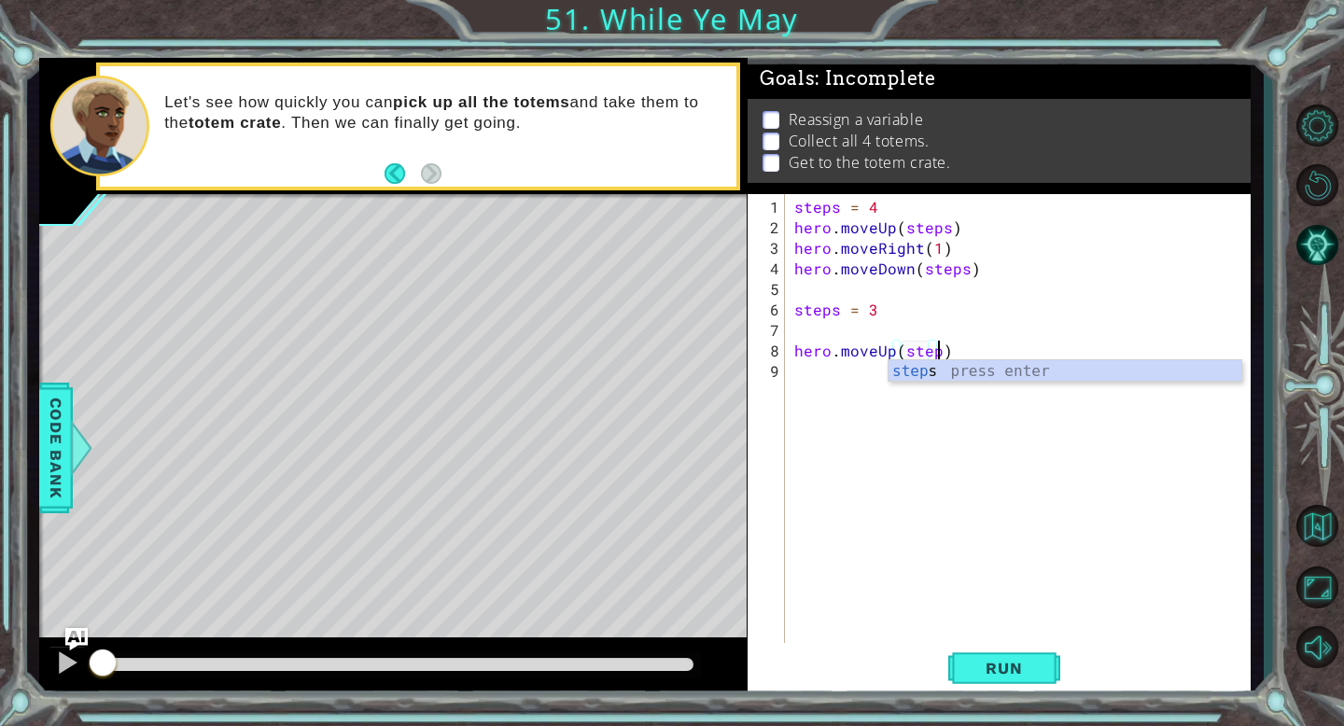
type textarea "hero.moveUp(steps)"
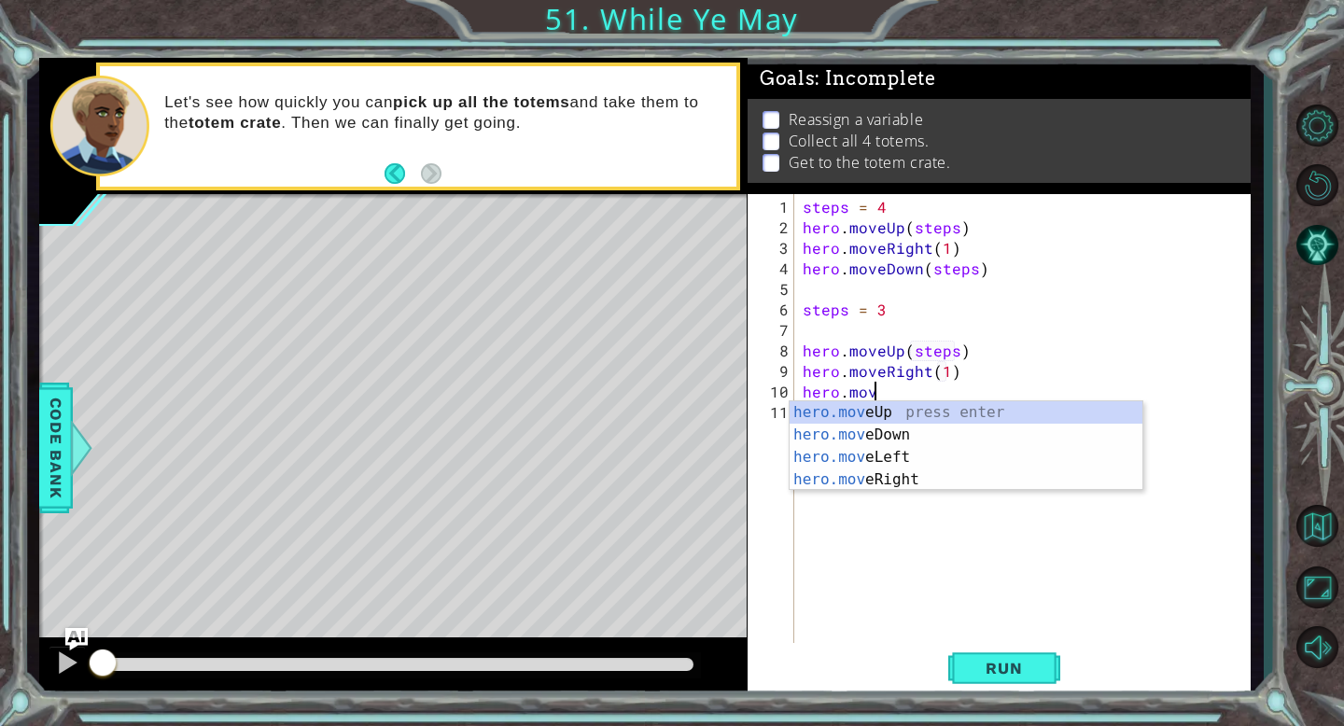
scroll to position [0, 13]
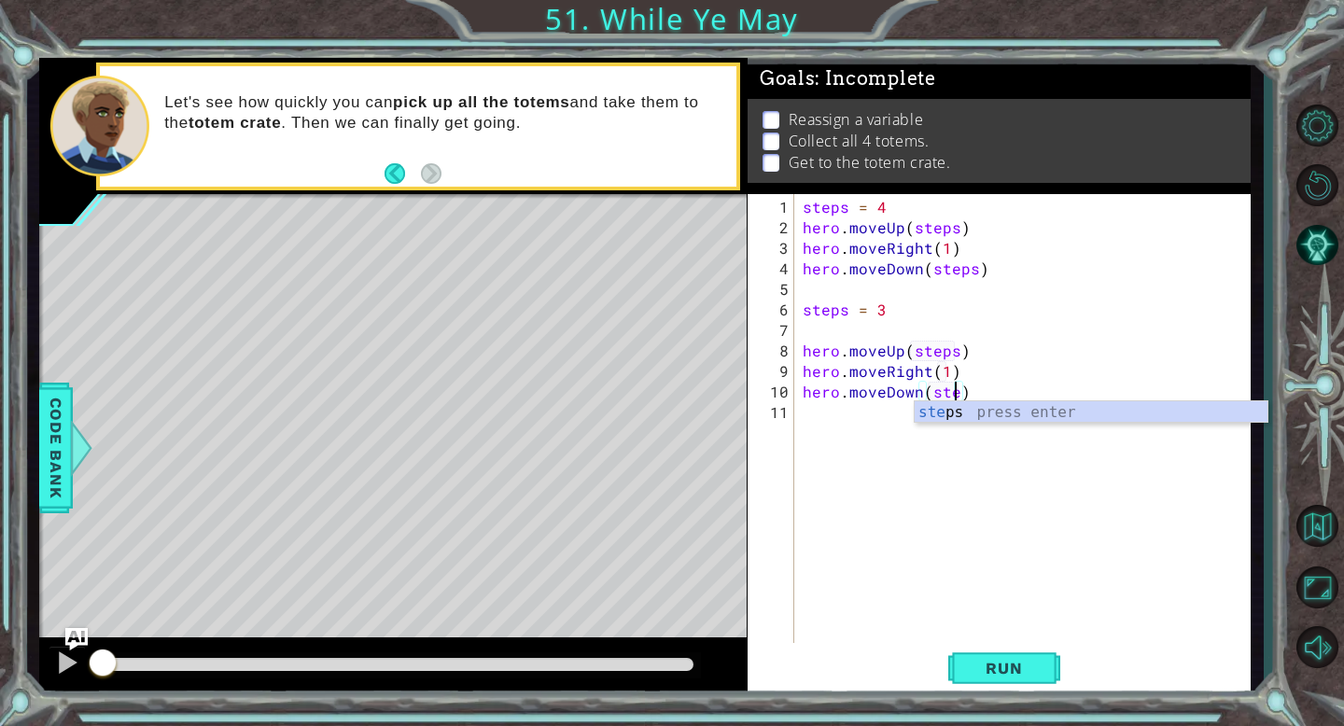
type textarea "hero.moveDown(steps)"
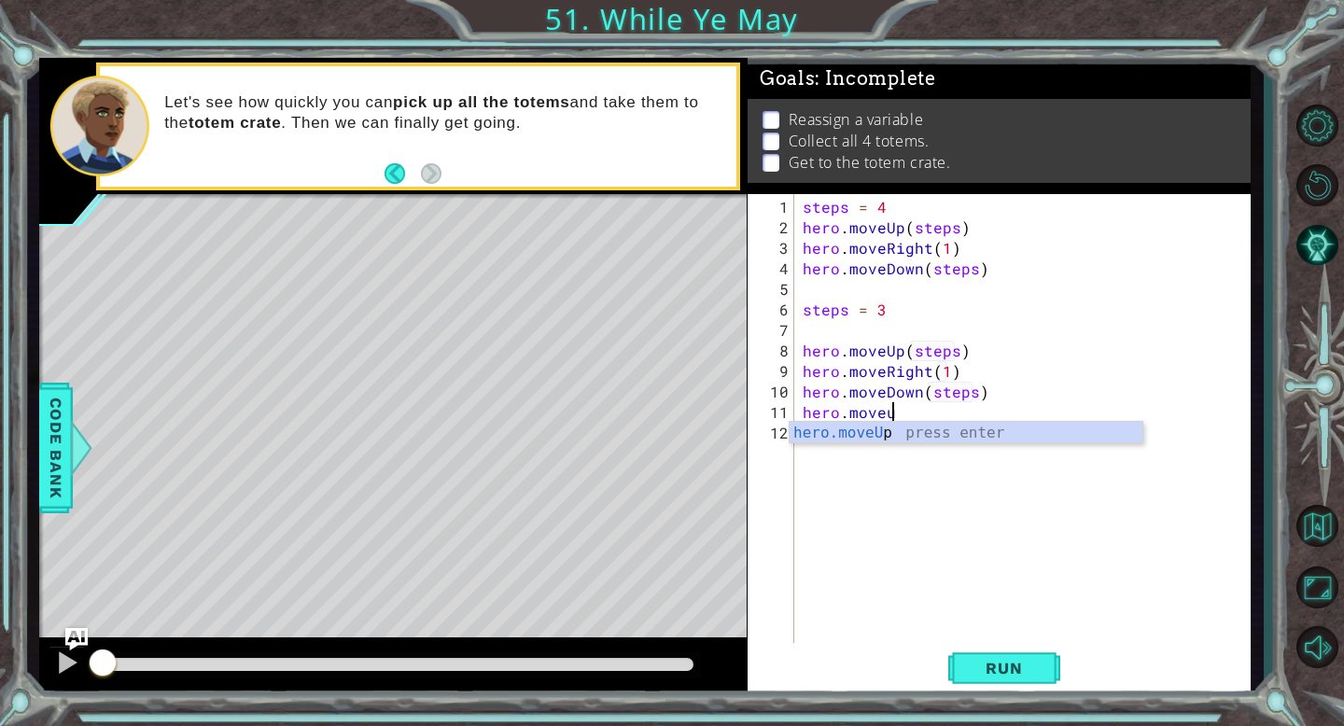
scroll to position [0, 5]
type textarea "hero.moveUp(2)"
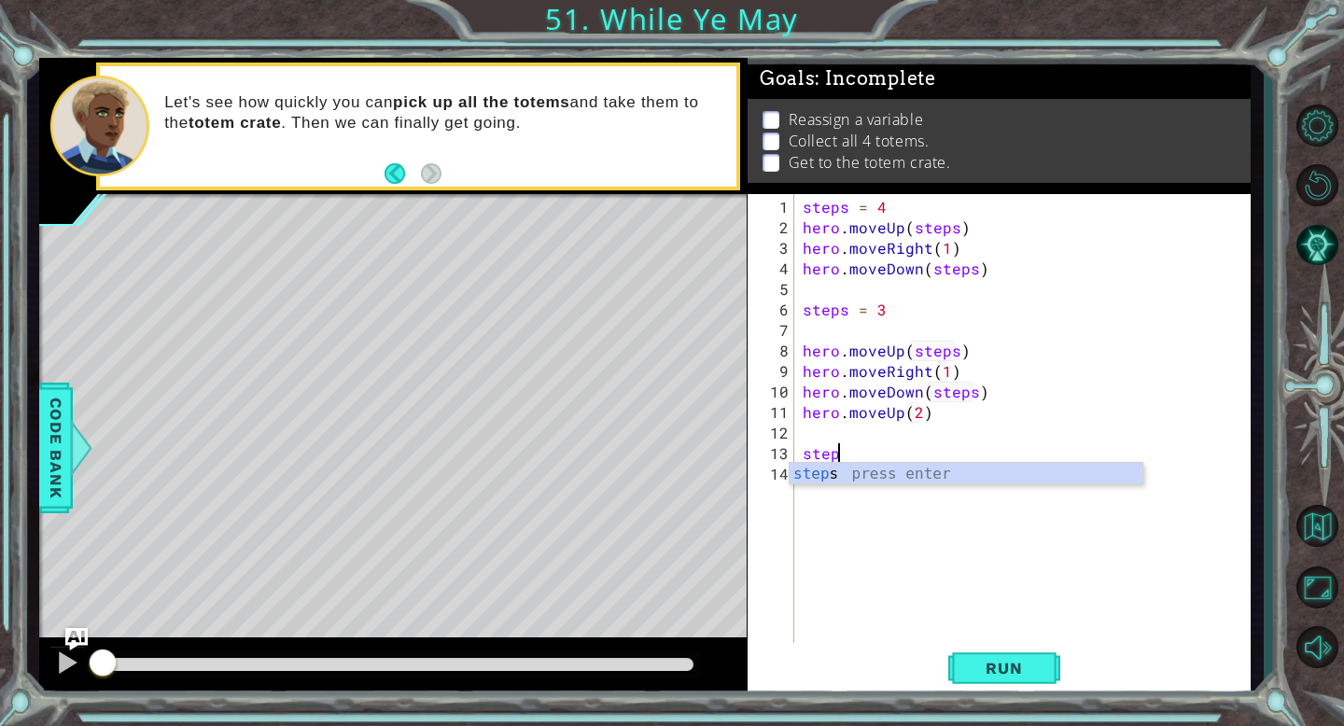
scroll to position [0, 2]
type textarea "steps = 2"
click at [836, 433] on div "steps = 4 hero . moveUp ( steps ) hero . moveRight ( 1 ) hero . moveDown ( step…" at bounding box center [1027, 443] width 456 height 493
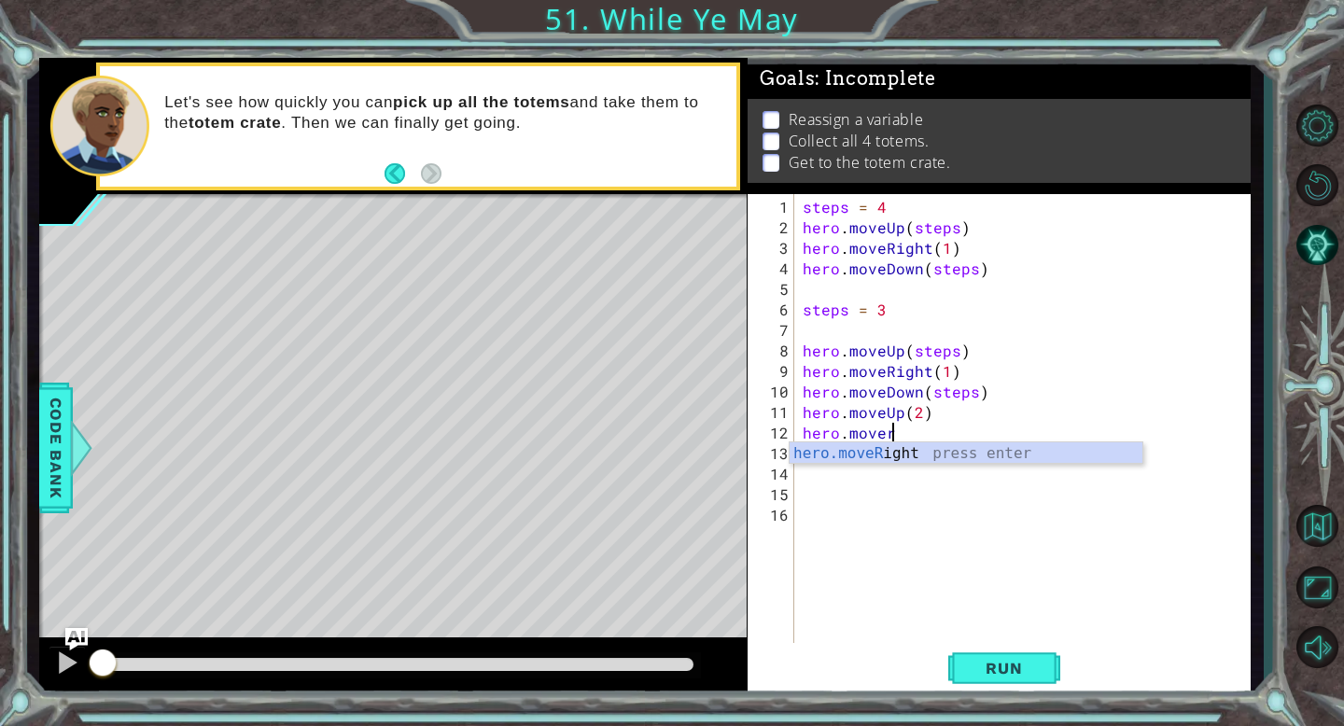
scroll to position [0, 5]
type textarea "hero.moveRight(1)"
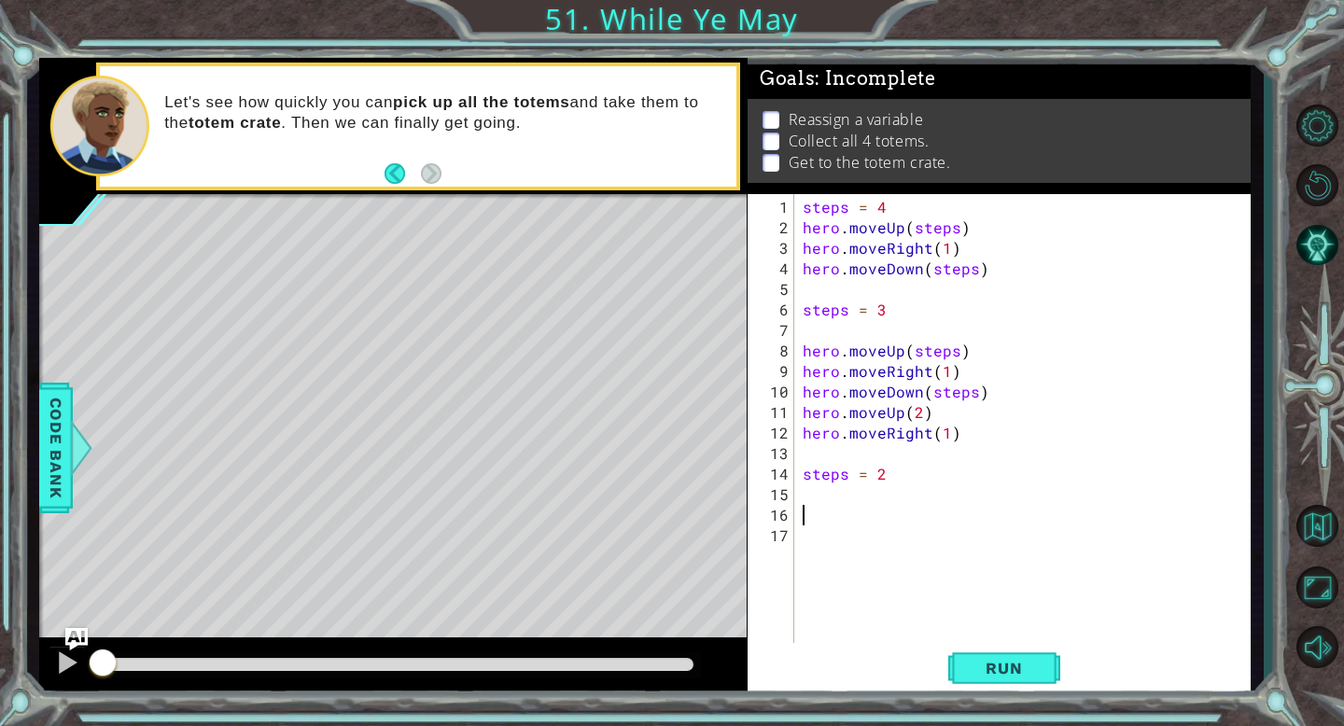
click at [808, 515] on div "steps = 4 hero . moveUp ( steps ) hero . moveRight ( 1 ) hero . moveDown ( step…" at bounding box center [1027, 443] width 456 height 493
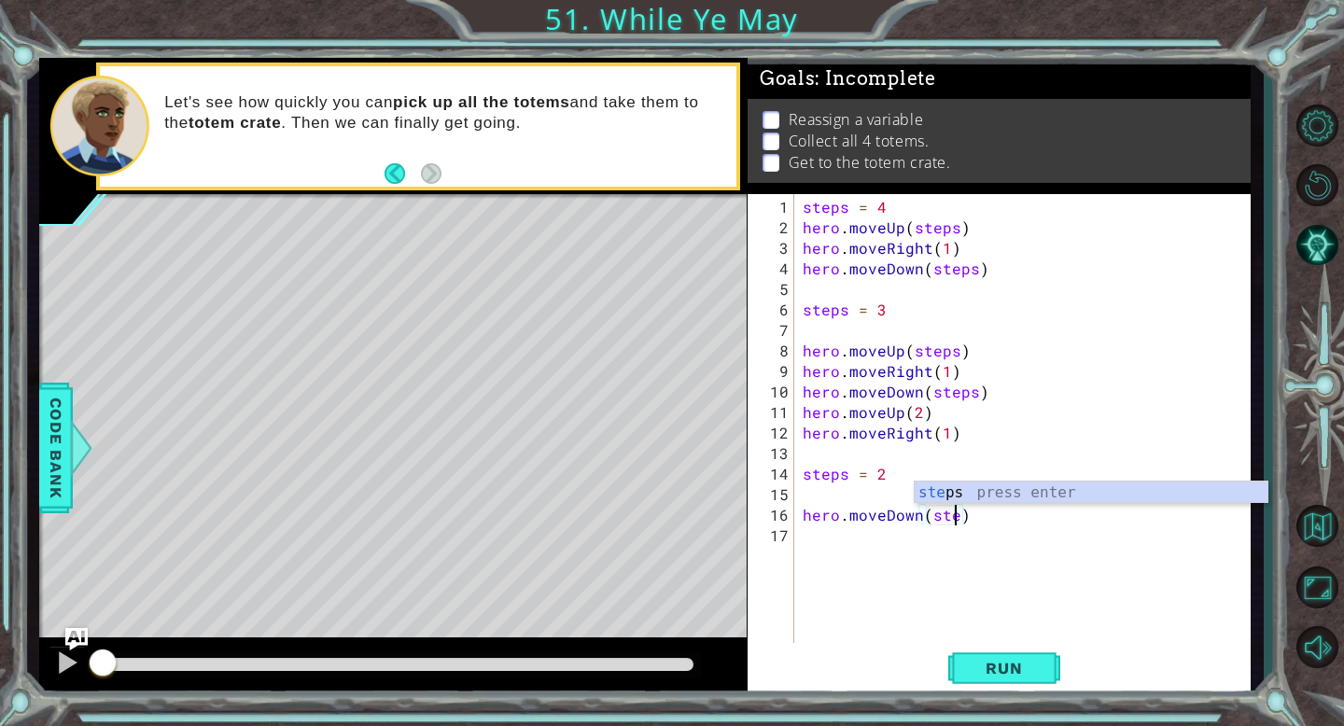
scroll to position [0, 8]
type textarea "hero.moveDown(steps)"
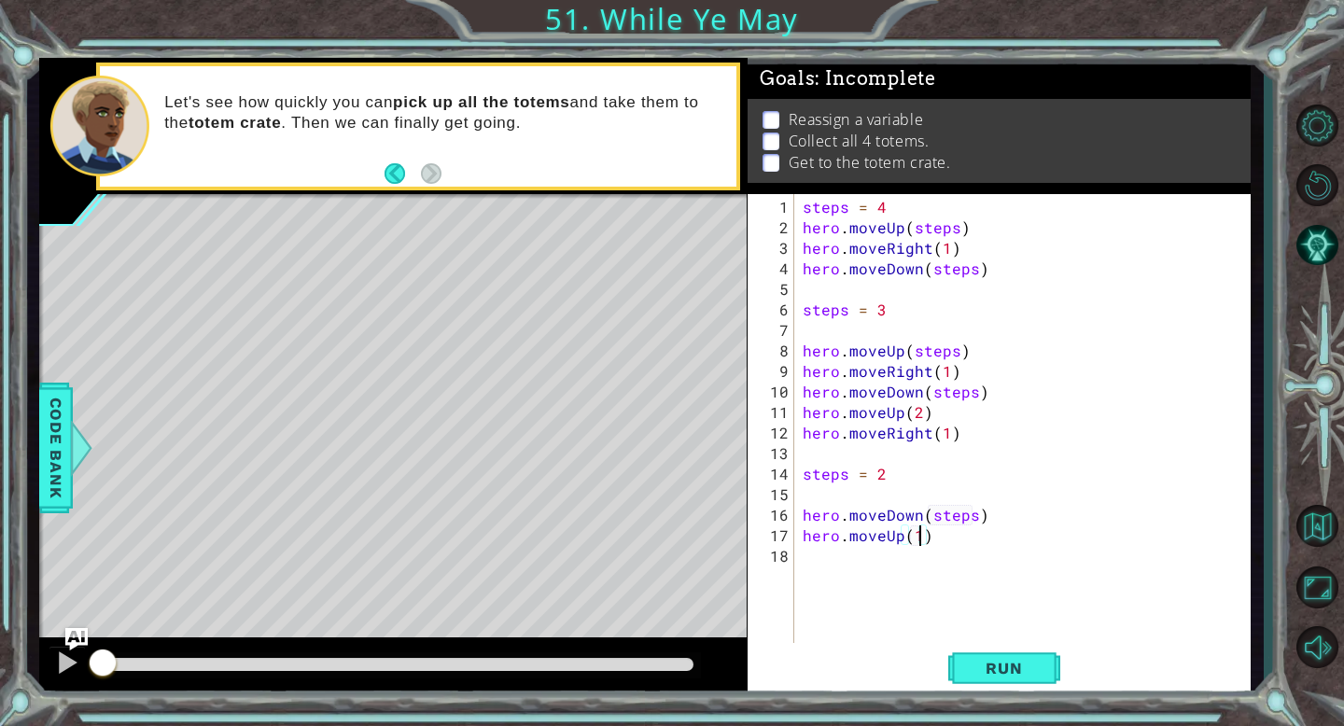
scroll to position [0, 7]
type textarea "hero.moveUp(1)"
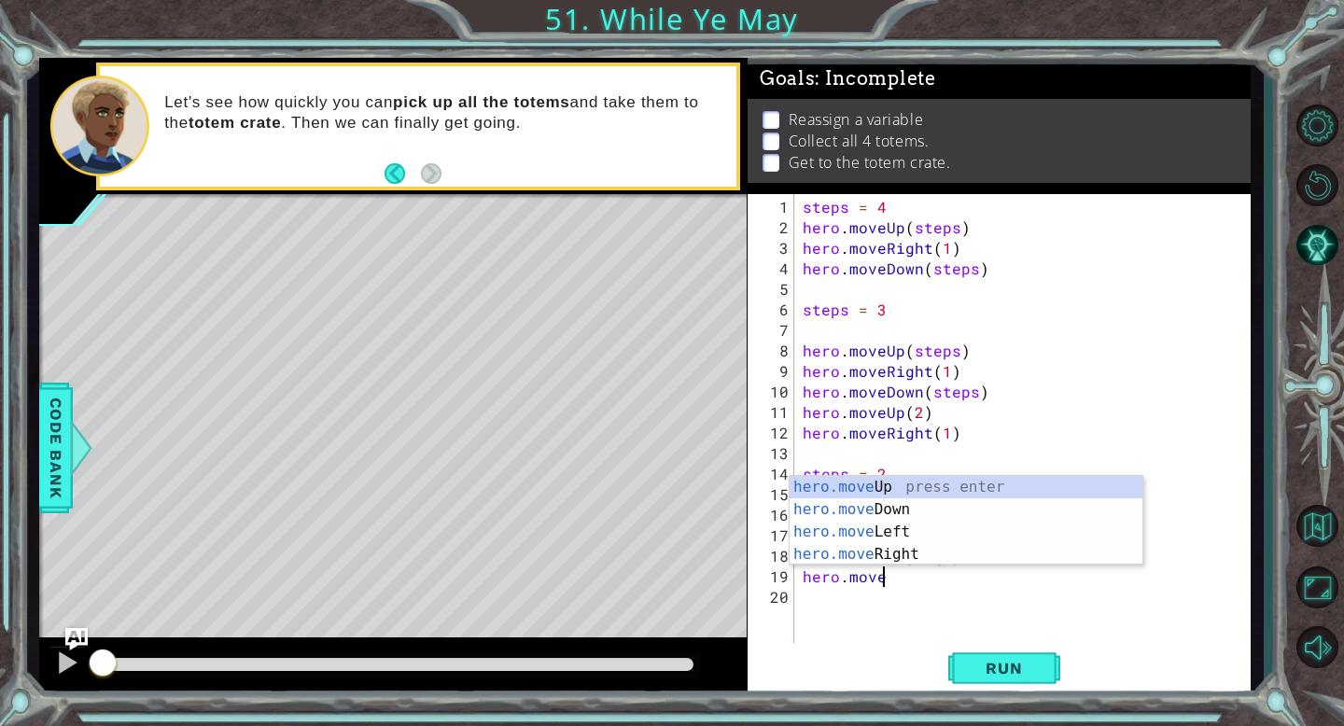
scroll to position [0, 5]
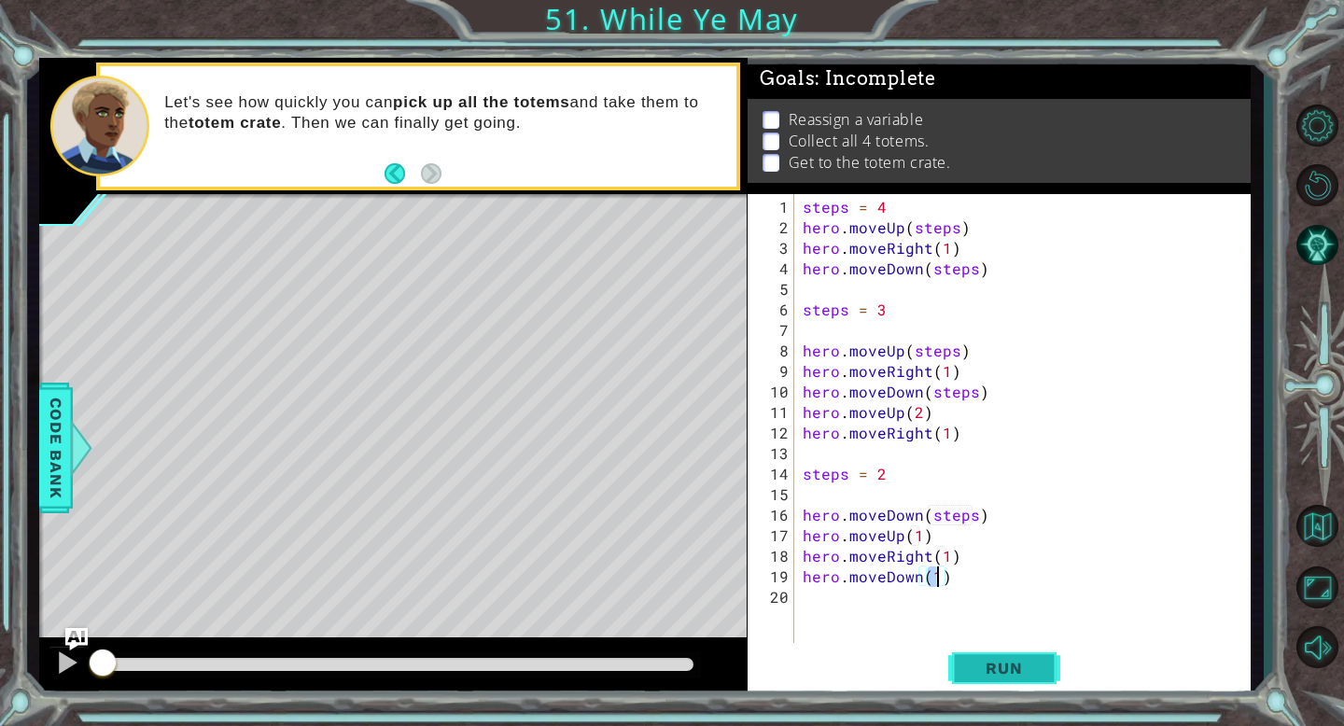
type textarea "hero.moveDown(1)"
click at [1015, 659] on span "Run" at bounding box center [1004, 668] width 74 height 19
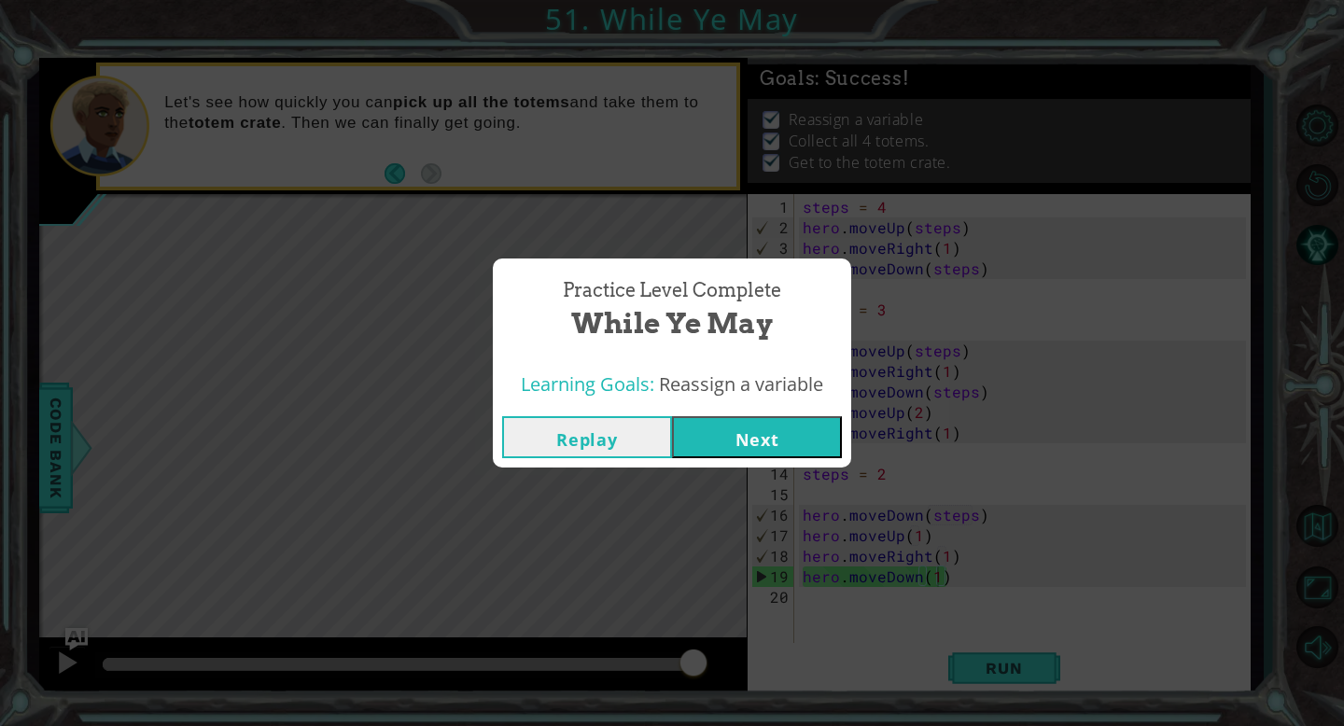
click at [805, 444] on button "Next" at bounding box center [757, 437] width 170 height 42
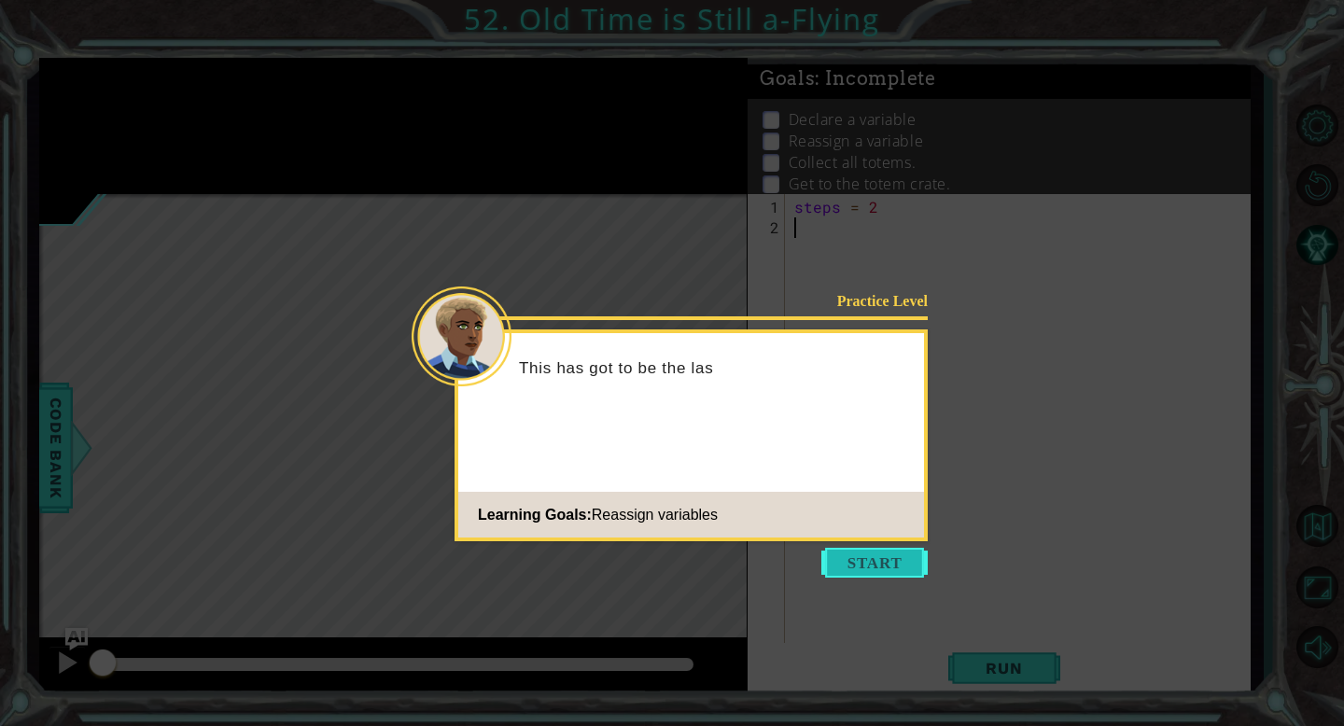
click at [905, 564] on button "Start" at bounding box center [874, 563] width 106 height 30
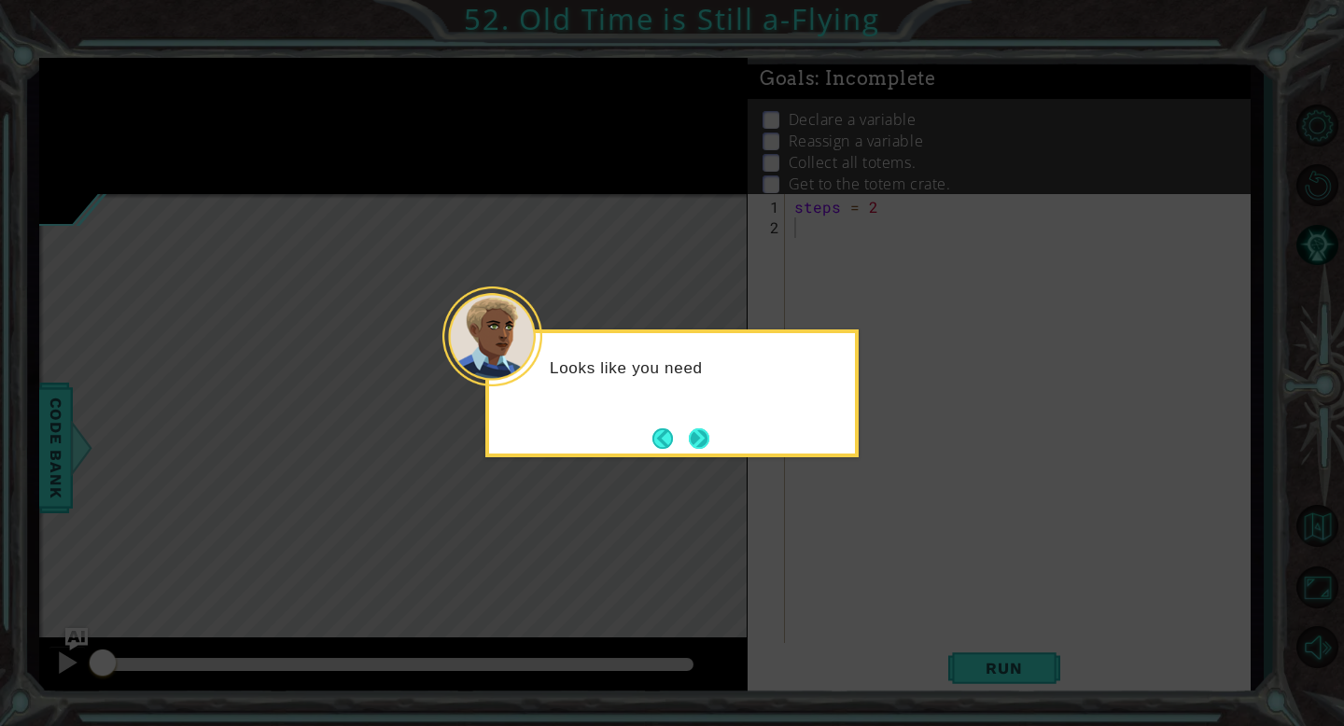
click at [703, 440] on button "Next" at bounding box center [699, 438] width 21 height 21
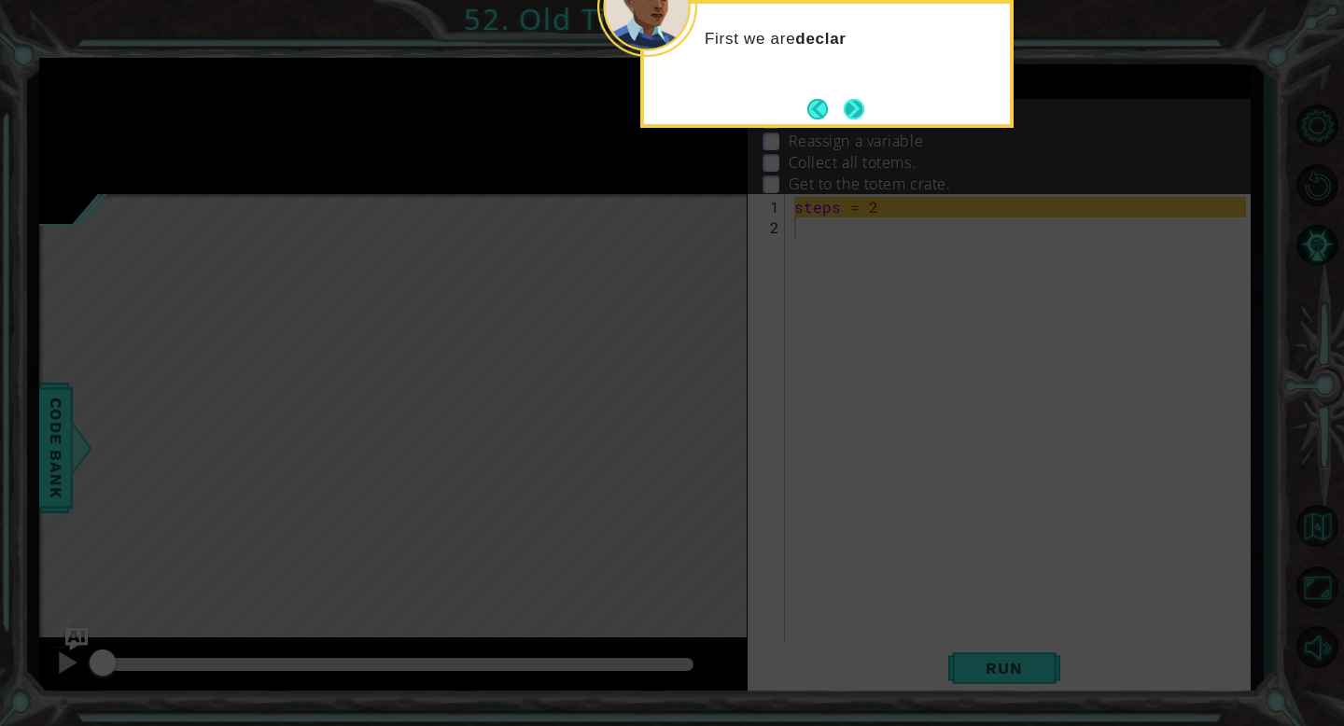
click at [846, 116] on button "Next" at bounding box center [853, 108] width 35 height 35
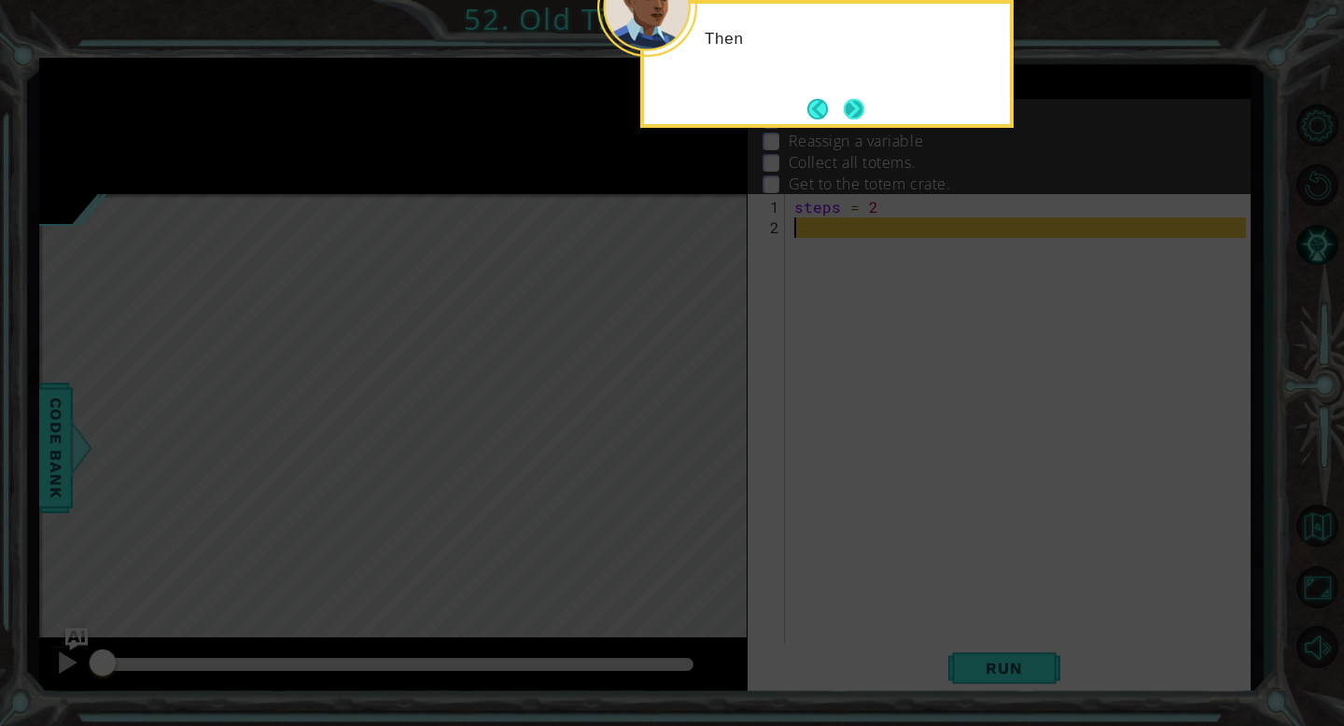
click at [853, 100] on button "Next" at bounding box center [854, 109] width 21 height 21
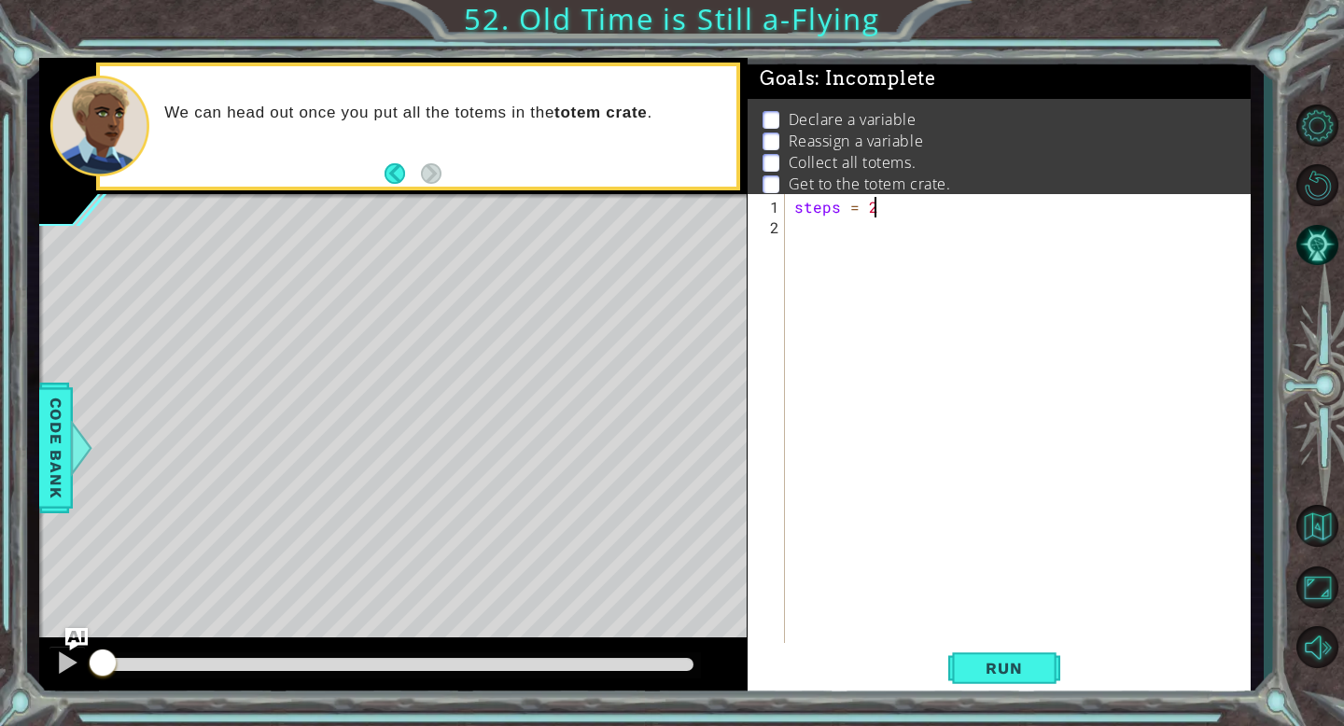
click at [888, 209] on div "steps = 2" at bounding box center [1022, 453] width 465 height 513
type textarea "steps = 2"
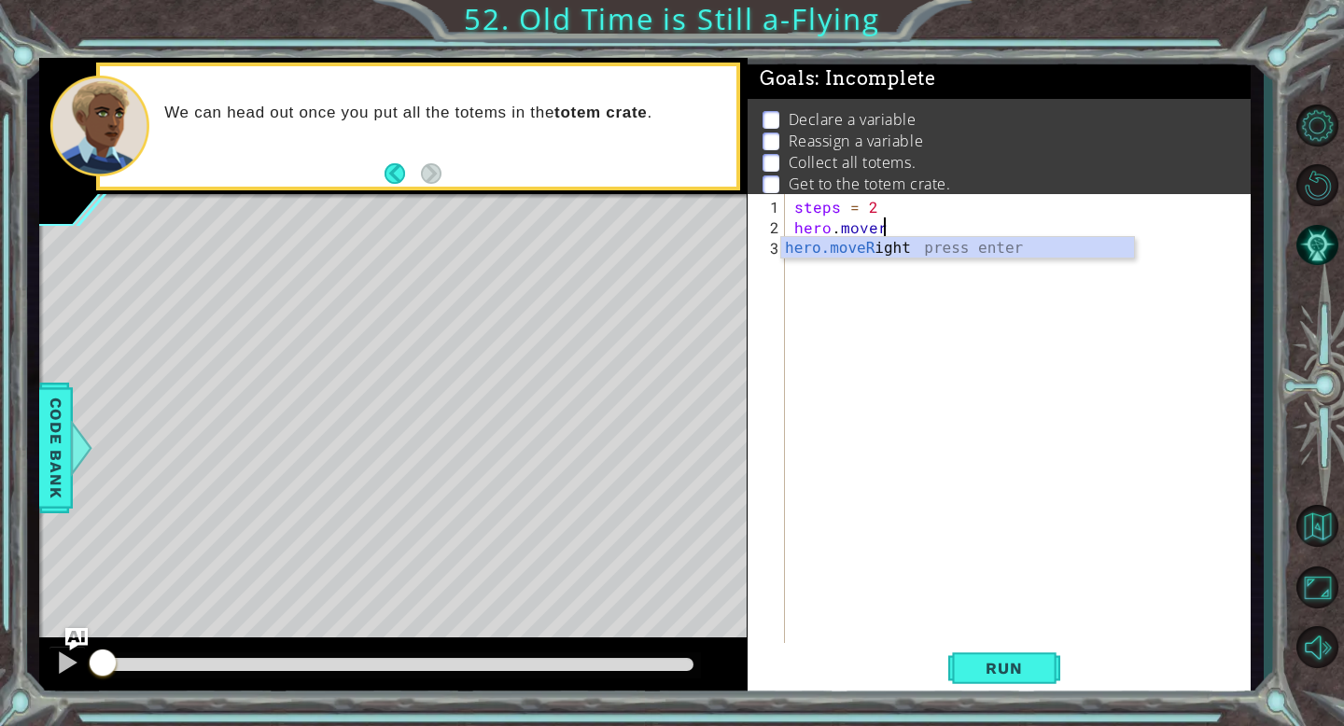
scroll to position [0, 5]
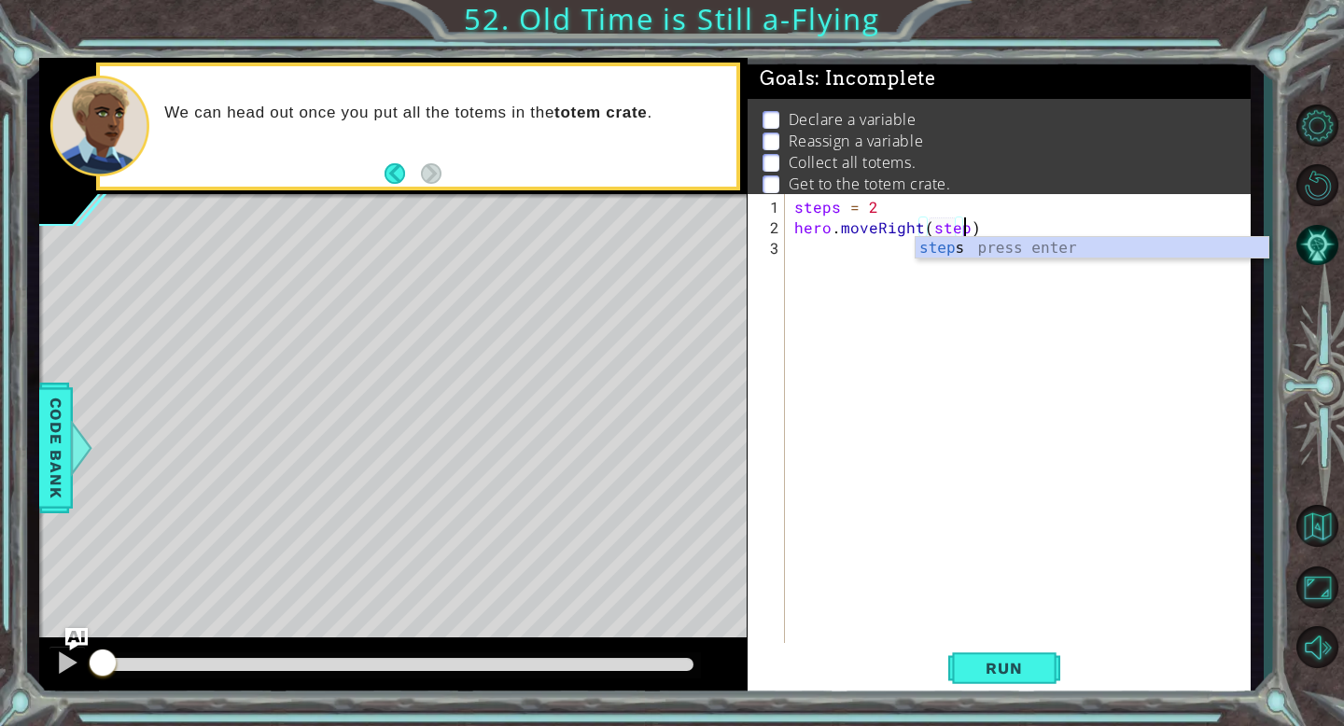
type textarea "hero.moveRight(steps)"
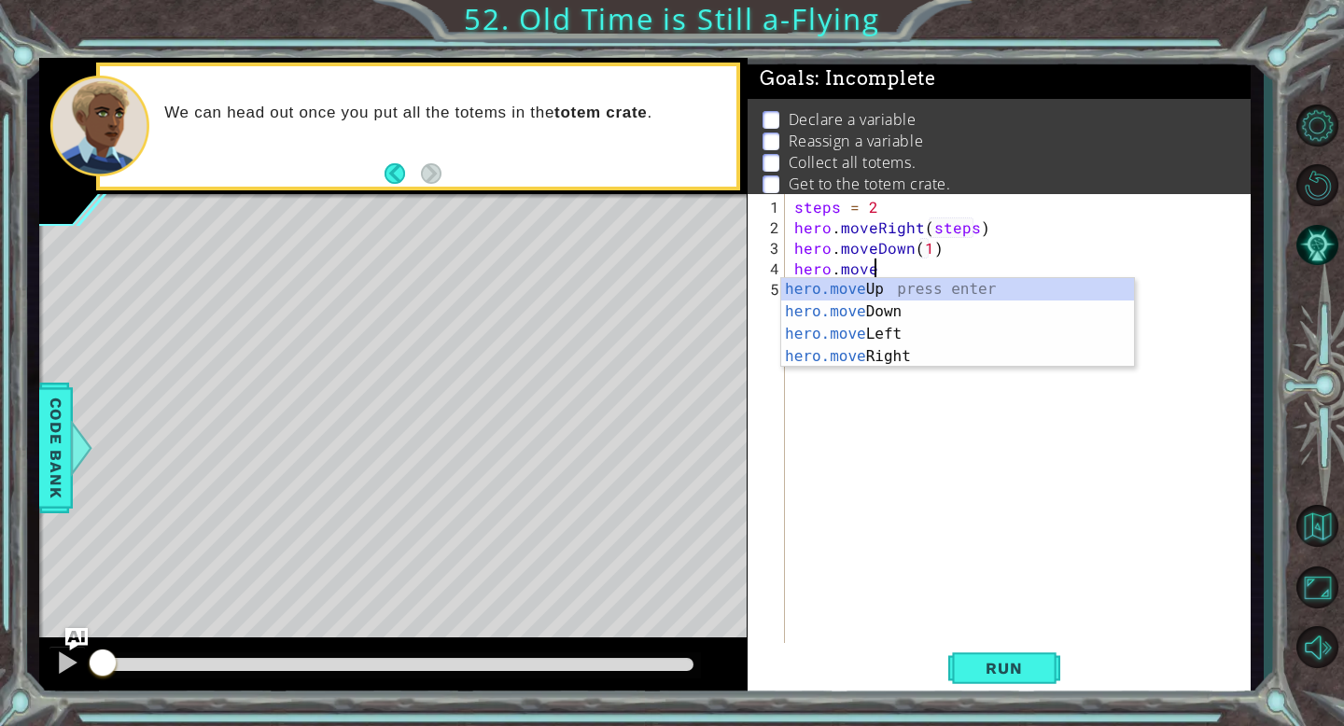
scroll to position [0, 13]
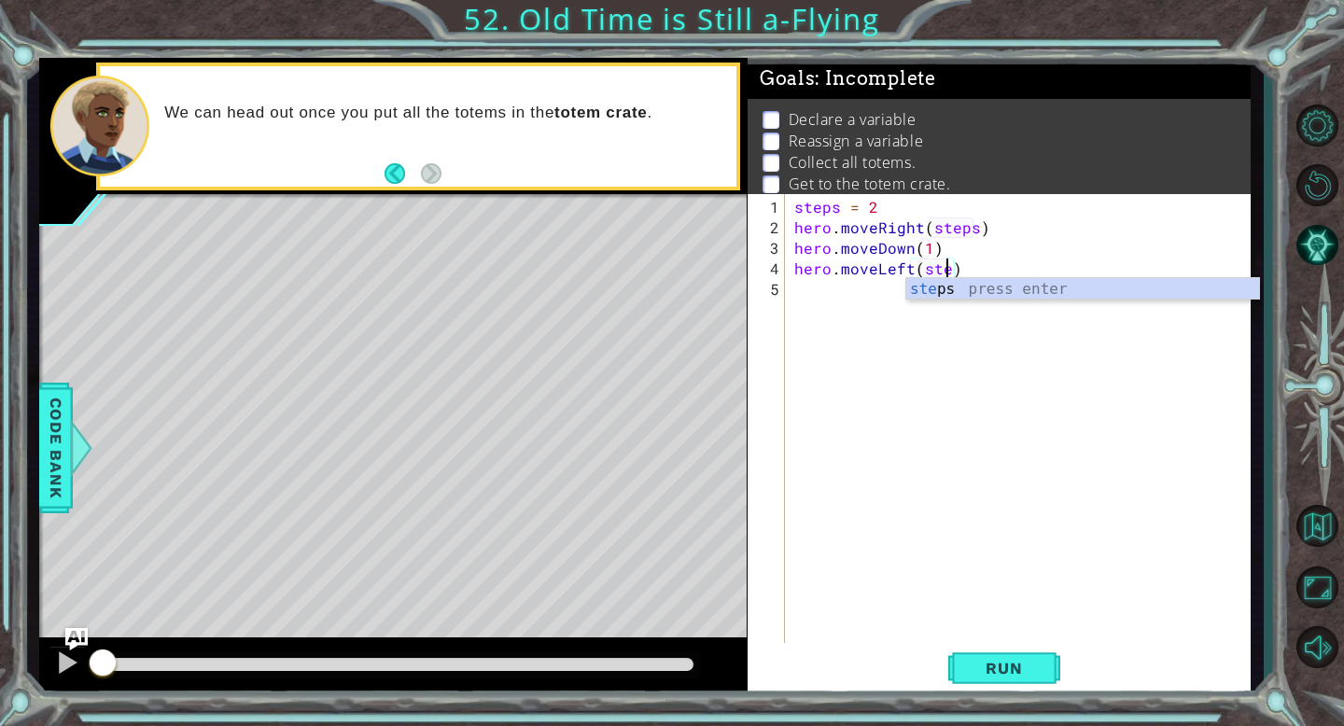
type textarea "hero.moveLeft(steos)"
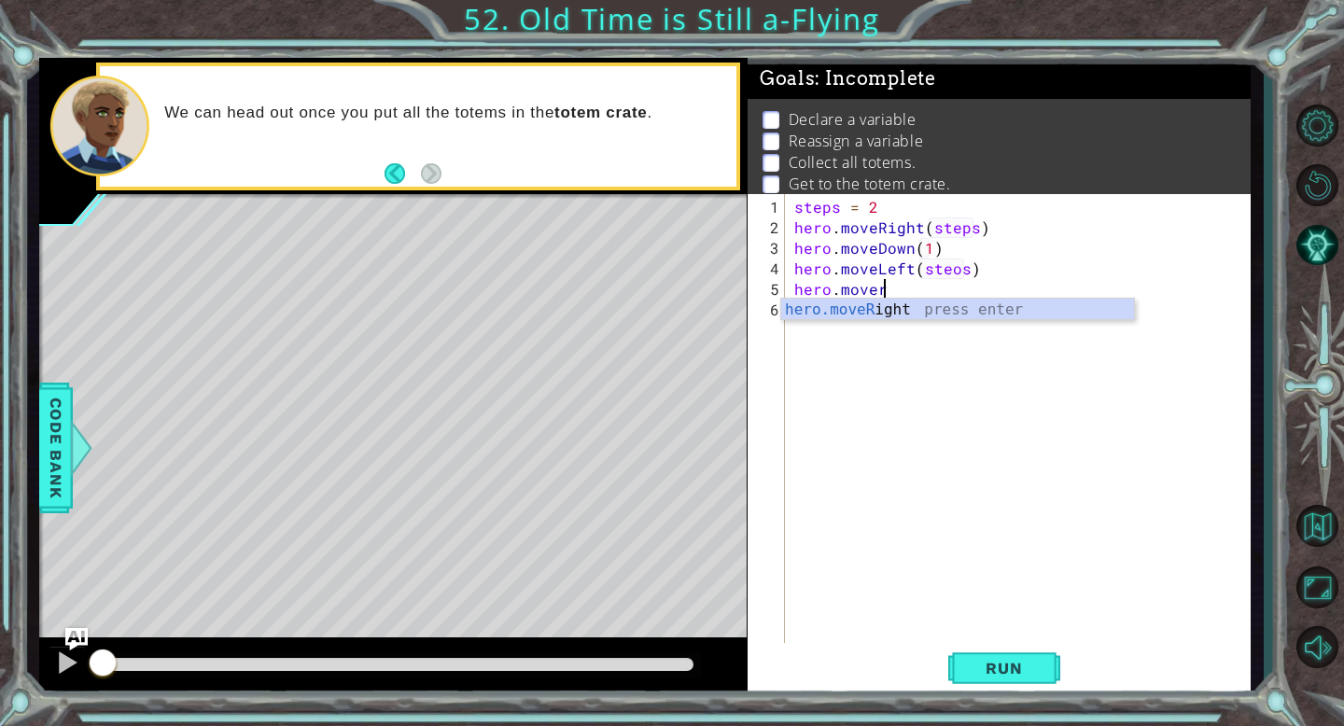
scroll to position [0, 5]
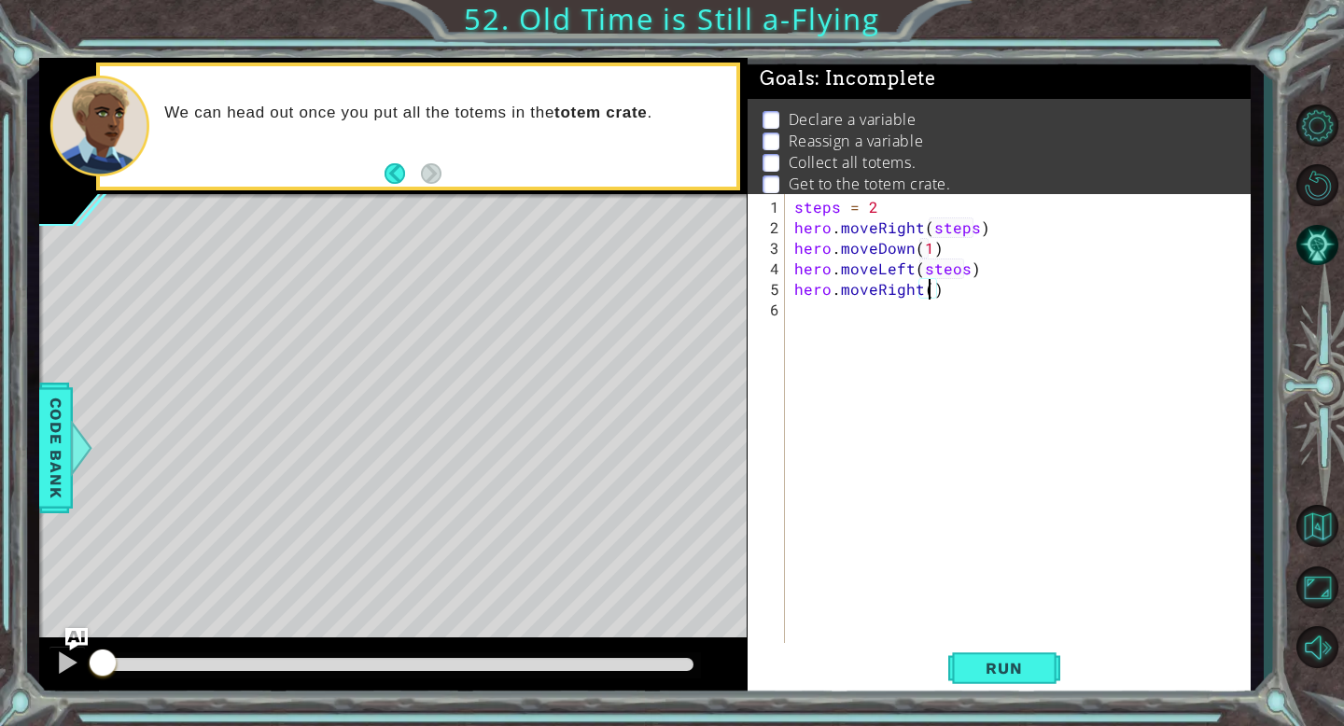
type textarea "hero.moveRight(4)"
type textarea "hero.moveLeft(4)"
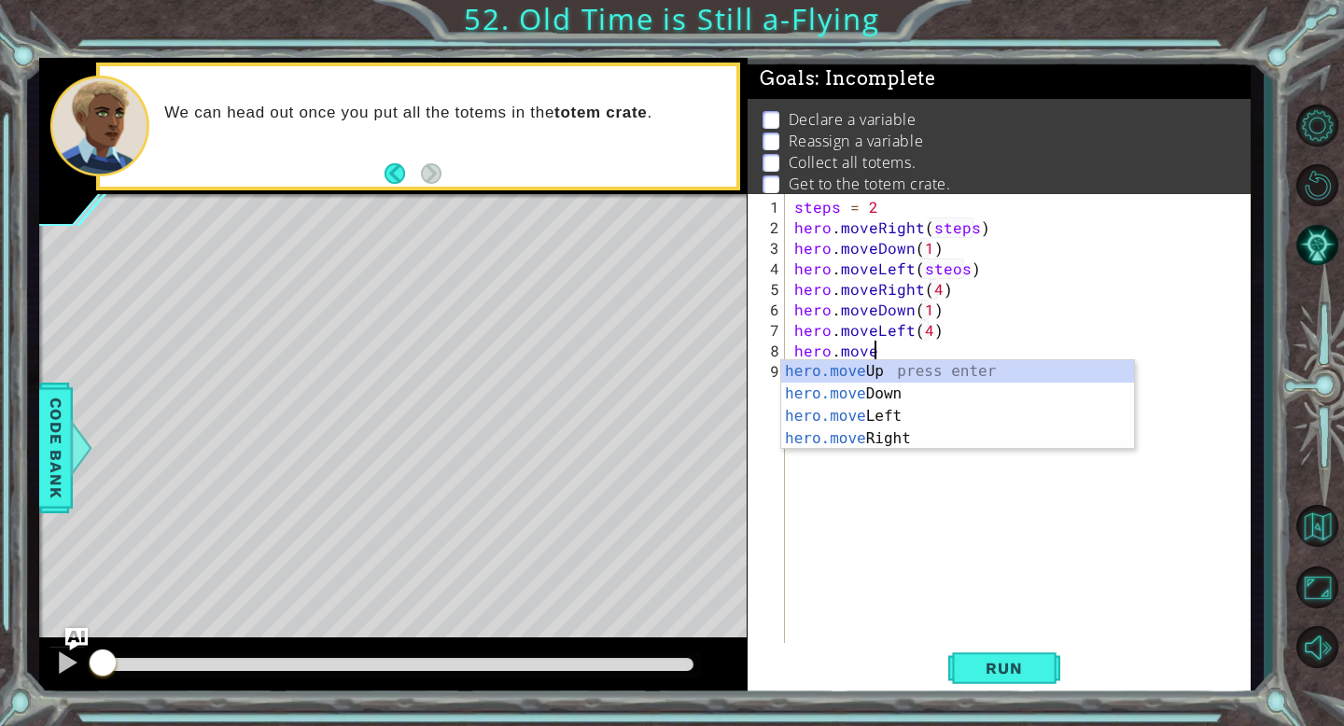
scroll to position [0, 5]
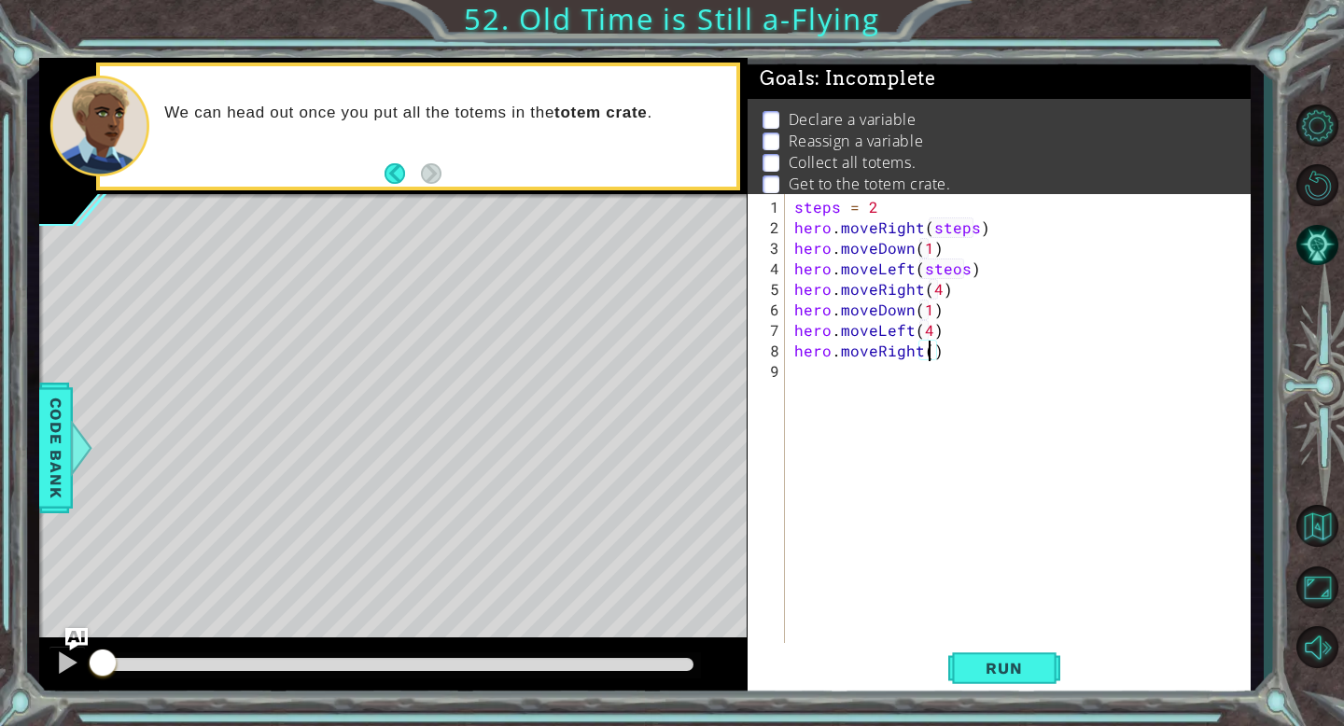
type textarea "hero.moveRight(6)"
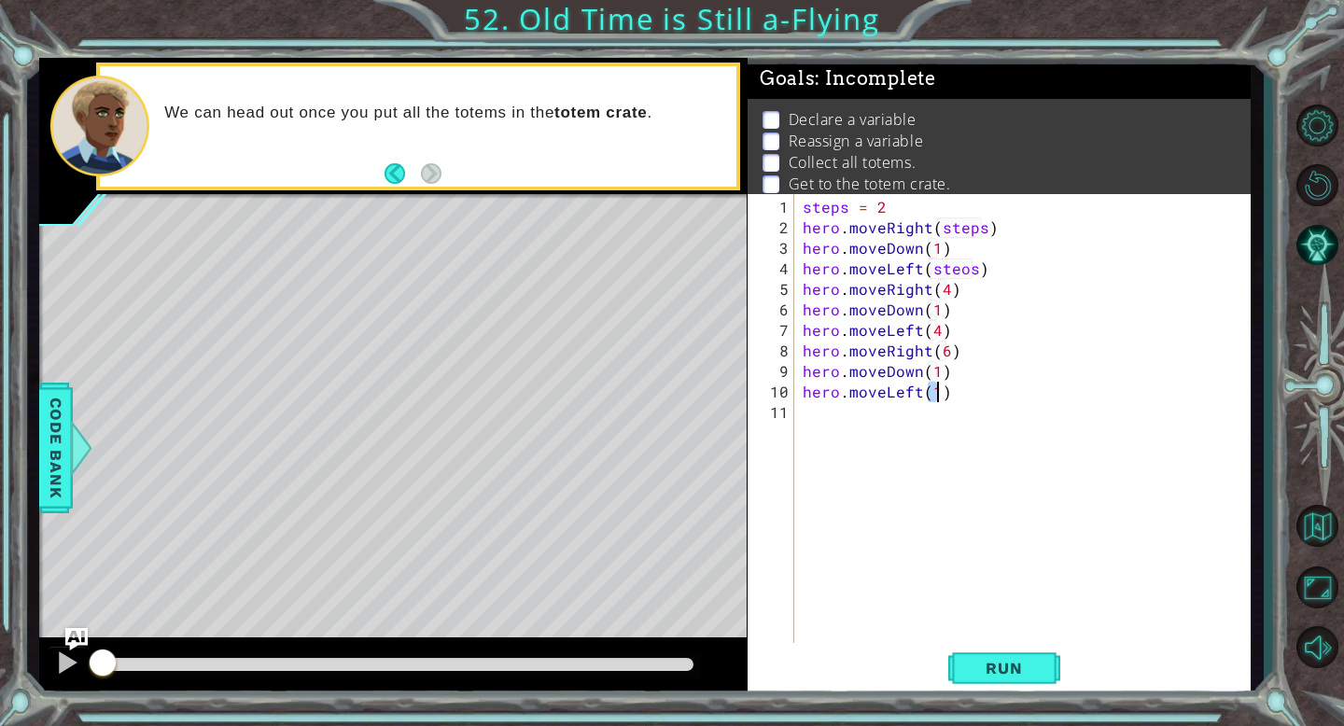
scroll to position [0, 7]
type textarea "hero.moveLeft(6)"
click at [1016, 669] on span "Run" at bounding box center [1004, 668] width 74 height 19
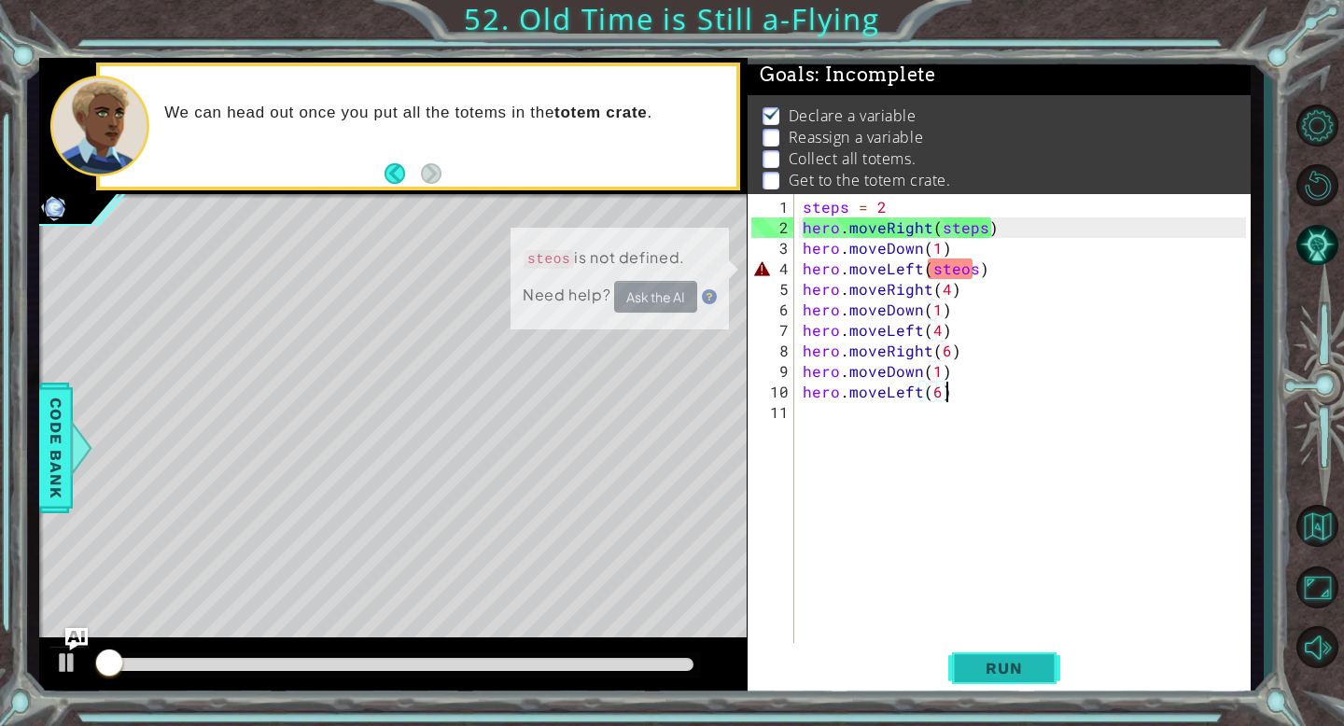
scroll to position [5, 0]
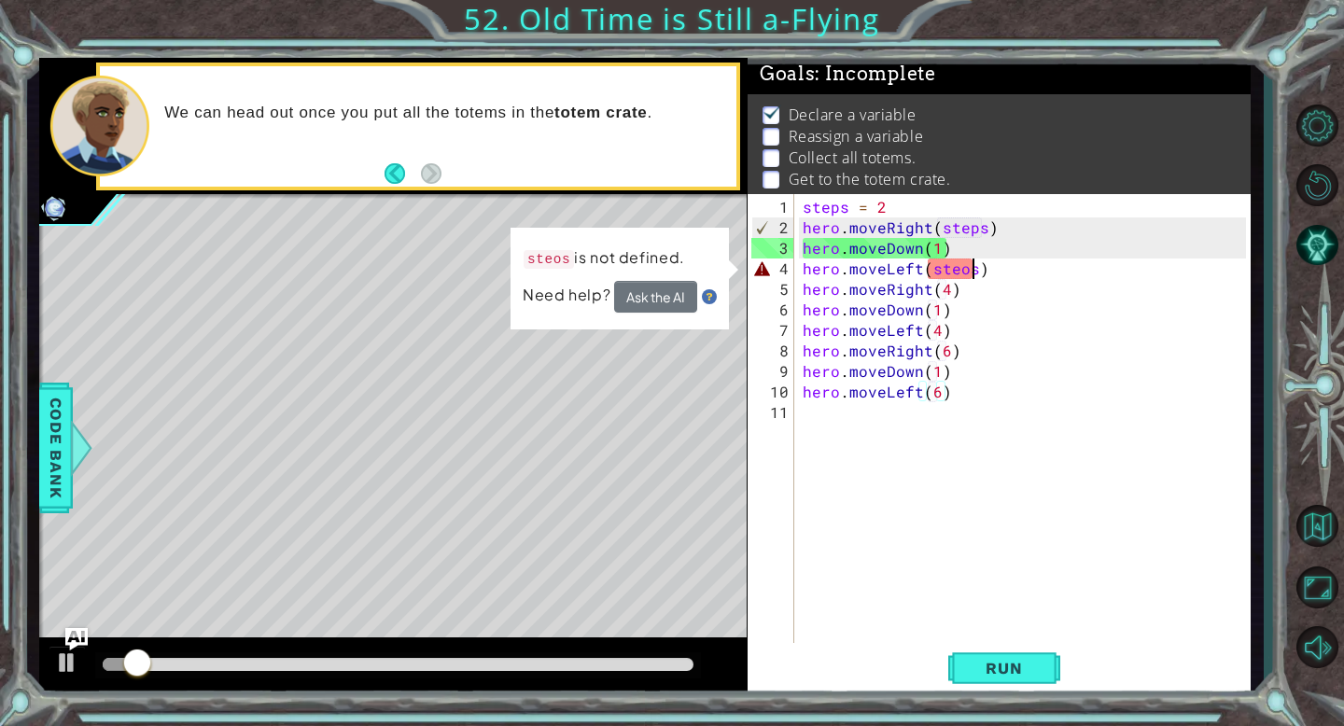
click at [971, 271] on div "steps = 2 hero . moveRight ( steps ) hero . moveDown ( 1 ) hero . moveLeft ( st…" at bounding box center [1027, 443] width 456 height 493
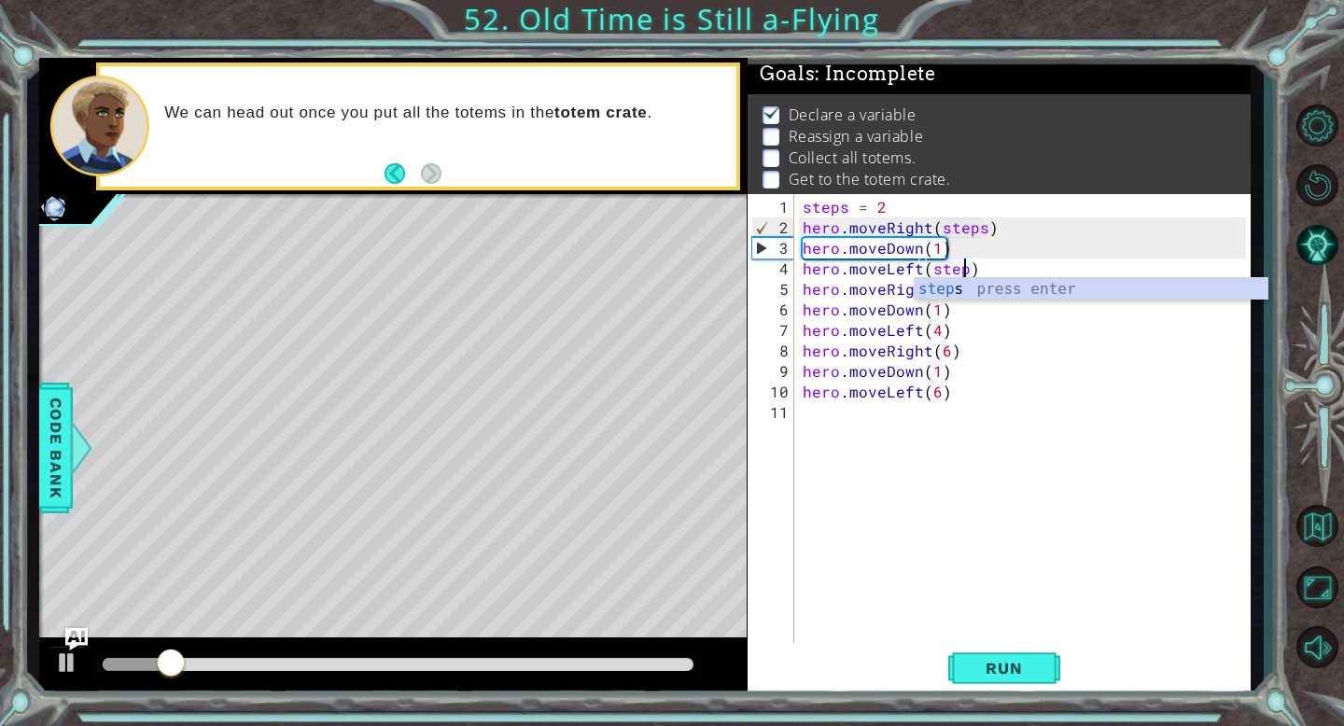
scroll to position [0, 10]
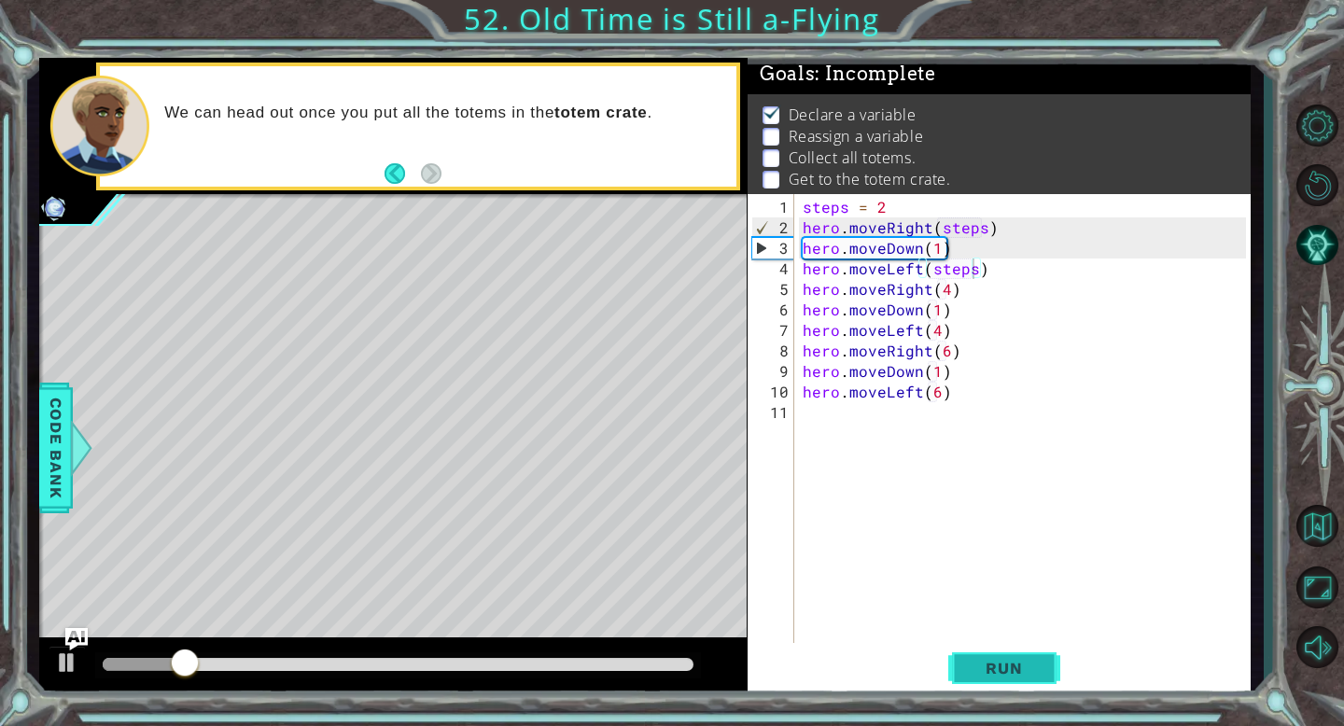
click at [1002, 666] on span "Run" at bounding box center [1004, 668] width 74 height 19
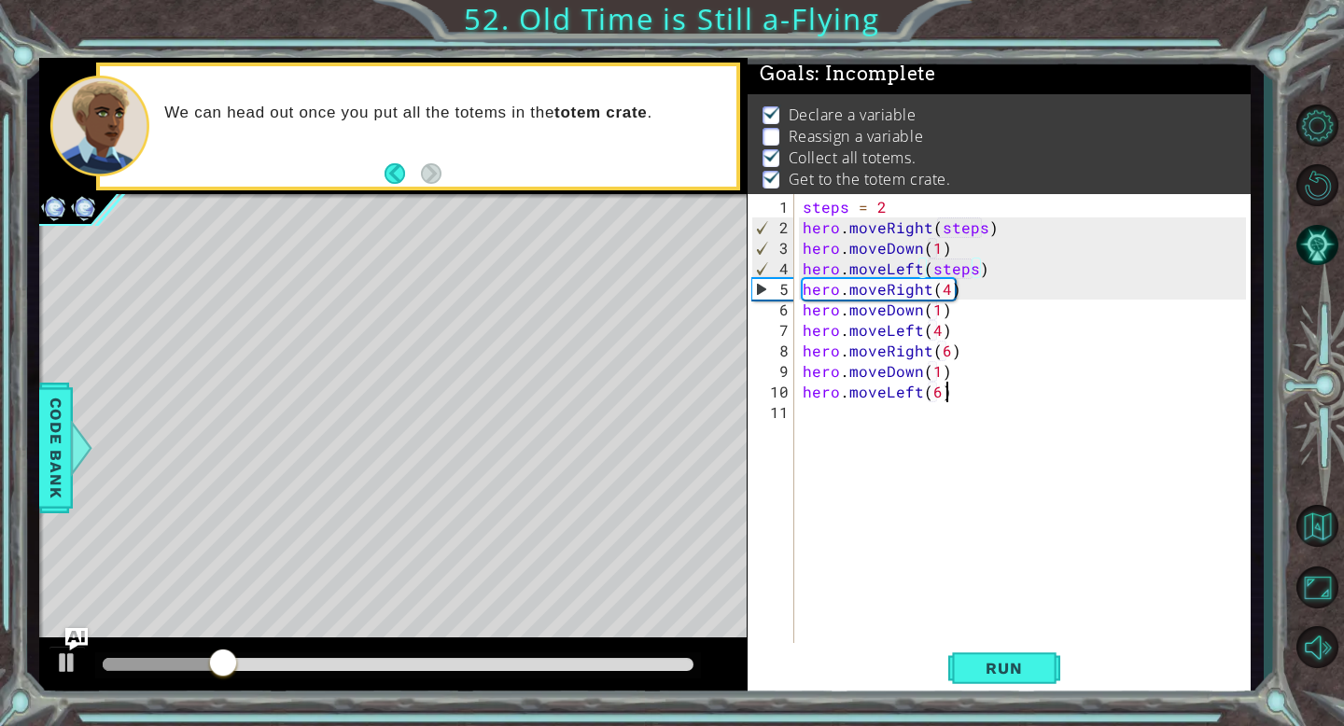
click at [957, 389] on div "steps = 2 hero . moveRight ( steps ) hero . moveDown ( 1 ) hero . moveLeft ( st…" at bounding box center [1027, 443] width 456 height 493
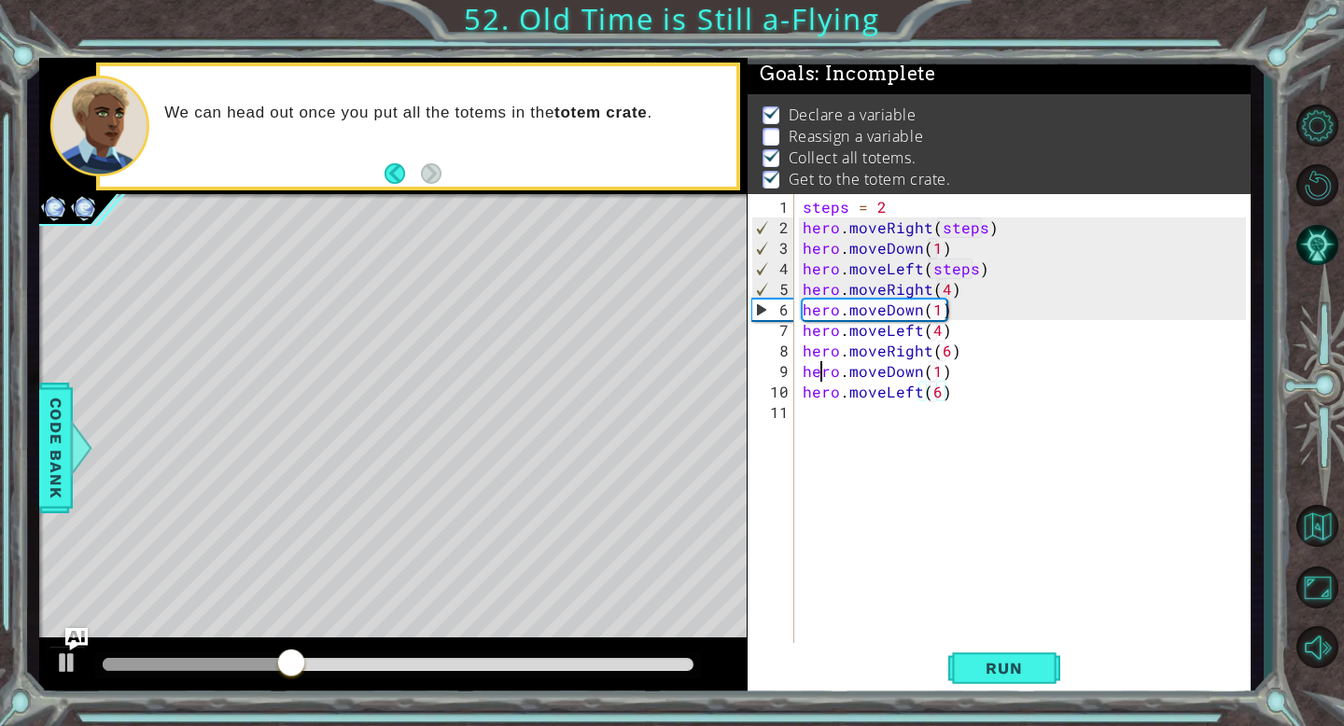
click at [817, 377] on div "steps = 2 hero . moveRight ( steps ) hero . moveDown ( 1 ) hero . moveLeft ( st…" at bounding box center [1027, 443] width 456 height 493
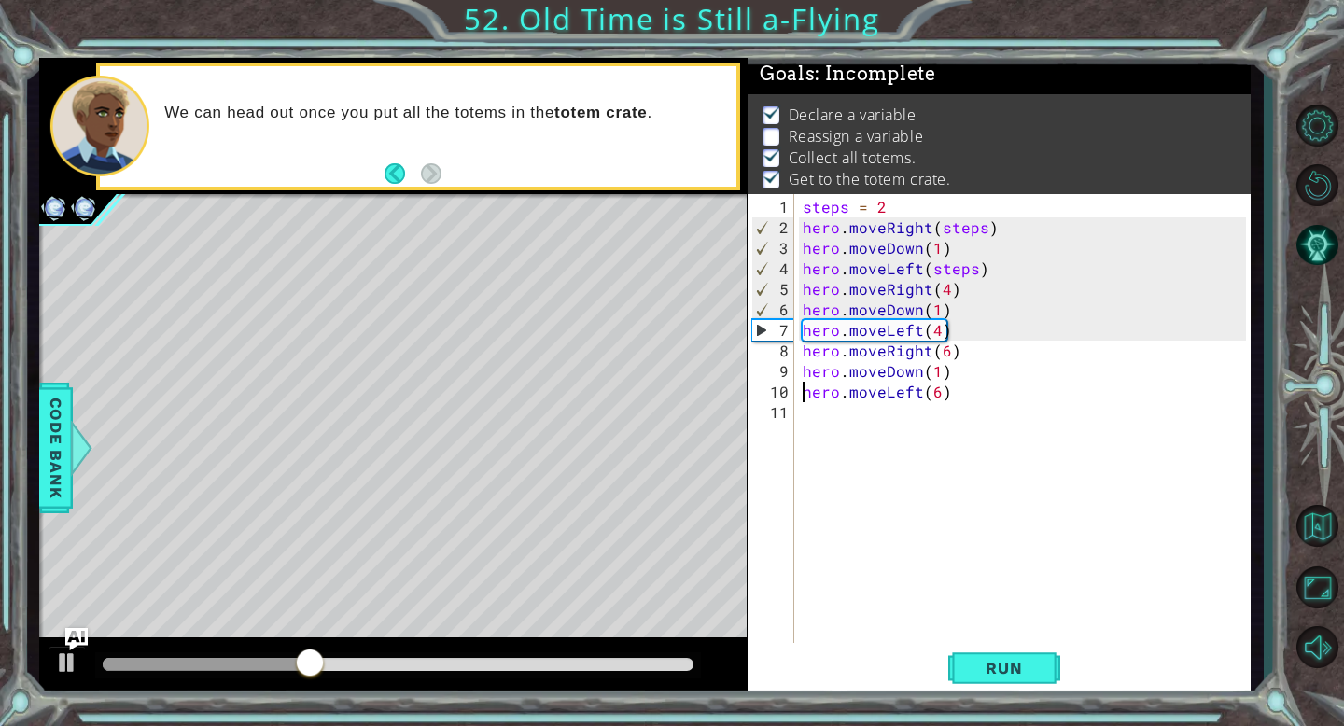
click at [800, 395] on div "steps = 2 hero . moveRight ( steps ) hero . moveDown ( 1 ) hero . moveLeft ( st…" at bounding box center [1027, 443] width 456 height 493
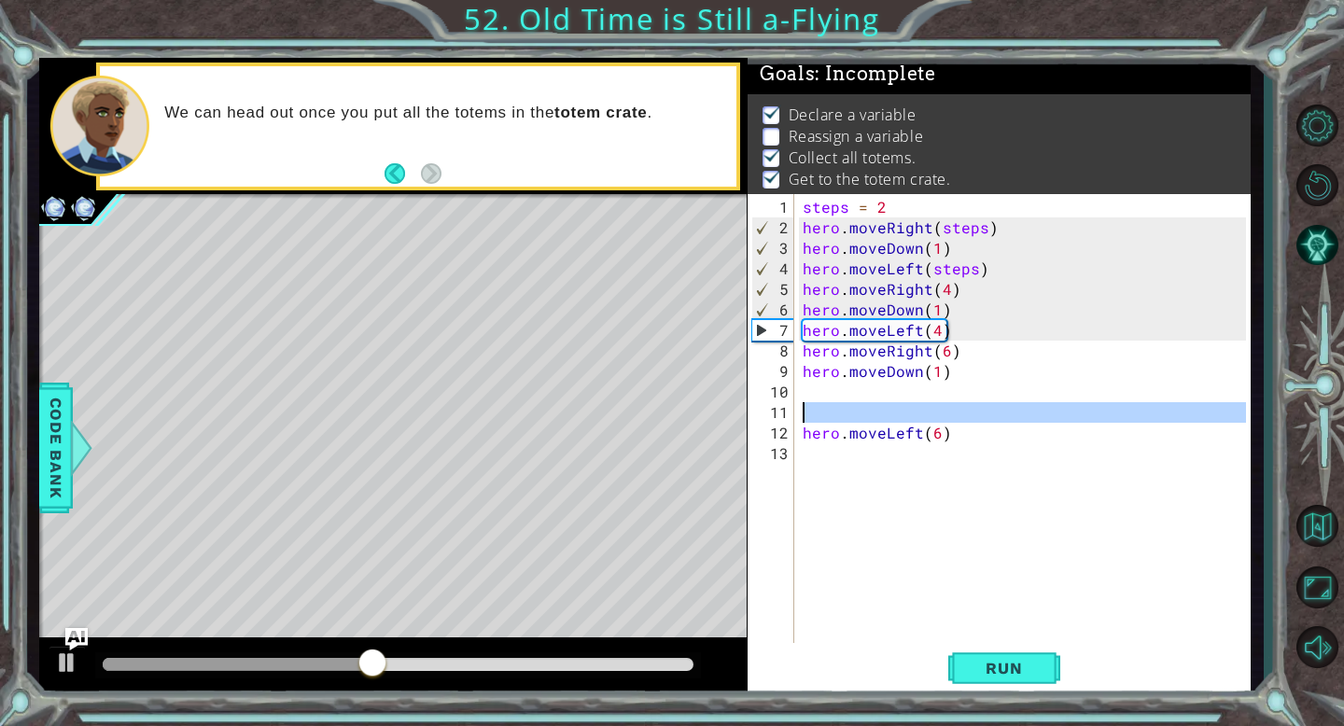
click at [792, 402] on div "11" at bounding box center [772, 412] width 43 height 21
type textarea "hero.moveLeft(6)"
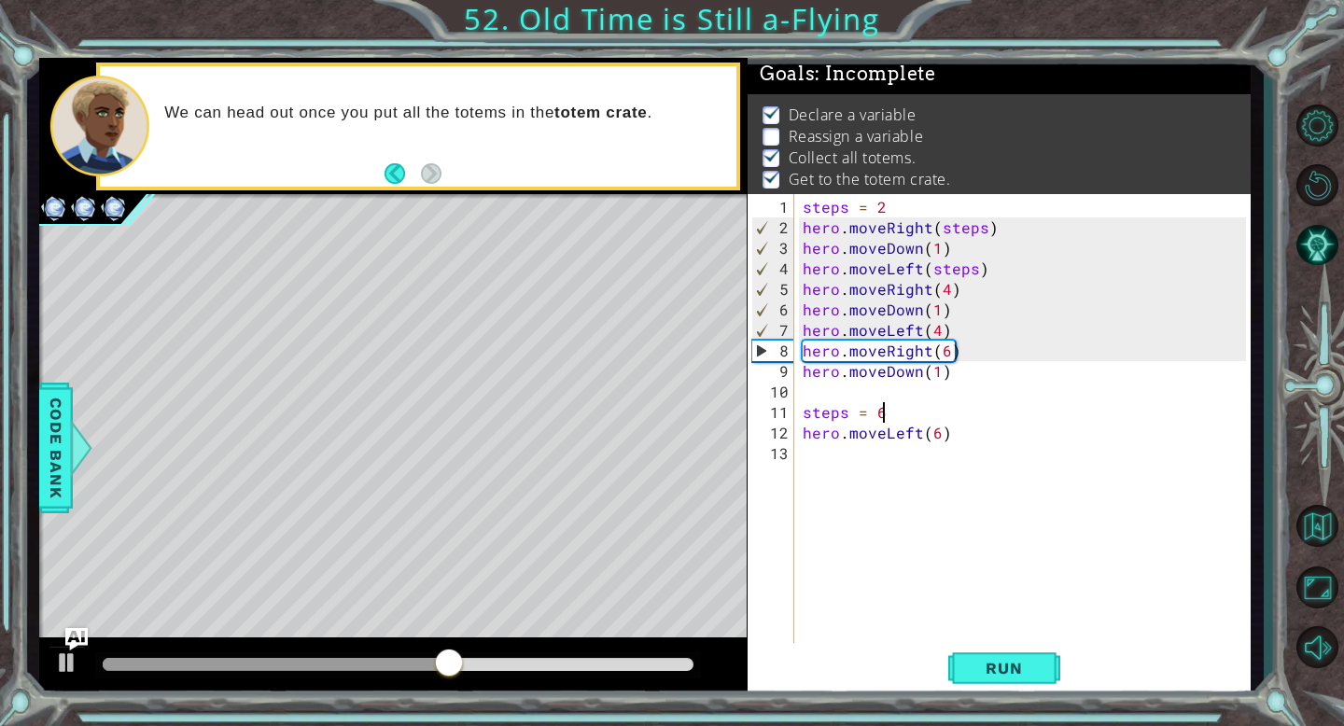
scroll to position [0, 4]
click at [939, 435] on div "steps = 2 hero . moveRight ( steps ) hero . moveDown ( 1 ) hero . moveLeft ( st…" at bounding box center [1027, 443] width 456 height 493
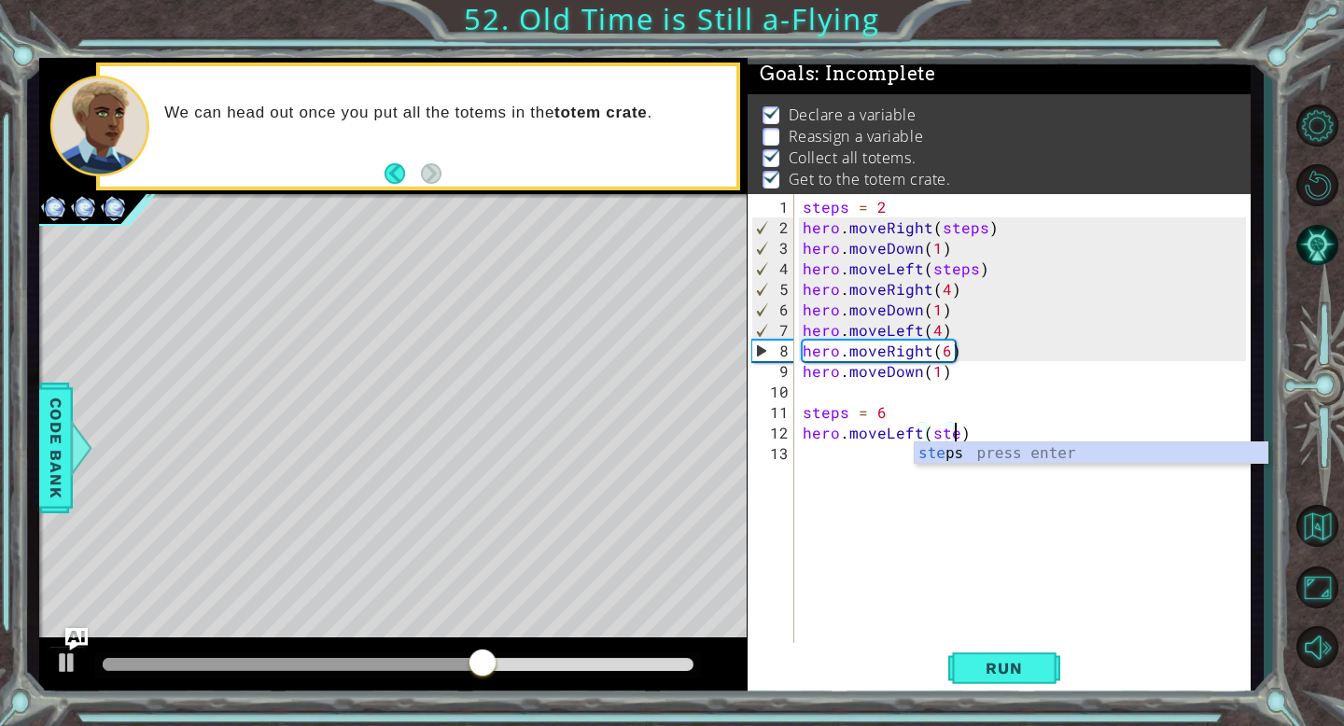
scroll to position [0, 10]
type textarea "hero.moveLeft(steps)"
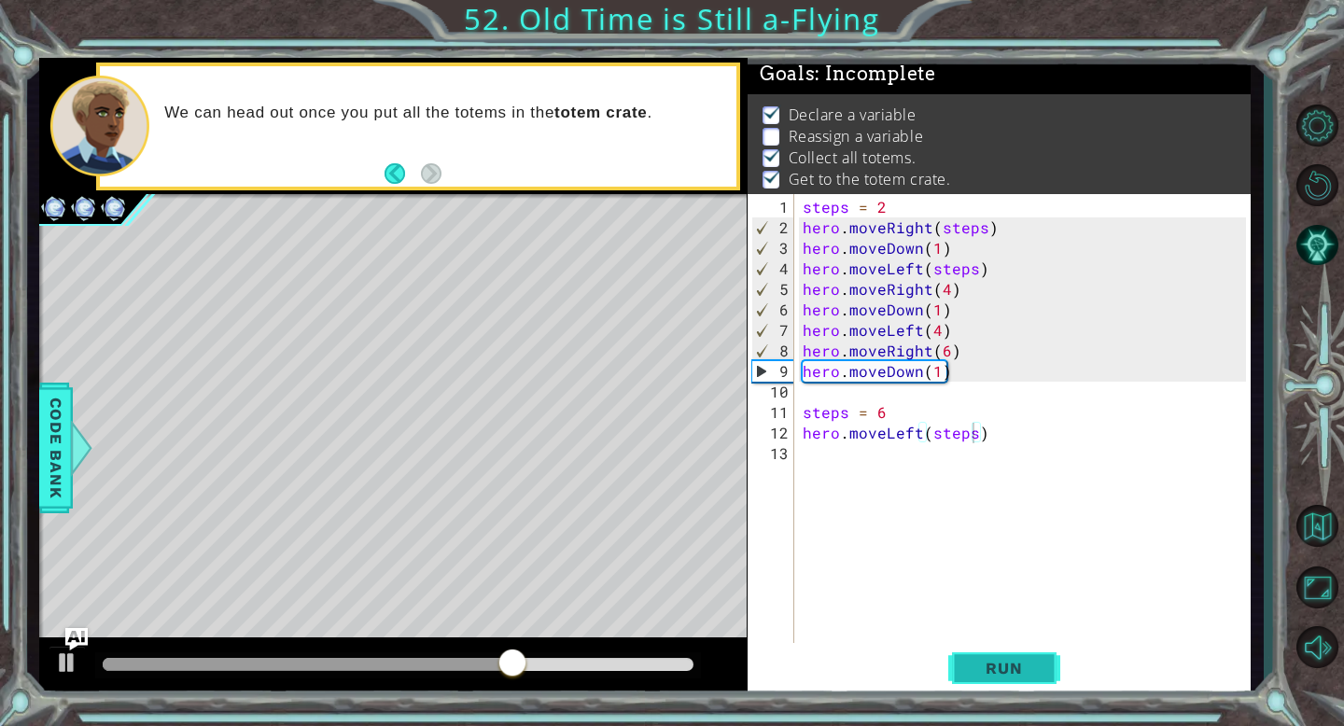
click at [1018, 684] on button "Run" at bounding box center [1004, 668] width 112 height 50
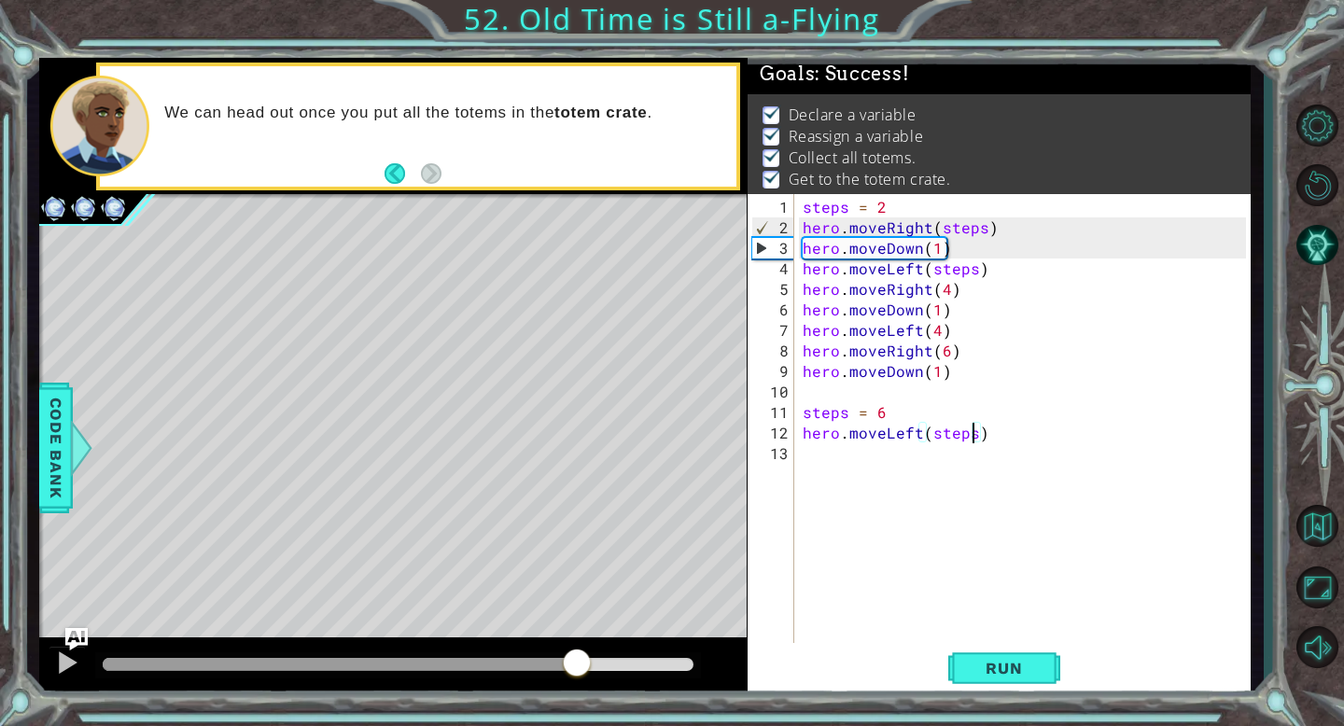
click at [576, 664] on div at bounding box center [398, 664] width 590 height 13
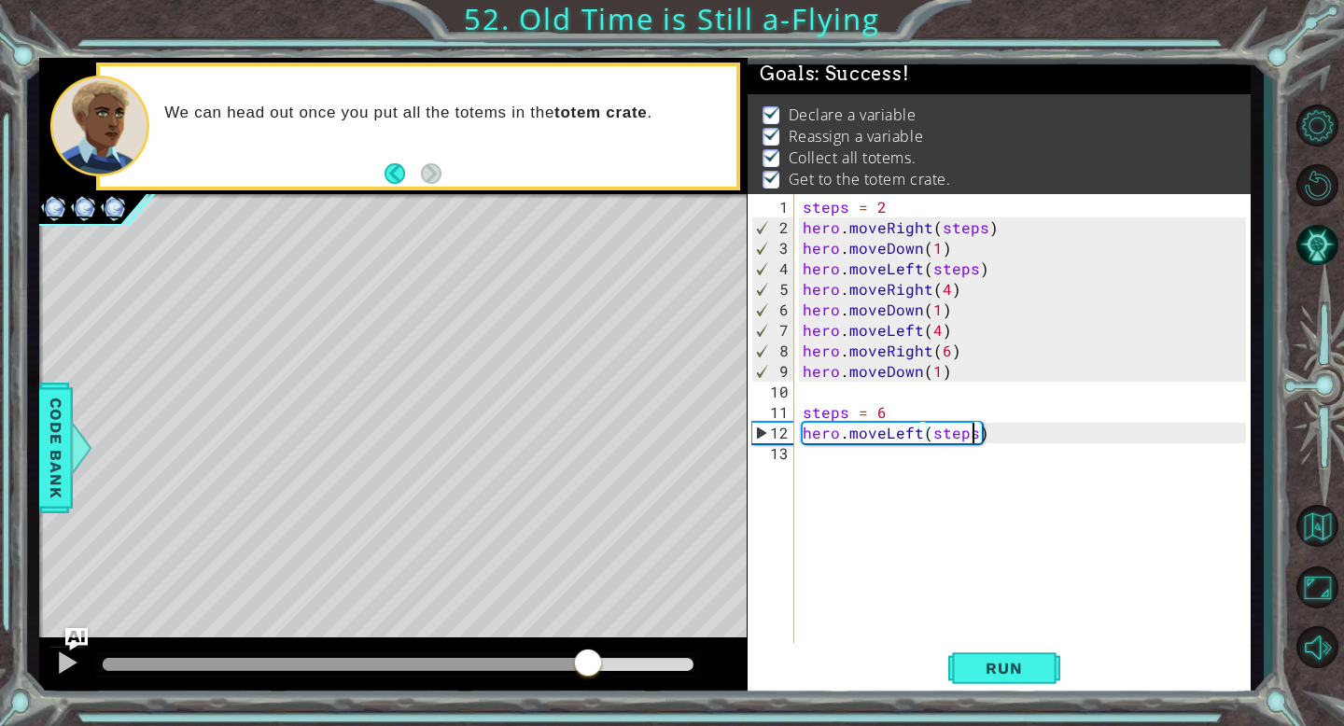
drag, startPoint x: 588, startPoint y: 673, endPoint x: 621, endPoint y: 673, distance: 32.7
click at [605, 673] on div at bounding box center [588, 665] width 34 height 34
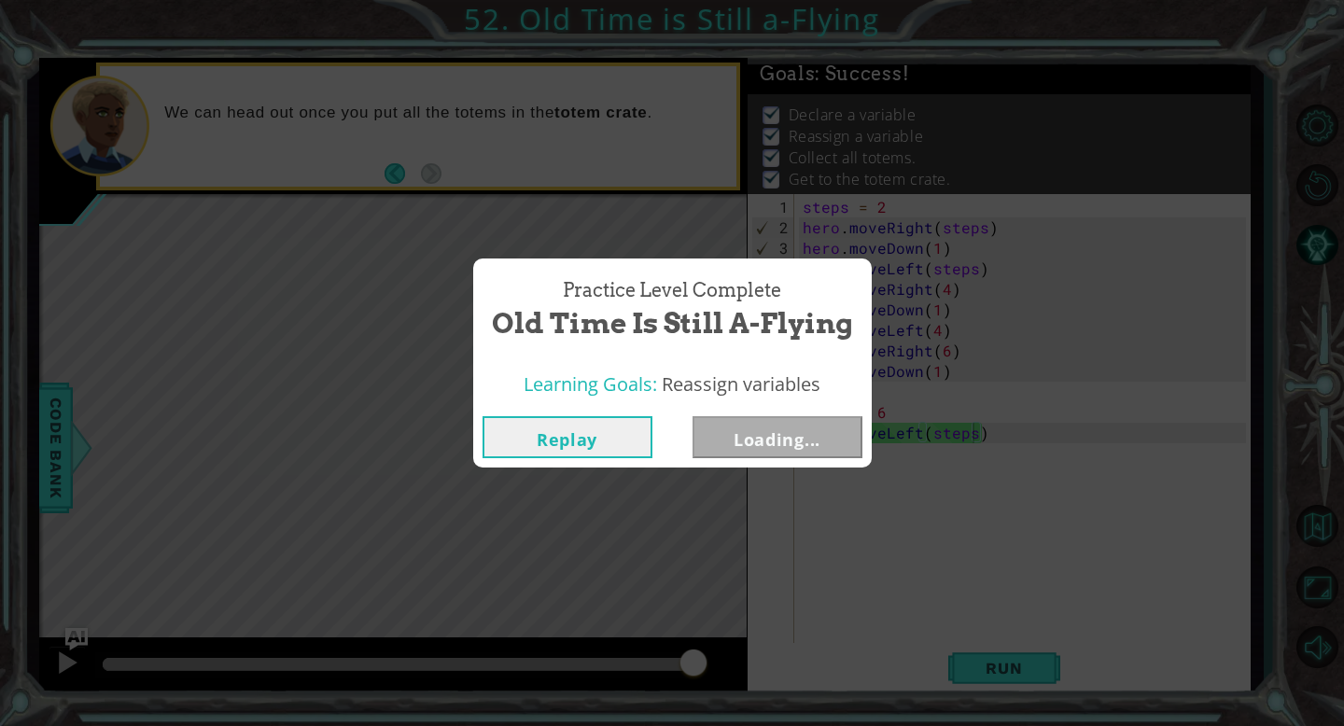
drag, startPoint x: 613, startPoint y: 671, endPoint x: 744, endPoint y: 672, distance: 130.7
click at [744, 672] on body "1 ההההההההההההההההההההההההההההההההההההההההההההההההההההההההההההההההההההההההההההה…" at bounding box center [672, 363] width 1344 height 726
click at [787, 430] on button "Next" at bounding box center [777, 437] width 170 height 42
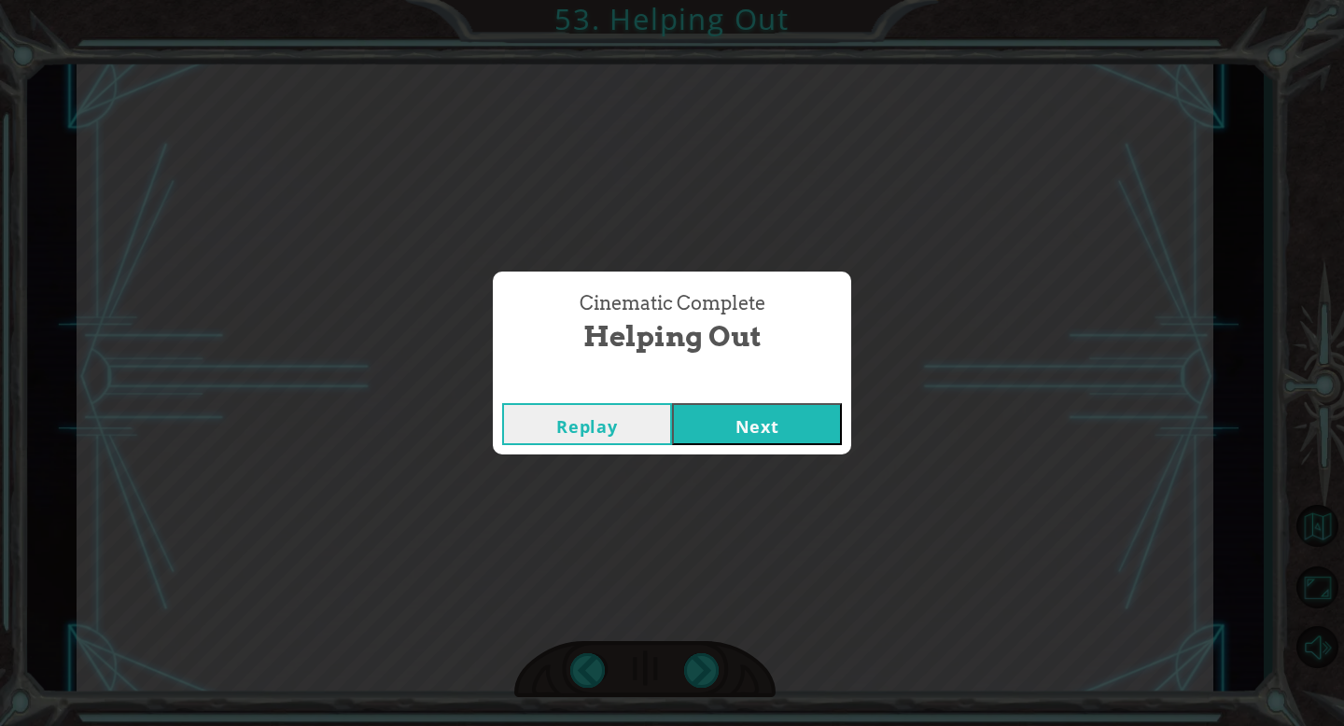
click at [746, 439] on button "Next" at bounding box center [757, 424] width 170 height 42
click at [742, 433] on button "Next" at bounding box center [757, 424] width 170 height 42
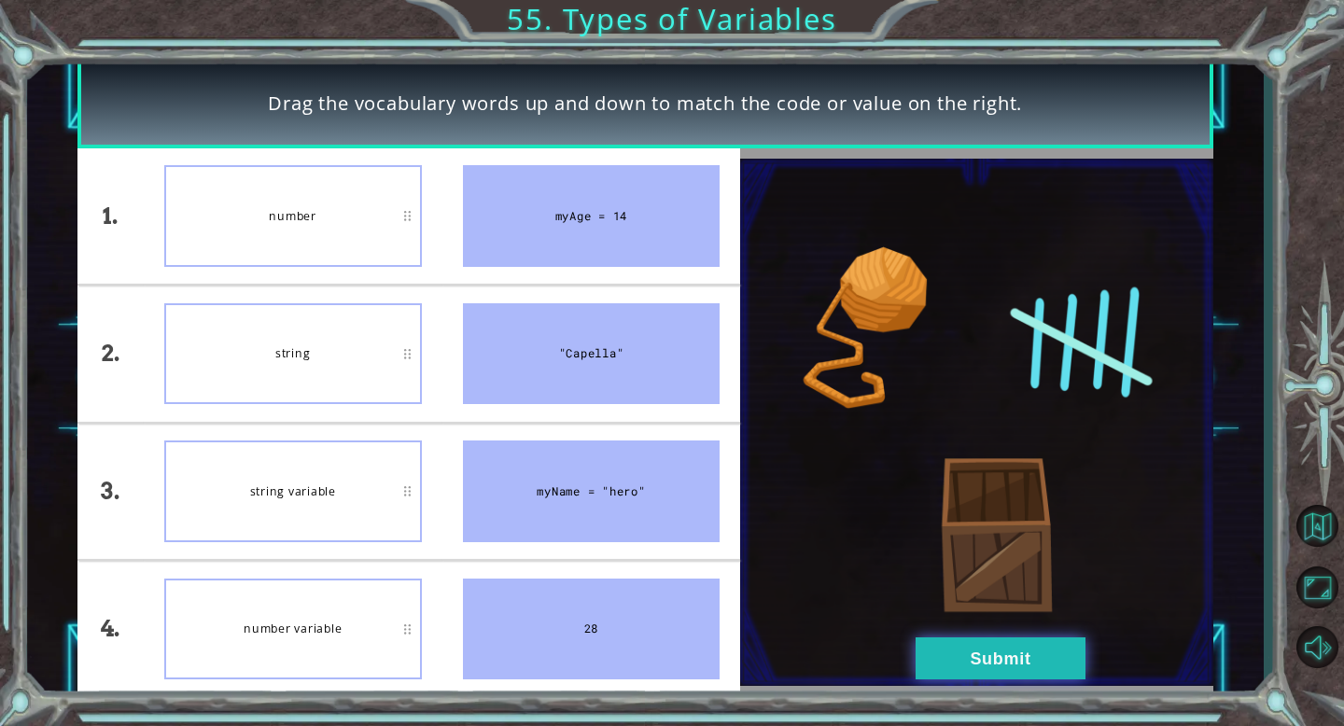
click at [1007, 675] on button "Submit" at bounding box center [1001, 658] width 170 height 42
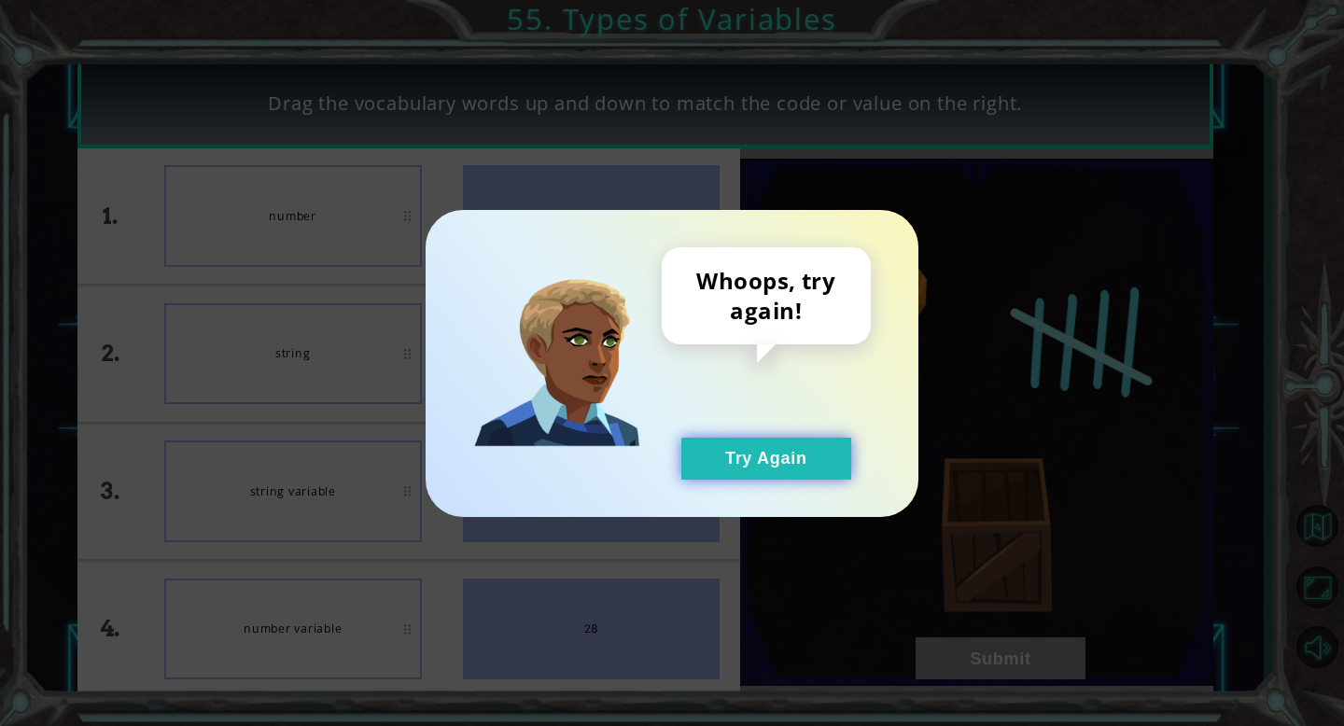
click at [759, 458] on button "Try Again" at bounding box center [766, 459] width 170 height 42
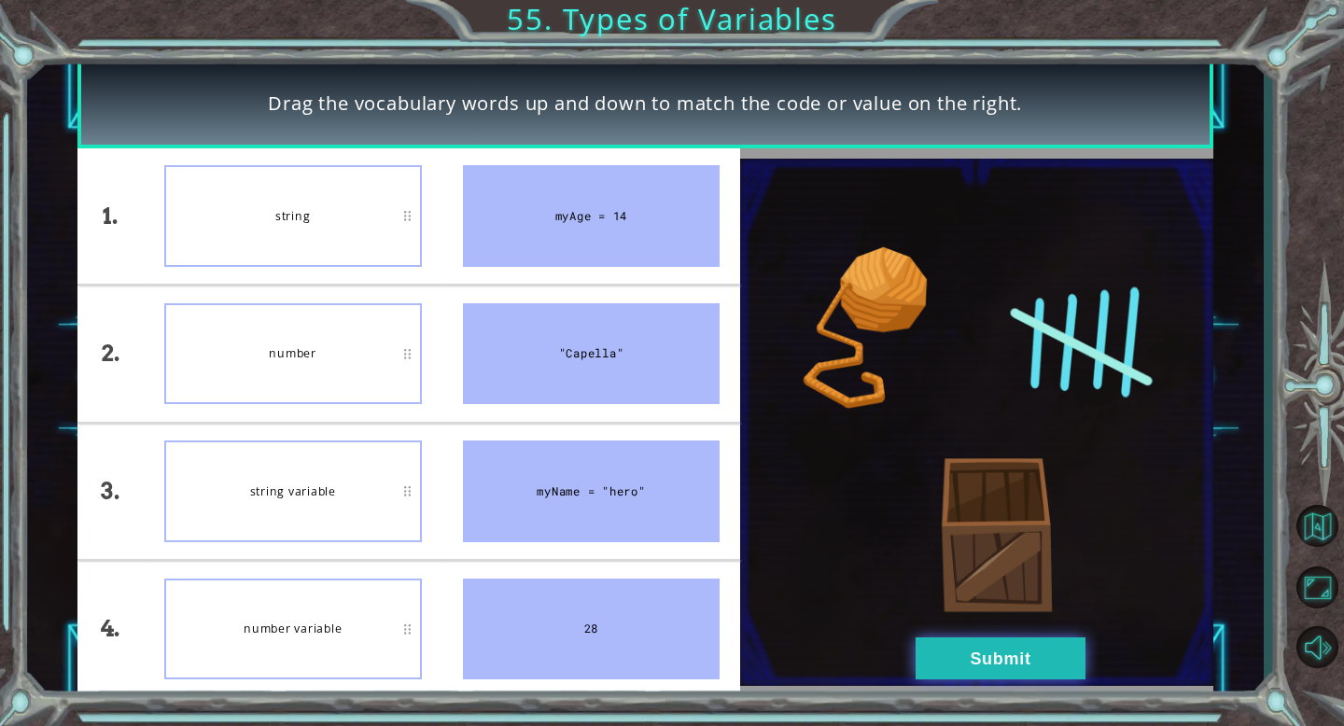
click at [977, 637] on button "Submit" at bounding box center [1001, 658] width 170 height 42
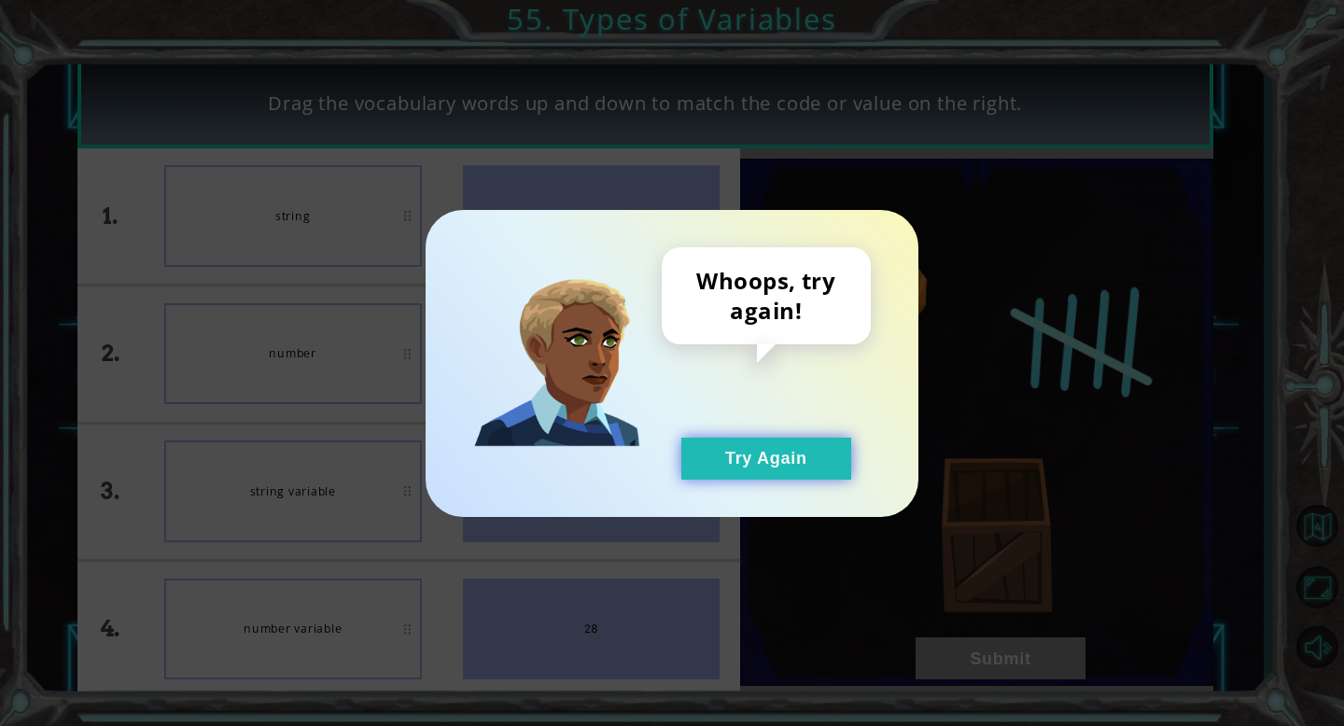
click at [739, 442] on button "Try Again" at bounding box center [766, 459] width 170 height 42
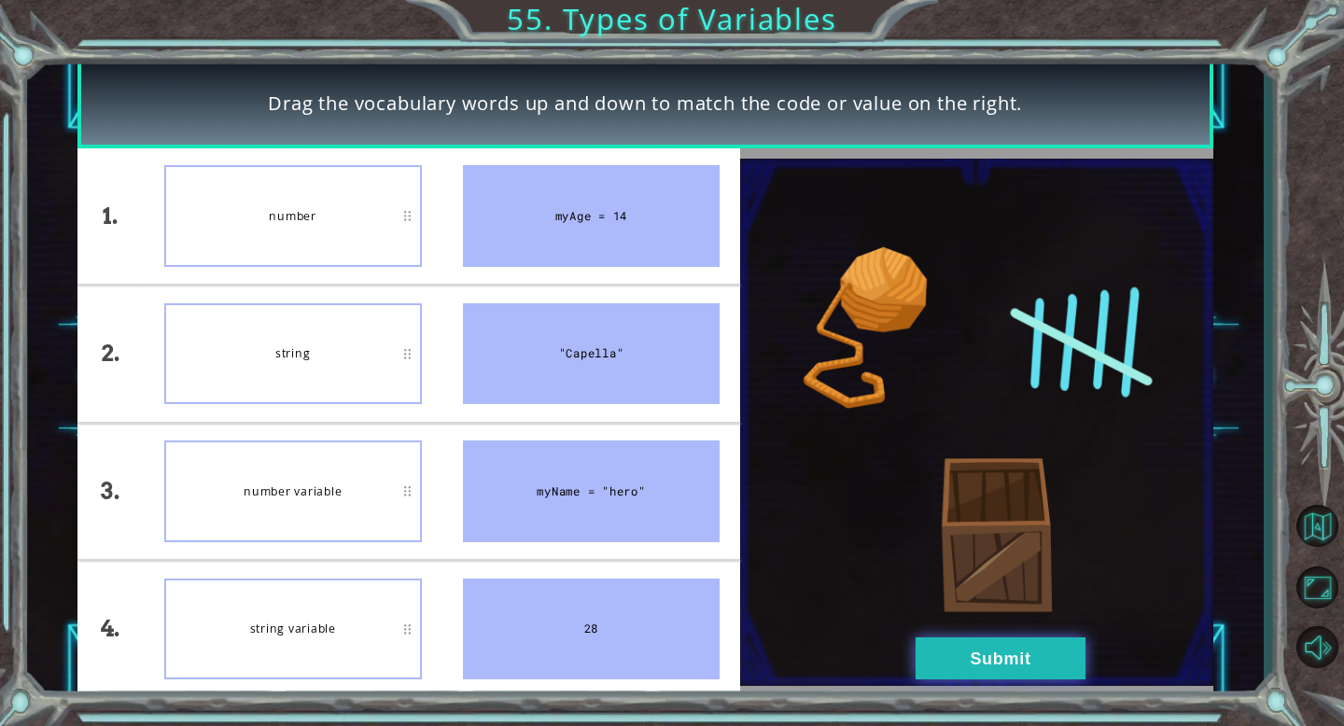
click at [983, 659] on button "Submit" at bounding box center [1001, 658] width 170 height 42
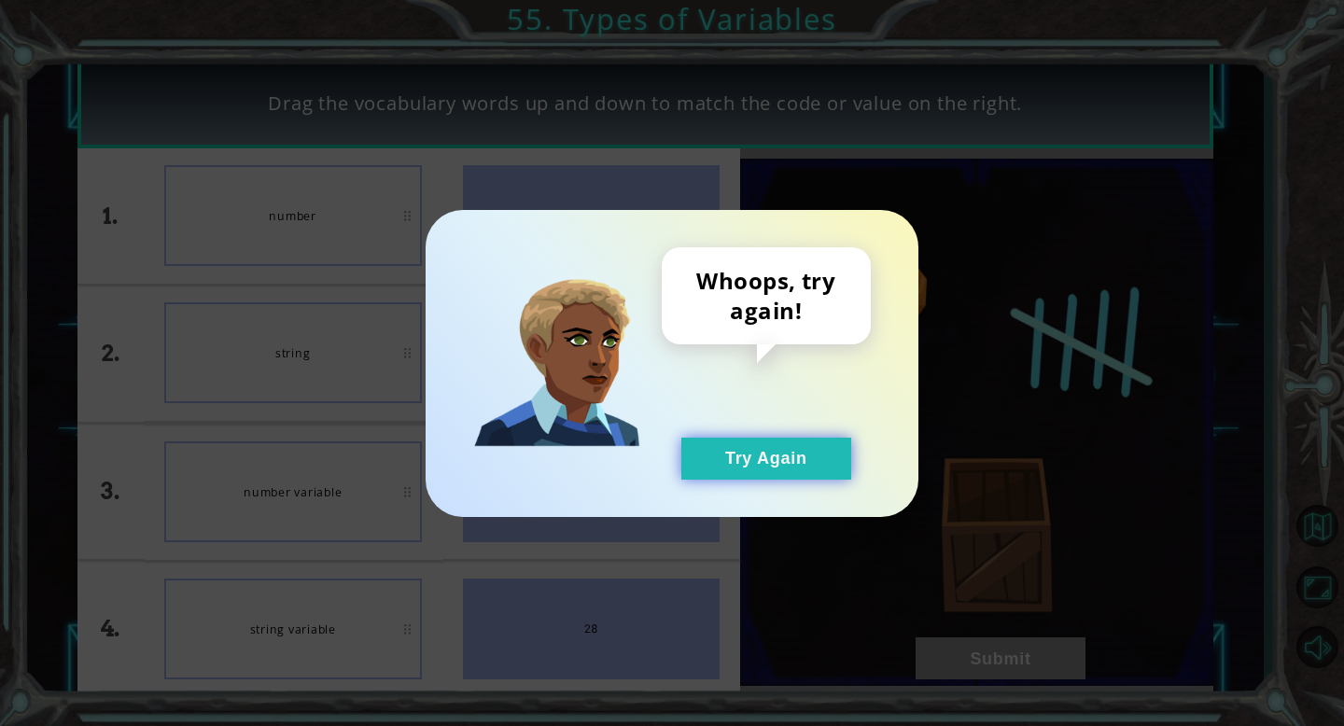
click at [734, 452] on button "Try Again" at bounding box center [766, 459] width 170 height 42
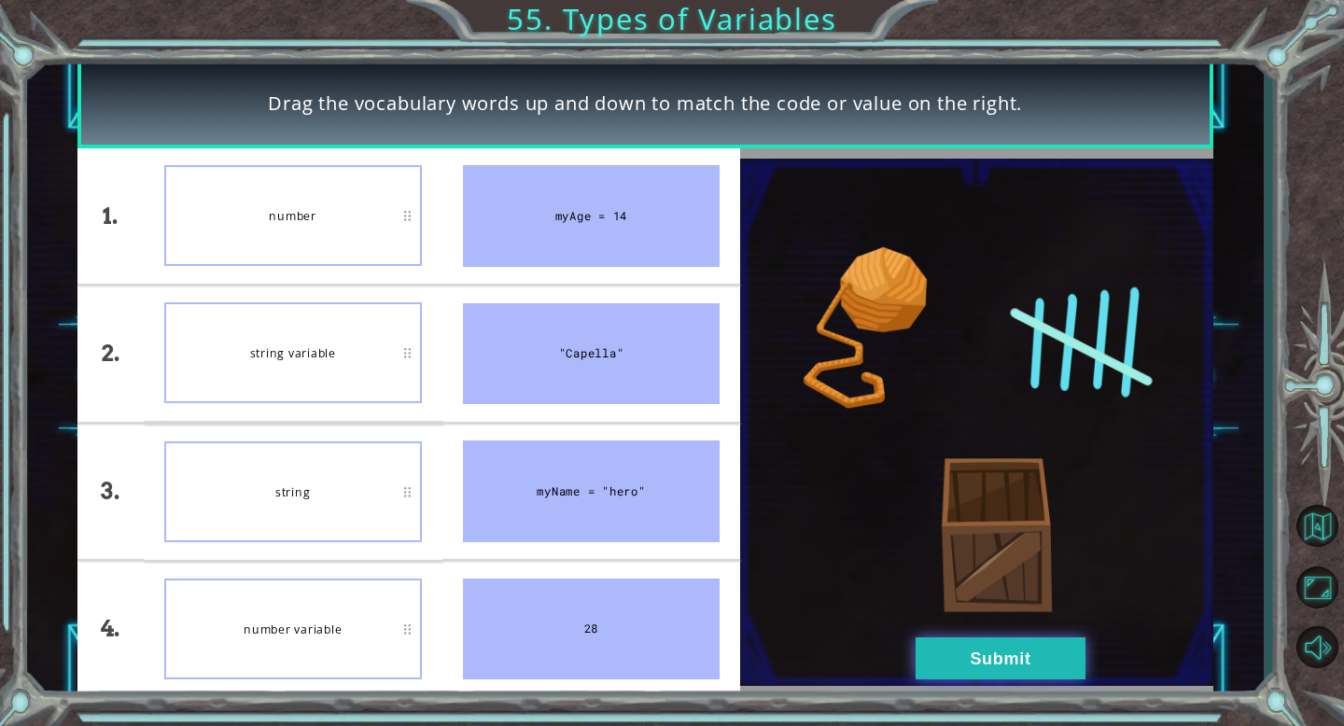
click at [997, 639] on button "Submit" at bounding box center [1001, 658] width 170 height 42
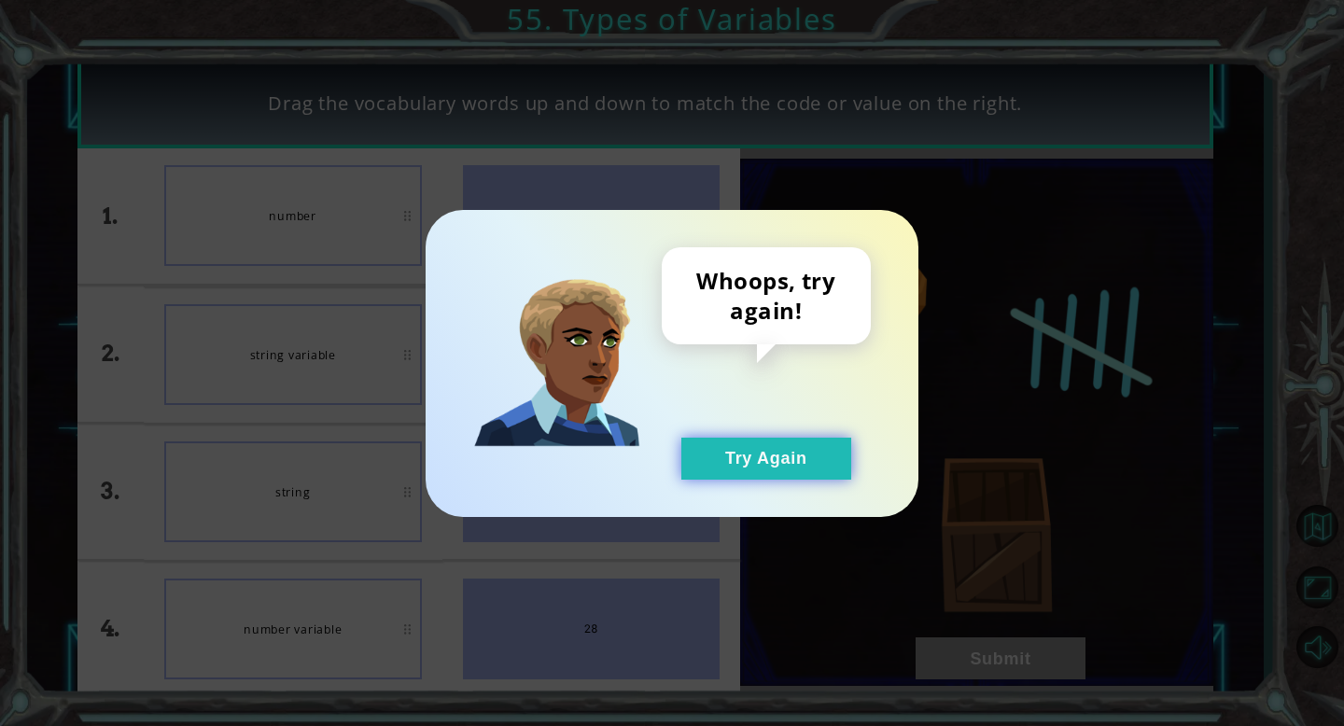
click at [751, 450] on button "Try Again" at bounding box center [766, 459] width 170 height 42
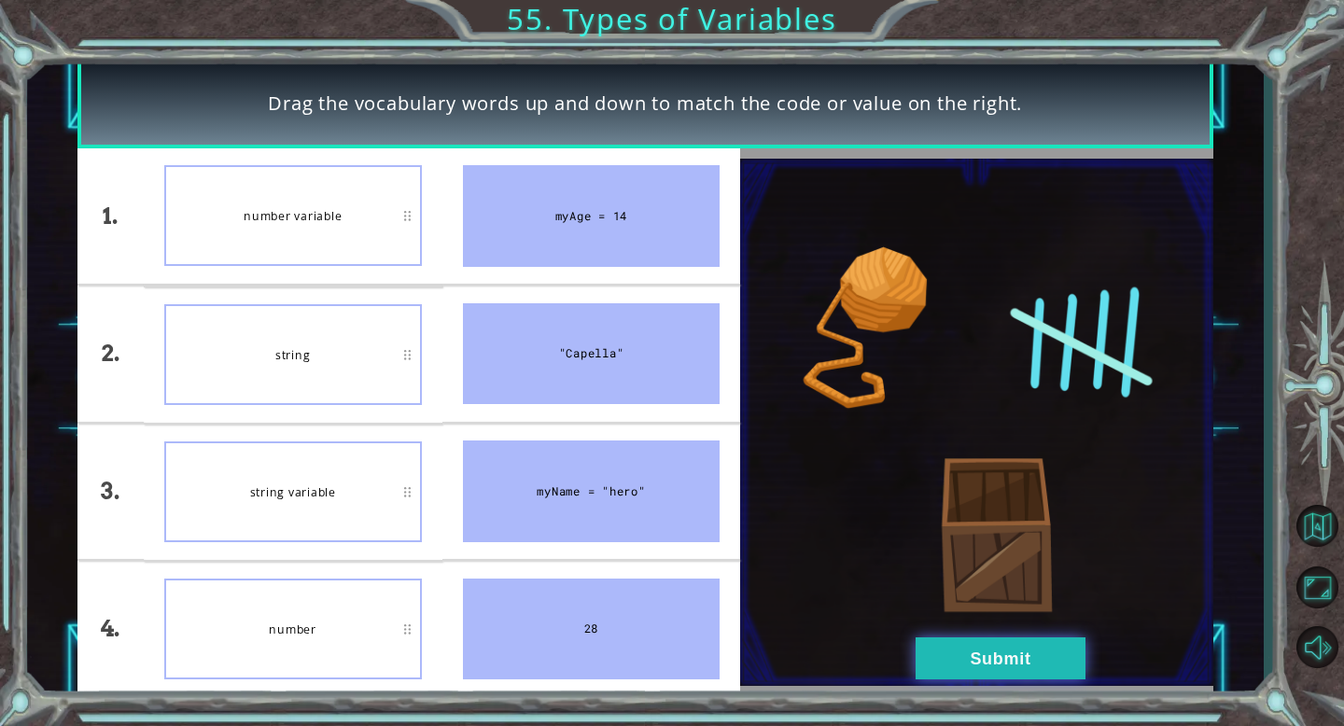
click at [991, 664] on button "Submit" at bounding box center [1001, 658] width 170 height 42
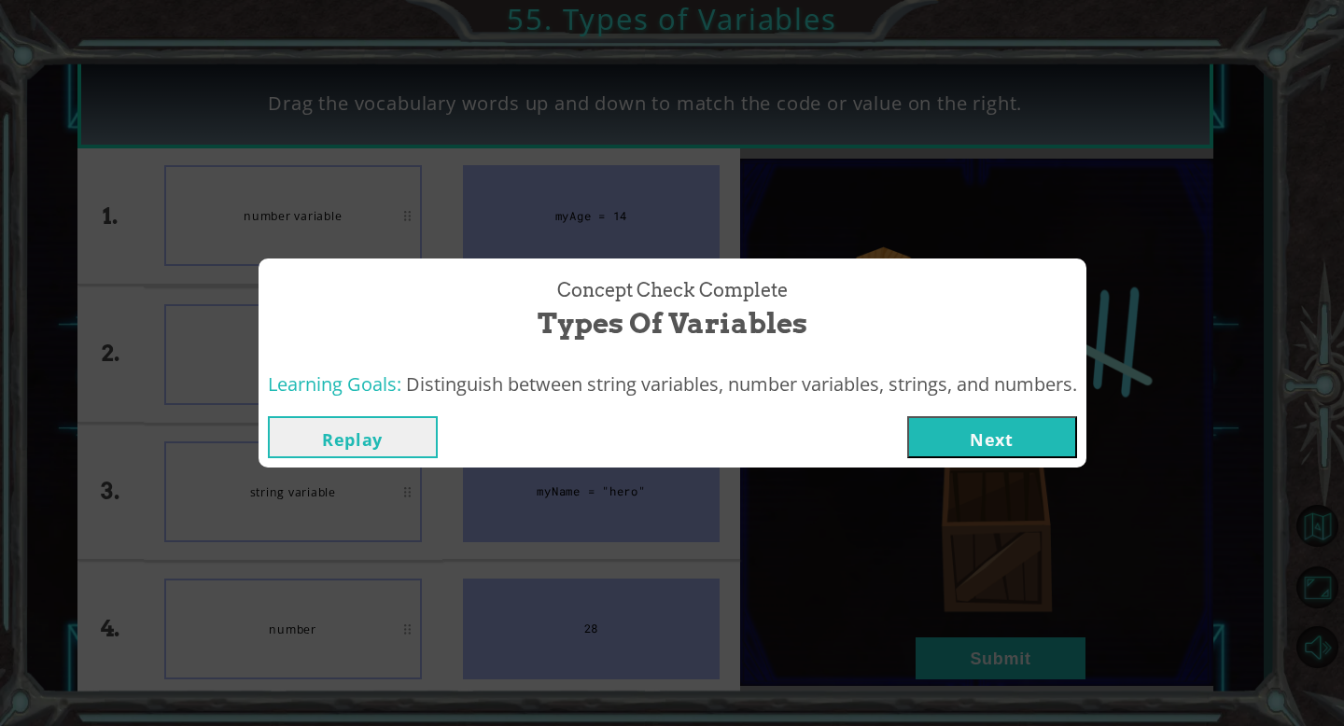
click at [975, 445] on button "Next" at bounding box center [992, 437] width 170 height 42
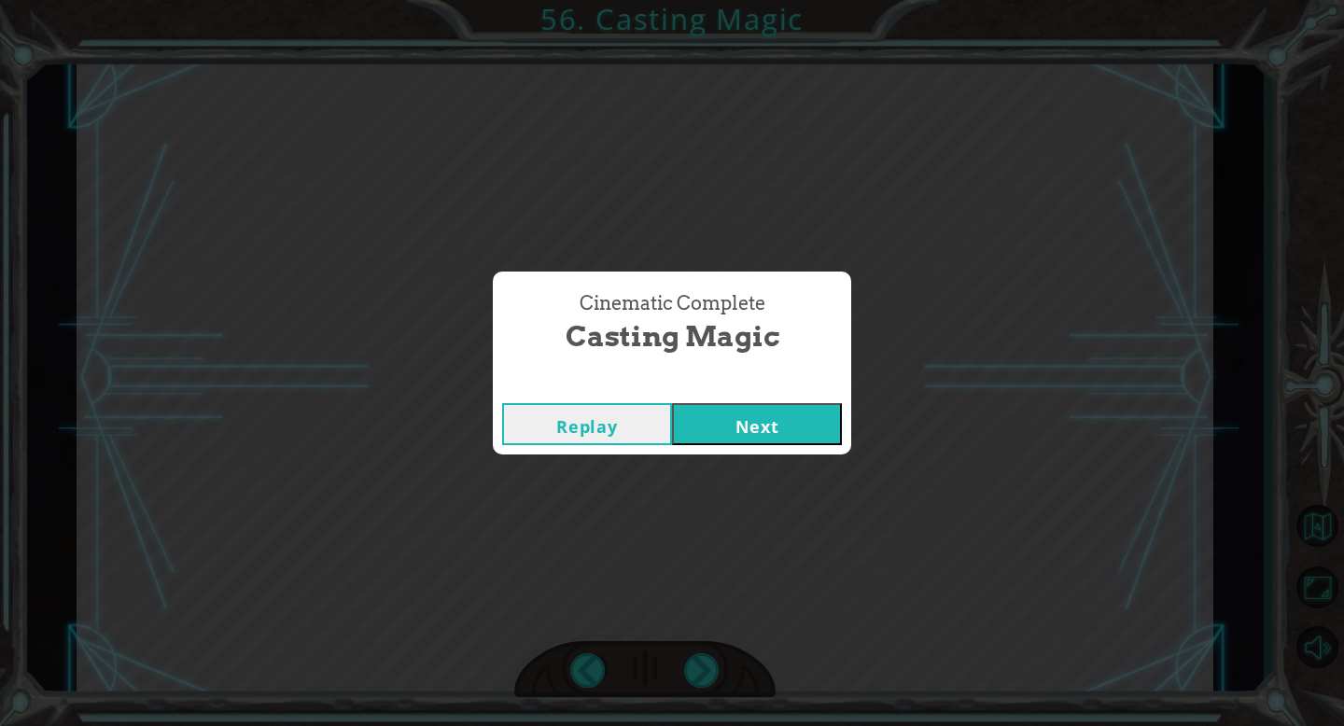
click at [797, 425] on button "Next" at bounding box center [757, 424] width 170 height 42
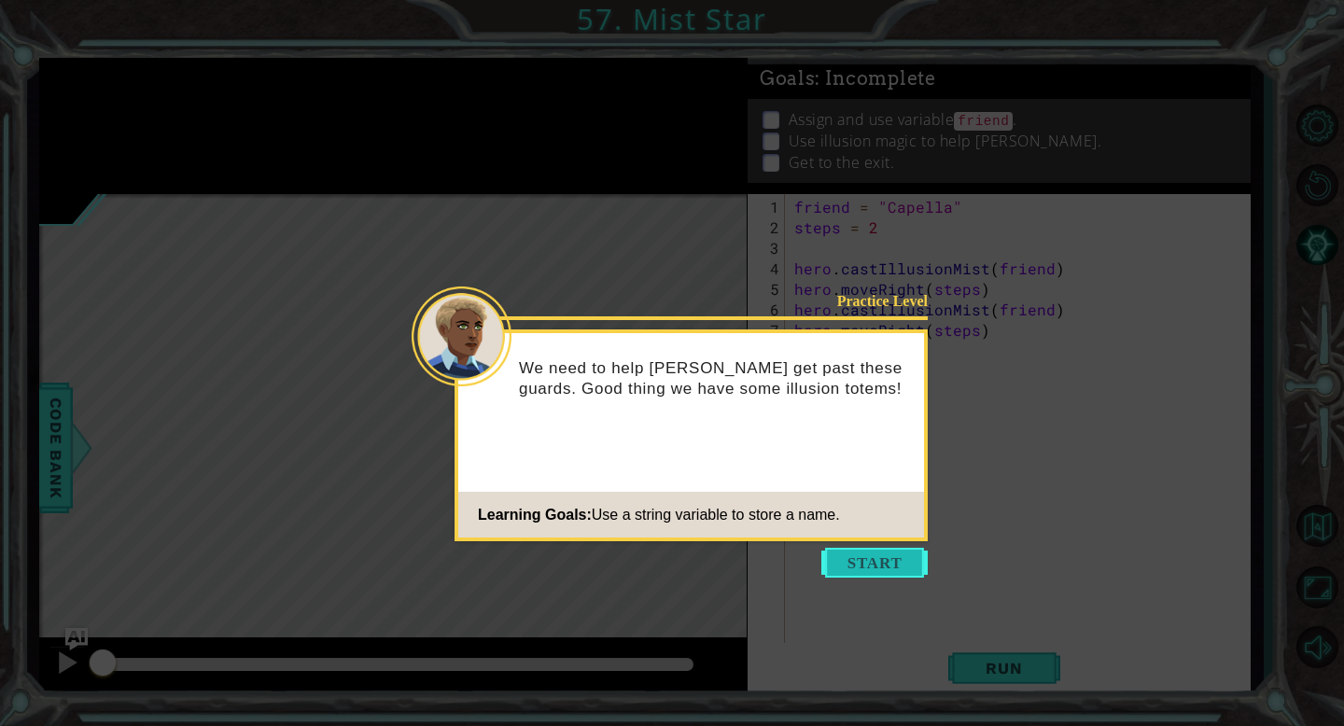
click at [873, 566] on button "Start" at bounding box center [874, 563] width 106 height 30
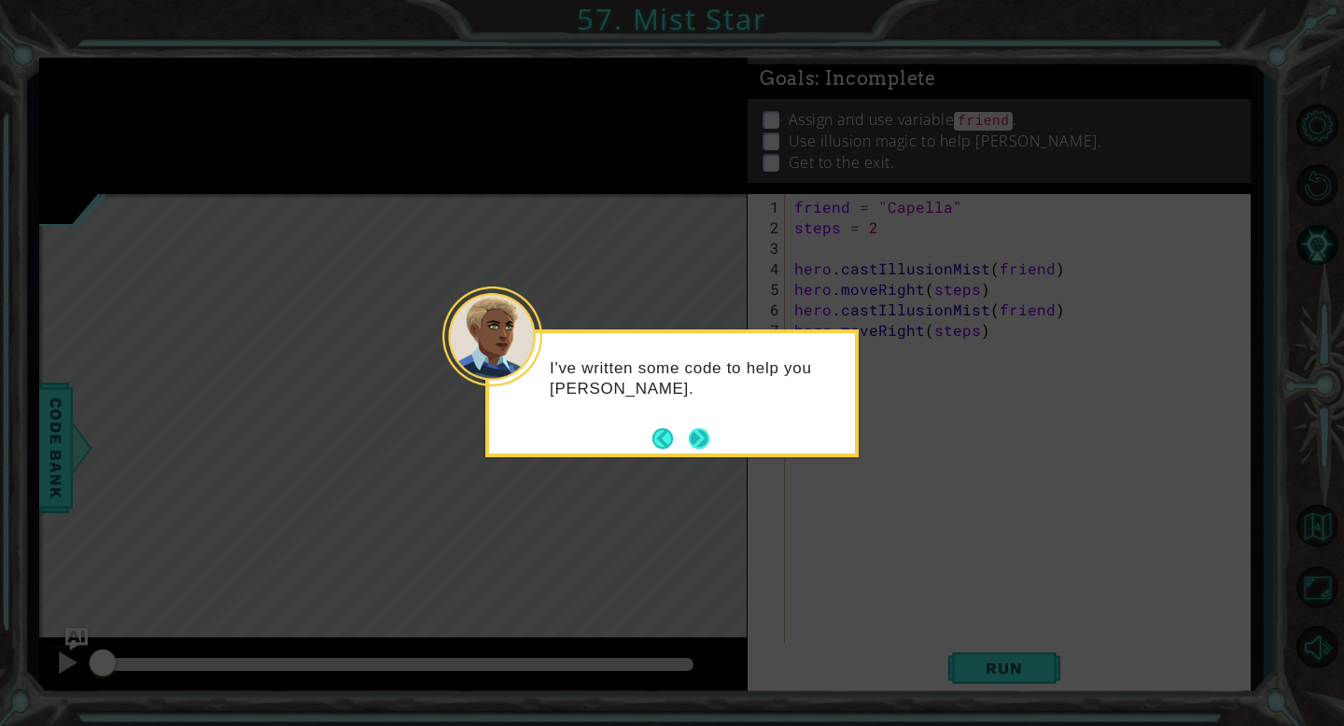
click at [703, 437] on button "Next" at bounding box center [699, 438] width 21 height 21
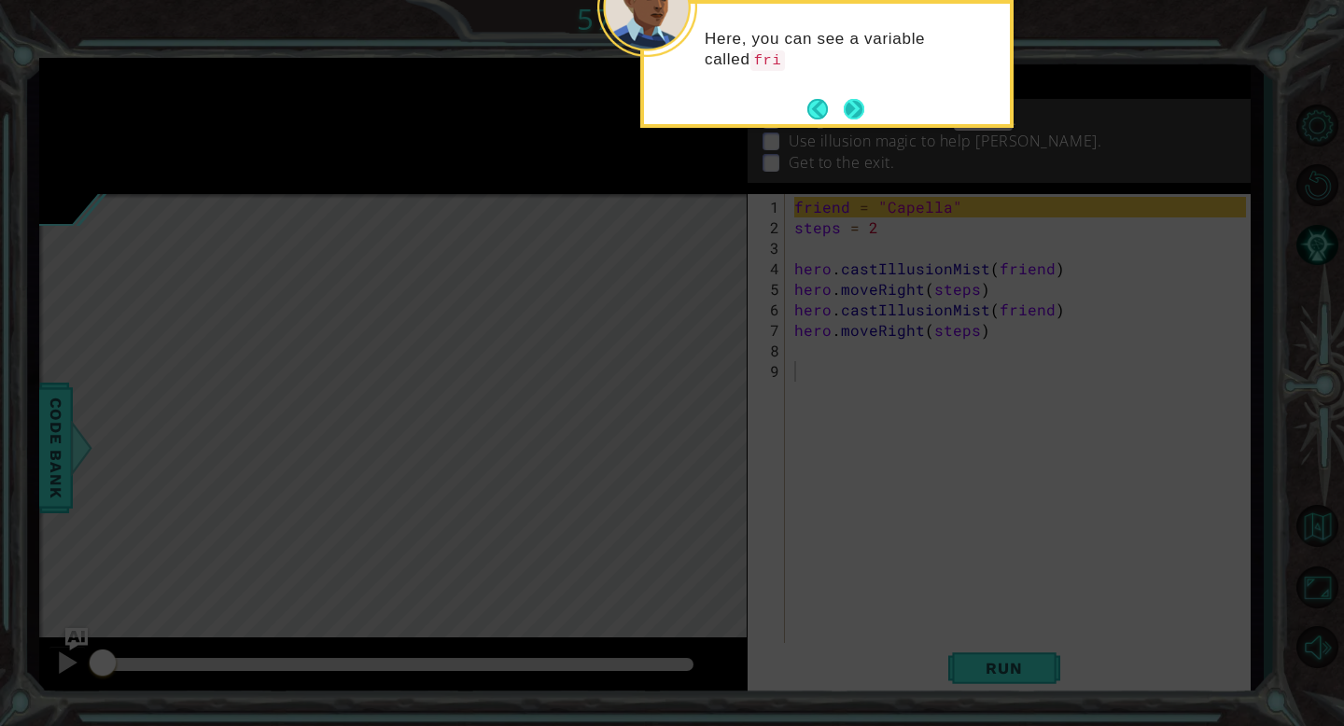
click at [856, 110] on button "Next" at bounding box center [854, 109] width 21 height 21
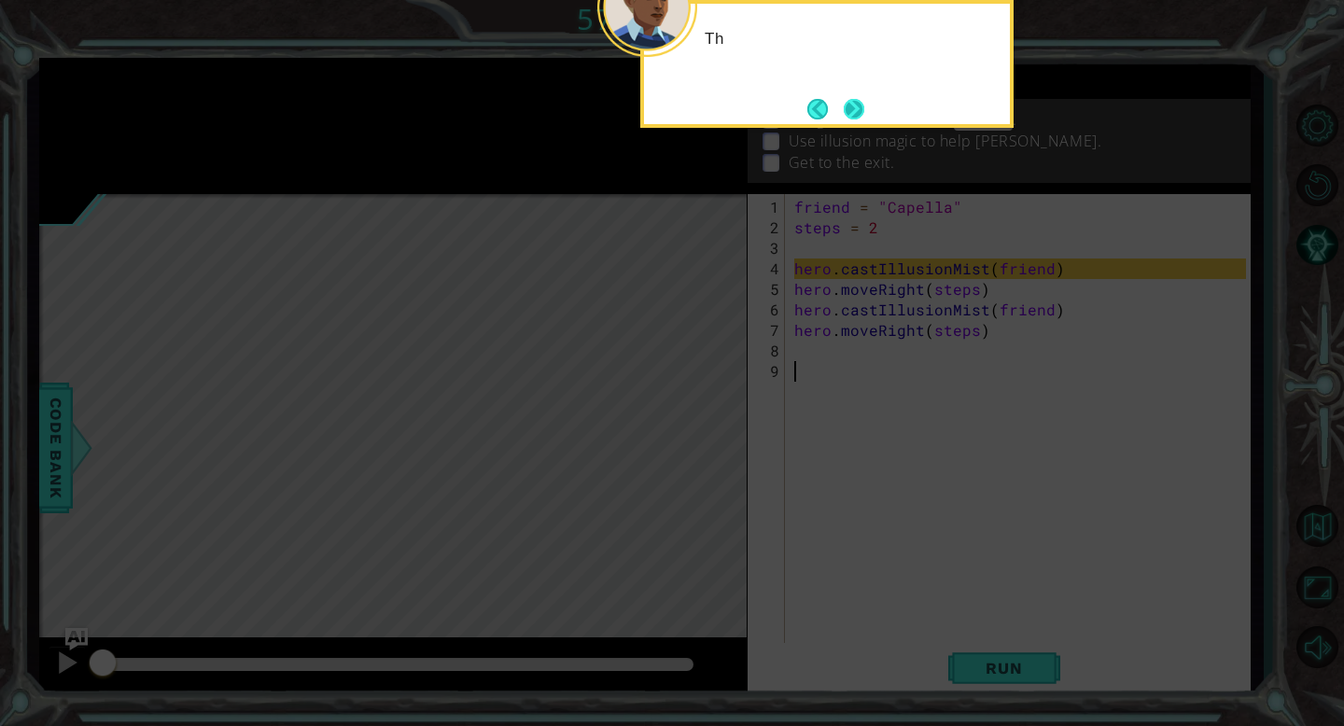
click at [858, 114] on button "Next" at bounding box center [854, 109] width 21 height 21
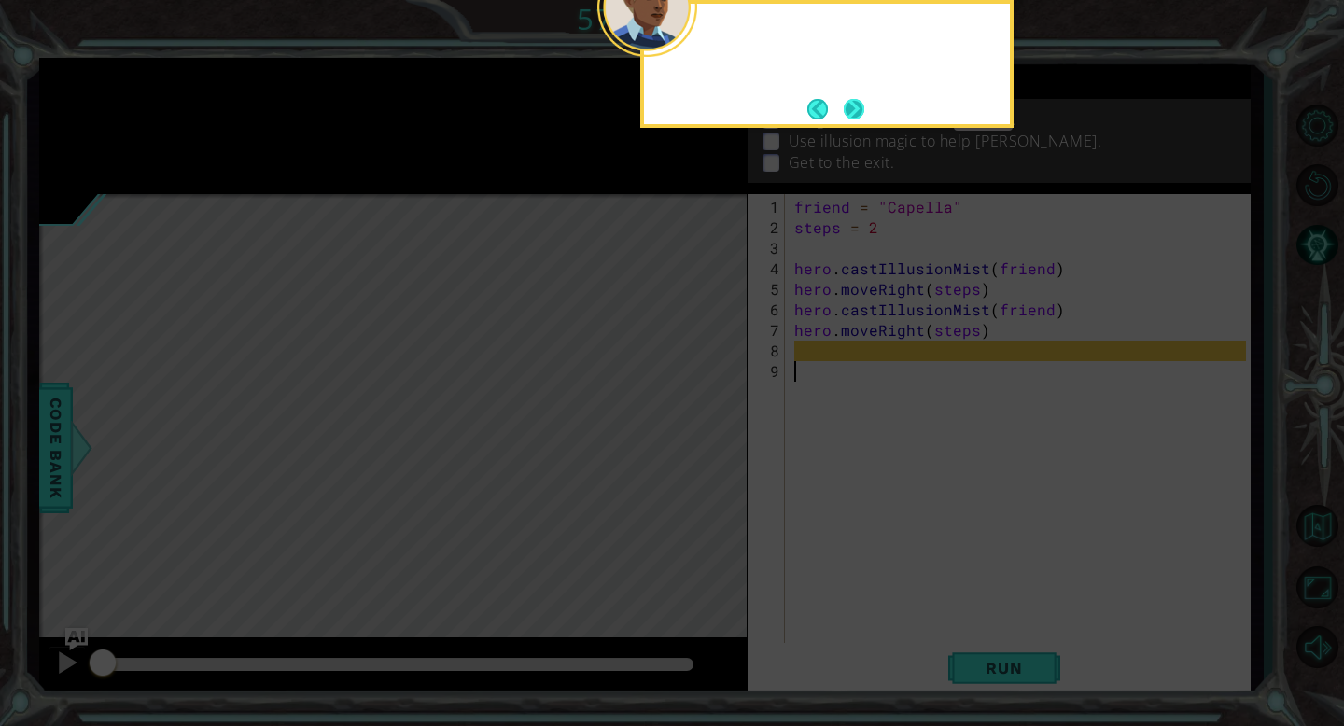
click at [856, 113] on button "Next" at bounding box center [854, 109] width 21 height 21
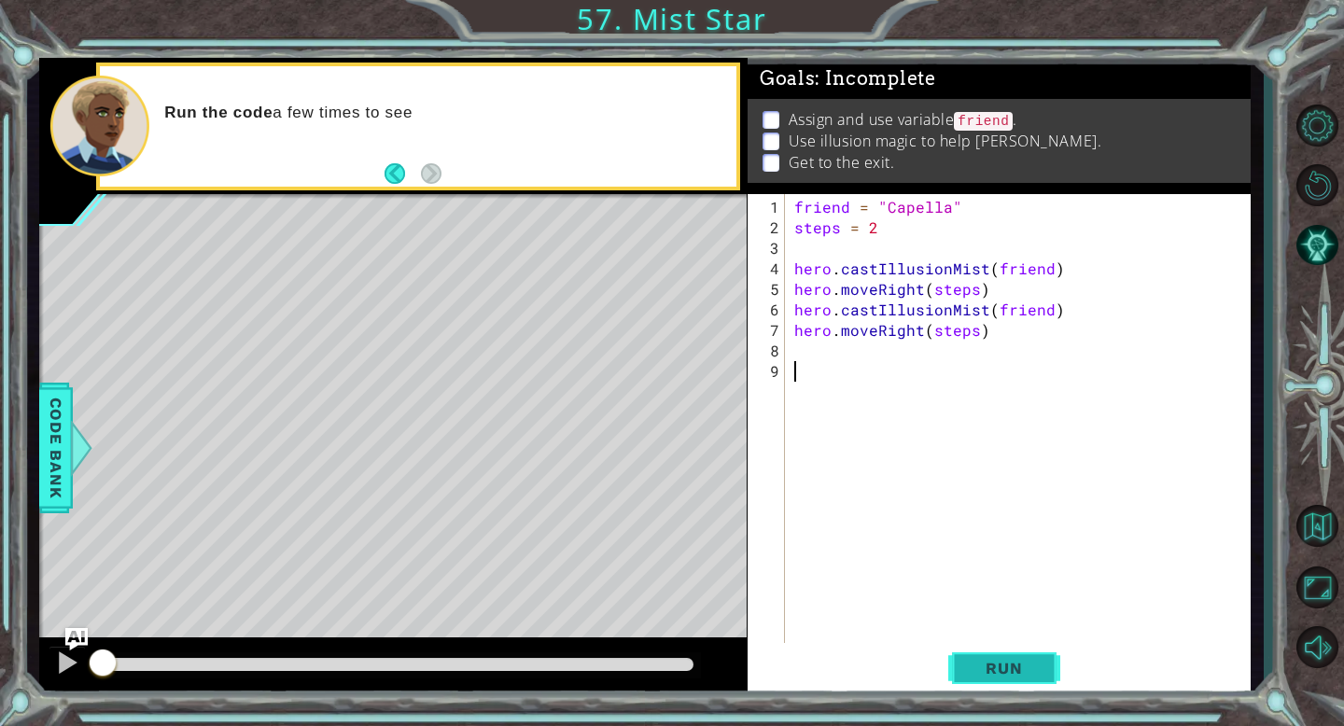
click at [1000, 670] on span "Run" at bounding box center [1004, 668] width 74 height 19
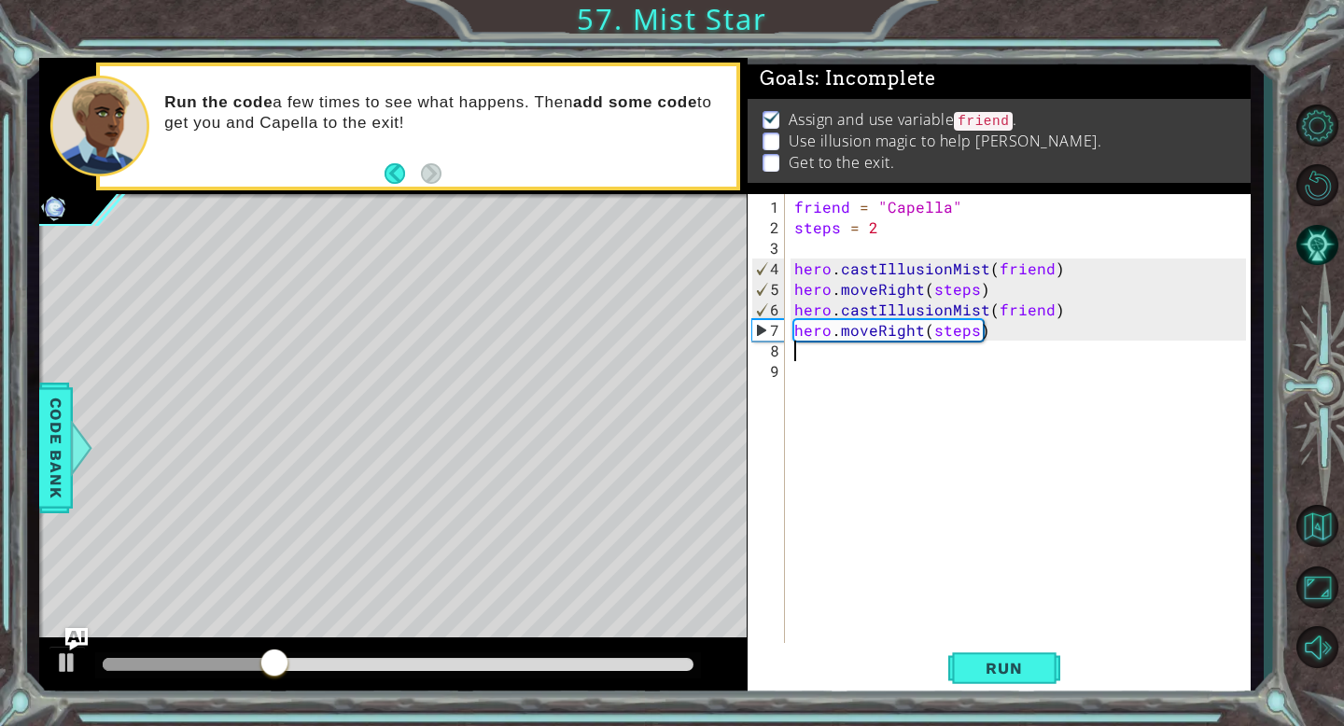
click at [840, 347] on div "friend = "Capella" steps = 2 hero . castIllusionMist ( friend ) hero . moveRigh…" at bounding box center [1022, 453] width 465 height 513
drag, startPoint x: 789, startPoint y: 259, endPoint x: 918, endPoint y: 343, distance: 154.5
click at [918, 344] on div "1 2 3 4 5 6 7 8 9 friend = "Capella" steps = 2 hero . castIllusionMist ( friend…" at bounding box center [997, 430] width 498 height 472
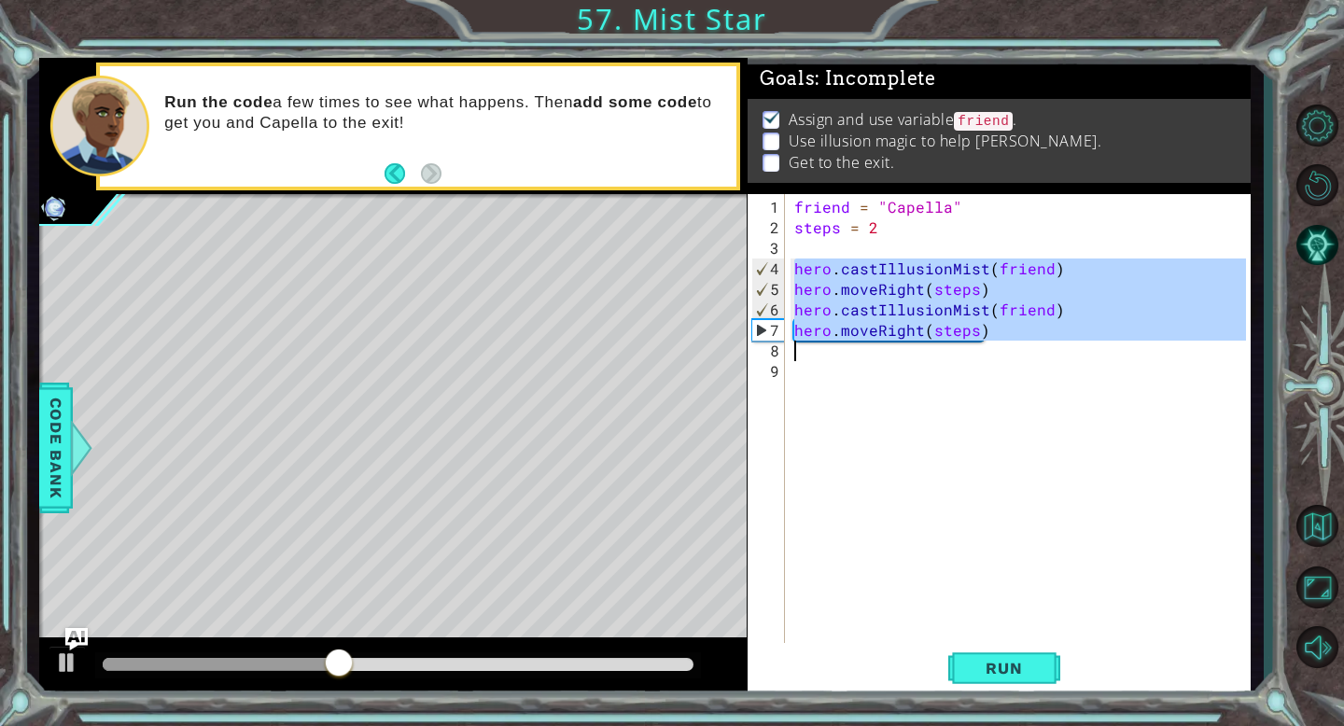
drag, startPoint x: 793, startPoint y: 273, endPoint x: 1009, endPoint y: 341, distance: 226.1
click at [1009, 341] on div "friend = "Capella" steps = 2 hero . castIllusionMist ( friend ) hero . moveRigh…" at bounding box center [1022, 453] width 465 height 513
type textarea "hero.moveRight(steps)"
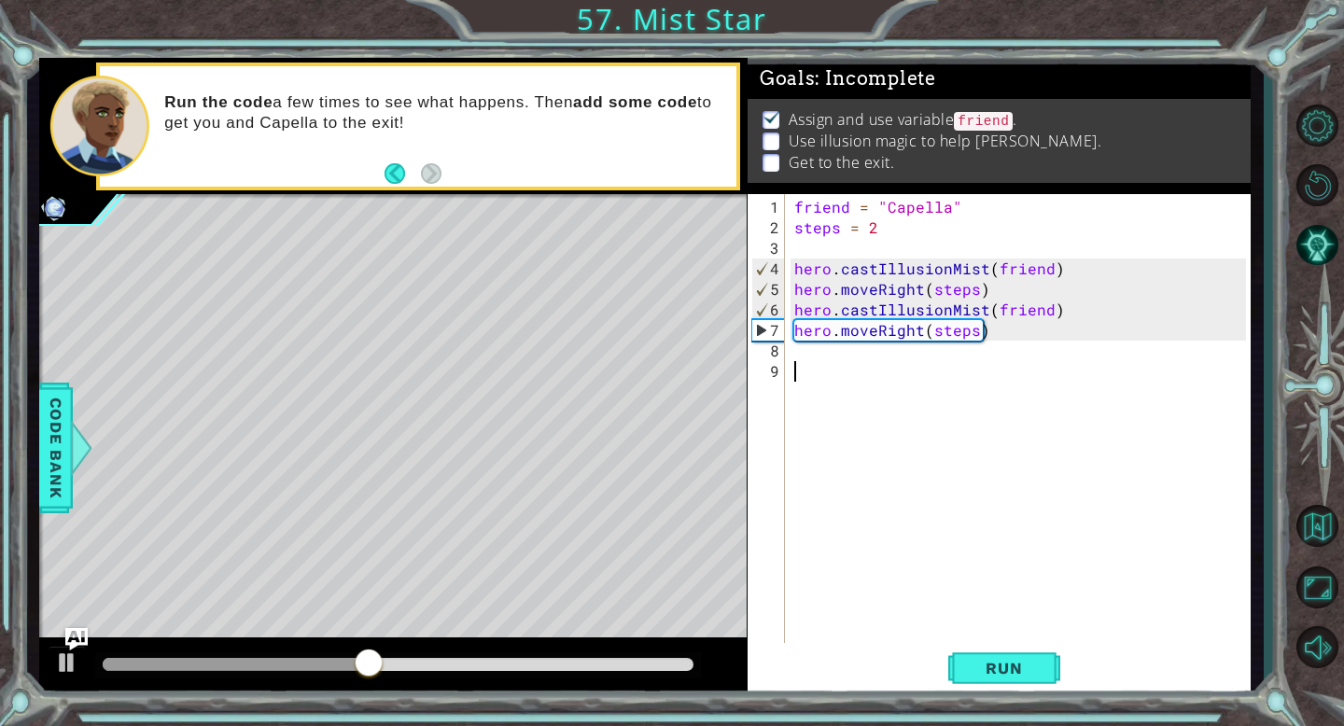
click at [844, 367] on div "friend = "Capella" steps = 2 hero . castIllusionMist ( friend ) hero . moveRigh…" at bounding box center [1022, 453] width 465 height 513
click at [829, 343] on div "friend = "Capella" steps = 2 hero . castIllusionMist ( friend ) hero . moveRigh…" at bounding box center [1022, 453] width 465 height 513
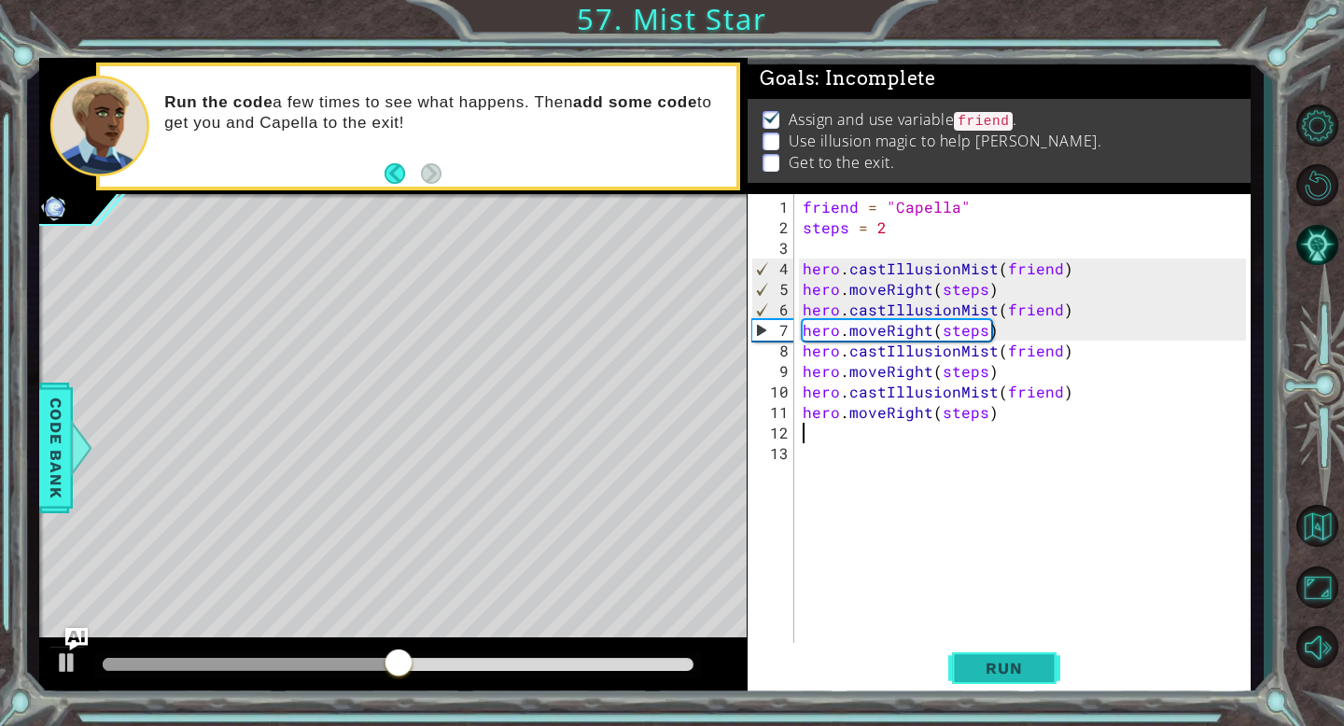
click at [1004, 668] on span "Run" at bounding box center [1004, 668] width 74 height 19
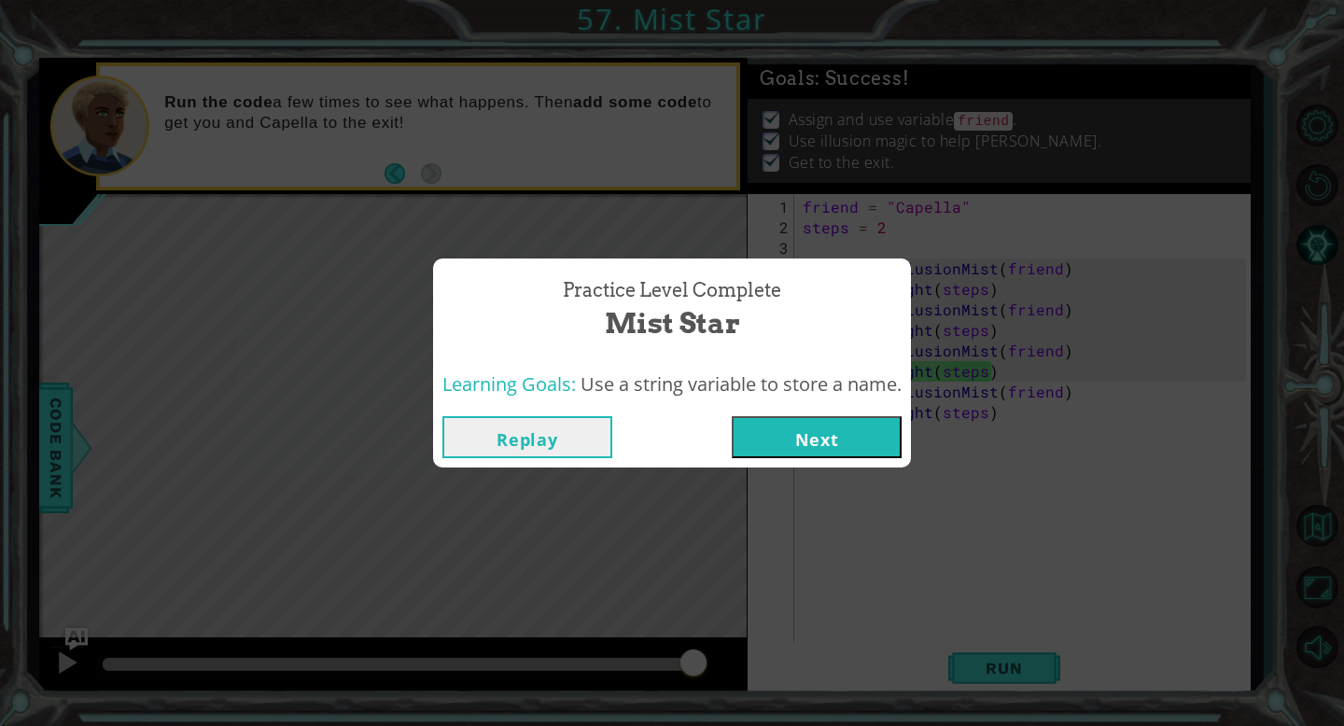
click at [816, 435] on button "Next" at bounding box center [817, 437] width 170 height 42
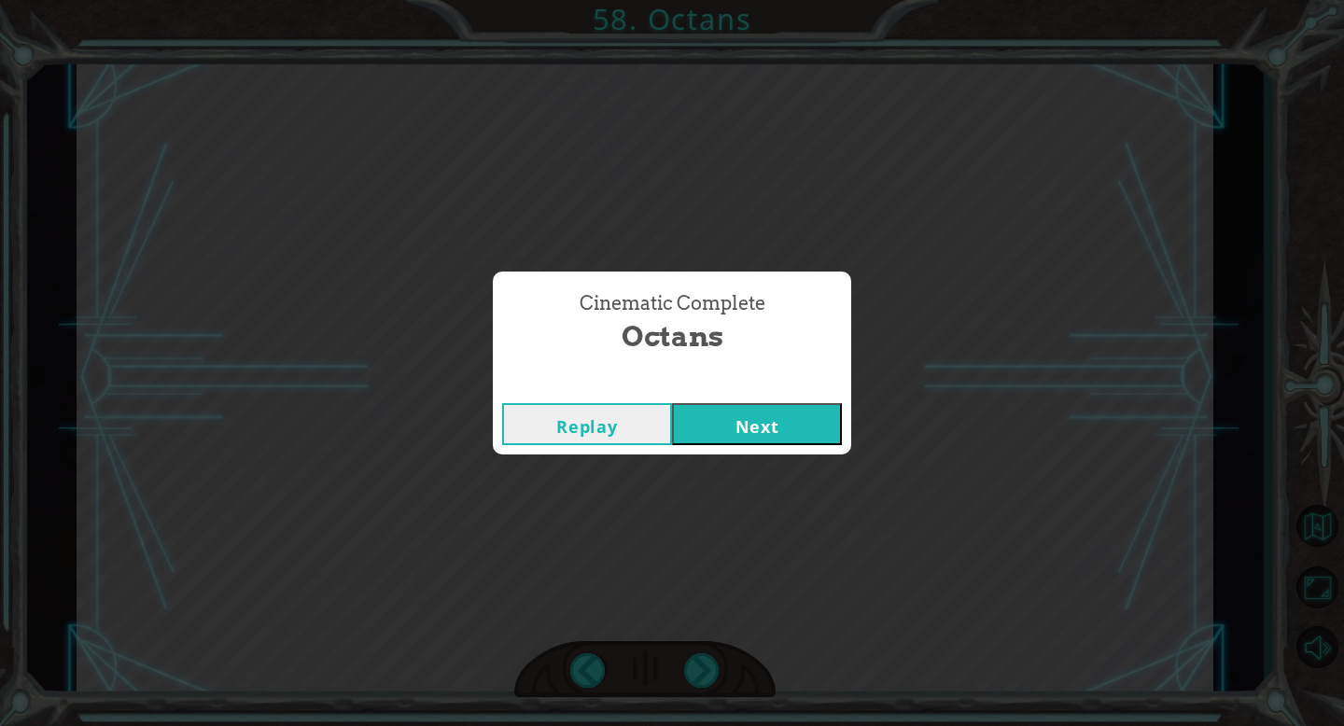
click at [768, 440] on button "Next" at bounding box center [757, 424] width 170 height 42
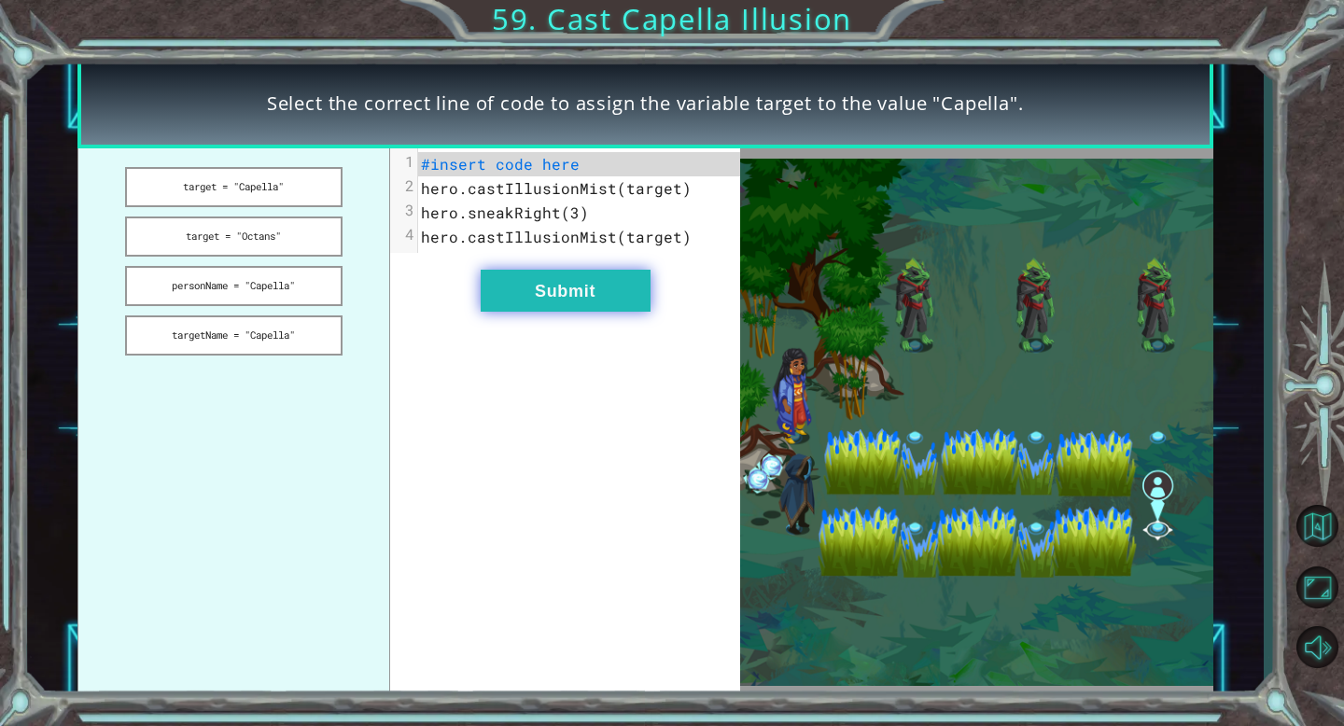
click at [583, 295] on button "Submit" at bounding box center [566, 291] width 170 height 42
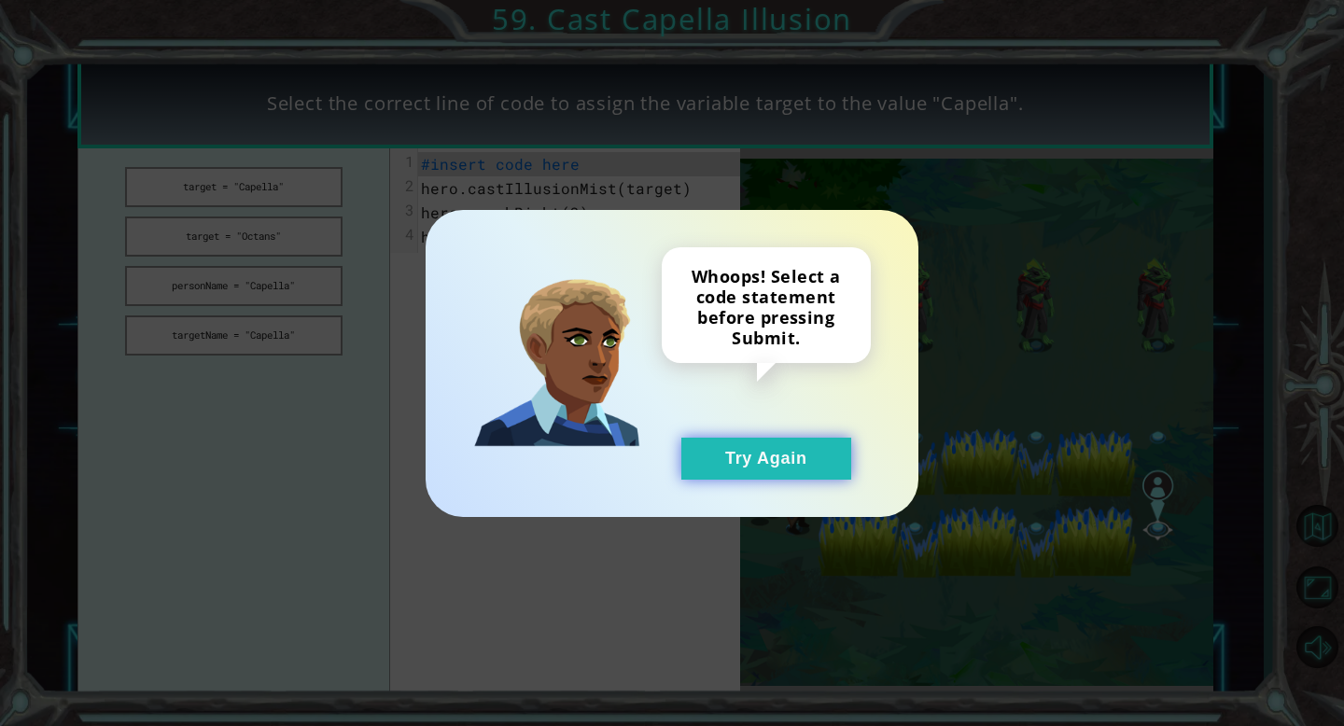
click at [739, 447] on button "Try Again" at bounding box center [766, 459] width 170 height 42
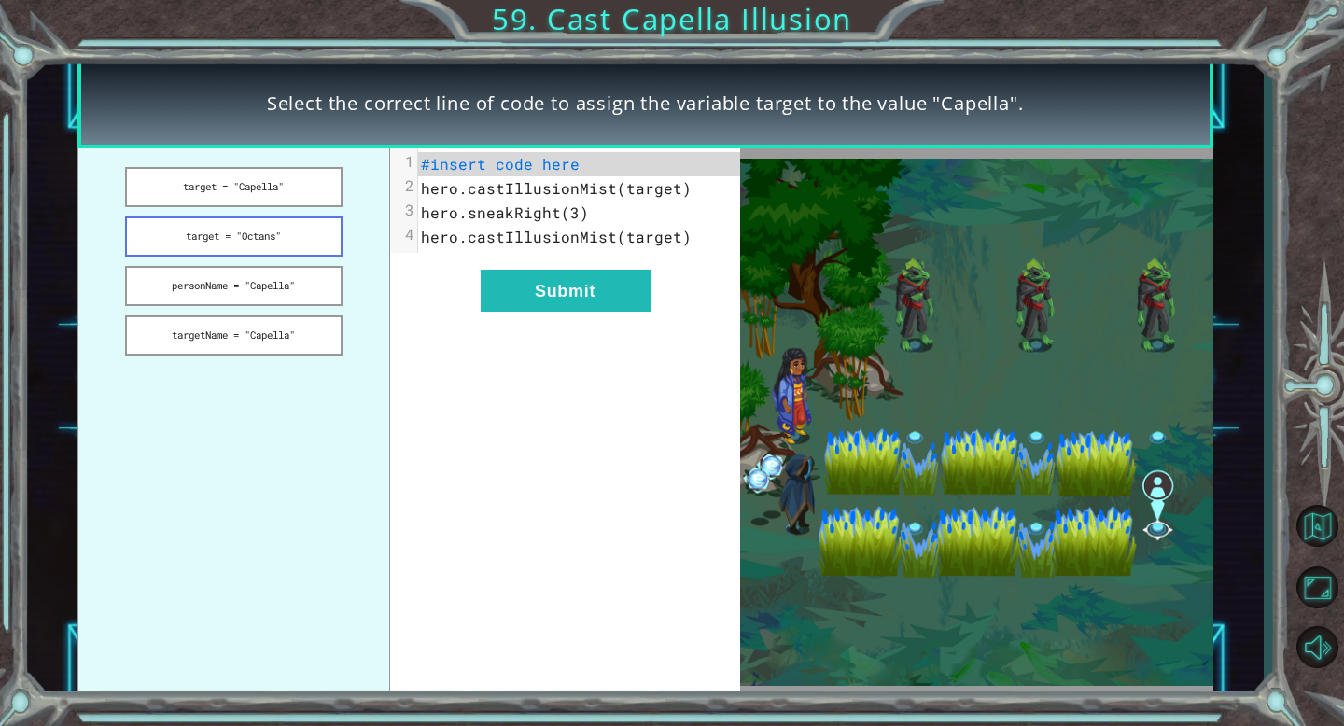
click at [293, 249] on button "target = "Octans"" at bounding box center [233, 237] width 217 height 40
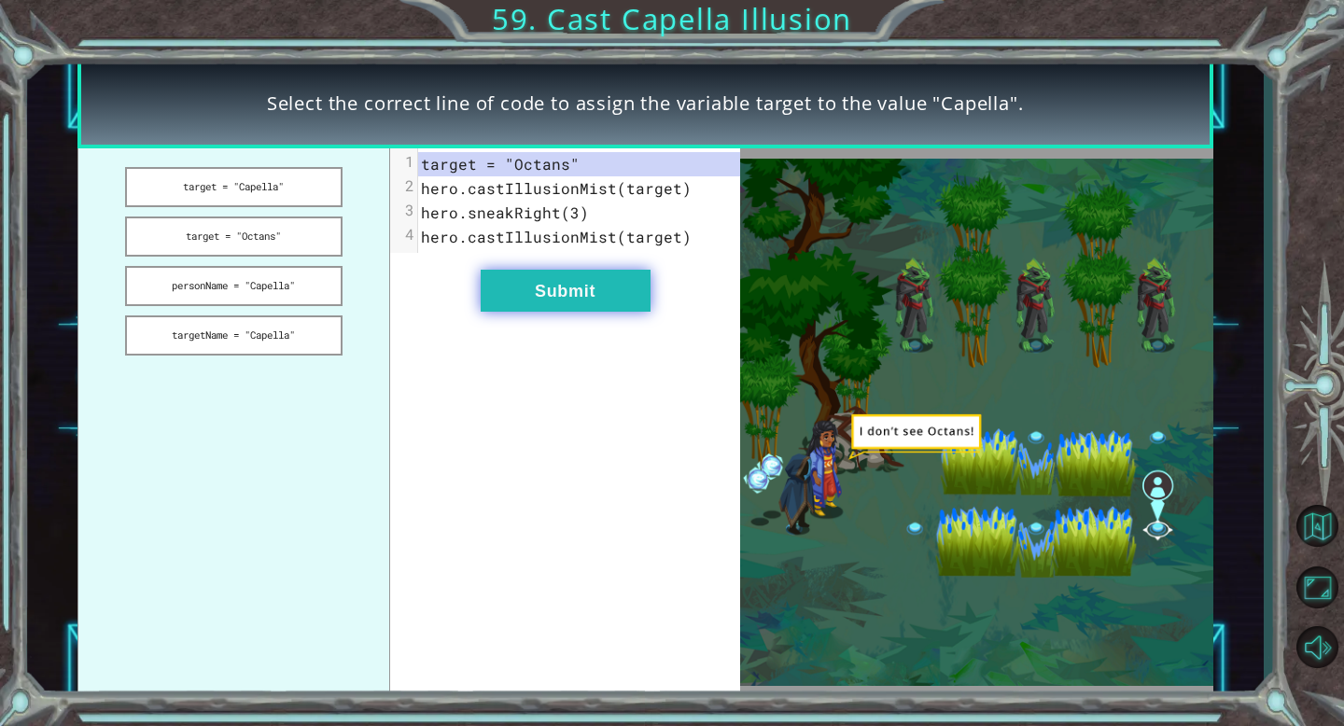
click at [579, 298] on button "Submit" at bounding box center [566, 291] width 170 height 42
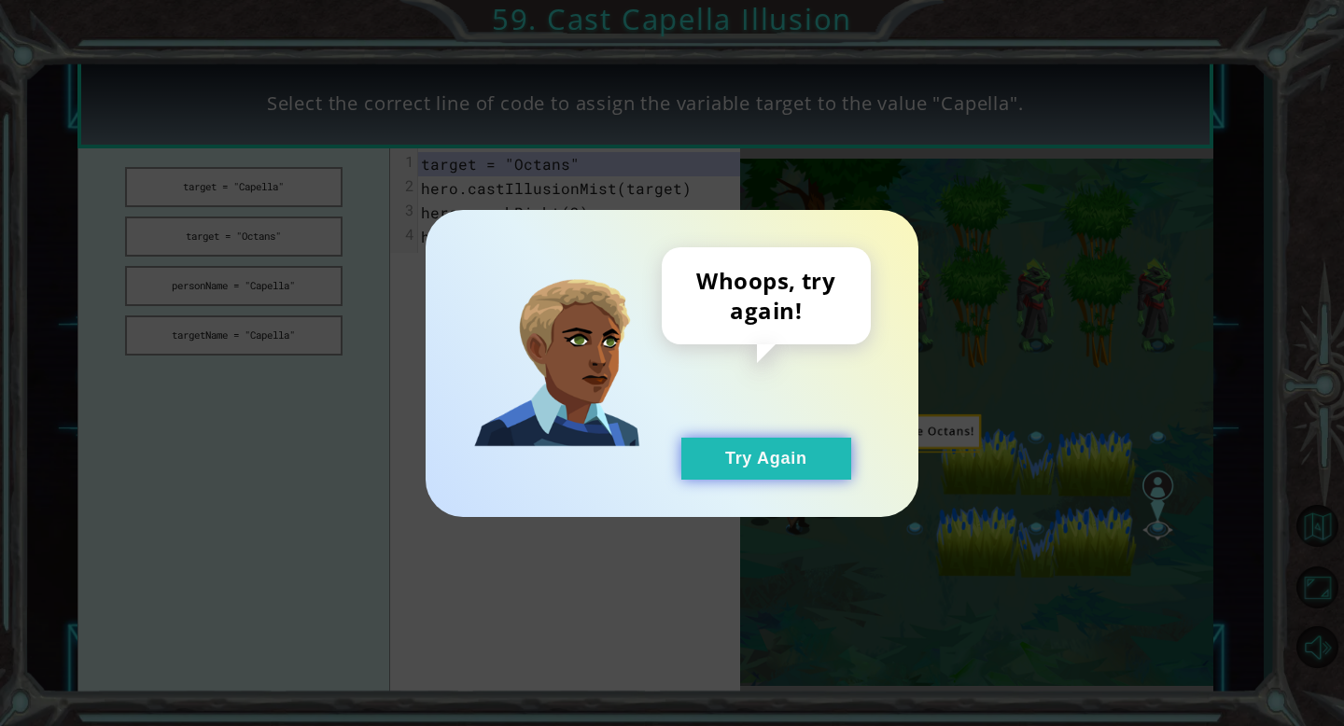
click at [800, 470] on button "Try Again" at bounding box center [766, 459] width 170 height 42
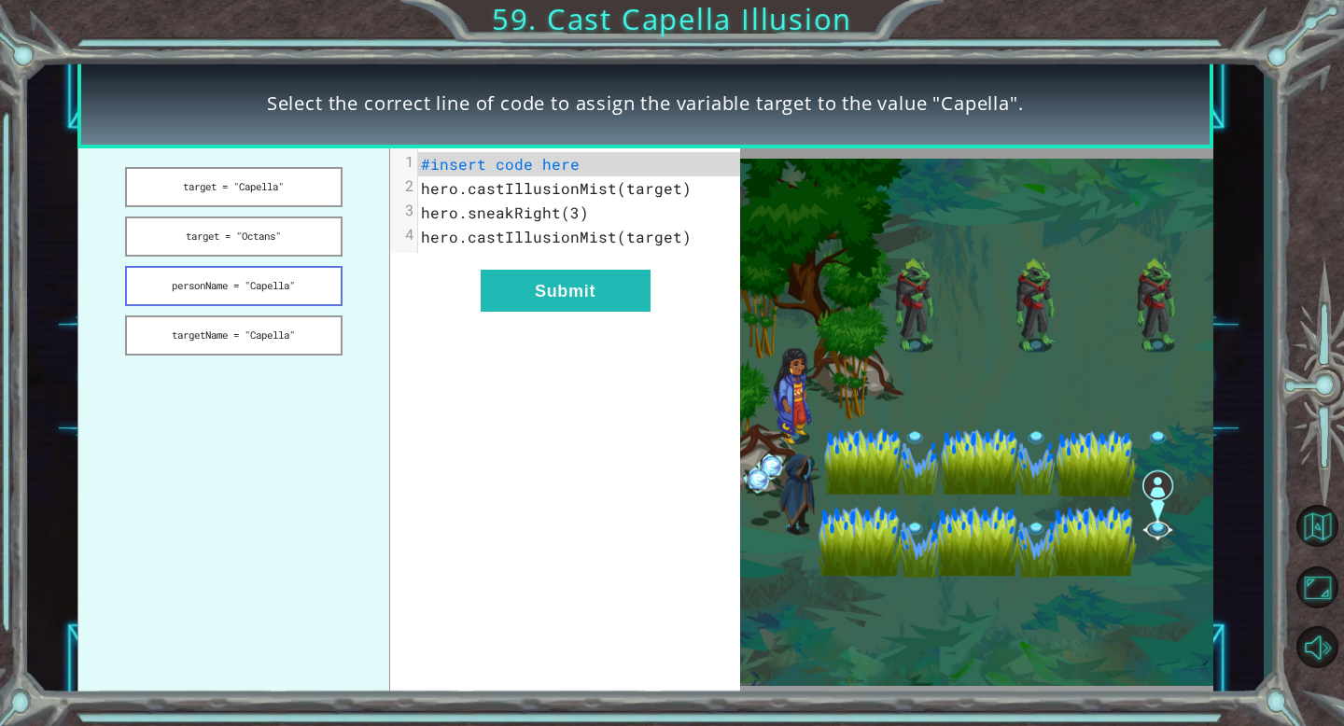
click at [300, 287] on button "personName = "Capella"" at bounding box center [233, 286] width 217 height 40
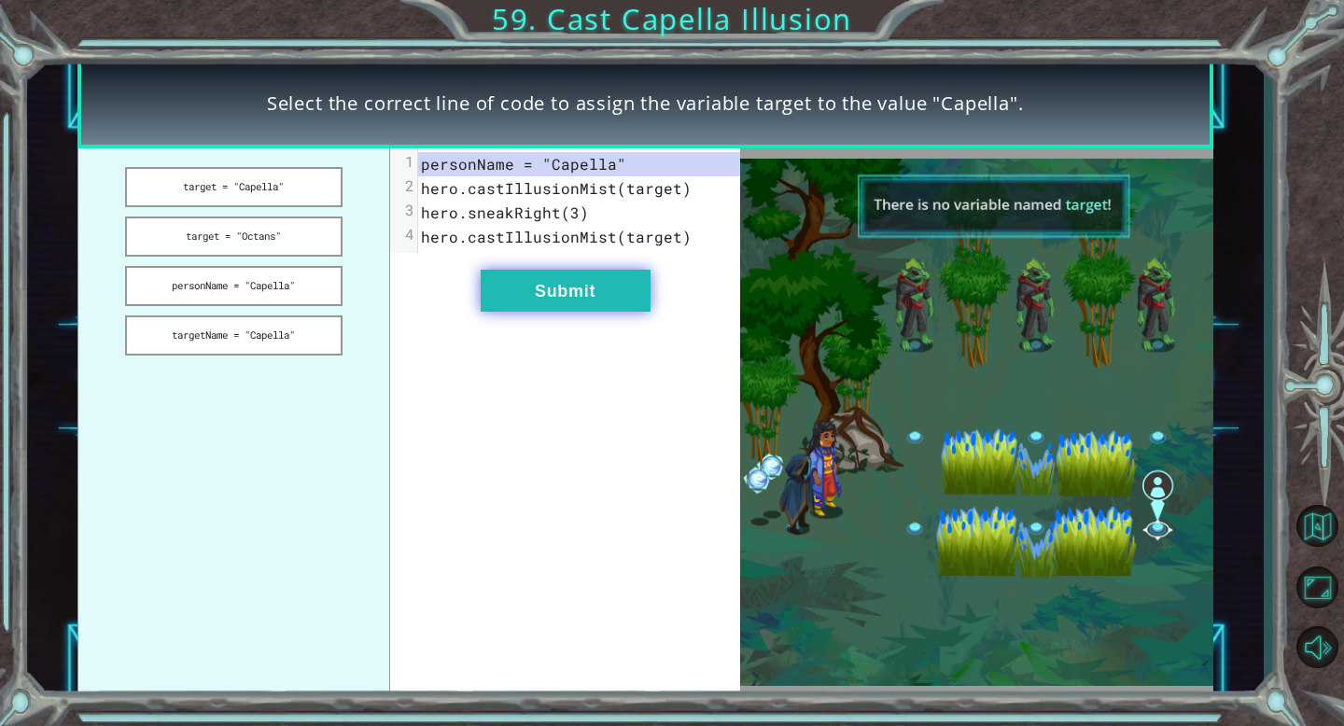
click at [557, 297] on button "Submit" at bounding box center [566, 291] width 170 height 42
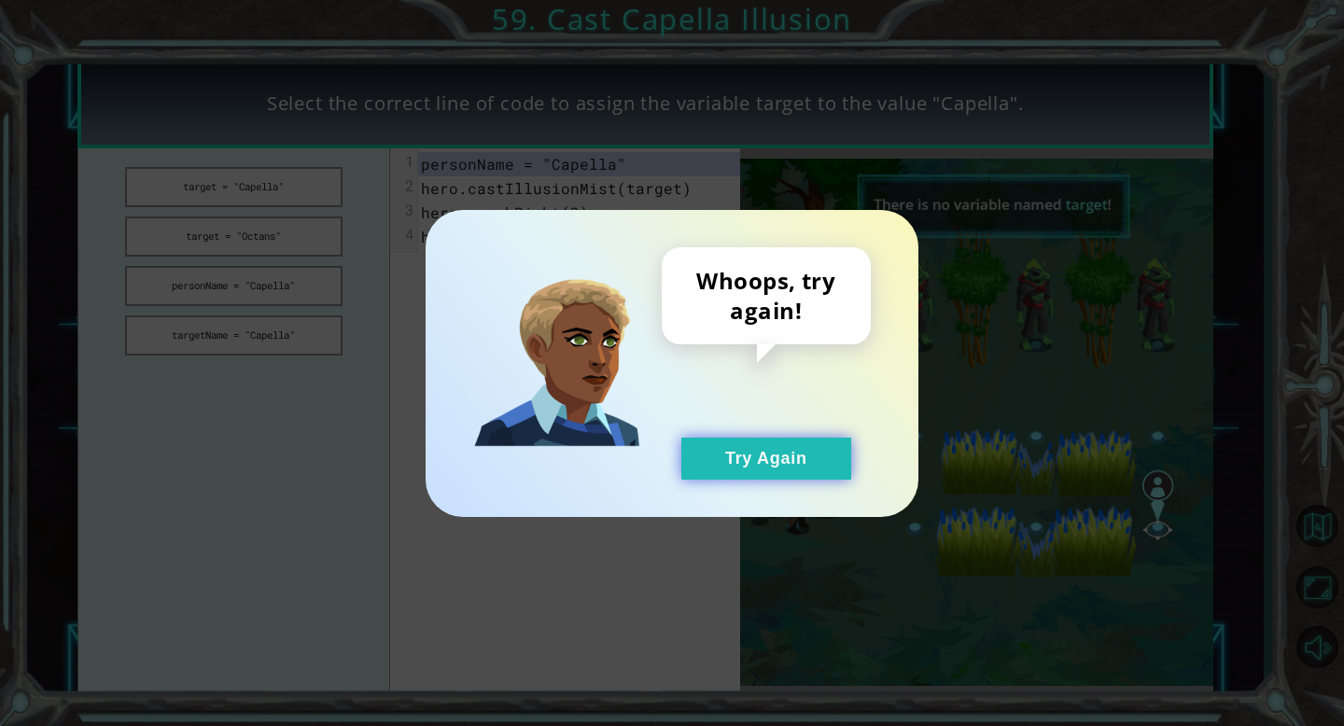
click at [715, 475] on button "Try Again" at bounding box center [766, 459] width 170 height 42
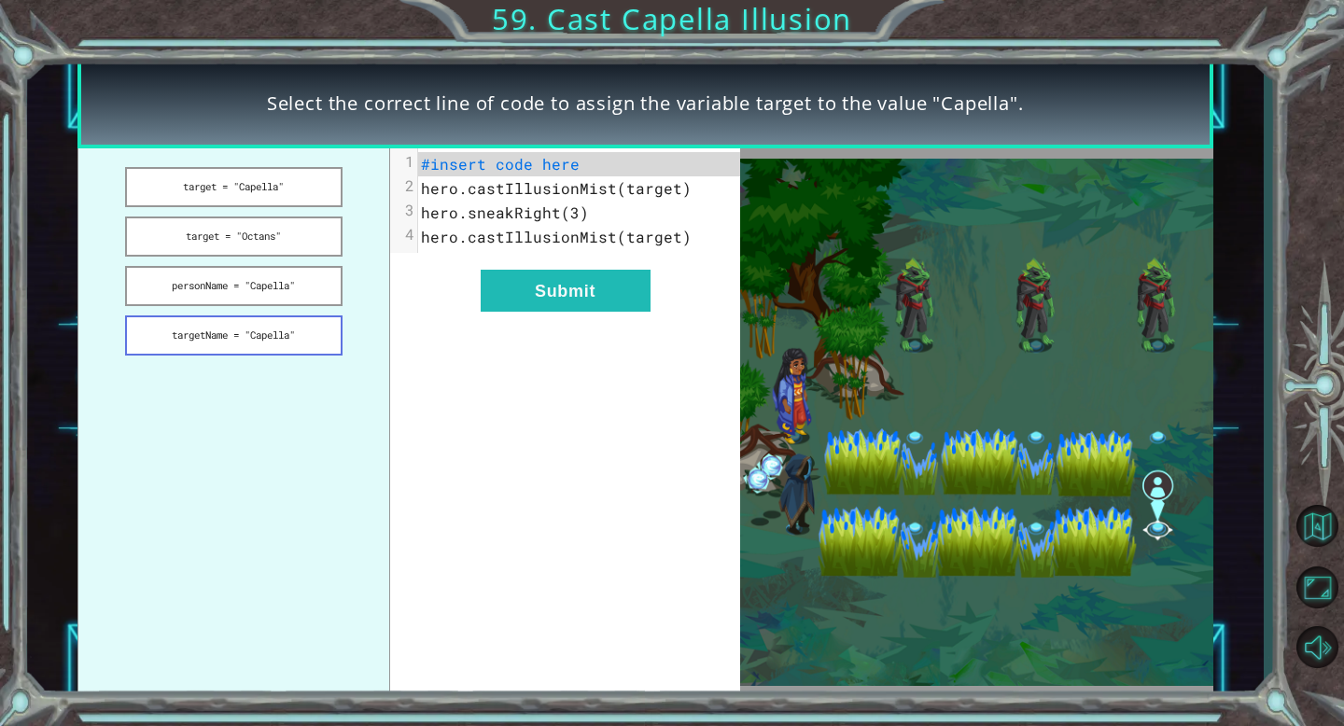
click at [246, 340] on button "targetName = "Capella"" at bounding box center [233, 335] width 217 height 40
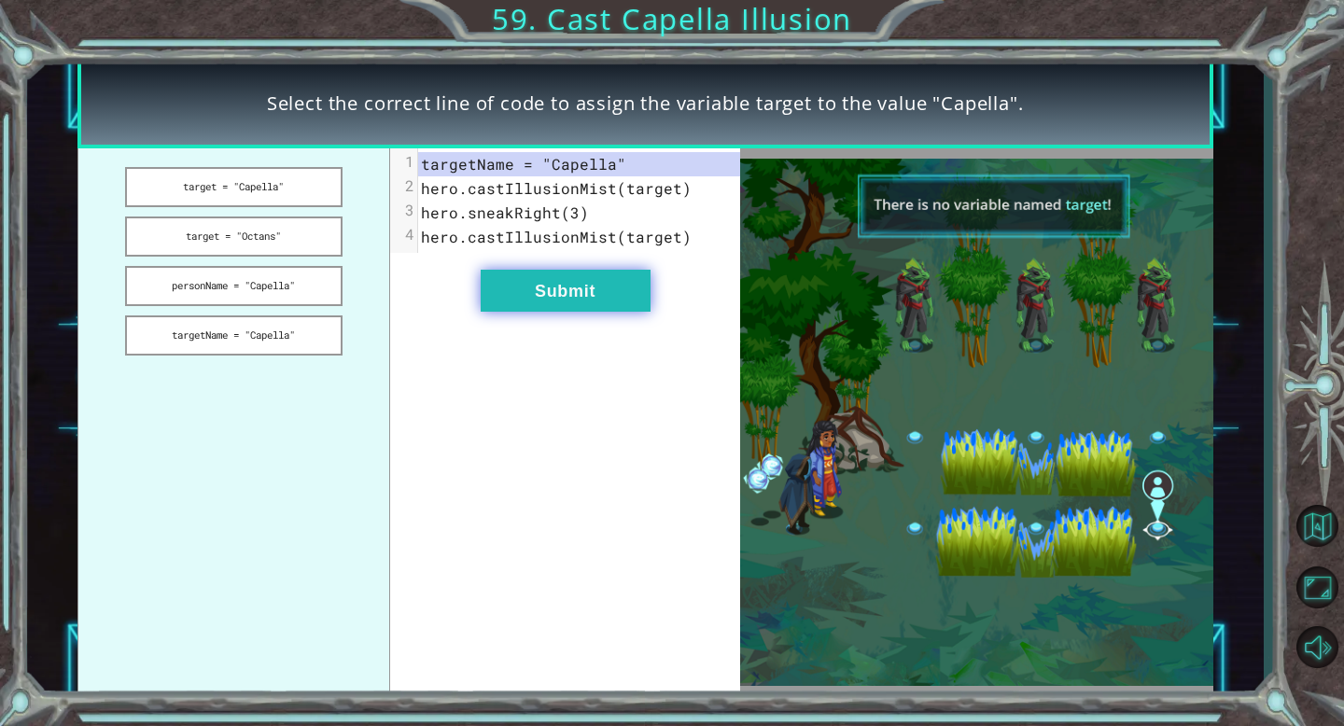
click at [559, 298] on button "Submit" at bounding box center [566, 291] width 170 height 42
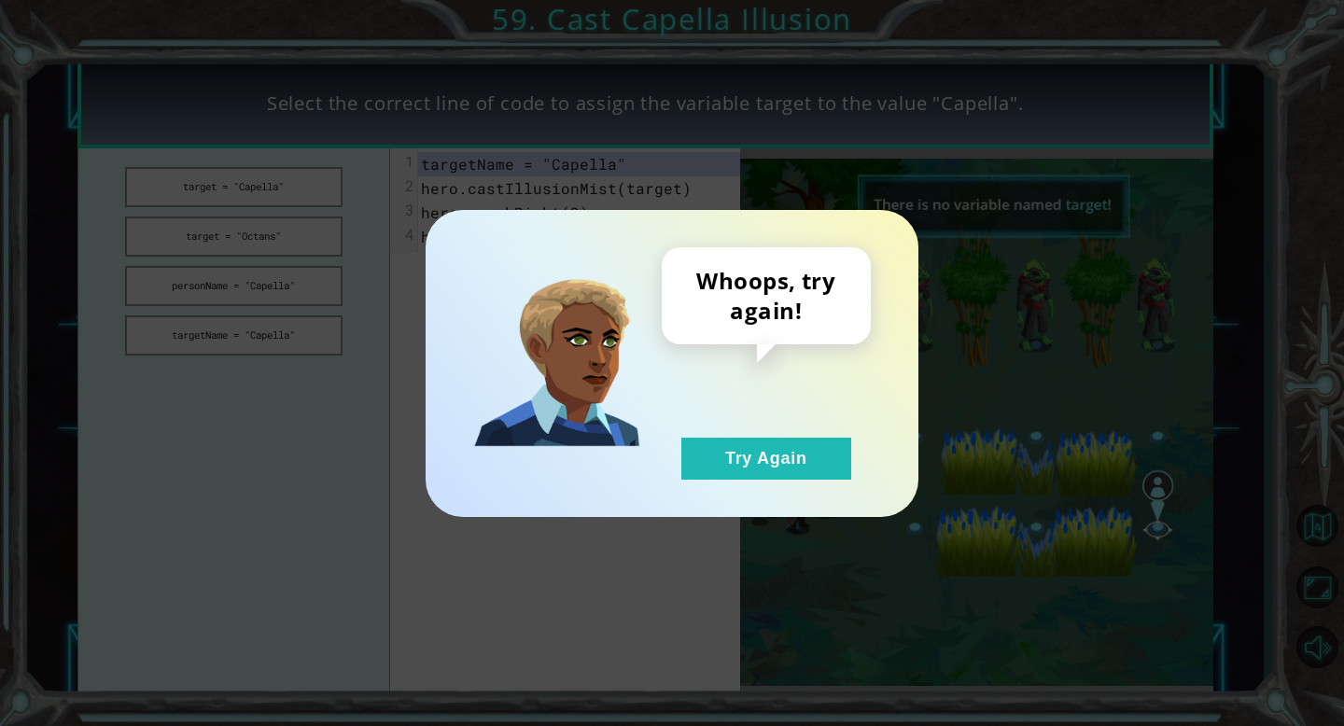
click at [772, 485] on div "Whoops, try again! Try Again" at bounding box center [672, 363] width 493 height 307
click at [772, 456] on button "Try Again" at bounding box center [766, 459] width 170 height 42
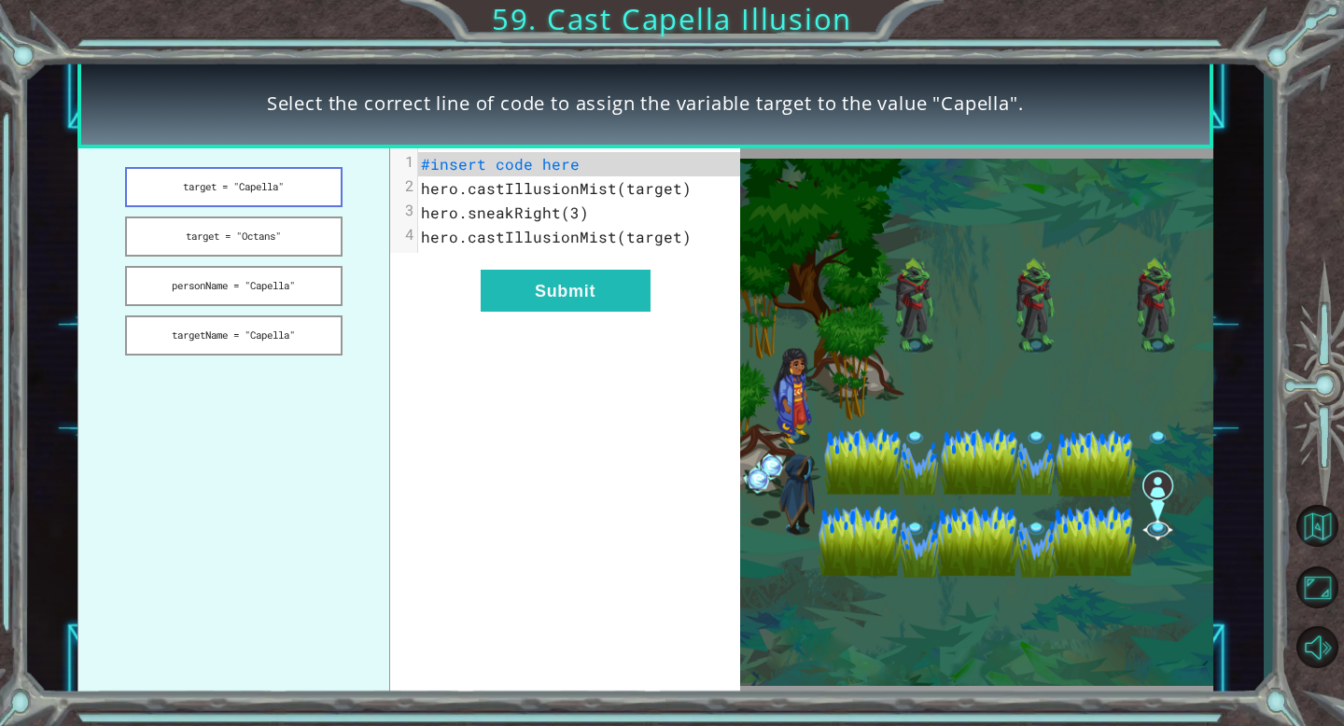
click at [232, 173] on button "target = "Capella"" at bounding box center [233, 187] width 217 height 40
click at [303, 182] on button "target = "Capella"" at bounding box center [233, 187] width 217 height 40
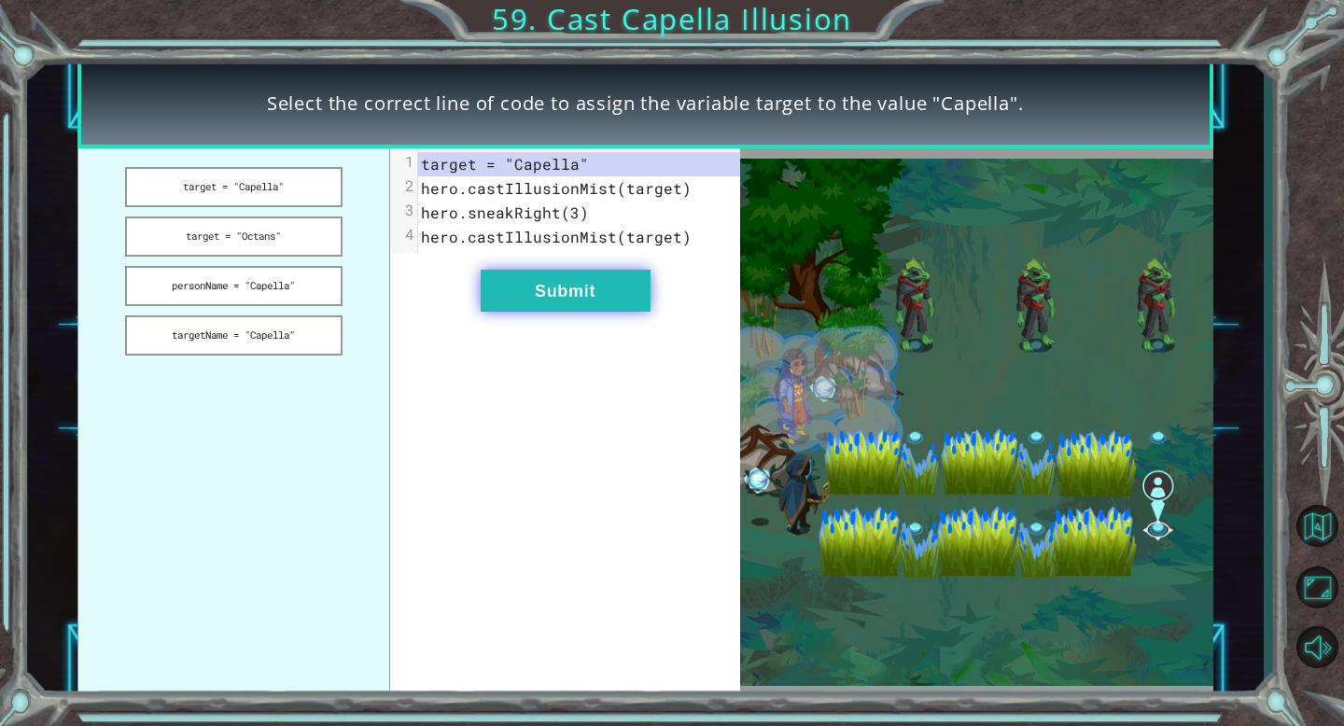
click at [581, 274] on button "Submit" at bounding box center [566, 291] width 170 height 42
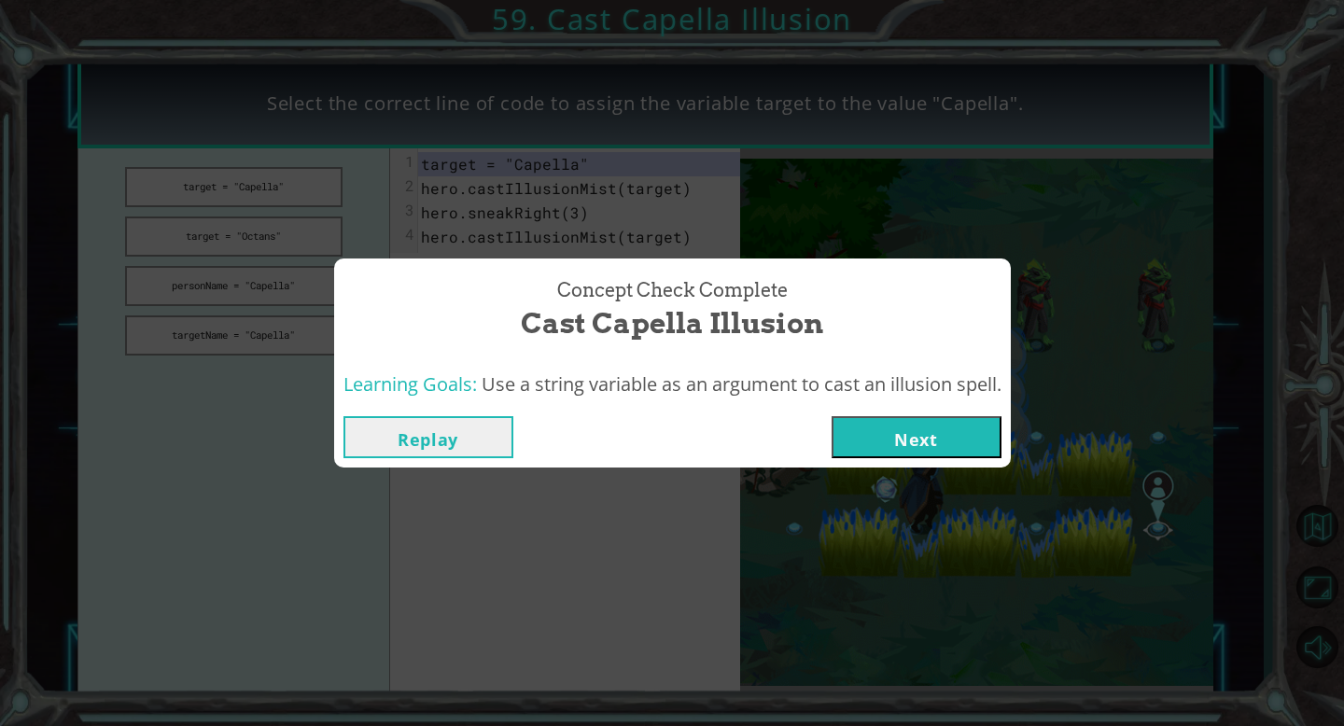
click at [921, 443] on button "Next" at bounding box center [917, 437] width 170 height 42
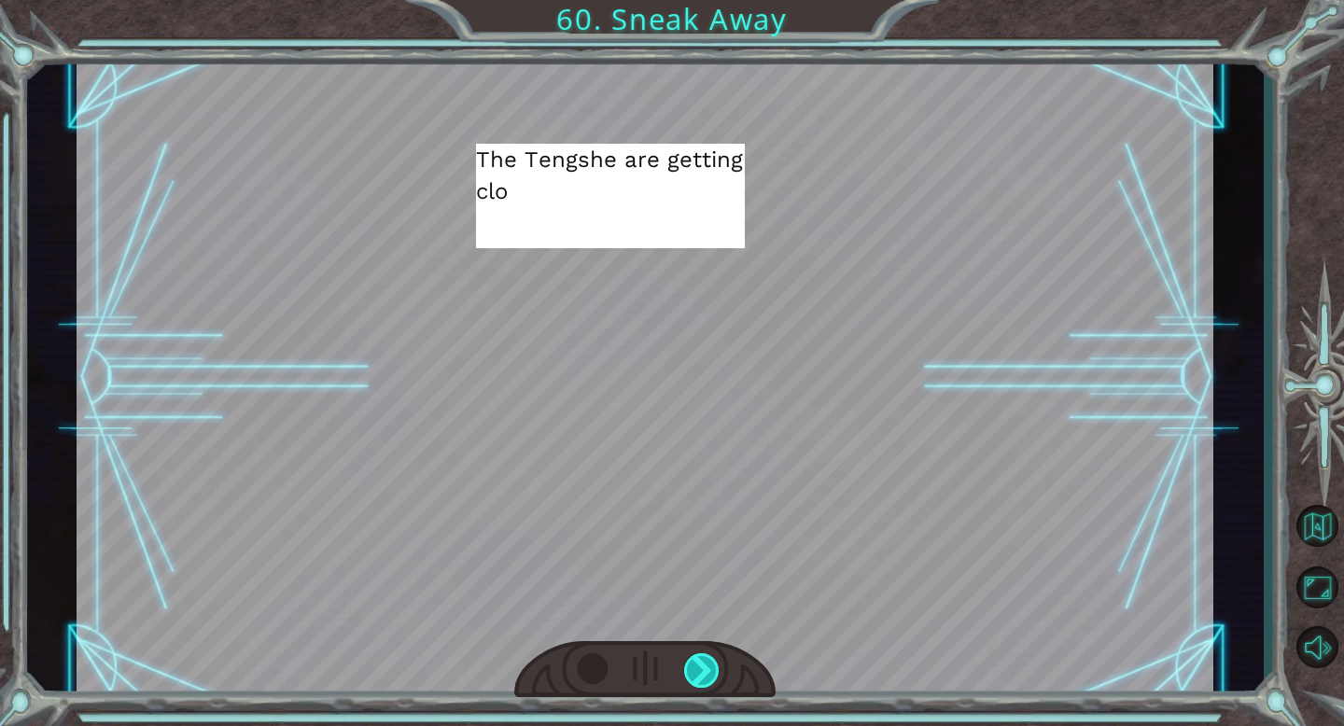
click at [704, 674] on div at bounding box center [702, 670] width 36 height 35
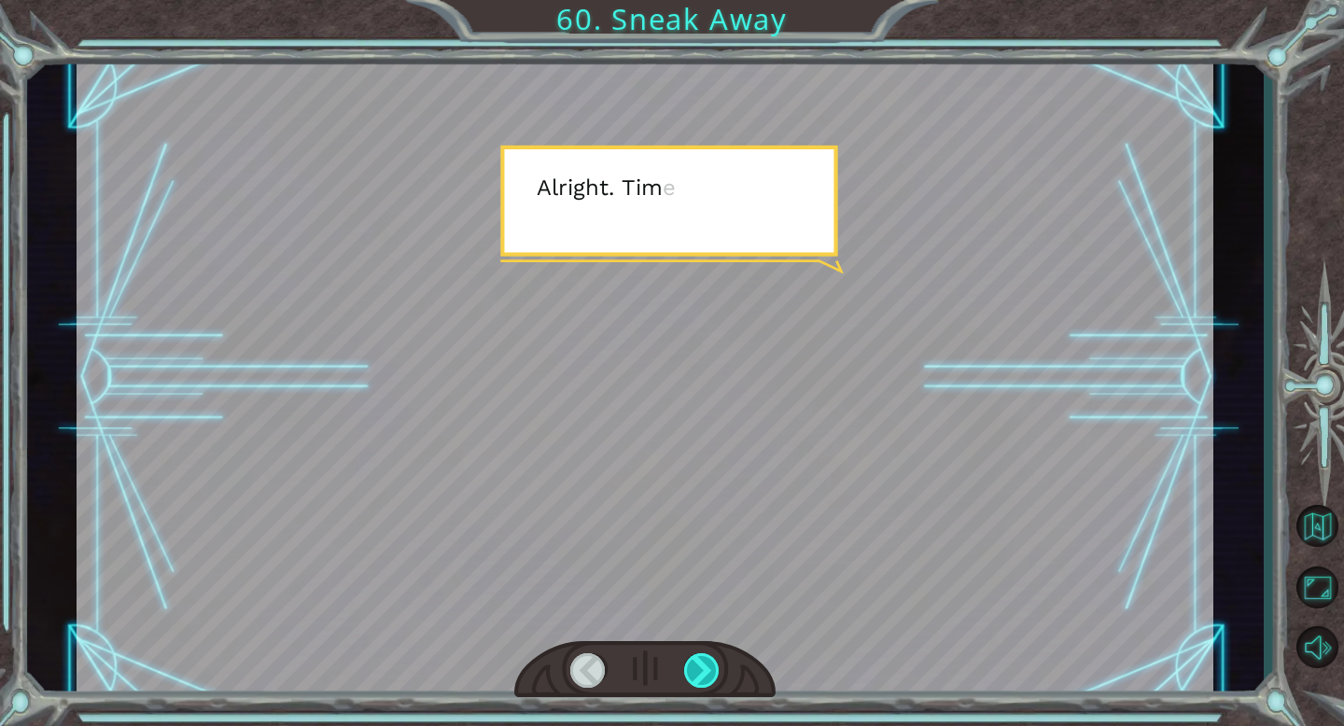
click at [704, 674] on div at bounding box center [702, 670] width 36 height 35
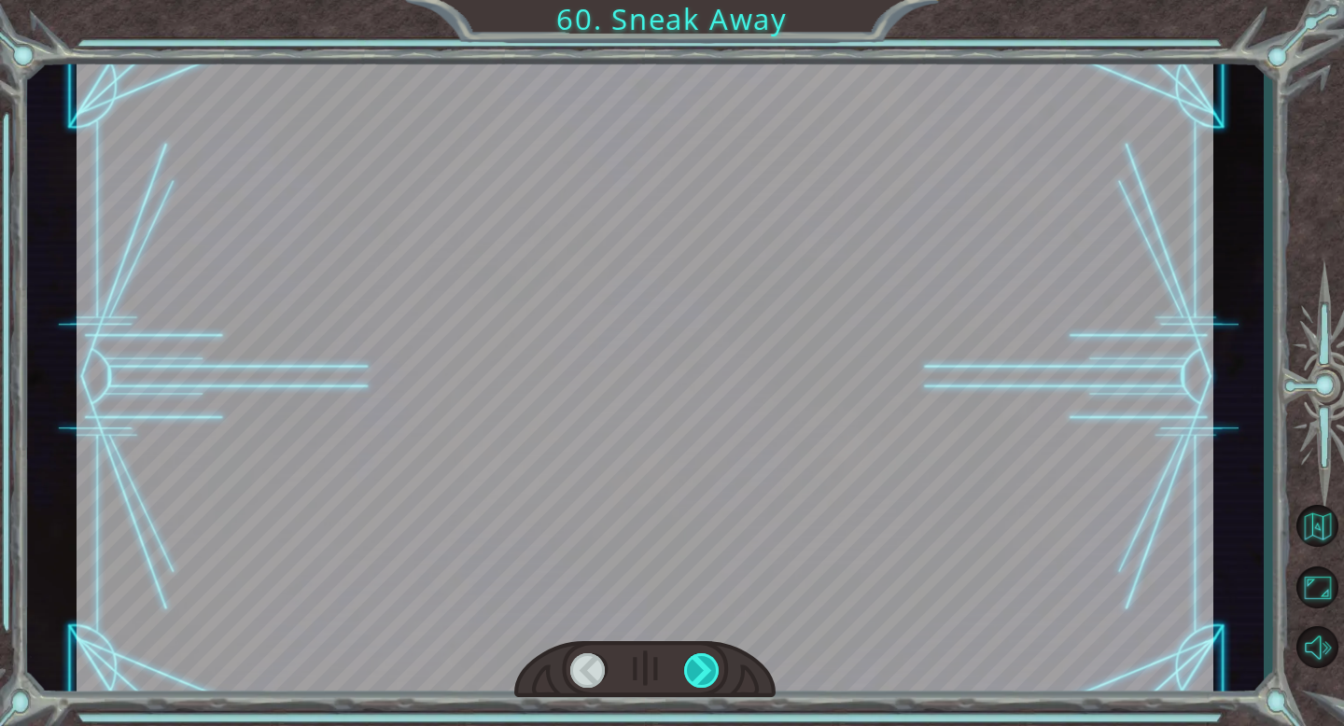
click at [704, 674] on div at bounding box center [702, 670] width 36 height 35
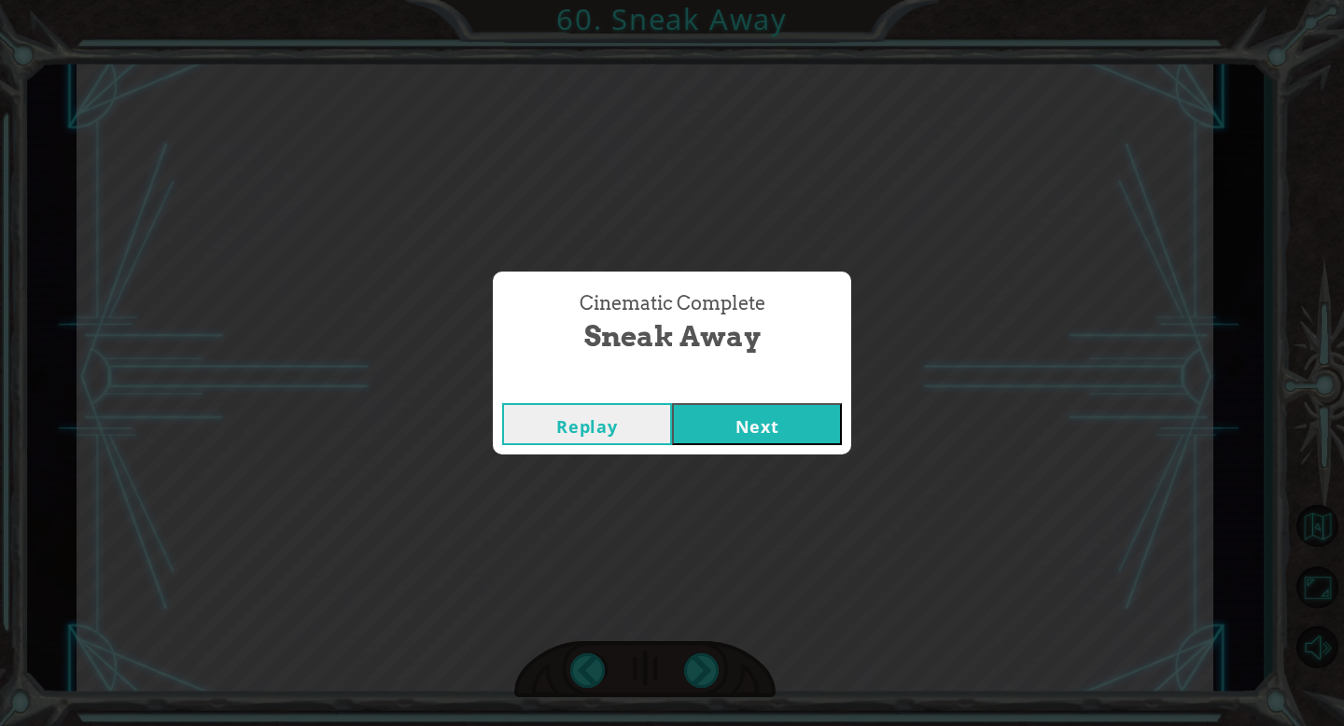
click at [795, 429] on button "Next" at bounding box center [757, 424] width 170 height 42
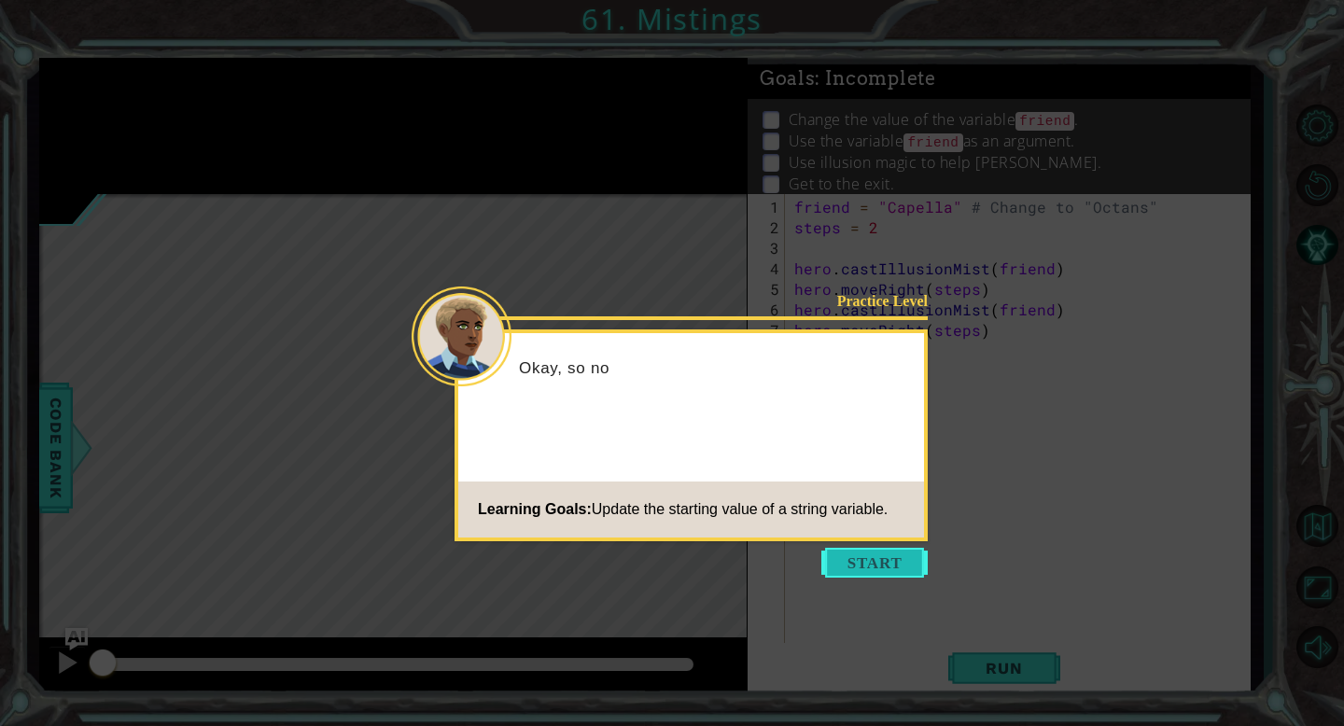
click at [907, 553] on button "Start" at bounding box center [874, 563] width 106 height 30
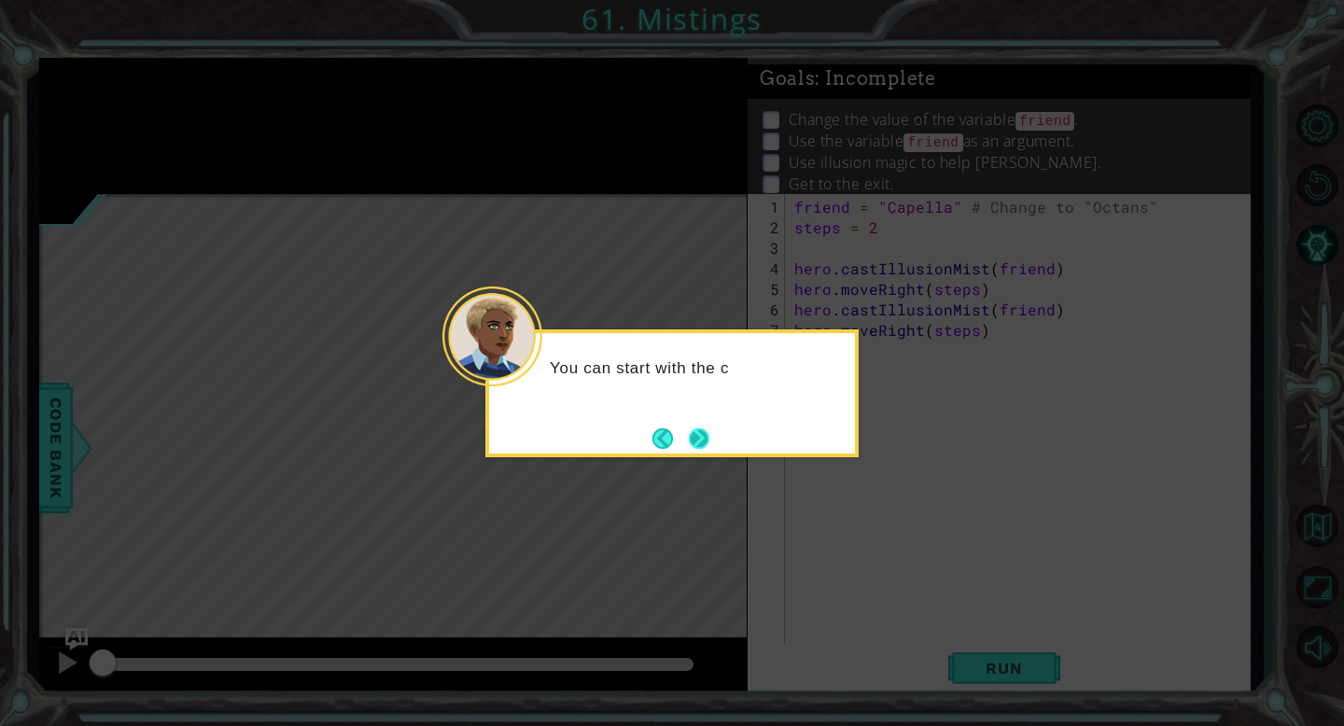
click at [698, 433] on button "Next" at bounding box center [699, 438] width 21 height 21
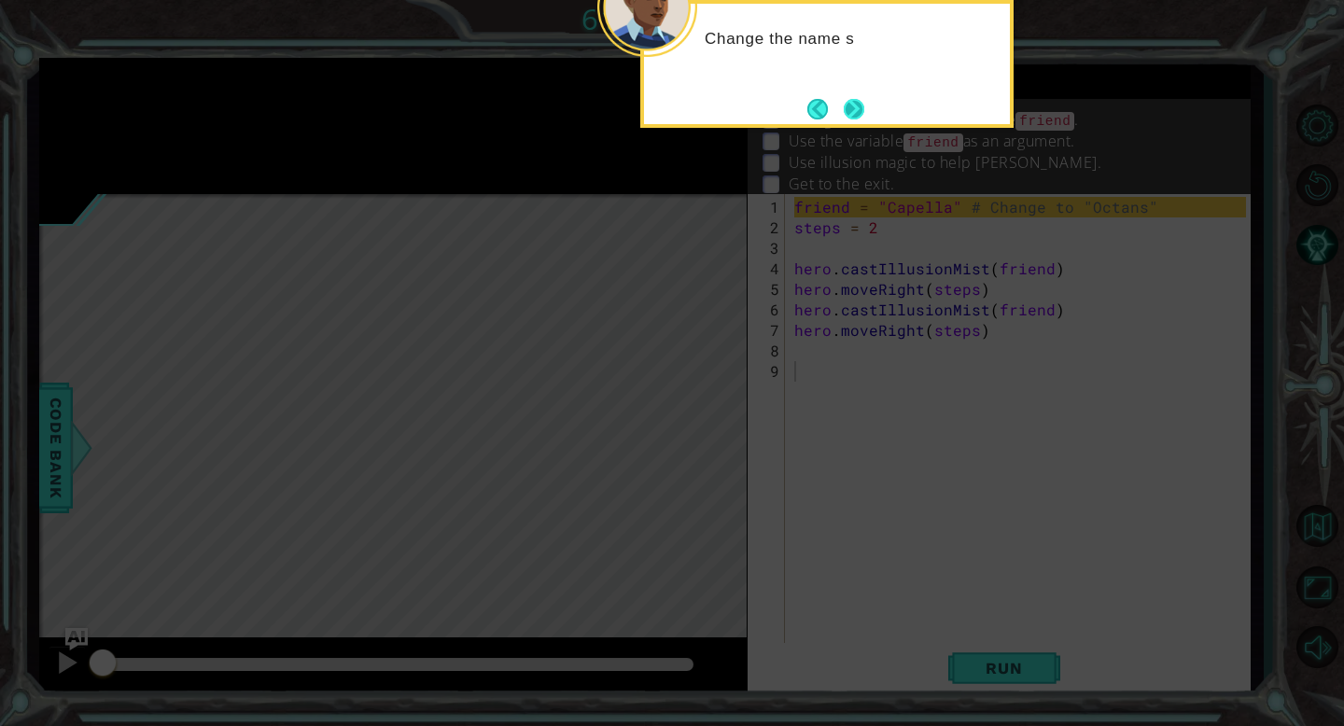
click at [860, 99] on button "Next" at bounding box center [854, 109] width 21 height 21
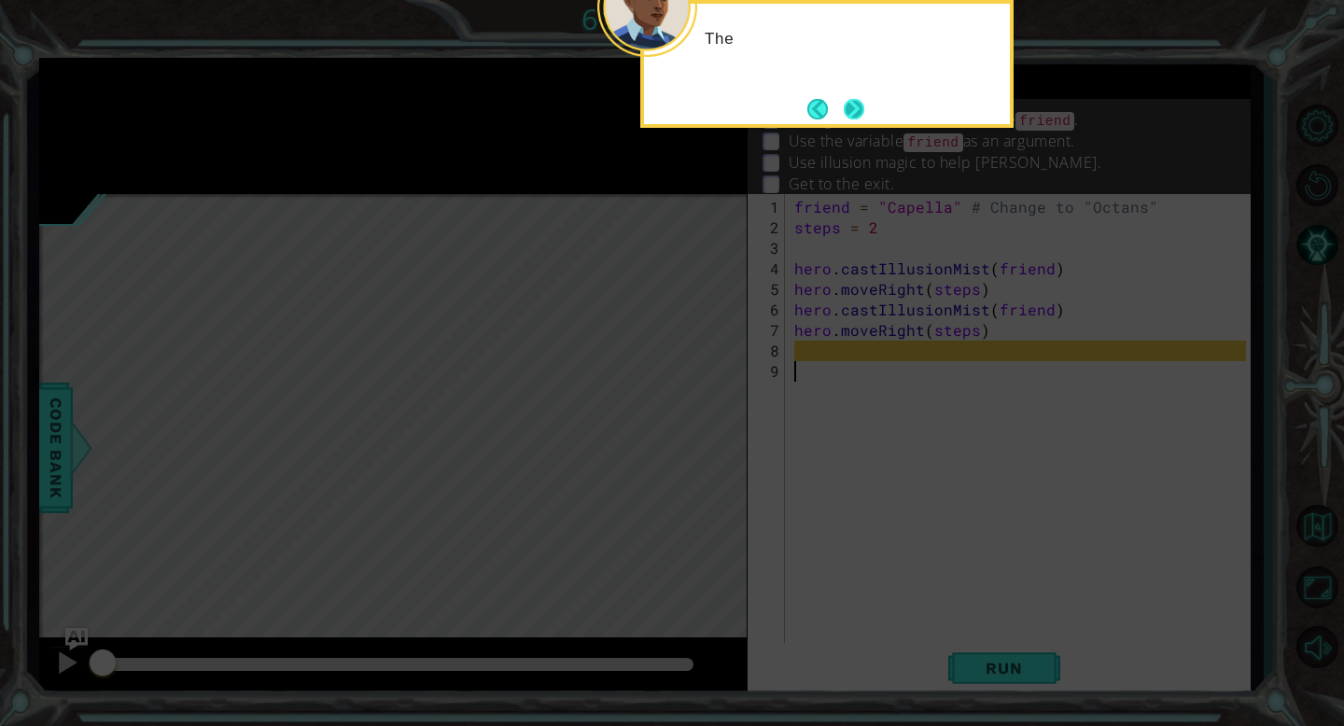
click at [854, 104] on button "Next" at bounding box center [854, 109] width 21 height 21
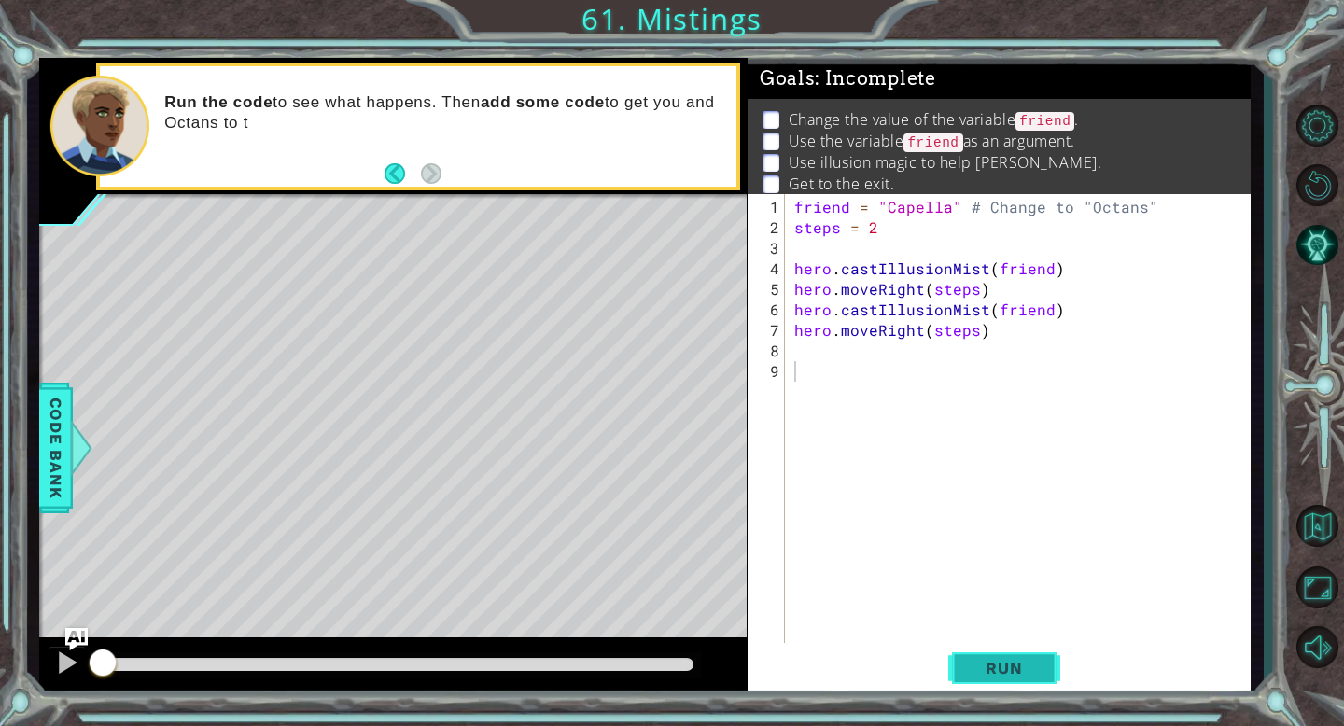
click at [1027, 668] on span "Run" at bounding box center [1004, 668] width 74 height 19
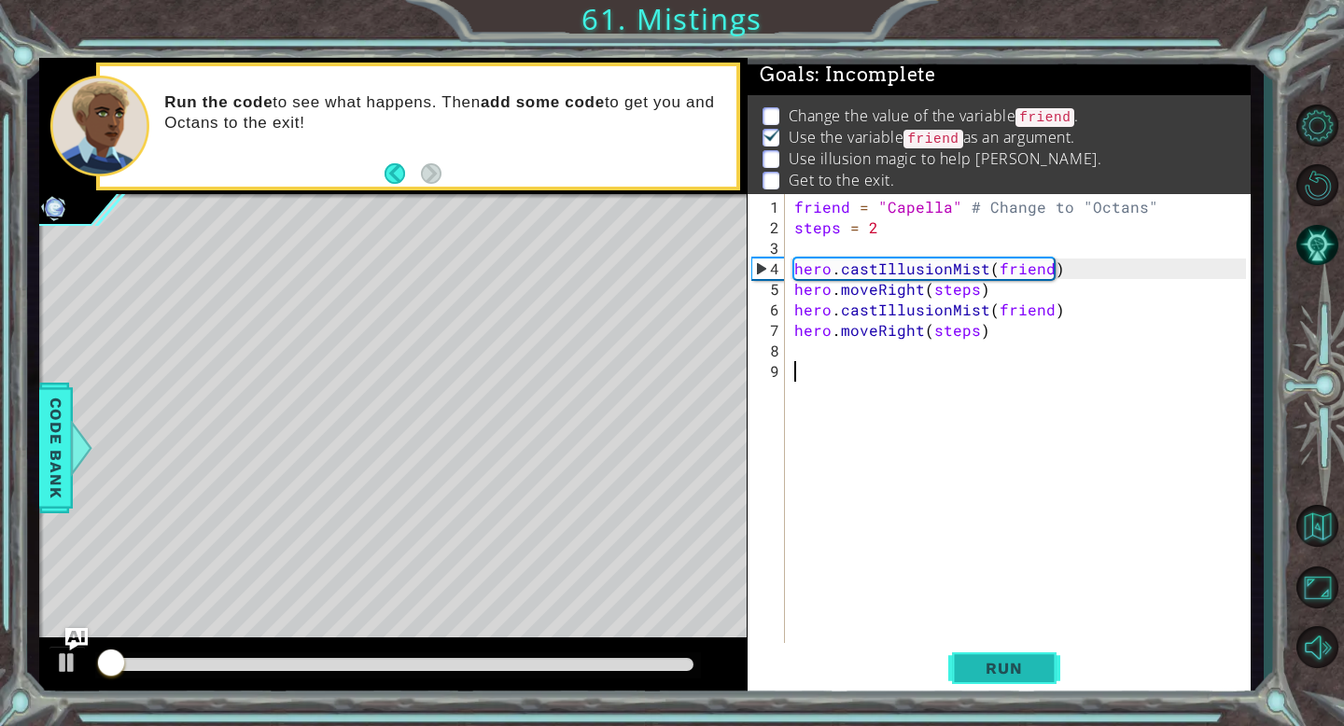
scroll to position [5, 0]
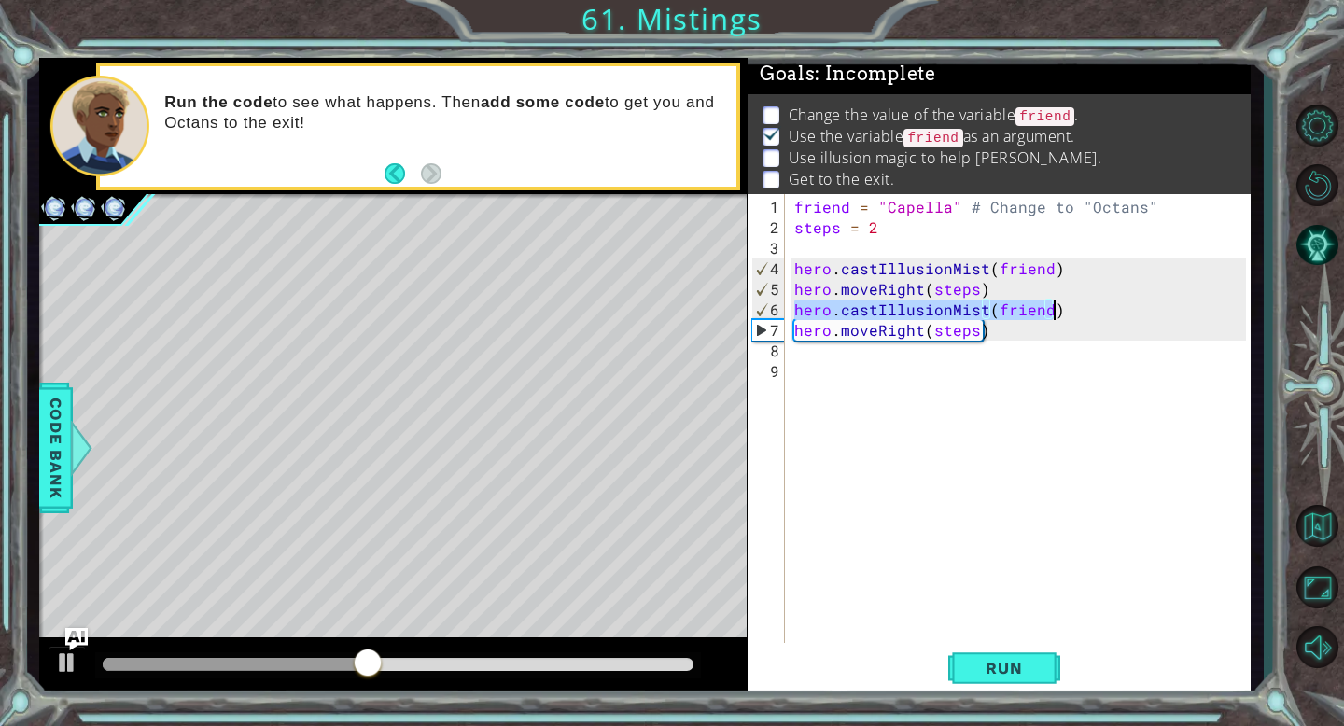
drag, startPoint x: 793, startPoint y: 316, endPoint x: 1071, endPoint y: 306, distance: 278.3
click at [1071, 306] on div "friend = "Capella" # Change to "Octans" steps = 2 hero . castIllusionMist ( fri…" at bounding box center [1022, 453] width 465 height 513
type textarea "hero.castIllusionMist(friend)"
click at [836, 350] on div "friend = "Capella" # Change to "Octans" steps = 2 hero . castIllusionMist ( fri…" at bounding box center [1022, 453] width 465 height 513
paste textarea "hero.castIllusionMist(friend)"
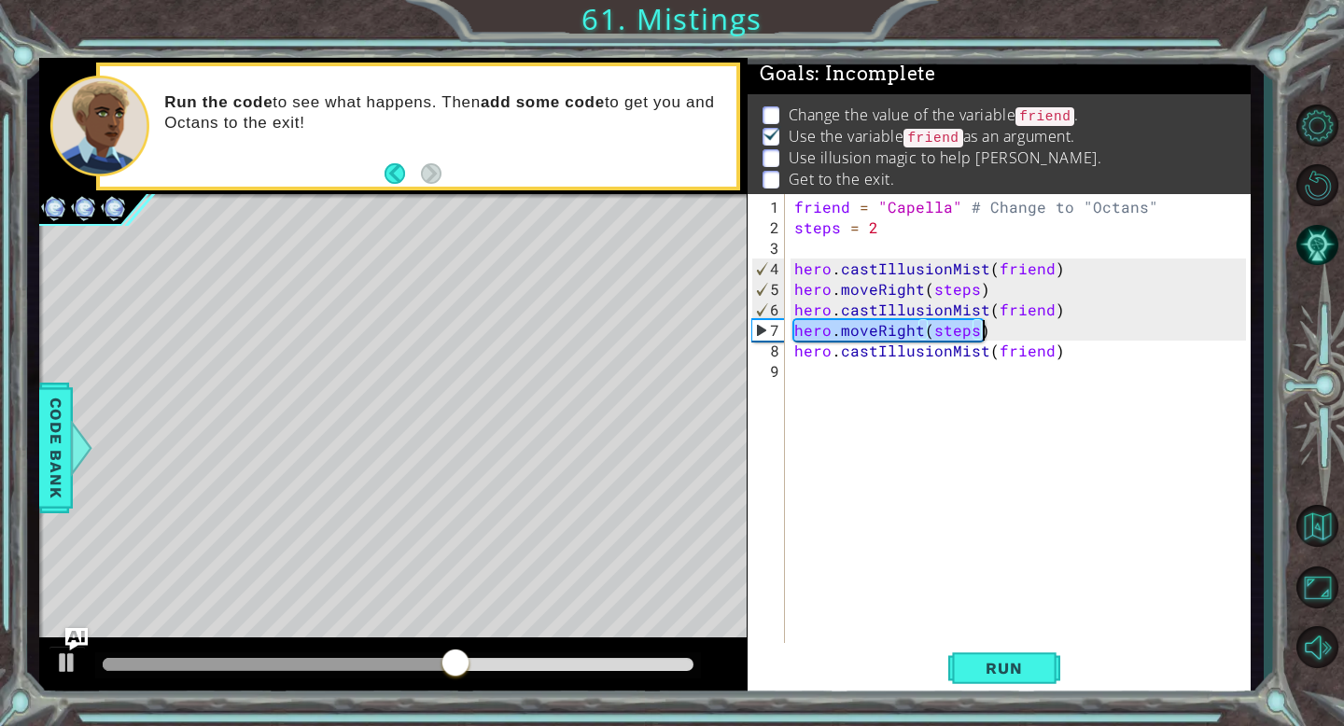
drag, startPoint x: 797, startPoint y: 331, endPoint x: 1056, endPoint y: 329, distance: 259.5
click at [1056, 329] on div "friend = "Capella" # Change to "Octans" steps = 2 hero . castIllusionMist ( fri…" at bounding box center [1022, 453] width 465 height 513
type textarea "hero.moveRight(steps)"
click at [849, 370] on div "friend = "Capella" # Change to "Octans" steps = 2 hero . castIllusionMist ( fri…" at bounding box center [1022, 453] width 465 height 513
paste textarea "hero.moveRight(steps)"
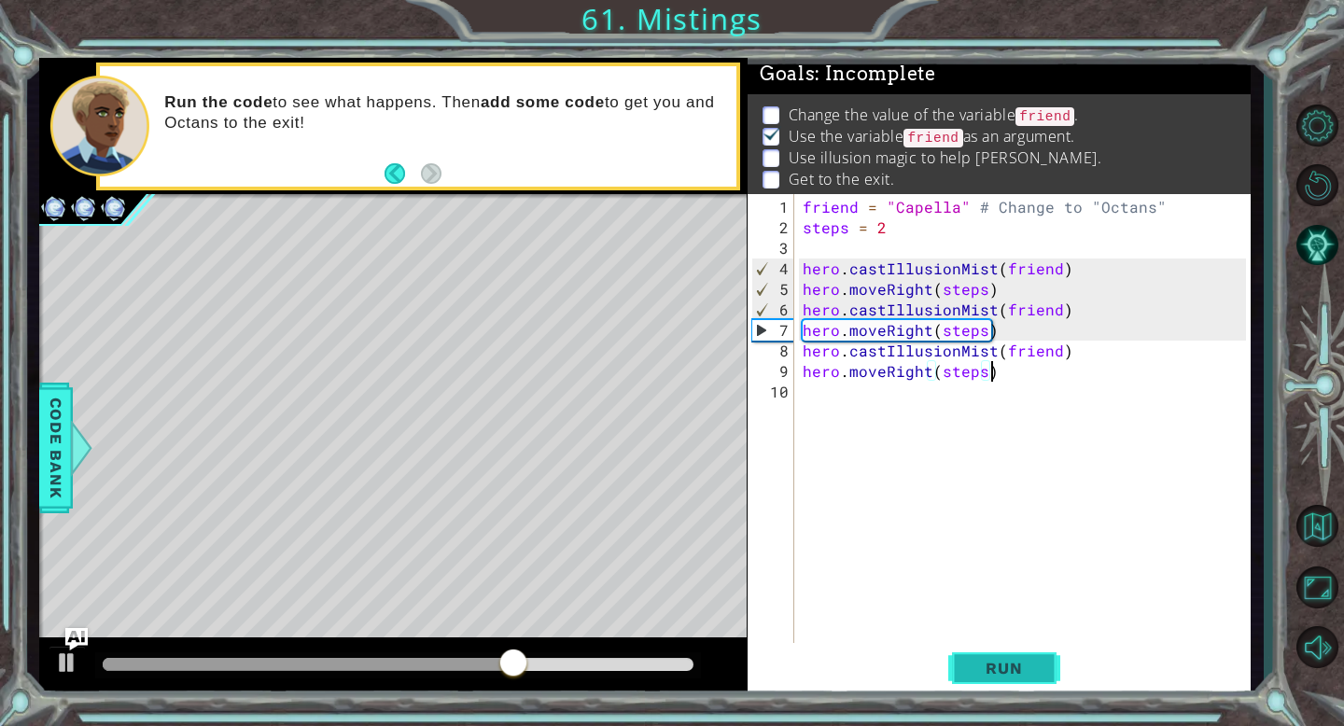
click at [1037, 677] on span "Run" at bounding box center [1004, 668] width 74 height 19
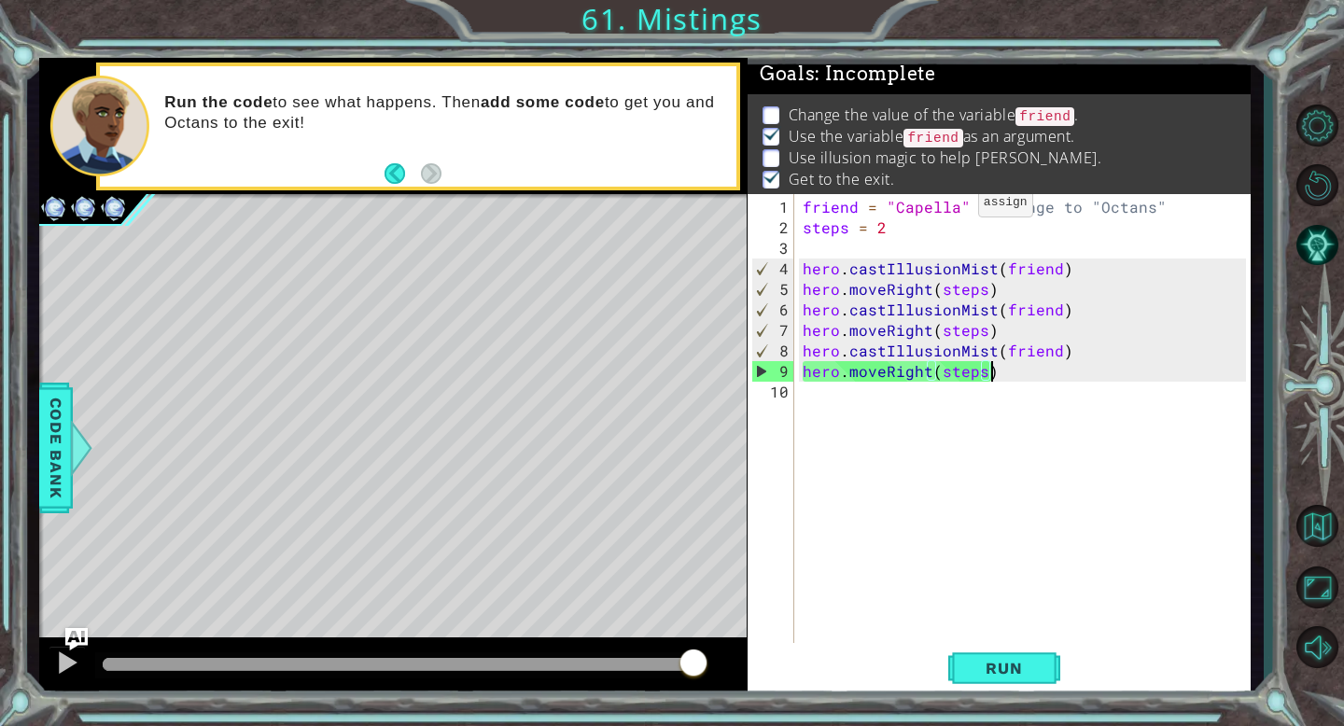
click at [955, 210] on div "friend = "Capella" # Change to "Octans" steps = 2 hero . castIllusionMist ( fri…" at bounding box center [1027, 443] width 456 height 493
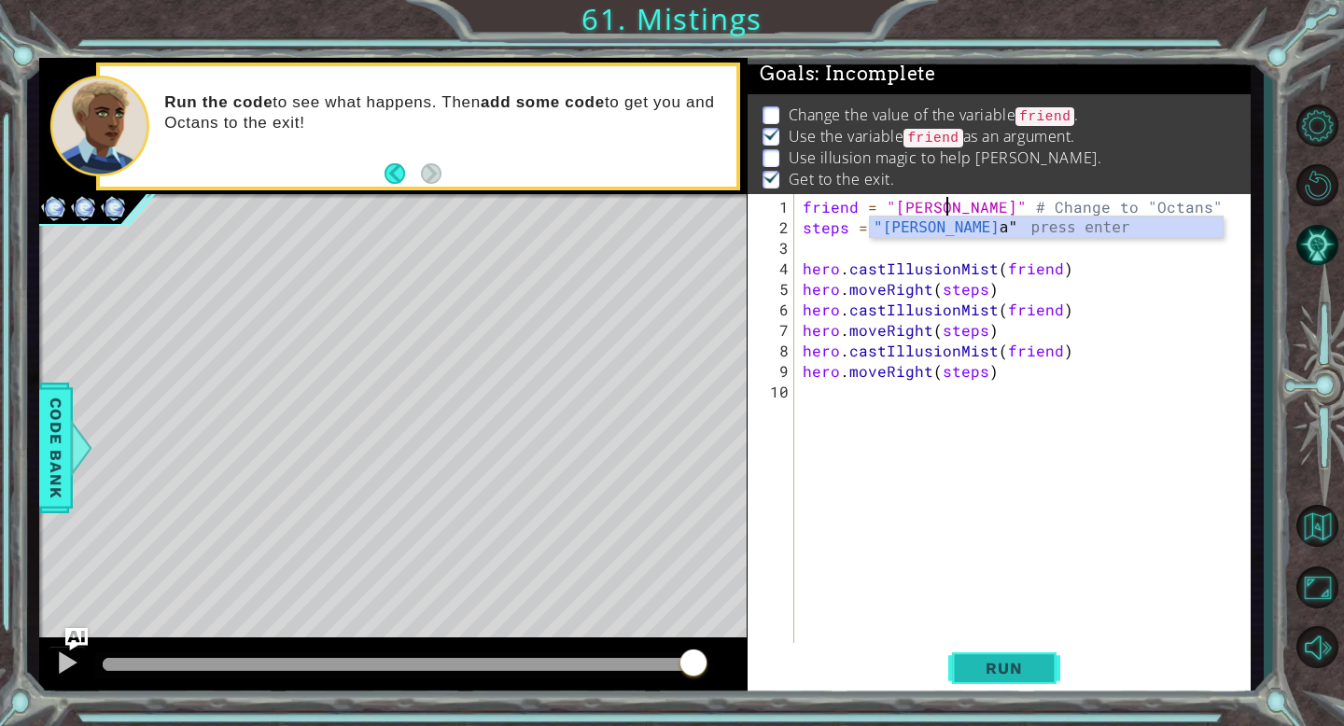
type textarea "friend = "Capella" # Change to "Octans""
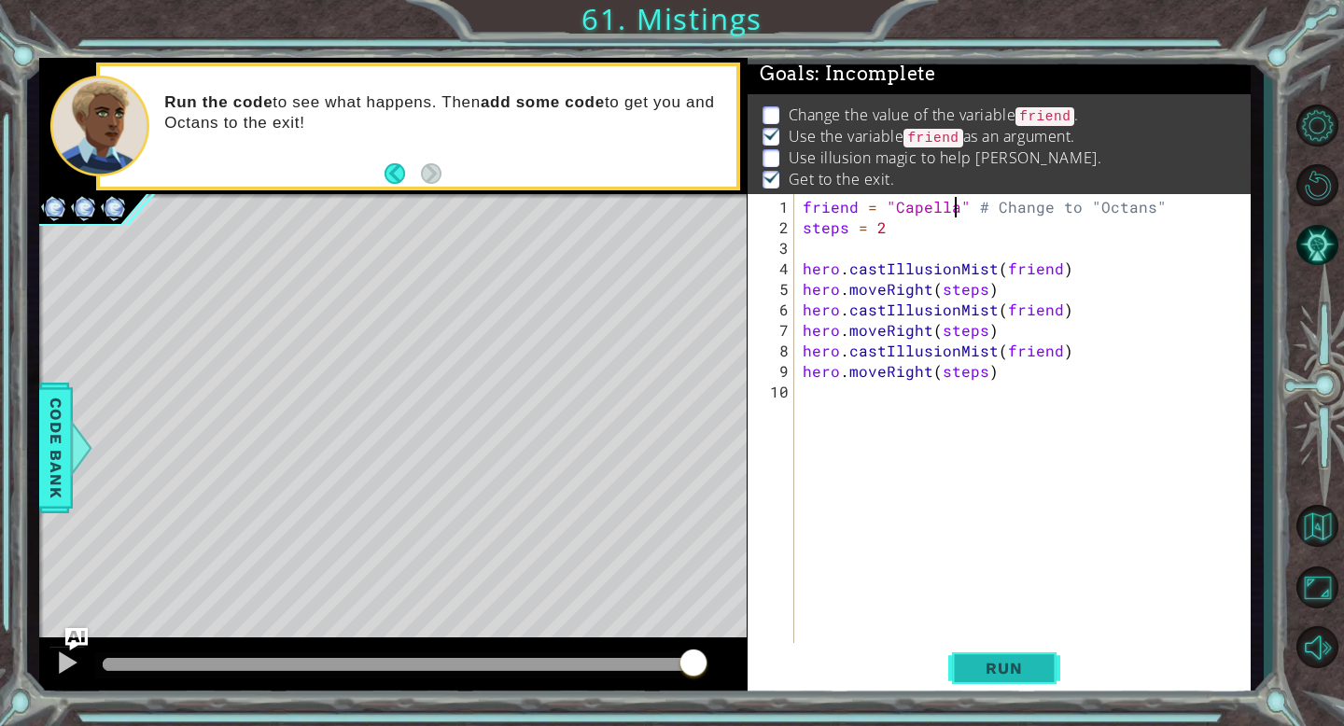
click at [1000, 667] on span "Run" at bounding box center [1004, 668] width 74 height 19
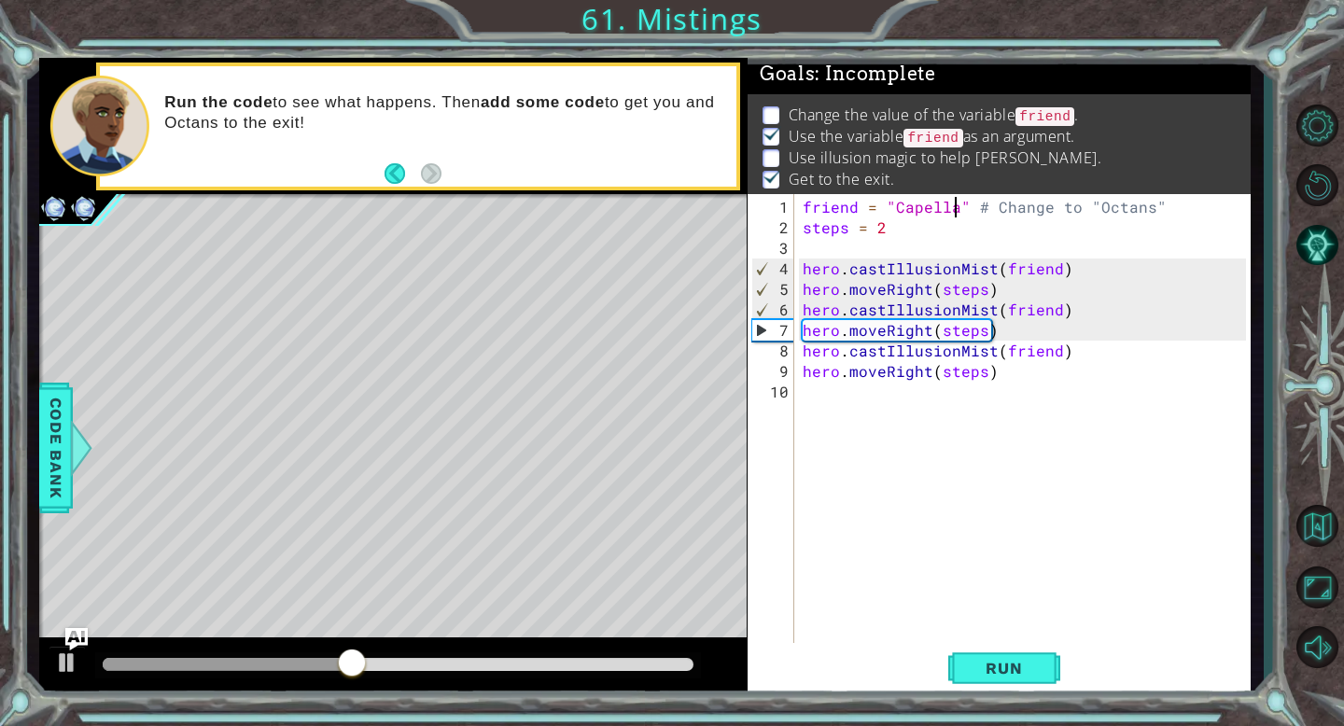
click at [893, 418] on div "friend = "Capella" # Change to "Octans" steps = 2 hero . castIllusionMist ( fri…" at bounding box center [1027, 443] width 456 height 493
click at [888, 434] on div "friend = "Capella" # Change to "Octans" steps = 2 hero . castIllusionMist ( fri…" at bounding box center [1027, 443] width 456 height 493
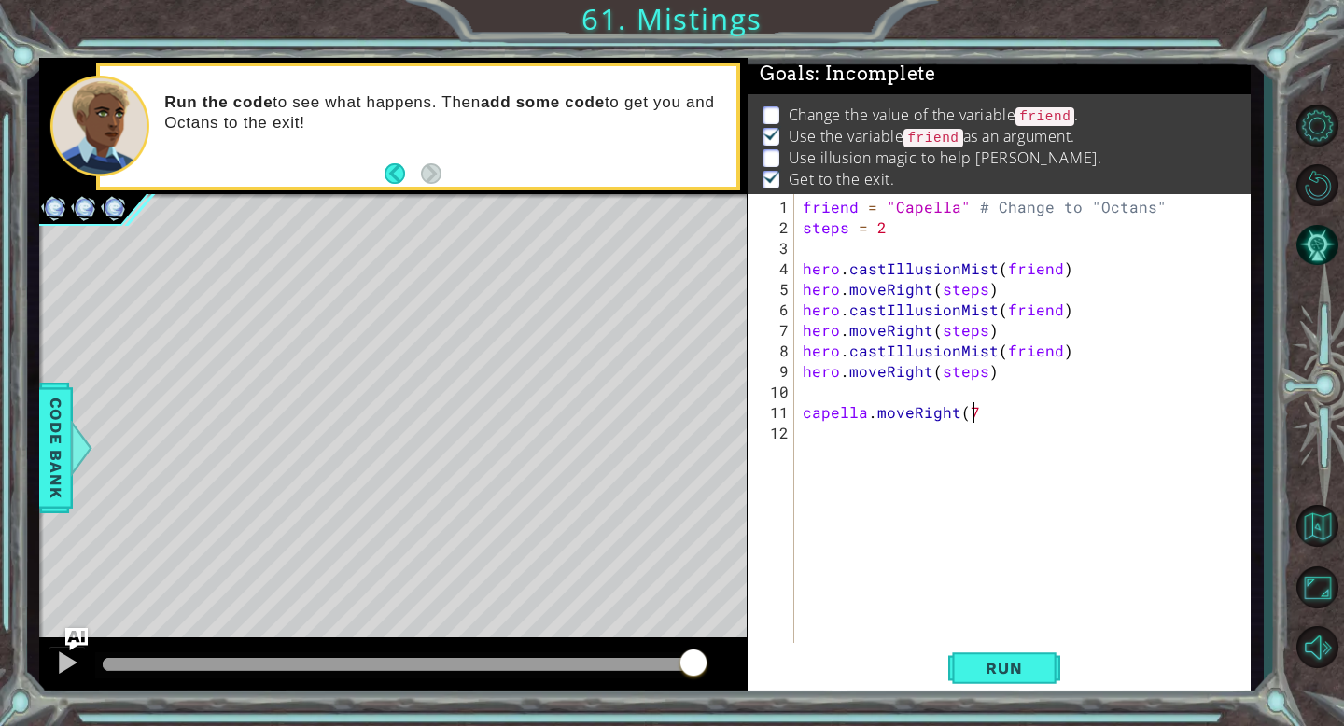
scroll to position [0, 10]
click at [1045, 671] on button "Run" at bounding box center [1004, 668] width 112 height 50
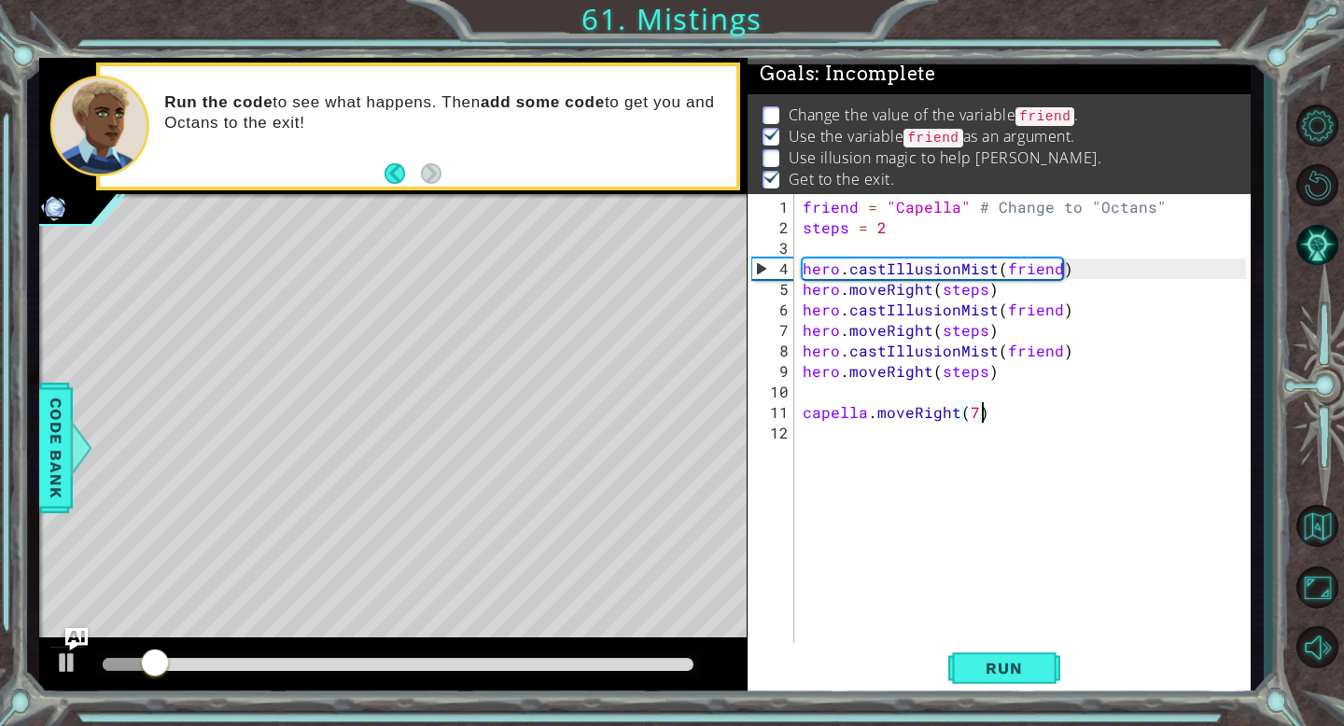
click at [664, 664] on div at bounding box center [398, 664] width 590 height 13
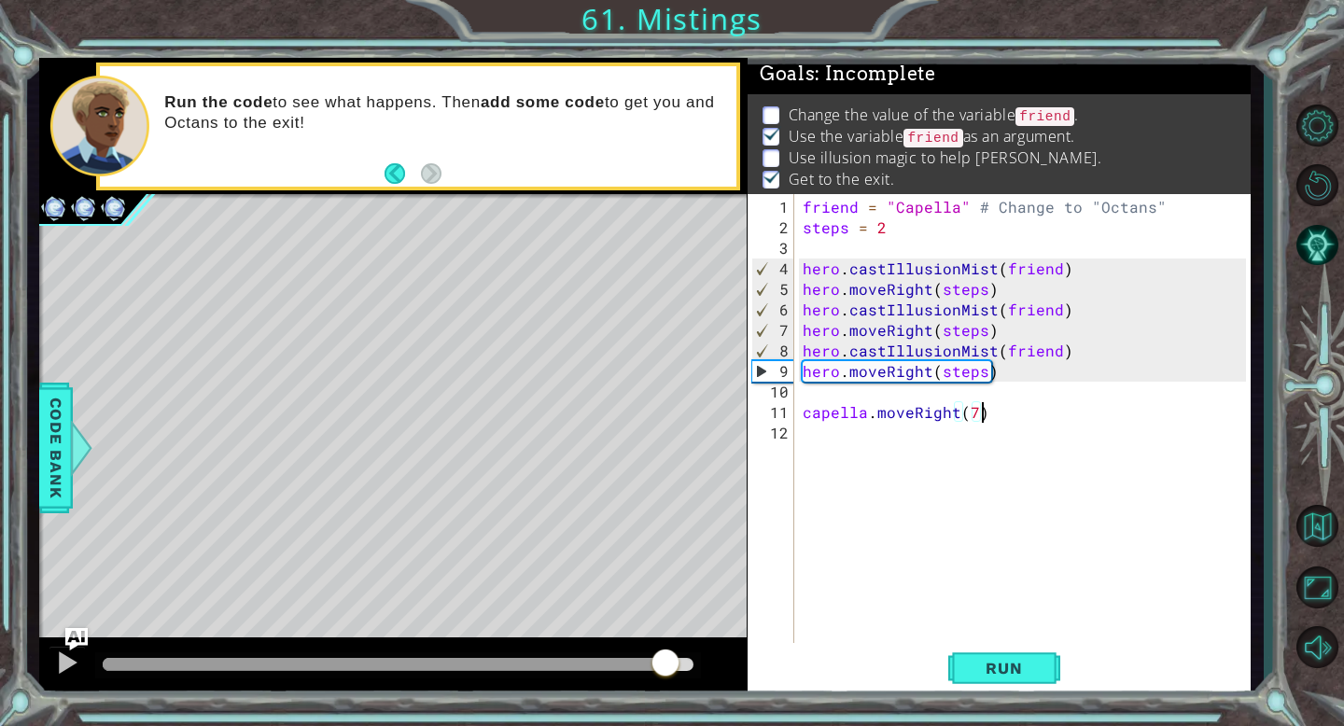
click at [618, 665] on div at bounding box center [384, 664] width 562 height 13
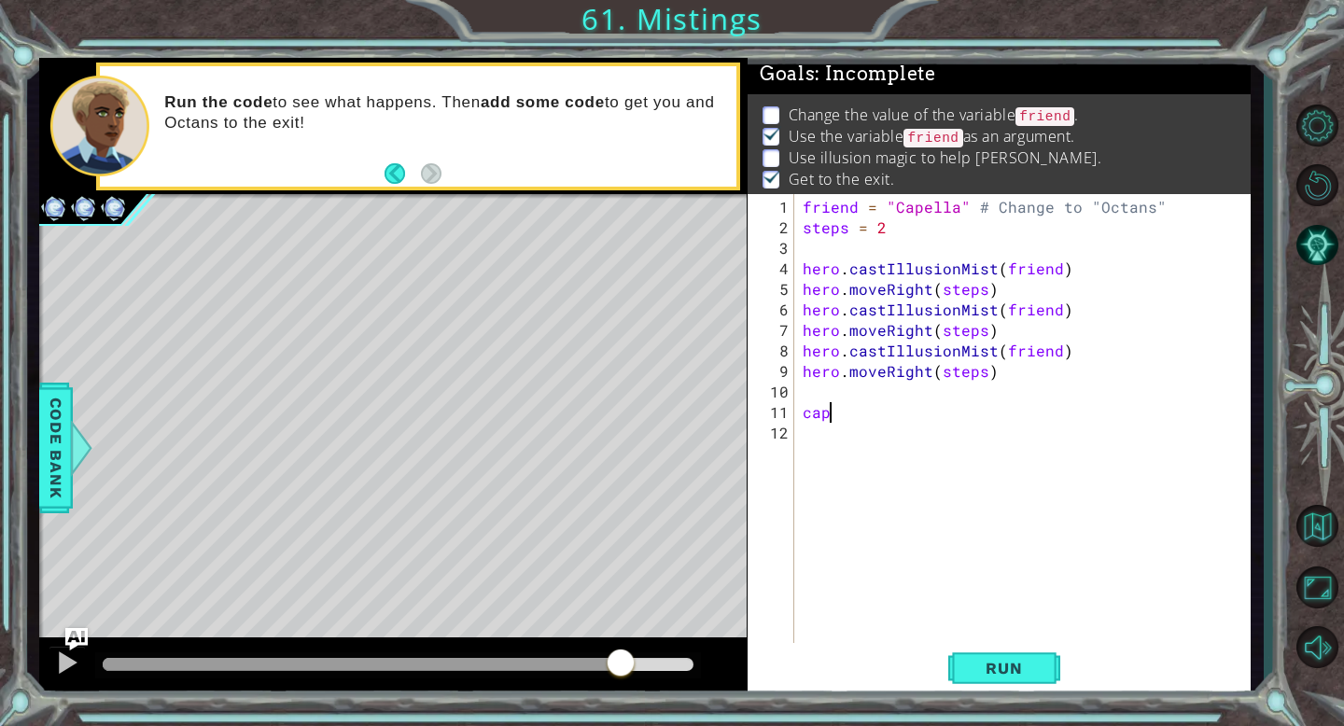
scroll to position [0, 0]
type textarea "c"
click at [953, 214] on div "friend = "Capella" # Change to "Octans" steps = 2 hero . castIllusionMist ( fri…" at bounding box center [1027, 443] width 456 height 493
type textarea "friend = "Octans" # Change to "Octans""
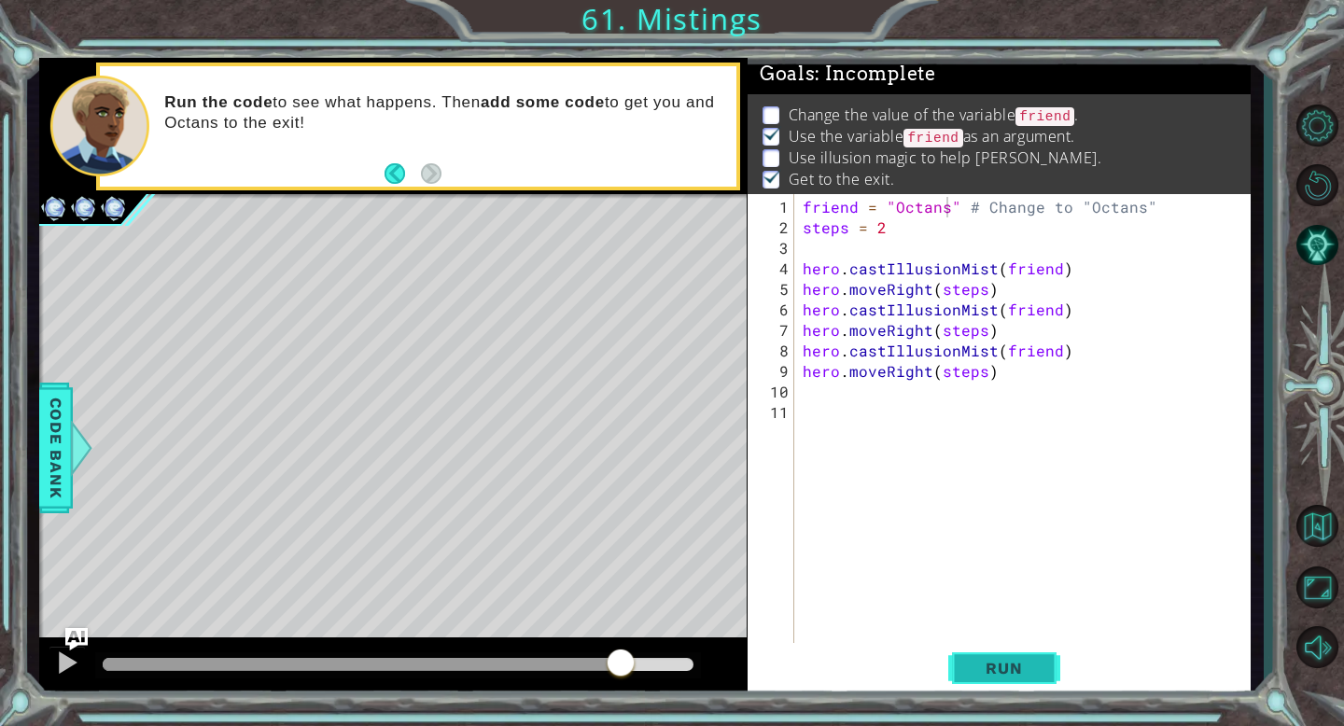
click at [998, 685] on button "Run" at bounding box center [1004, 668] width 112 height 50
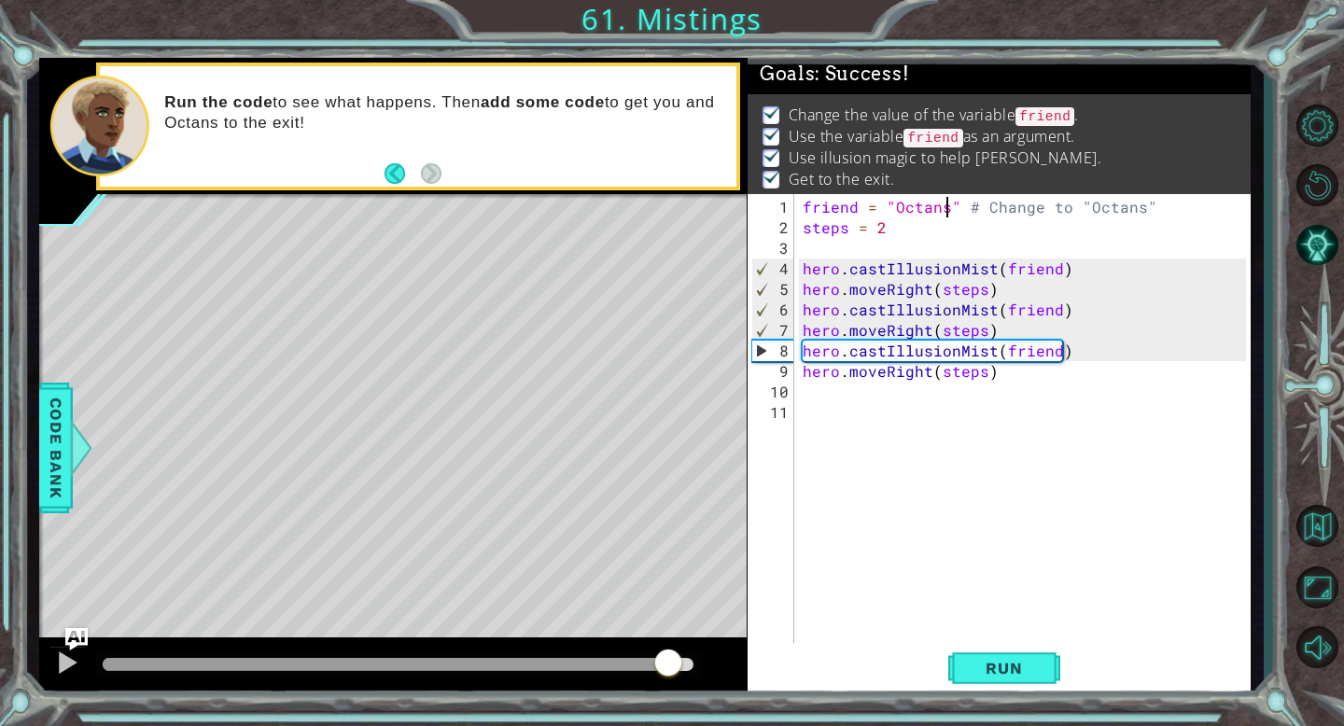
click at [669, 665] on div at bounding box center [398, 664] width 590 height 13
click at [688, 667] on div at bounding box center [398, 664] width 590 height 13
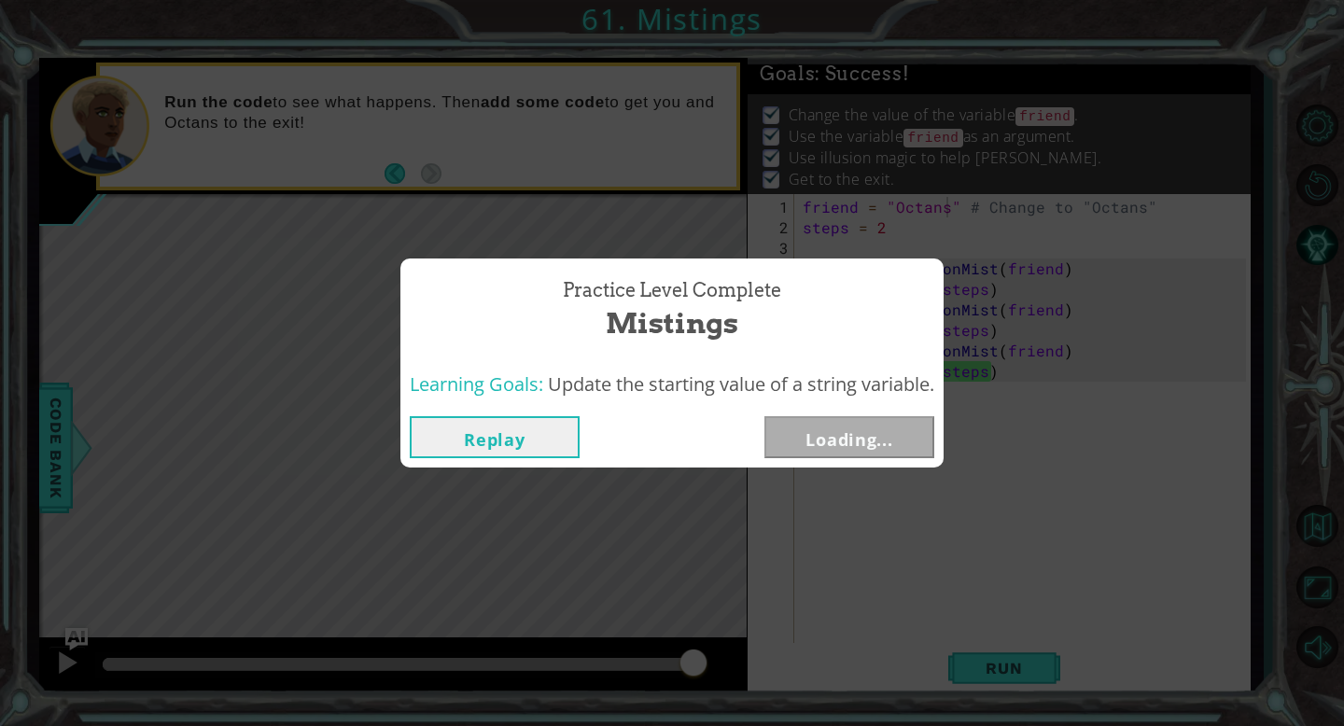
drag, startPoint x: 691, startPoint y: 667, endPoint x: 743, endPoint y: 667, distance: 52.3
click at [741, 667] on body "1 ההההההההההההההההההההההההההההההההההההההההההההההההההההההההההההההההההההההההההההה…" at bounding box center [672, 363] width 1344 height 726
click at [888, 437] on button "Next" at bounding box center [849, 437] width 170 height 42
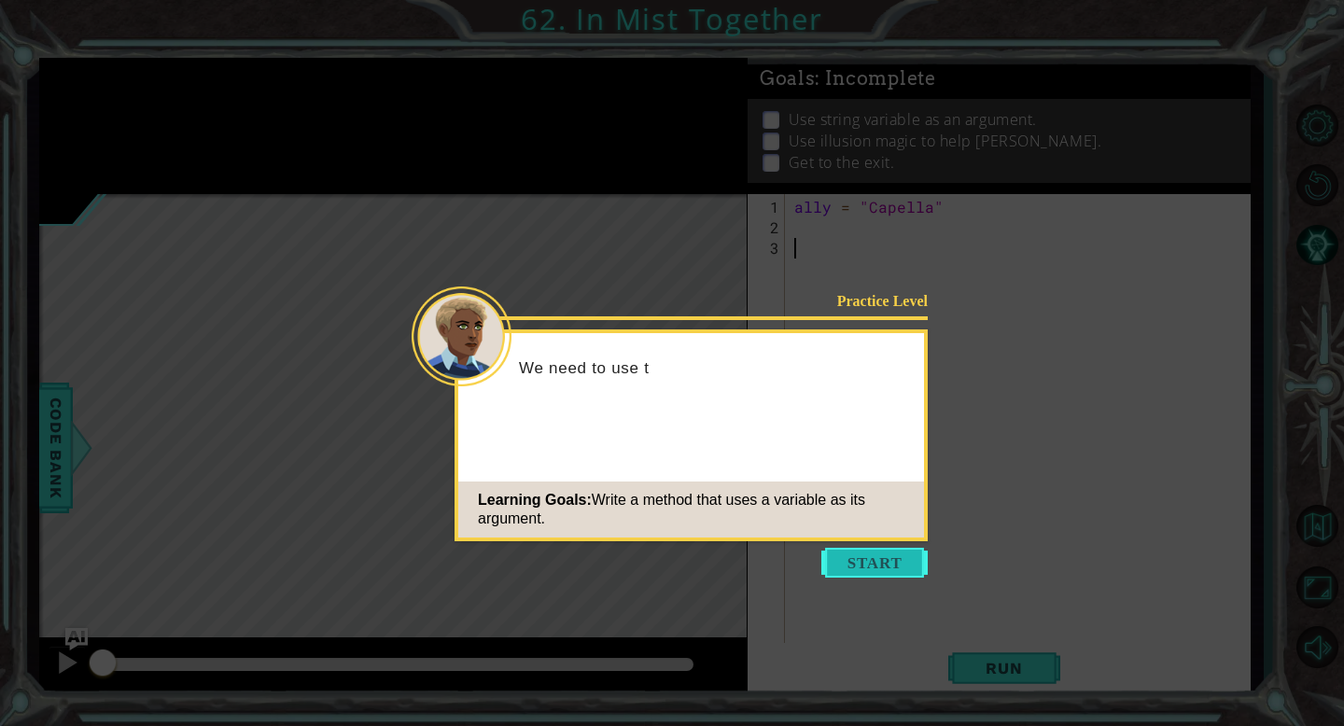
click at [890, 550] on button "Start" at bounding box center [874, 563] width 106 height 30
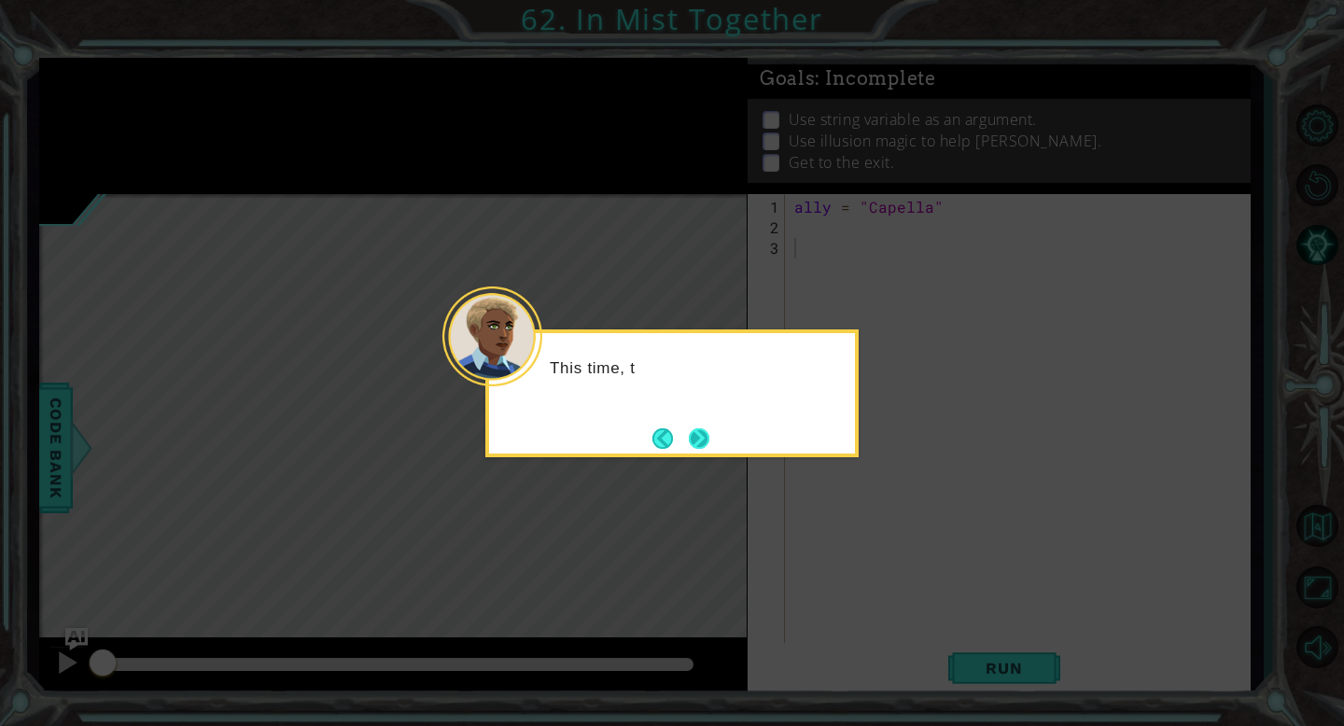
click at [701, 428] on button "Next" at bounding box center [699, 438] width 21 height 21
click at [704, 428] on button "Next" at bounding box center [699, 438] width 21 height 21
click at [704, 433] on button "Next" at bounding box center [699, 438] width 21 height 21
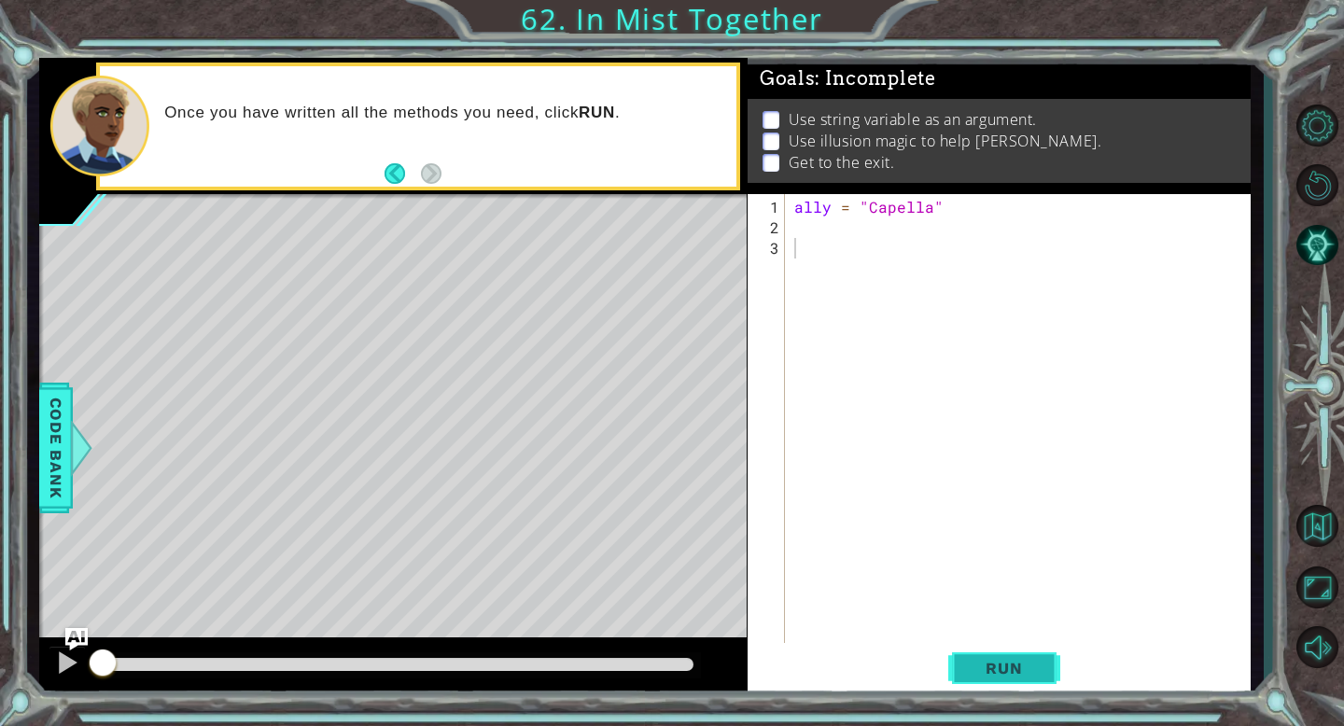
click at [1030, 664] on span "Run" at bounding box center [1004, 668] width 74 height 19
click at [1002, 644] on button "Run" at bounding box center [1004, 668] width 112 height 50
click at [831, 228] on div "ally = "Capella"" at bounding box center [1022, 453] width 465 height 513
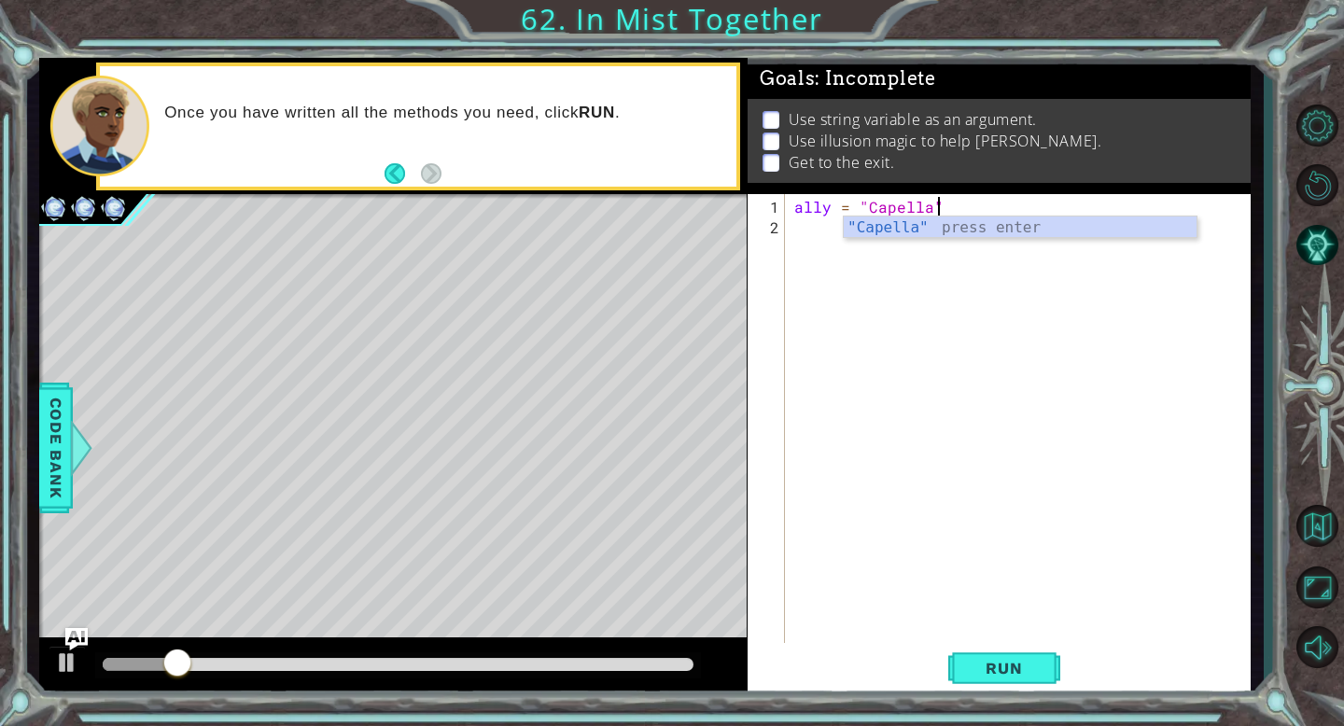
type textarea "ally = "Capella"
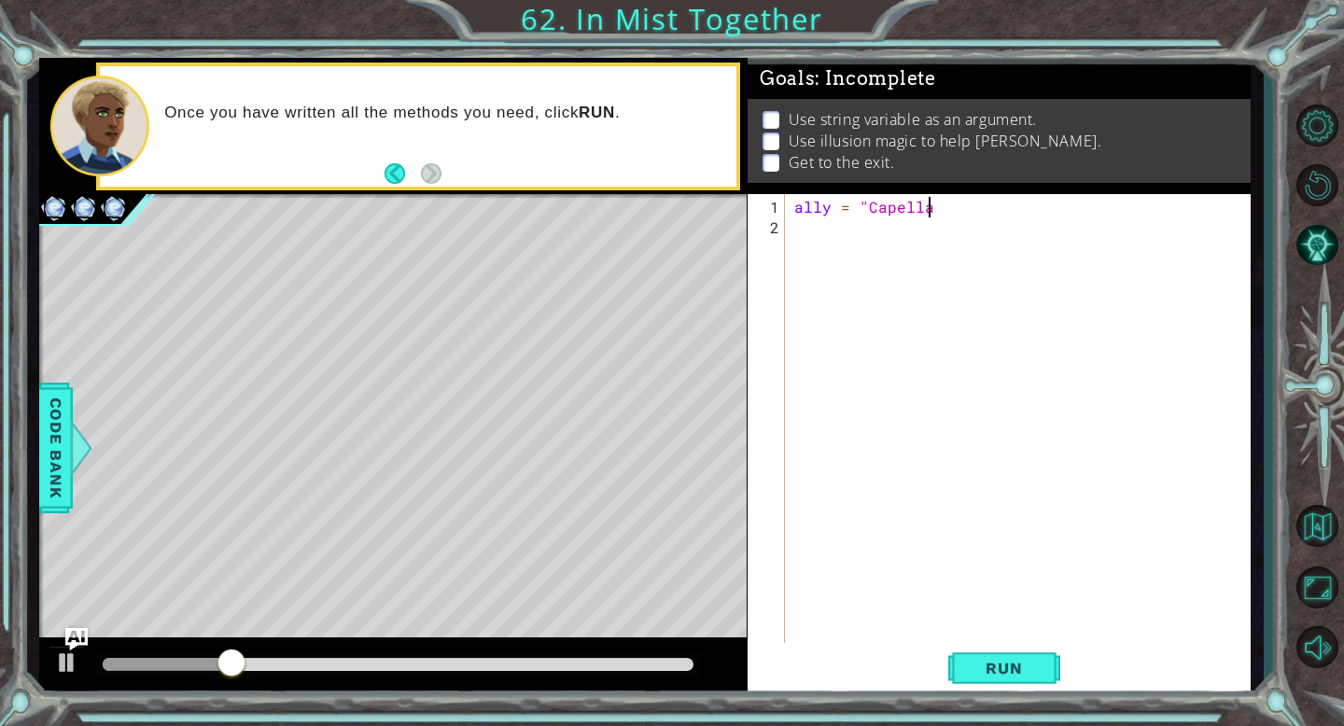
type textarea "ally = "Capella""
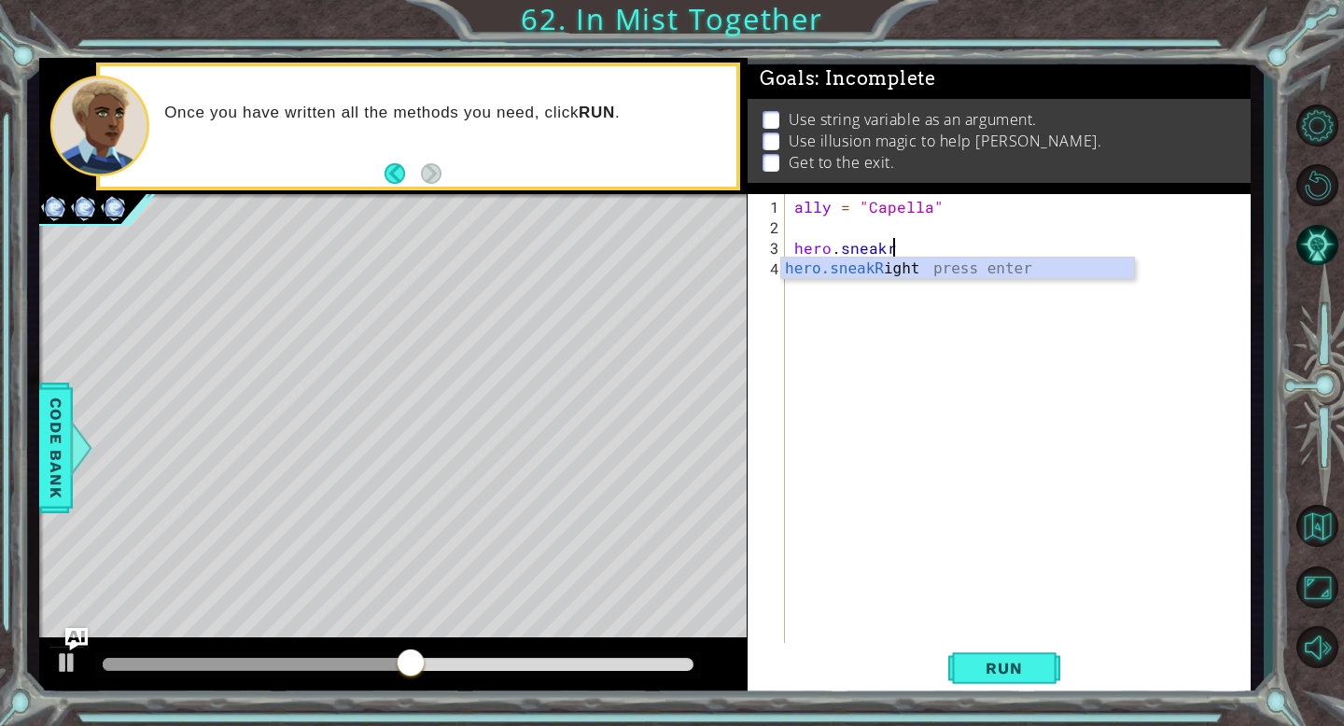
scroll to position [0, 5]
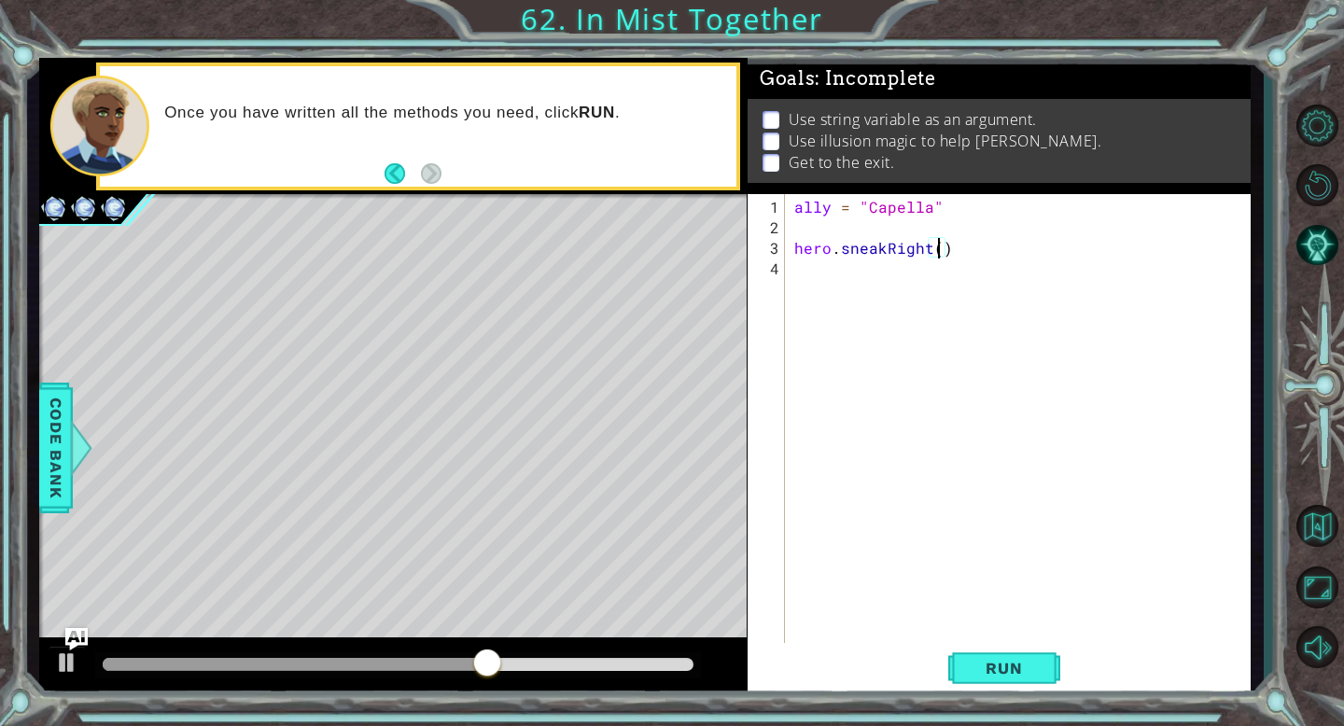
type textarea "hero.sneakRight(6)"
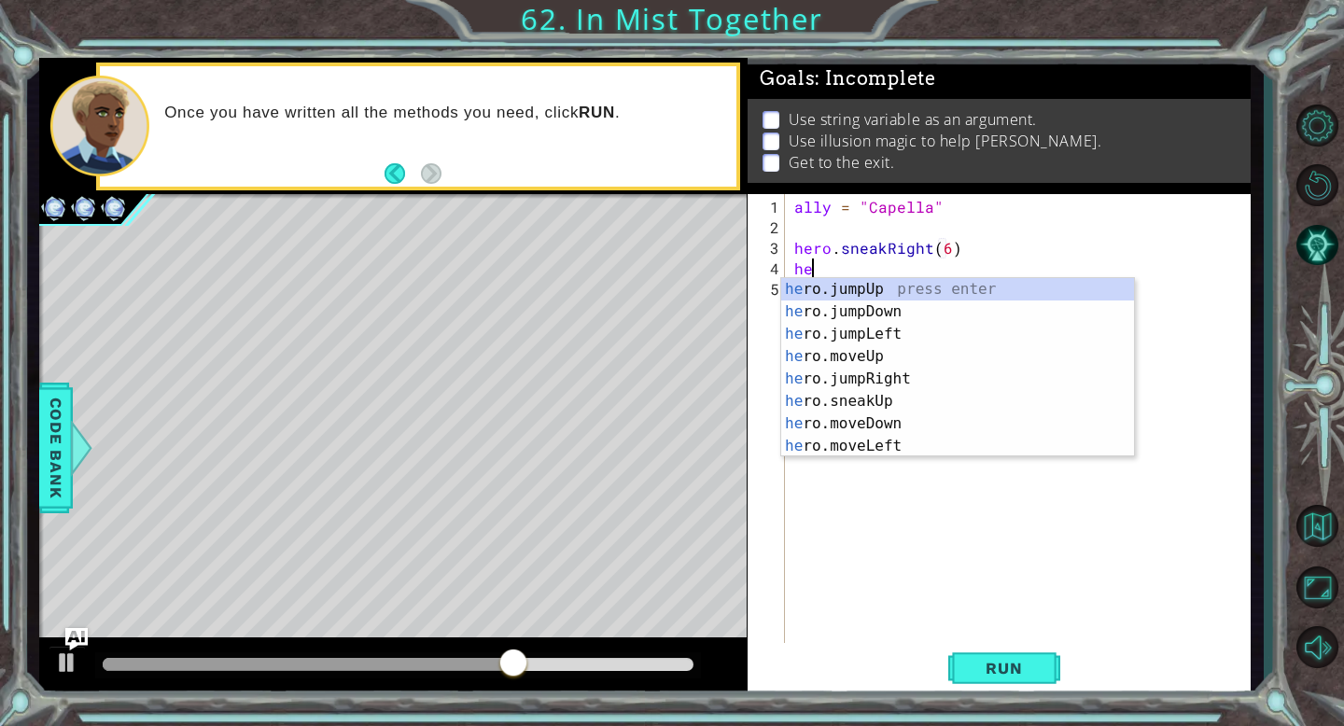
scroll to position [0, 1]
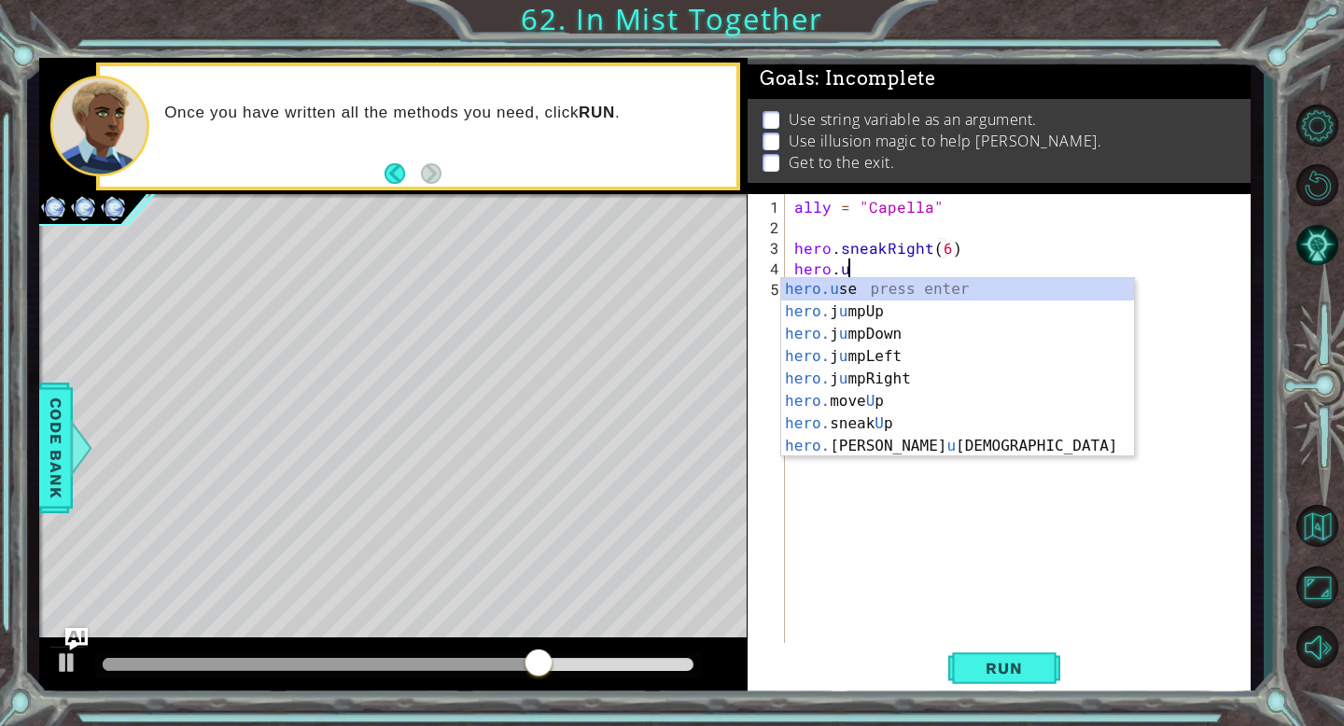
type textarea "[DOMAIN_NAME]"
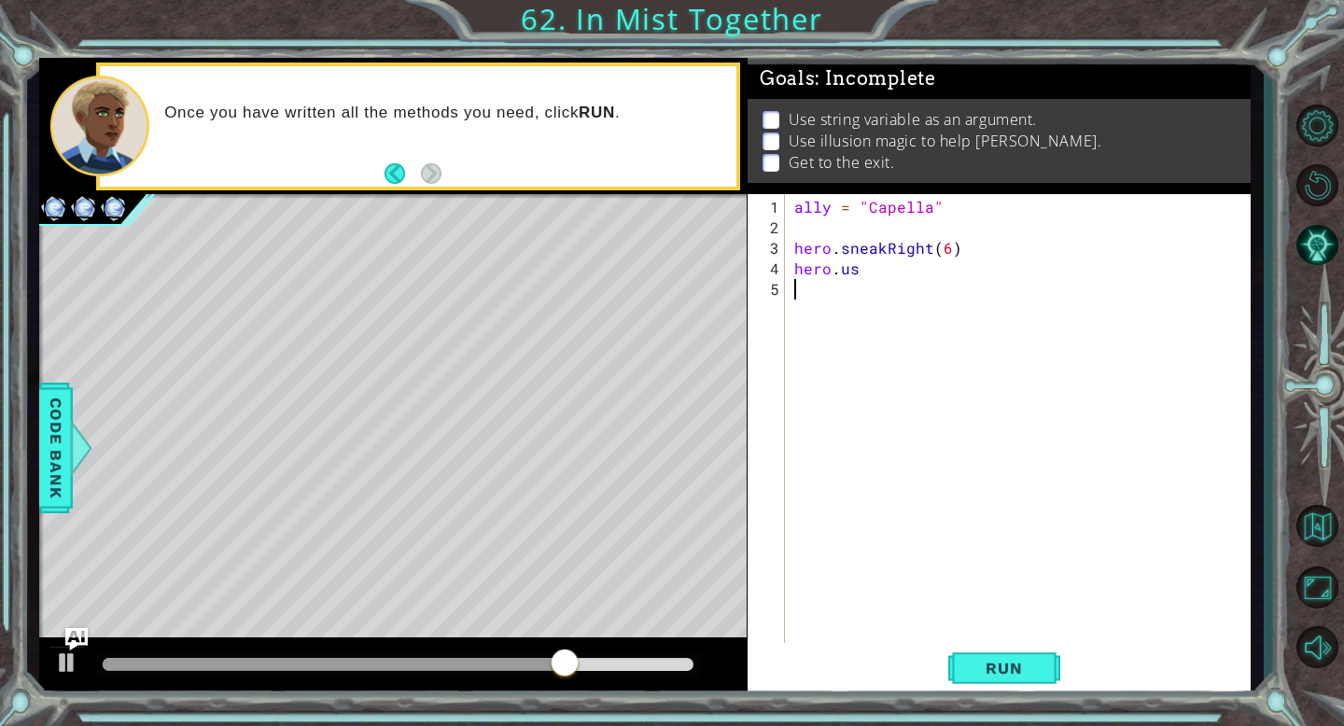
click at [845, 324] on div "ally = "Capella" hero . sneakRight ( 6 ) hero . us" at bounding box center [1022, 443] width 465 height 493
click at [865, 277] on div "ally = "Capella" hero . sneakRight ( 6 ) hero . us" at bounding box center [1022, 443] width 465 height 493
click at [868, 261] on div "ally = "Capella" hero . sneakRight ( 6 ) hero . us" at bounding box center [1022, 443] width 465 height 493
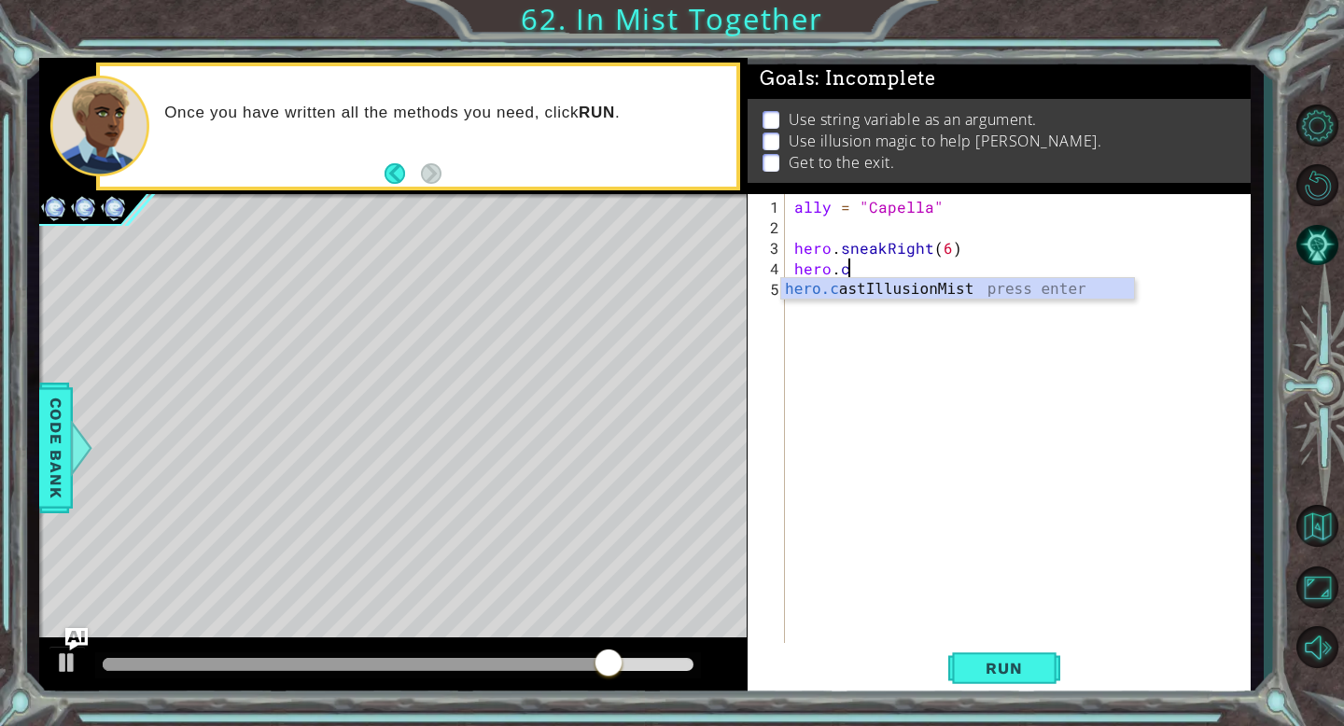
scroll to position [0, 2]
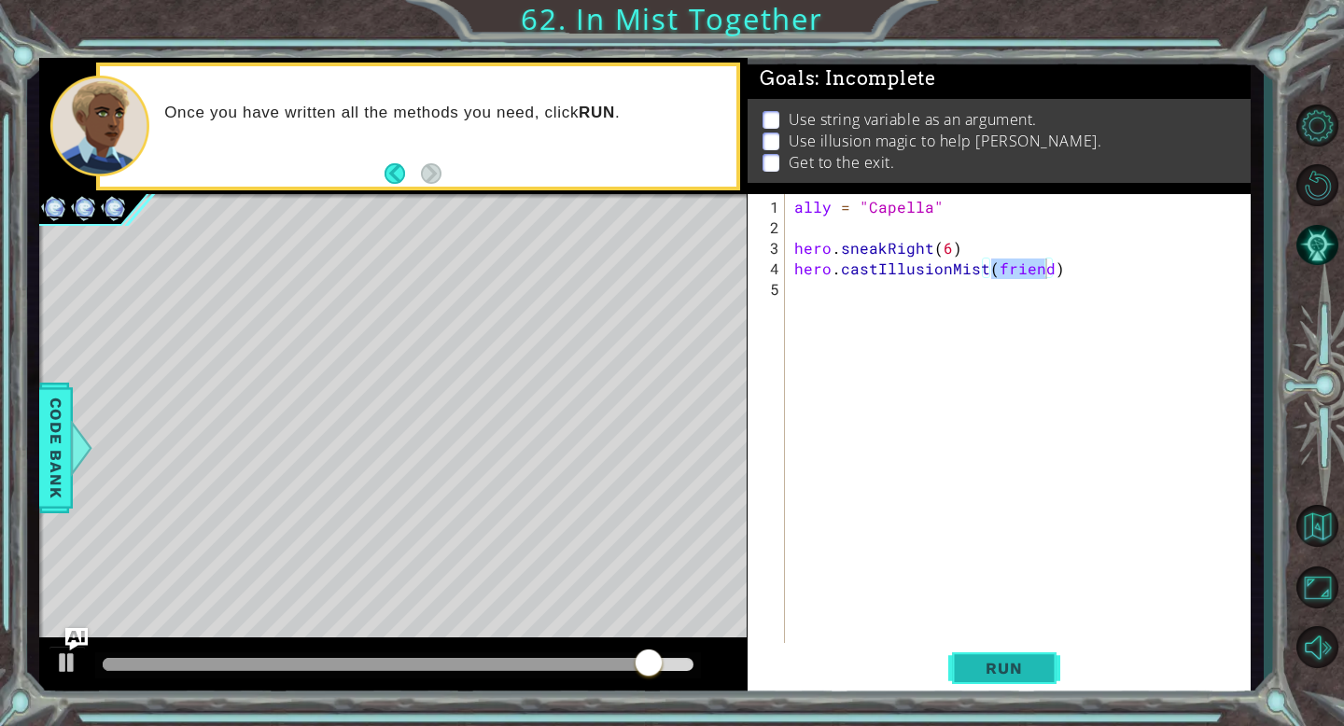
click at [995, 653] on button "Run" at bounding box center [1004, 668] width 112 height 50
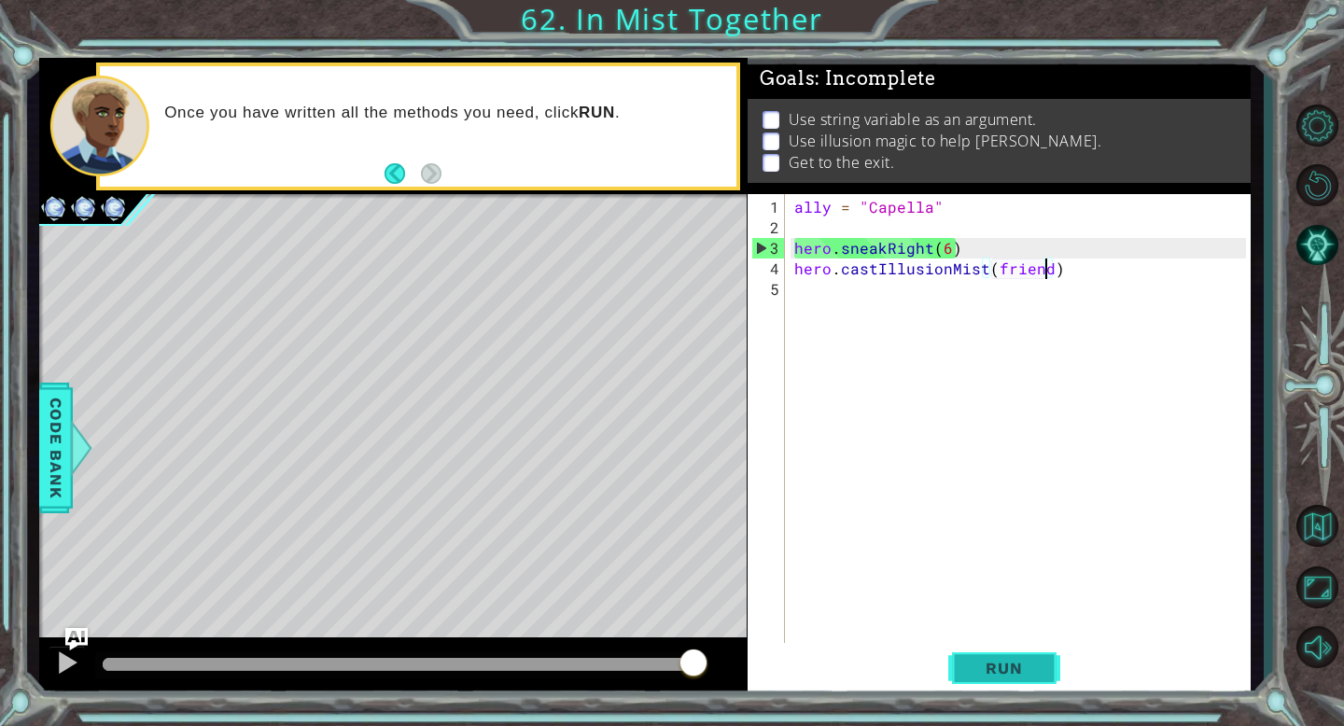
click at [995, 653] on button "Run" at bounding box center [1004, 668] width 112 height 50
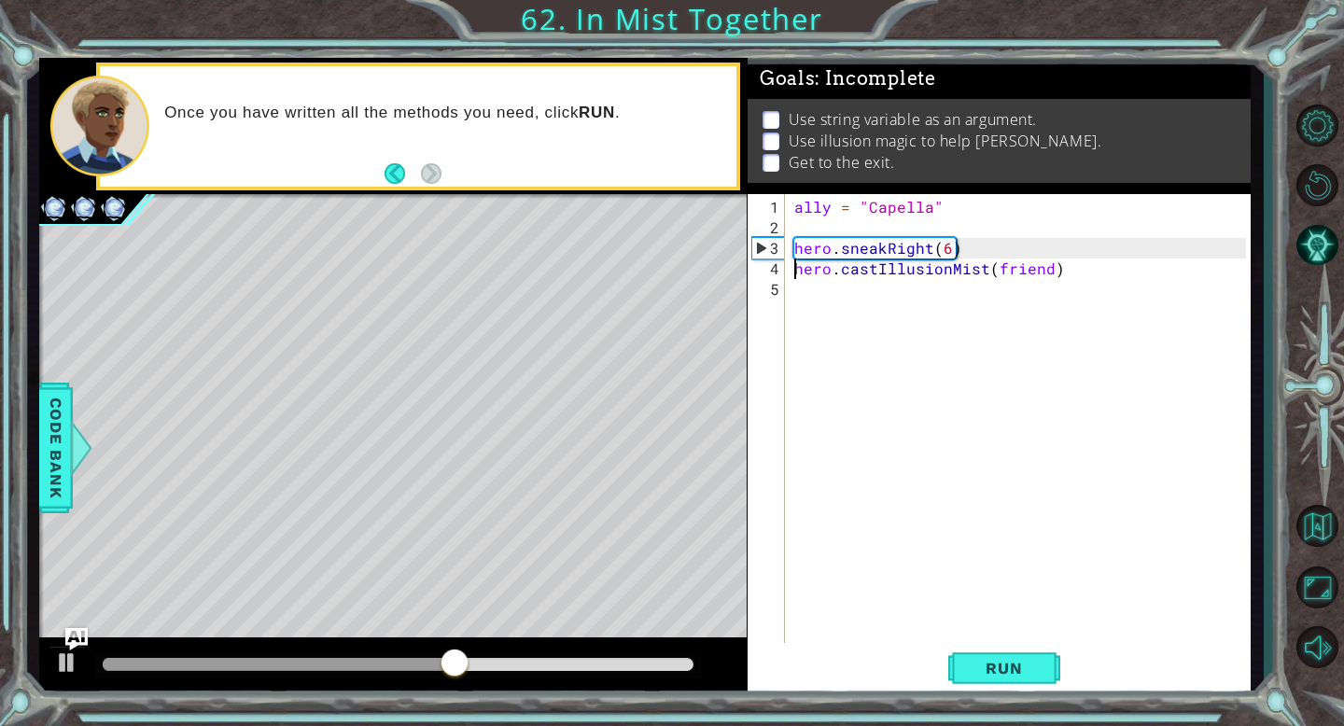
click at [793, 273] on div "ally = "Capella" hero . sneakRight ( 6 ) hero . castIllusionMist ( friend )" at bounding box center [1022, 443] width 465 height 493
type textarea "hero.sneakRight(6)hero.castIllusionMist(friend)"
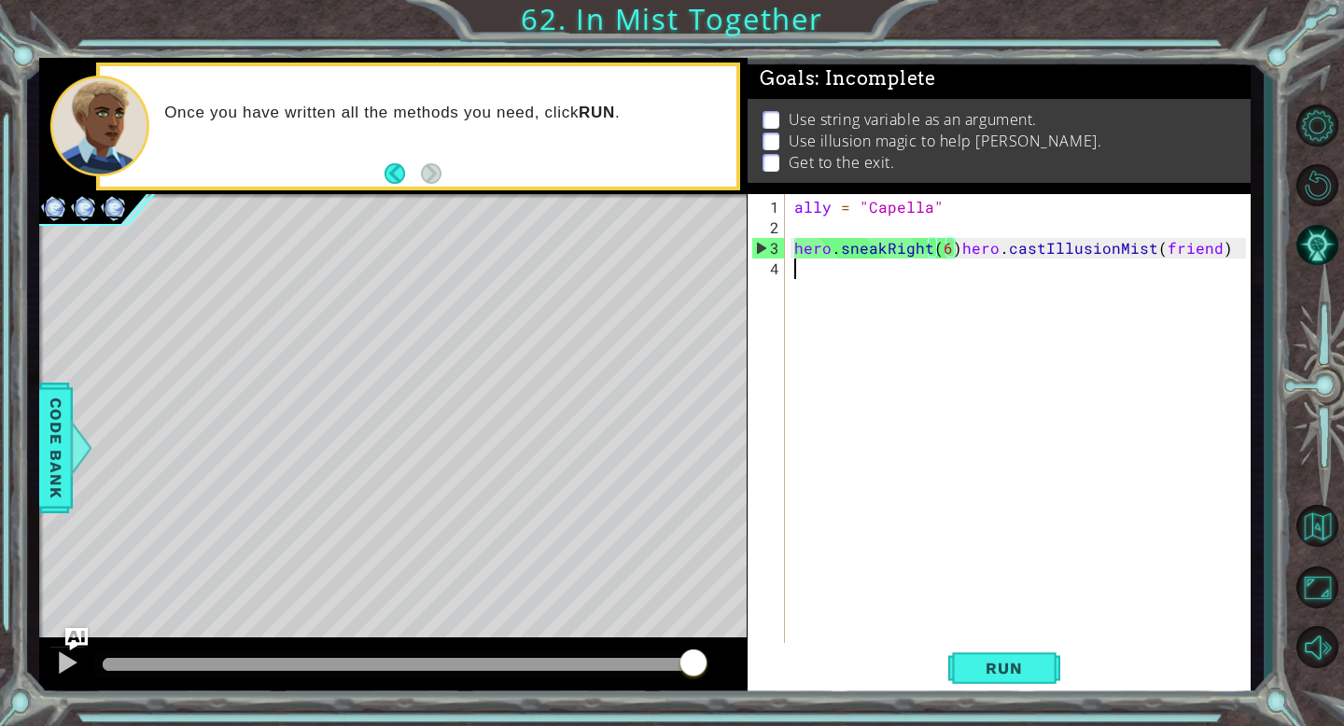
click at [797, 257] on div "ally = "Capella" hero . sneakRight ( 6 ) hero . castIllusionMist ( friend )" at bounding box center [1022, 443] width 465 height 493
click at [790, 243] on div "ally = "Capella" hero . sneakRight ( 6 ) hero . castIllusionMist ( friend )" at bounding box center [1022, 443] width 465 height 493
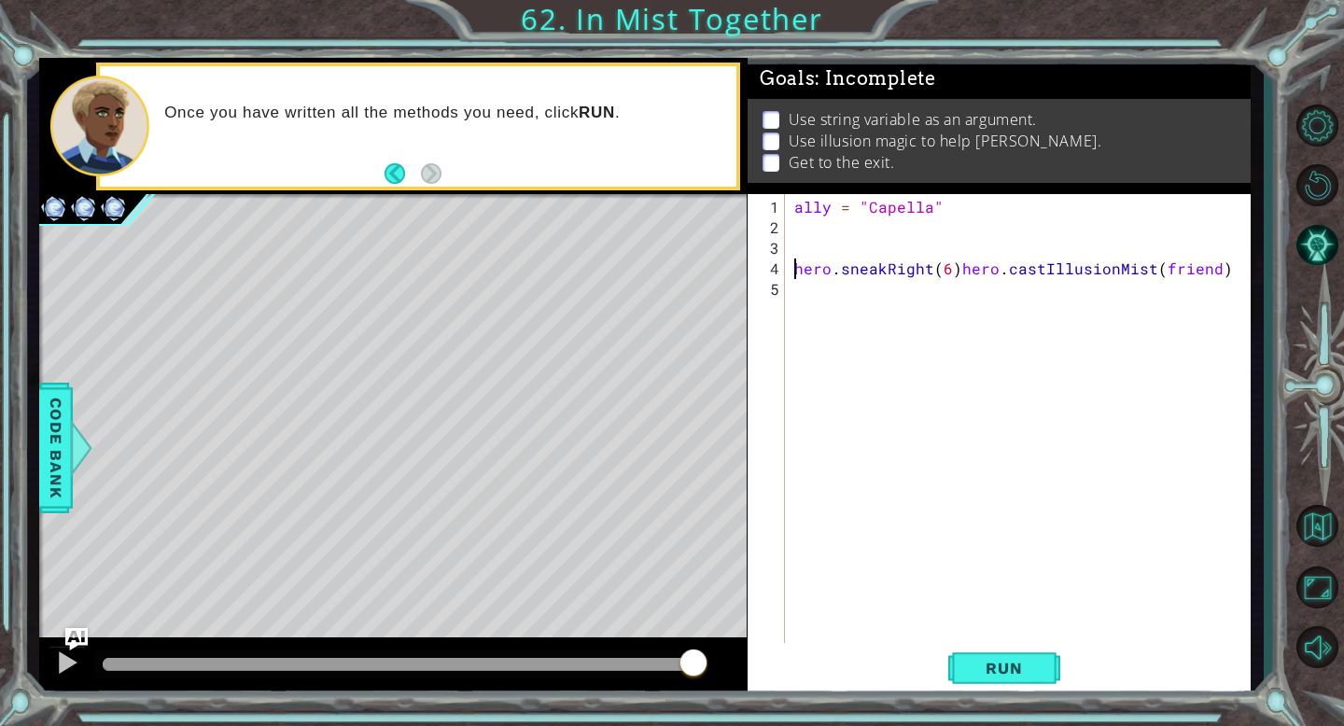
click at [958, 273] on div "ally = "Capella" hero . sneakRight ( 6 ) hero . castIllusionMist ( friend )" at bounding box center [1022, 443] width 465 height 493
drag, startPoint x: 959, startPoint y: 275, endPoint x: 1244, endPoint y: 289, distance: 285.0
click at [1244, 289] on div "ally = "Capella" hero . sneakRight ( 6 ) hero . castIllusionMist ( friend )" at bounding box center [1022, 443] width 465 height 493
type textarea "hero.sneakRight(6)"
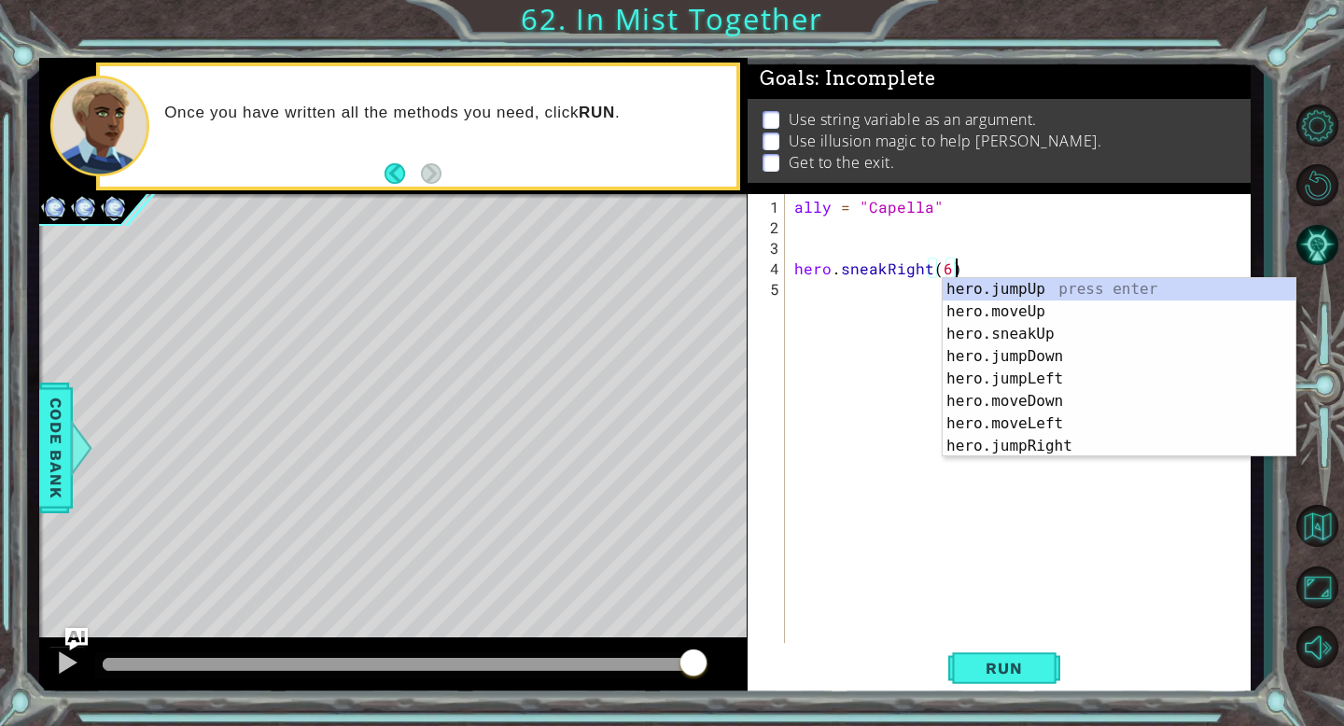
click at [804, 244] on div "ally = "Capella" hero . sneakRight ( 6 )" at bounding box center [1022, 443] width 465 height 493
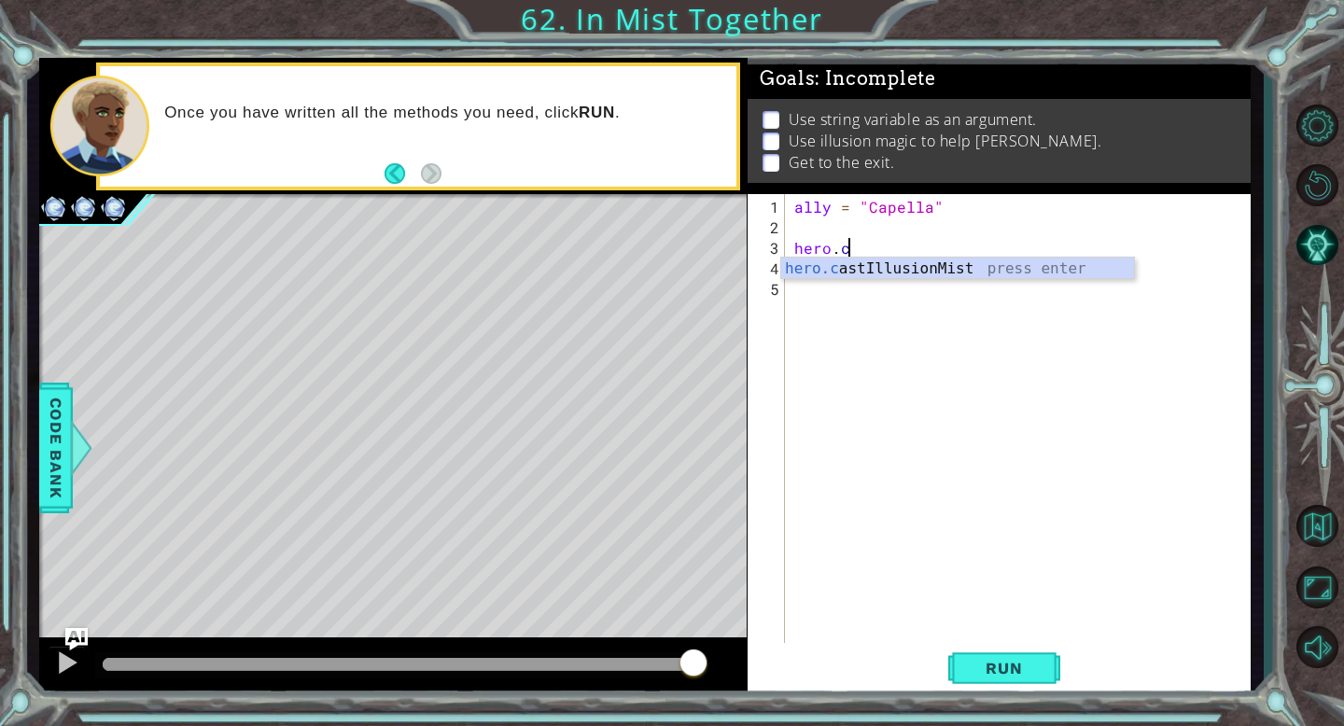
scroll to position [0, 2]
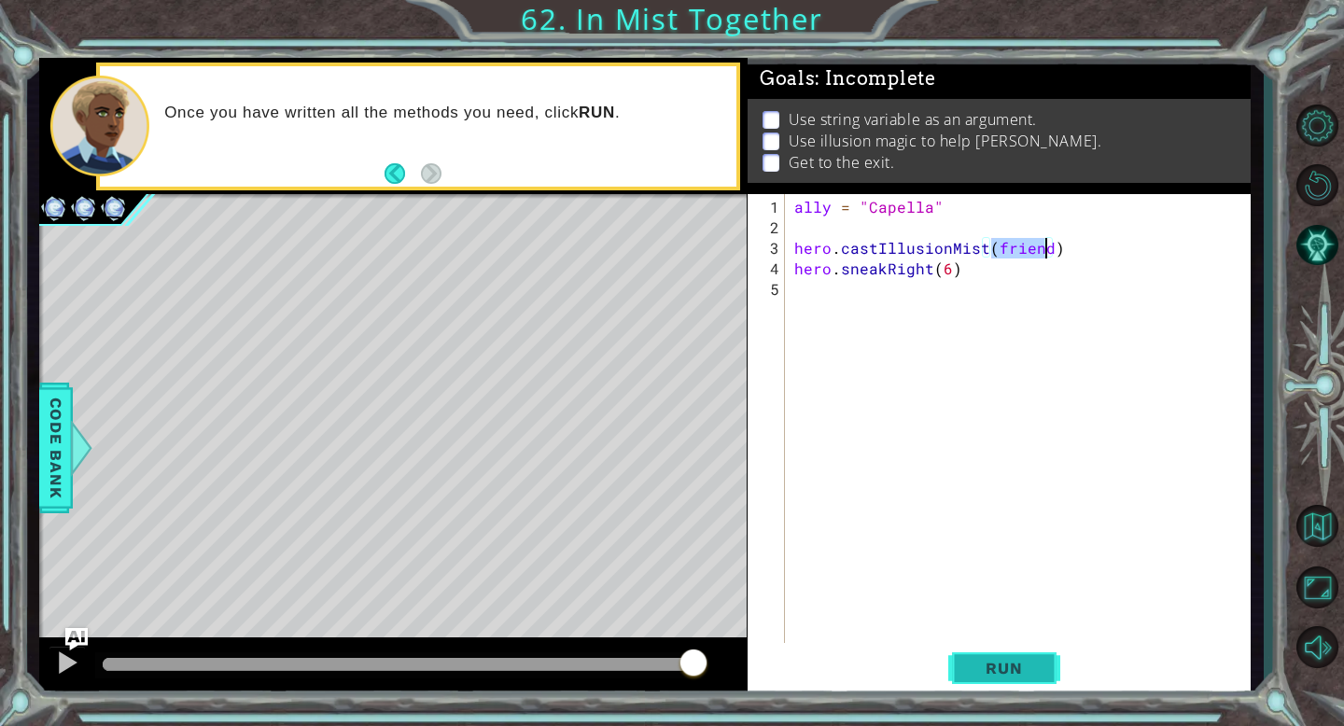
click at [1023, 654] on button "Run" at bounding box center [1004, 668] width 112 height 50
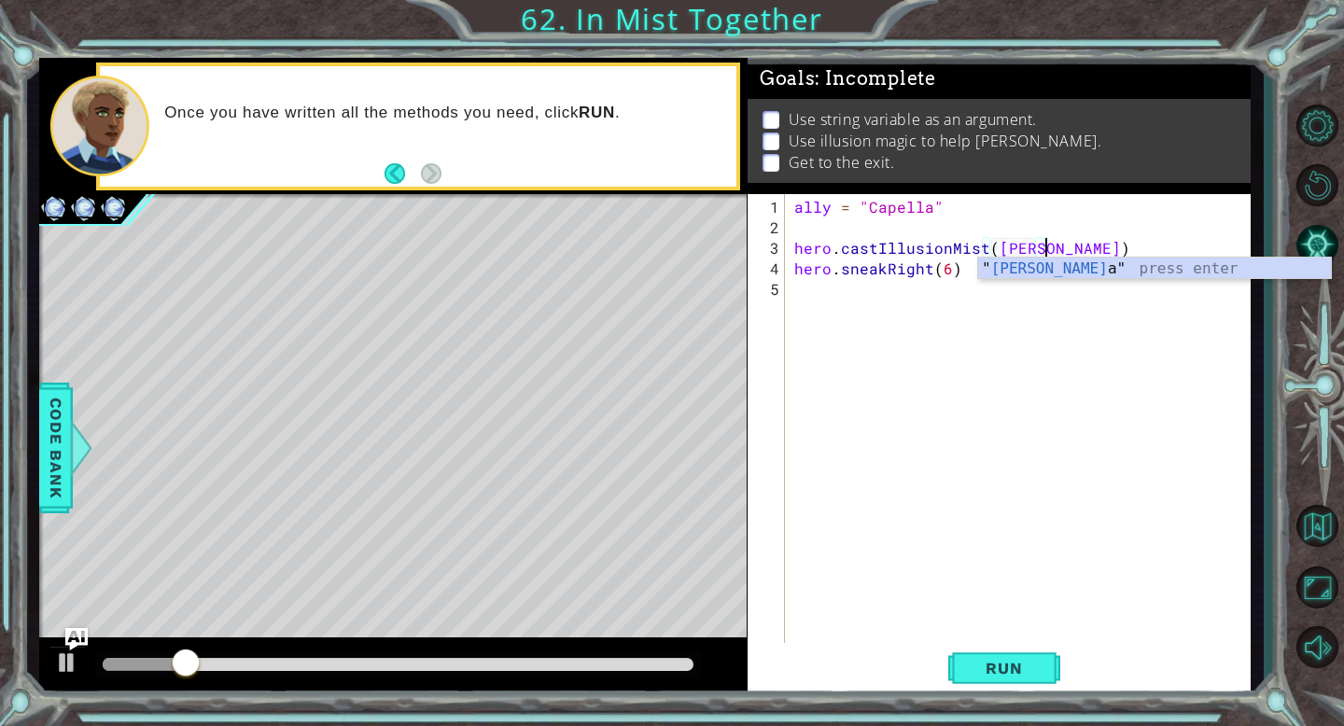
scroll to position [0, 16]
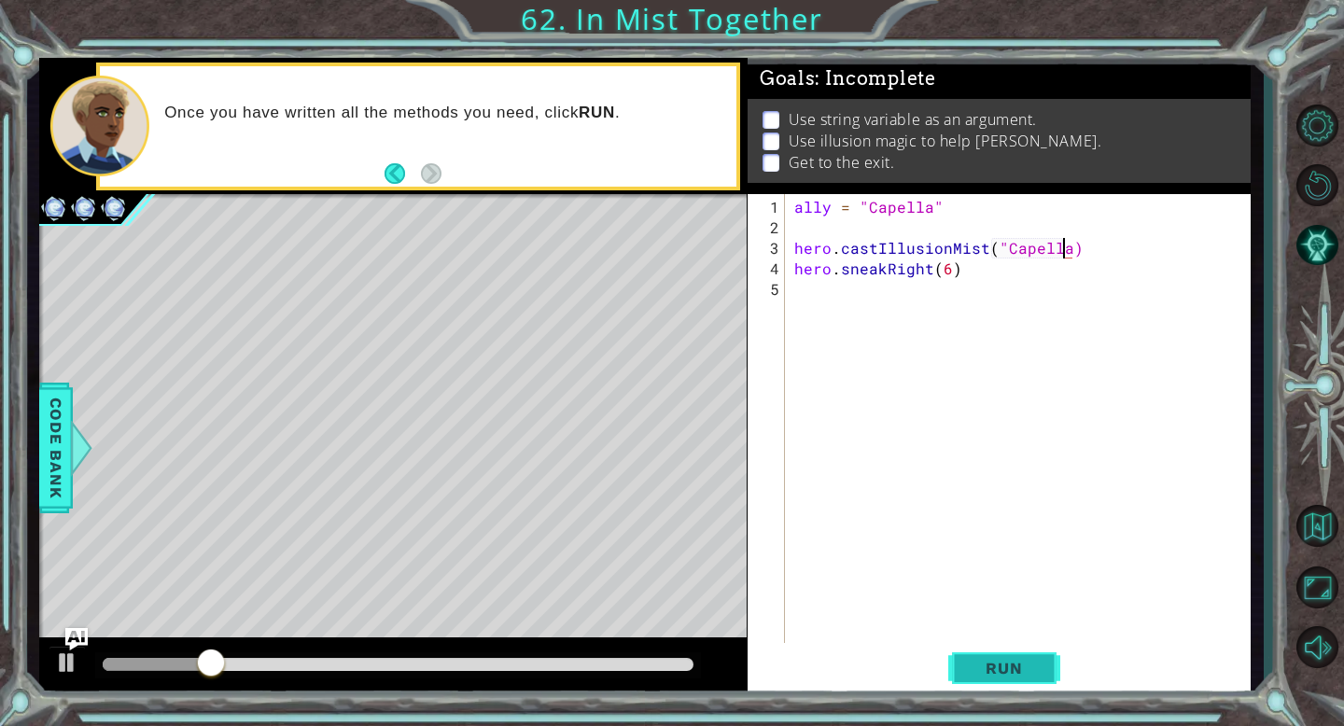
click at [1022, 664] on span "Run" at bounding box center [1004, 668] width 74 height 19
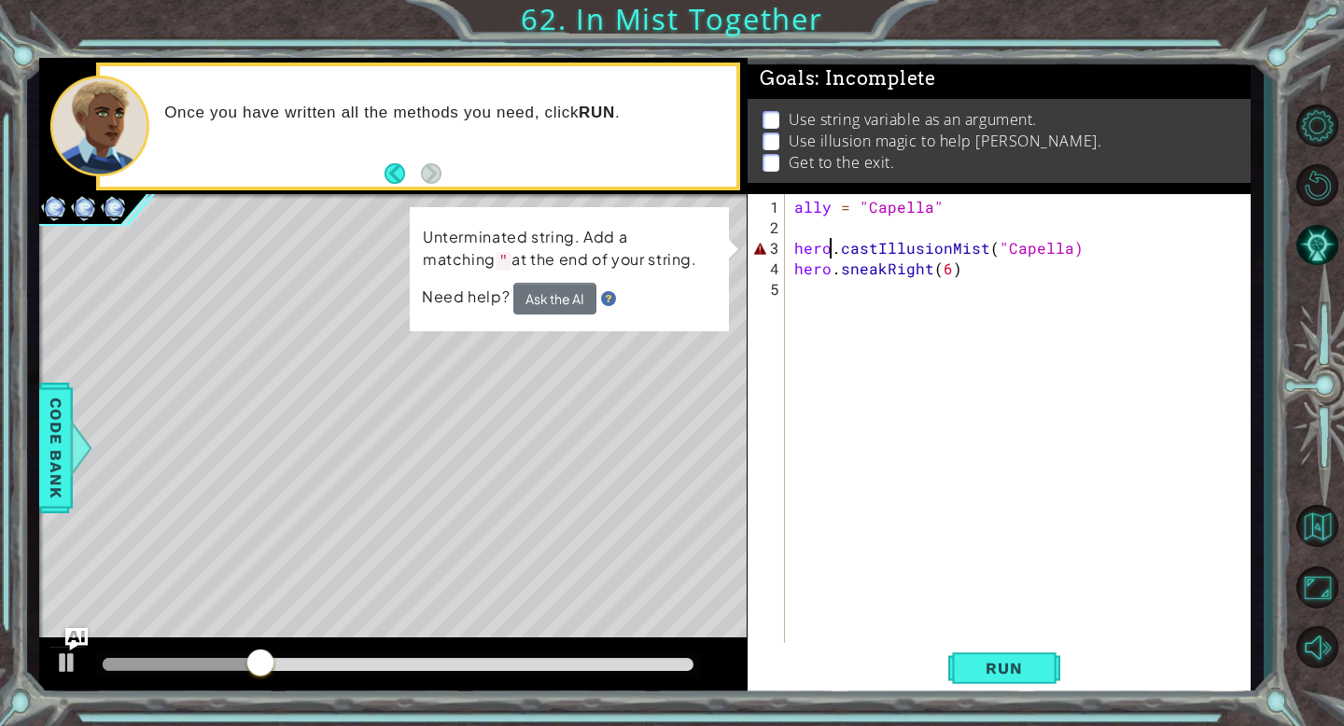
click at [830, 251] on div "ally = "Capella" hero . castIllusionMist ( "Capella) hero . sneakRight ( 6 )" at bounding box center [1022, 443] width 465 height 493
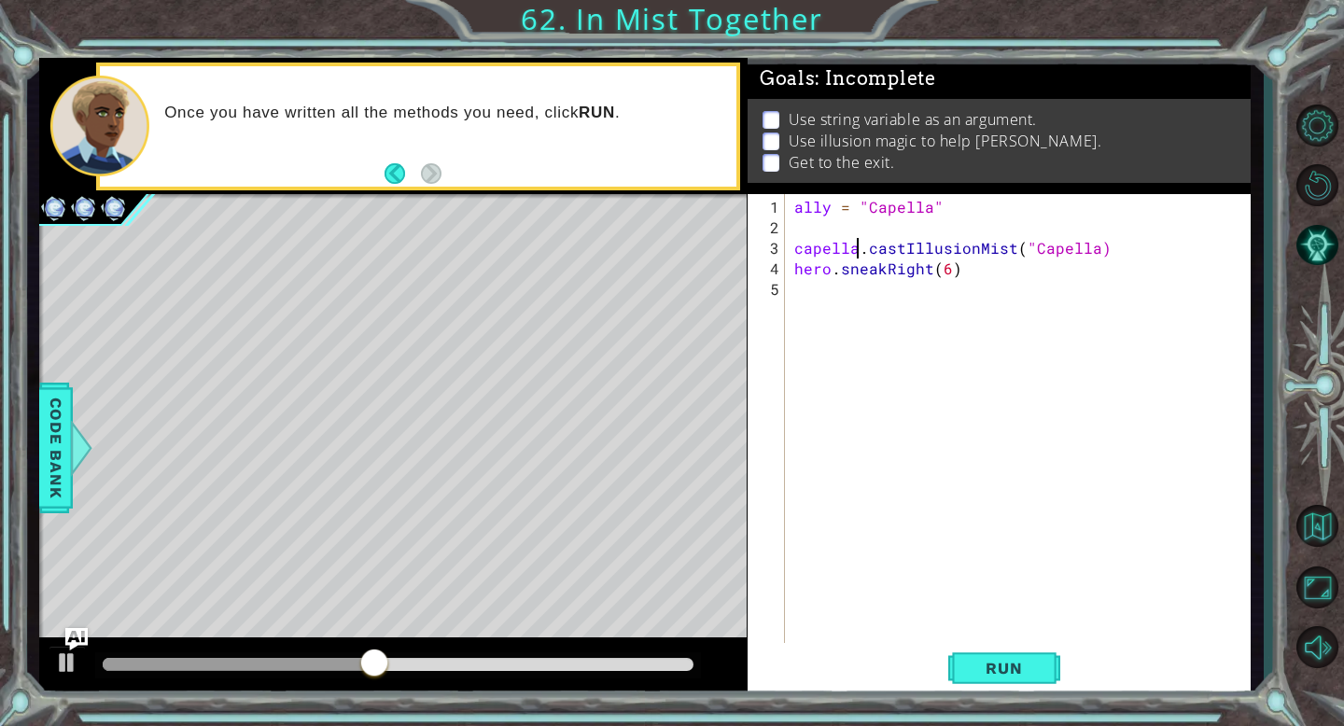
scroll to position [0, 3]
type textarea "capella.castIllusionMist("Capella)"
click at [1022, 646] on button "Run" at bounding box center [1004, 668] width 112 height 50
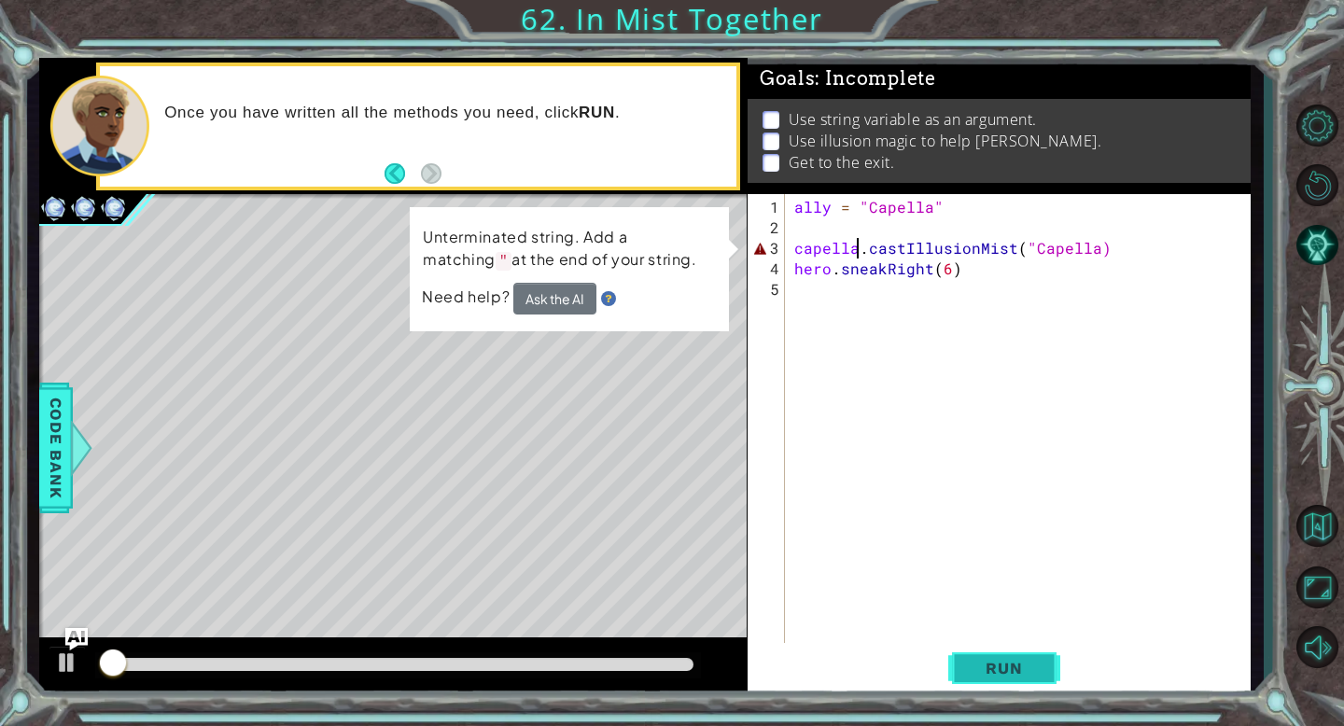
click at [1020, 659] on span "Run" at bounding box center [1004, 668] width 74 height 19
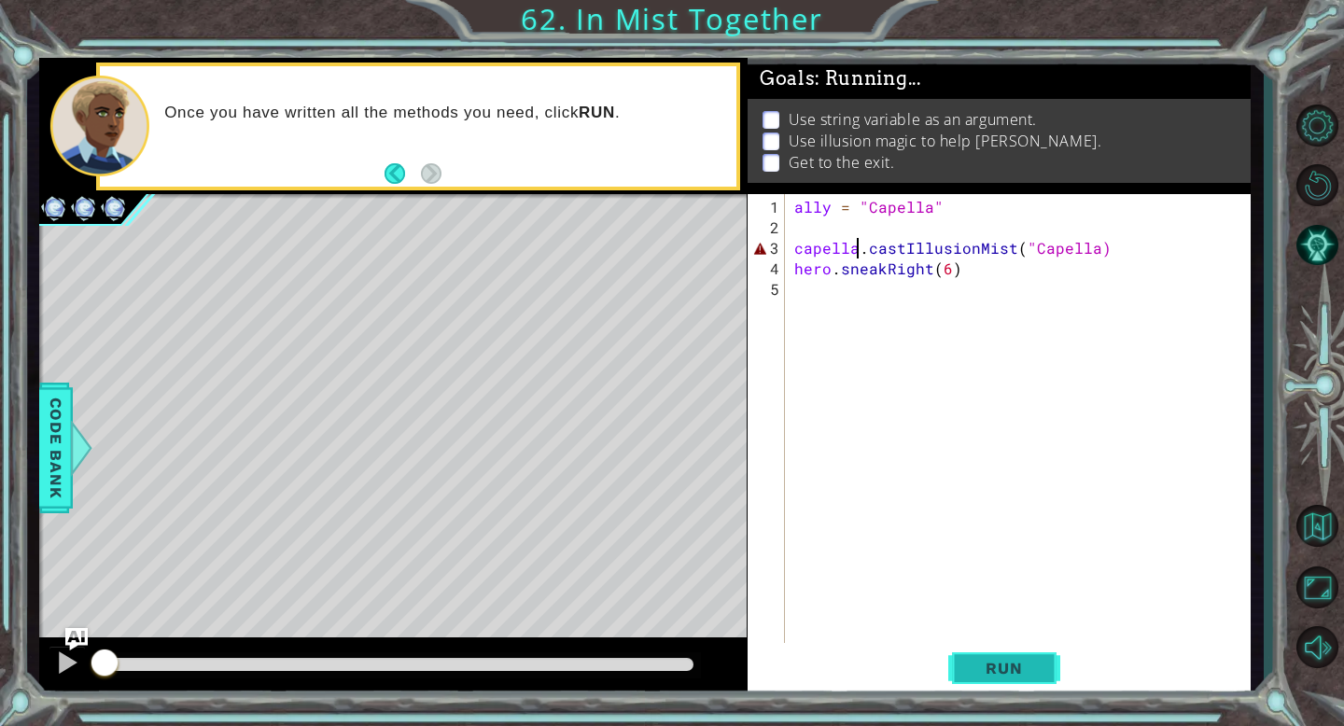
click at [1020, 659] on span "Run" at bounding box center [1004, 668] width 74 height 19
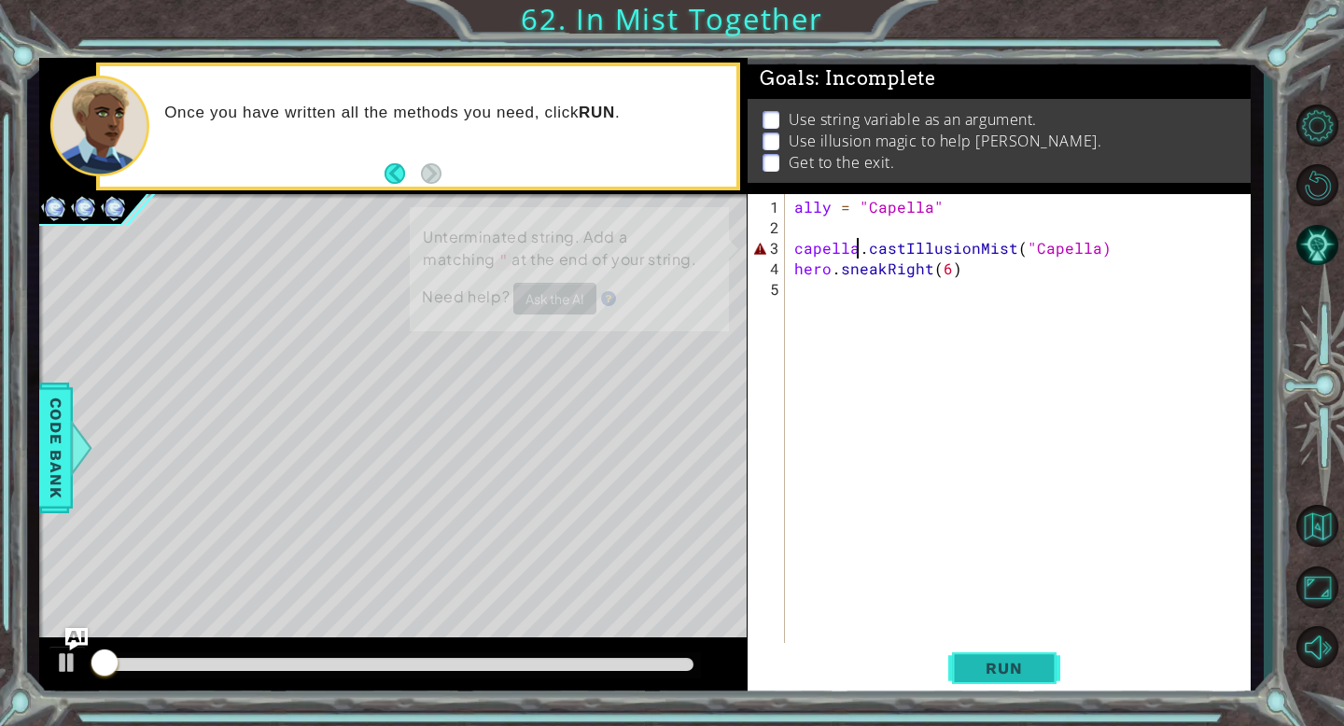
click at [1020, 659] on span "Run" at bounding box center [1004, 668] width 74 height 19
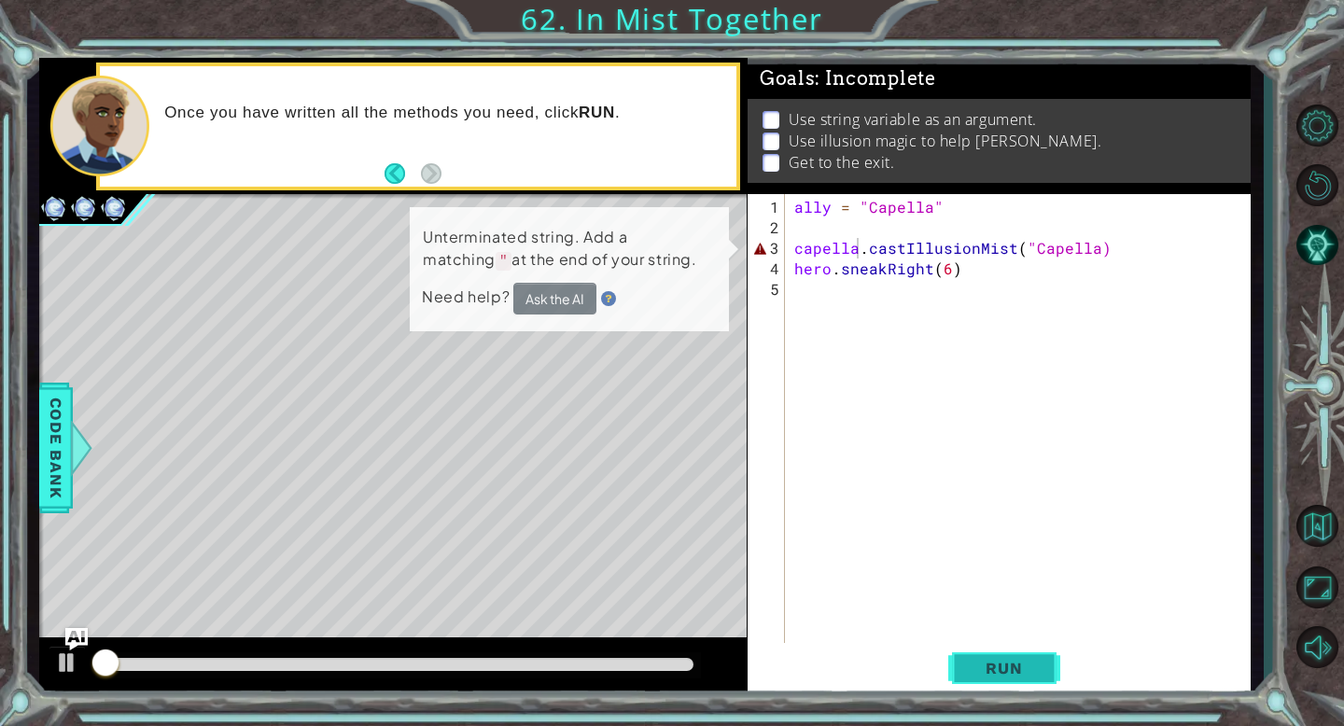
click at [1020, 659] on span "Run" at bounding box center [1004, 668] width 74 height 19
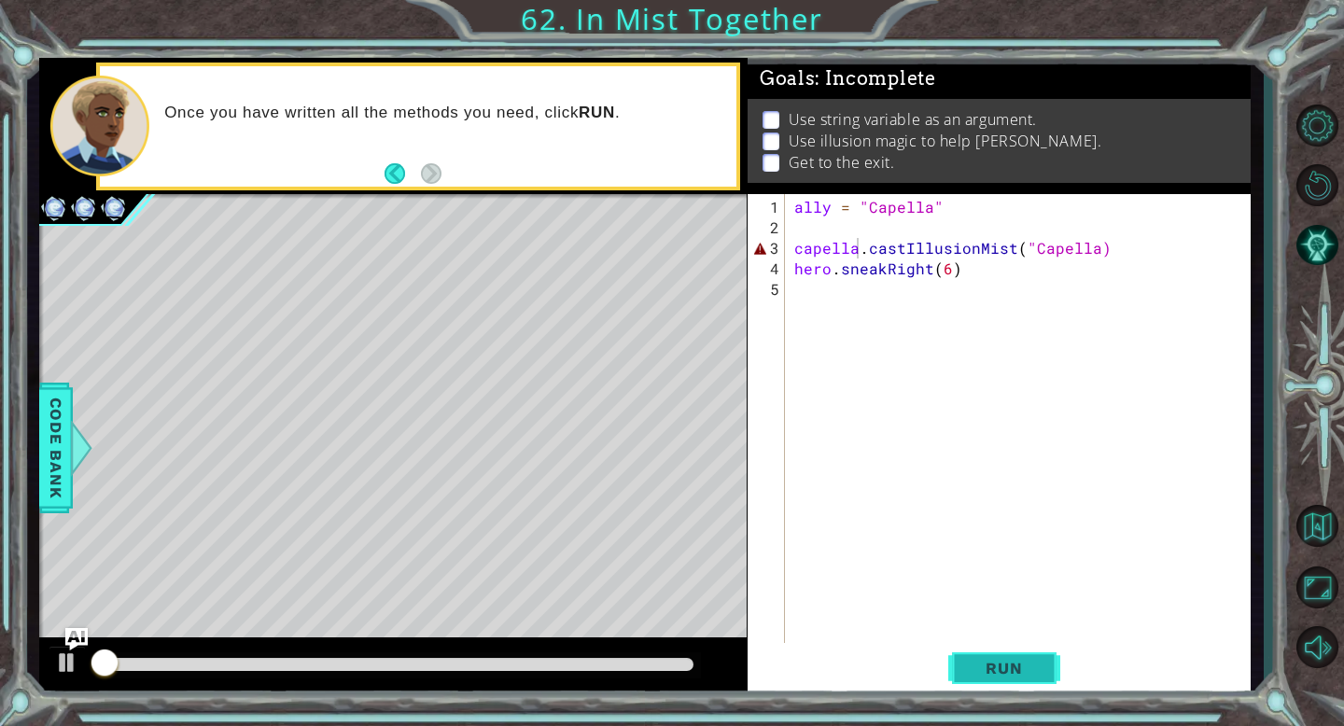
click at [1020, 659] on span "Run" at bounding box center [1004, 668] width 74 height 19
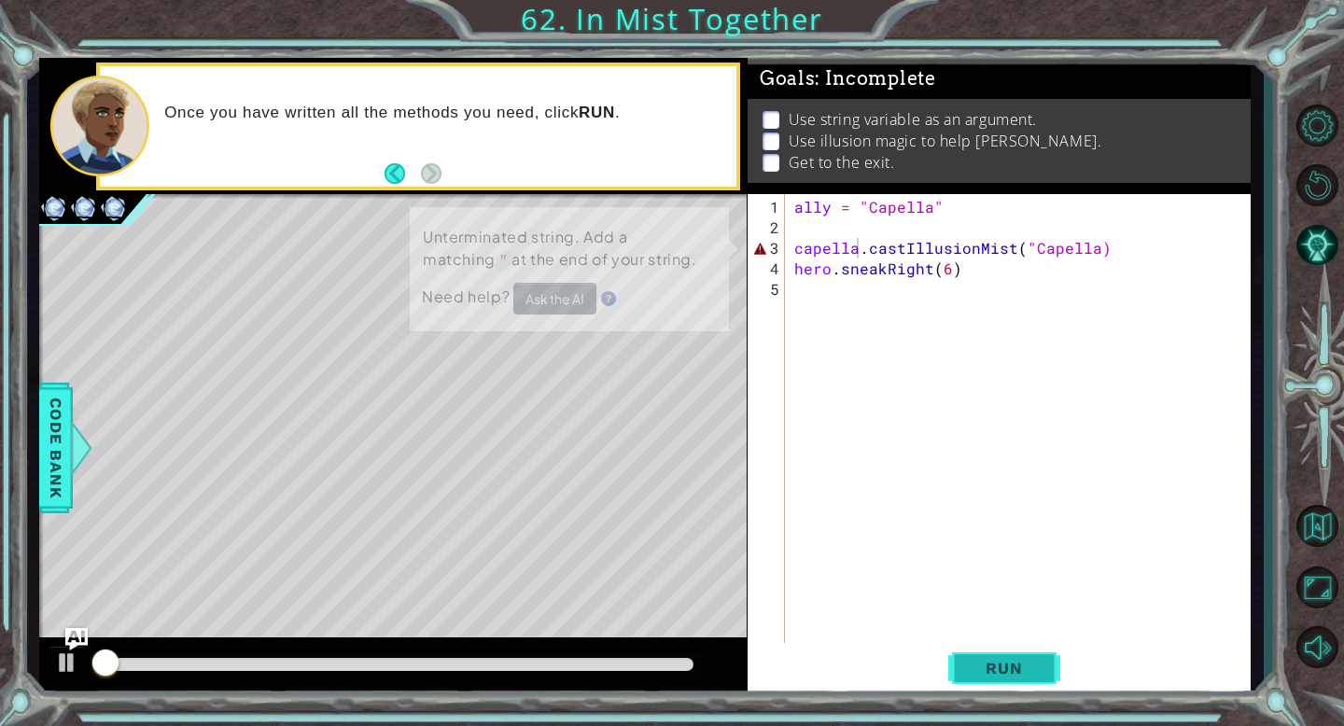
click at [1020, 659] on span "Run" at bounding box center [1004, 668] width 74 height 19
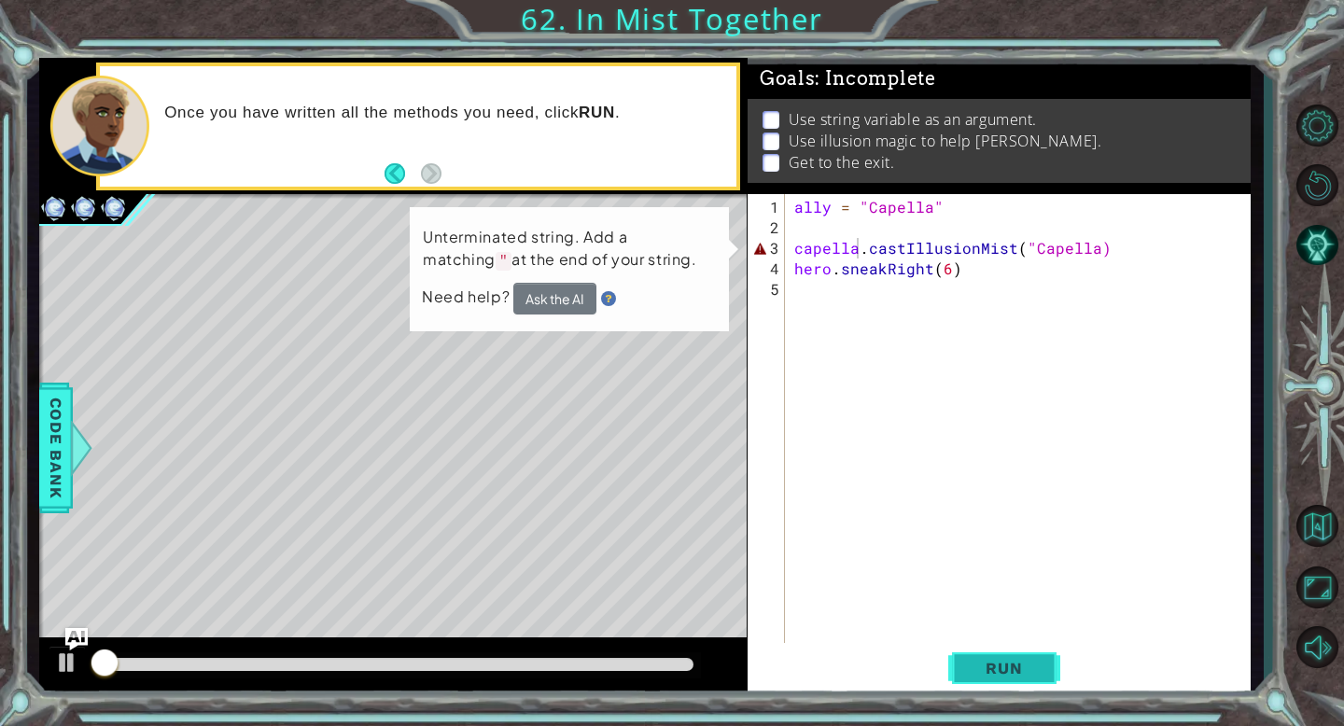
click at [1020, 659] on span "Run" at bounding box center [1004, 668] width 74 height 19
